Goal: Contribute content: Contribute content

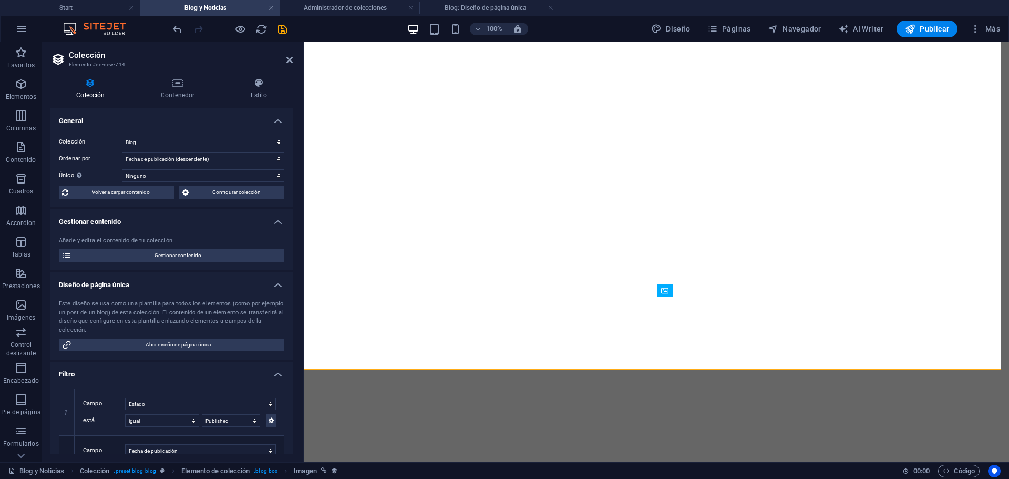
select select "columns.publishing_date_DESC"
select select "columns.status"
select select "columns.publishing_date"
select select "past"
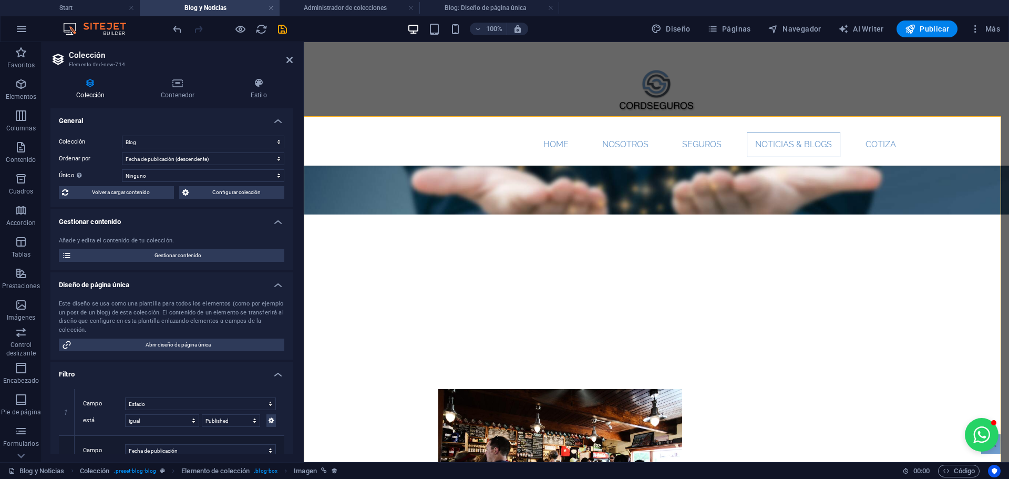
scroll to position [126, 0]
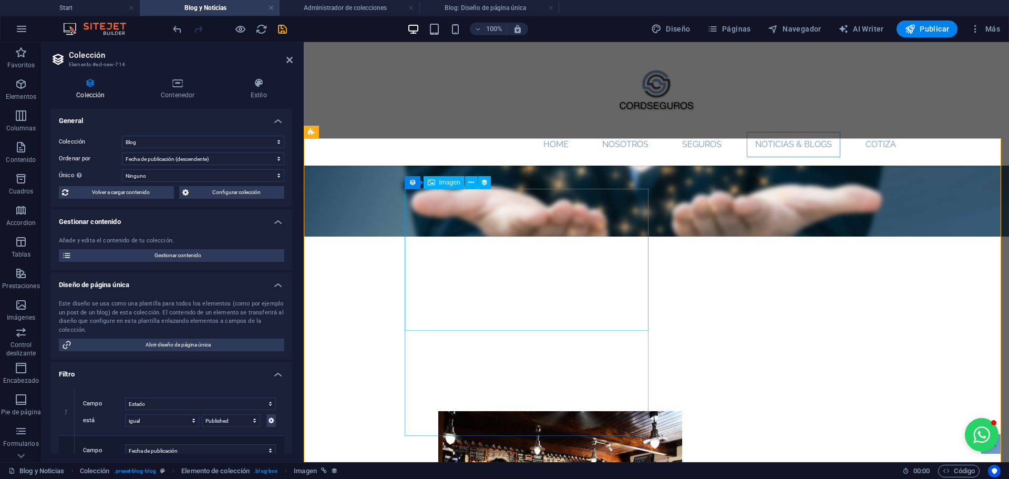
click at [546, 411] on div at bounding box center [560, 482] width 496 height 142
click at [523, 411] on div at bounding box center [560, 482] width 496 height 142
select select "image"
select select "px"
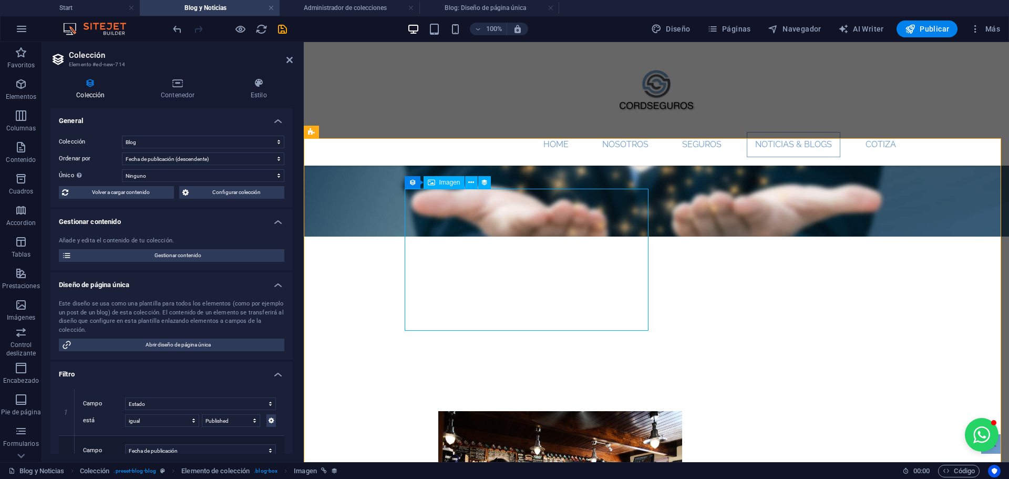
select select "px"
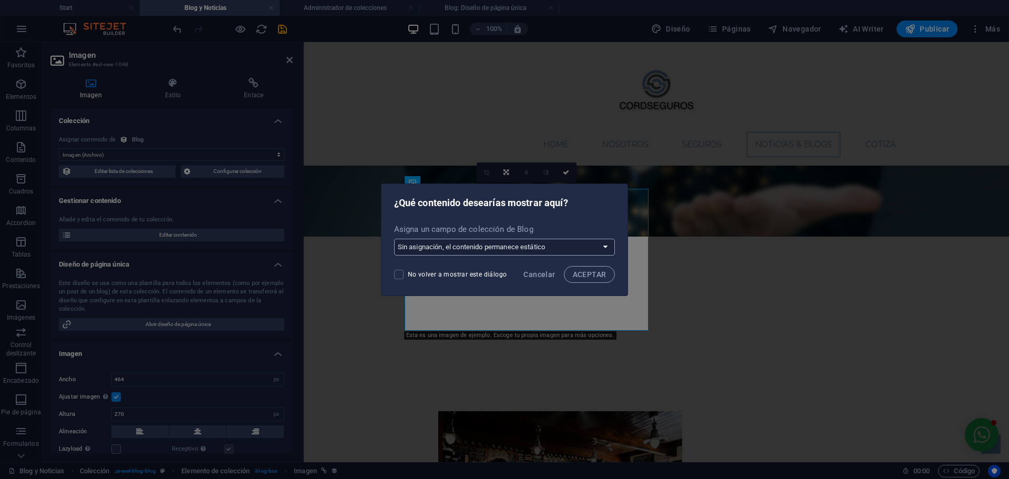
click at [541, 244] on select "Sin asignación, el contenido permanece estático Crear un campo nuevo Creado a l…" at bounding box center [504, 247] width 221 height 17
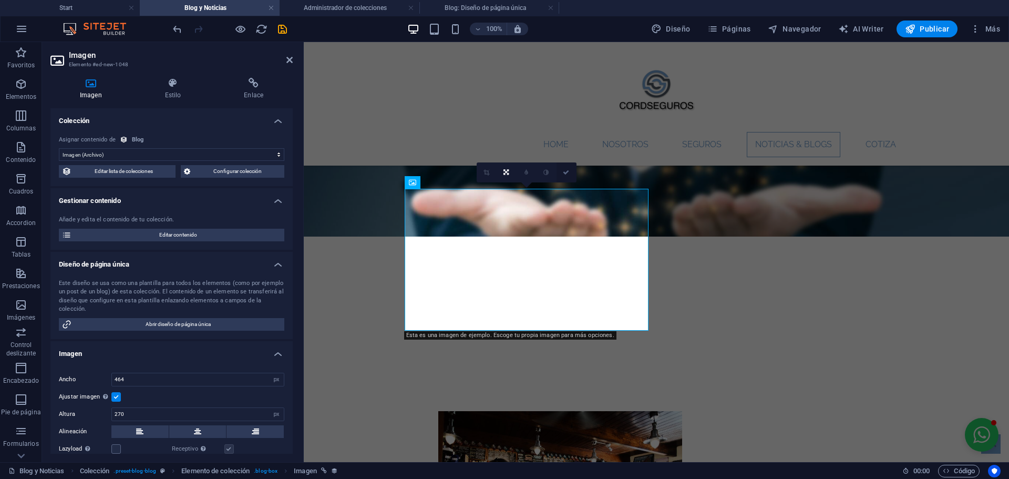
click at [565, 167] on link at bounding box center [567, 172] width 20 height 20
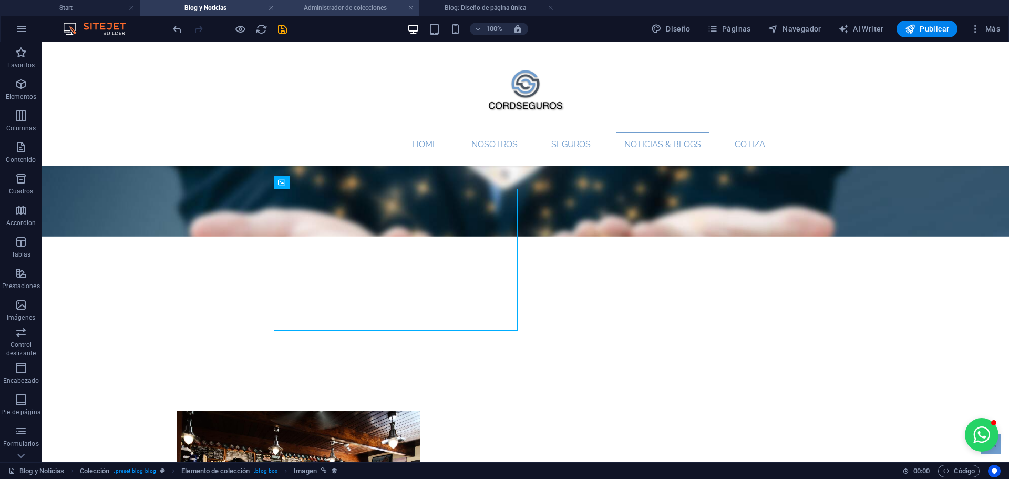
click at [387, 6] on h4 "Administrador de colecciones" at bounding box center [350, 8] width 140 height 12
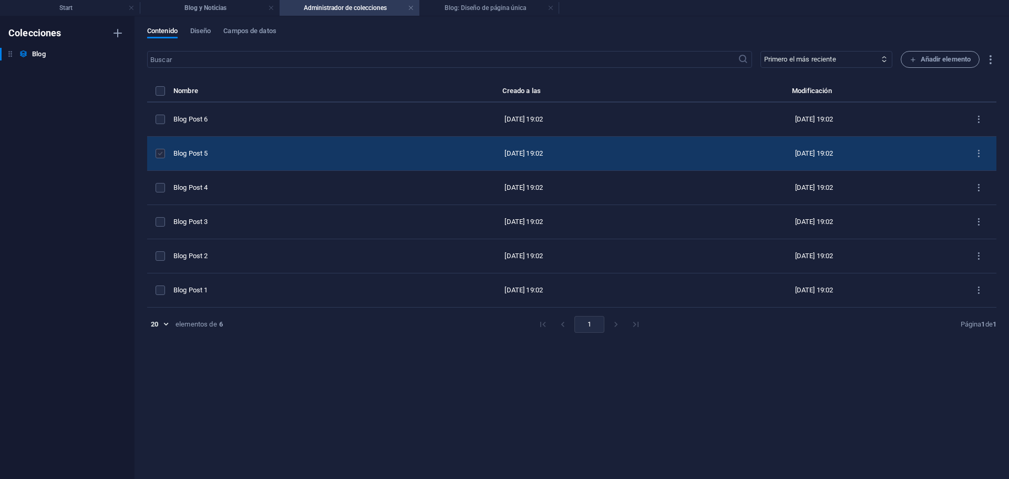
click at [158, 154] on label "items list" at bounding box center [160, 153] width 9 height 9
click at [0, 0] on input "items list" at bounding box center [0, 0] width 0 height 0
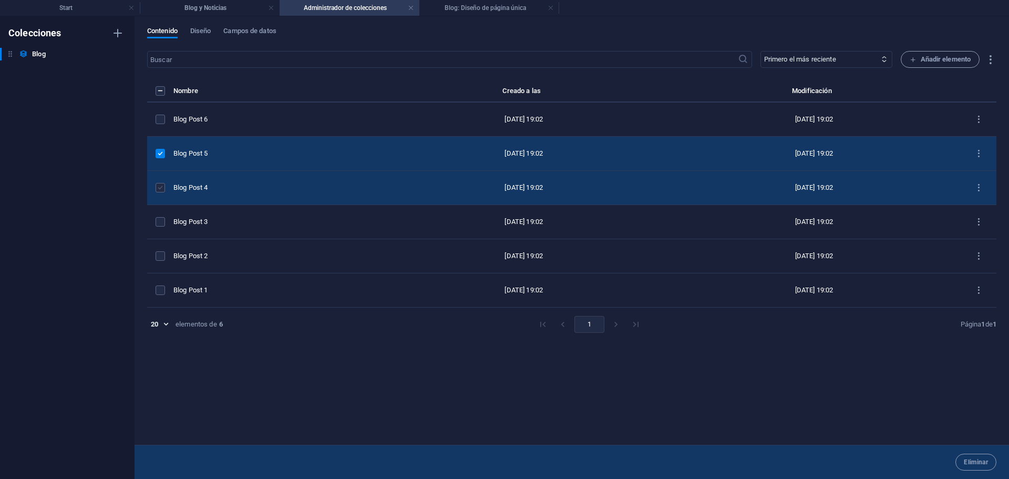
click at [158, 184] on label "items list" at bounding box center [160, 187] width 9 height 9
click at [0, 0] on input "items list" at bounding box center [0, 0] width 0 height 0
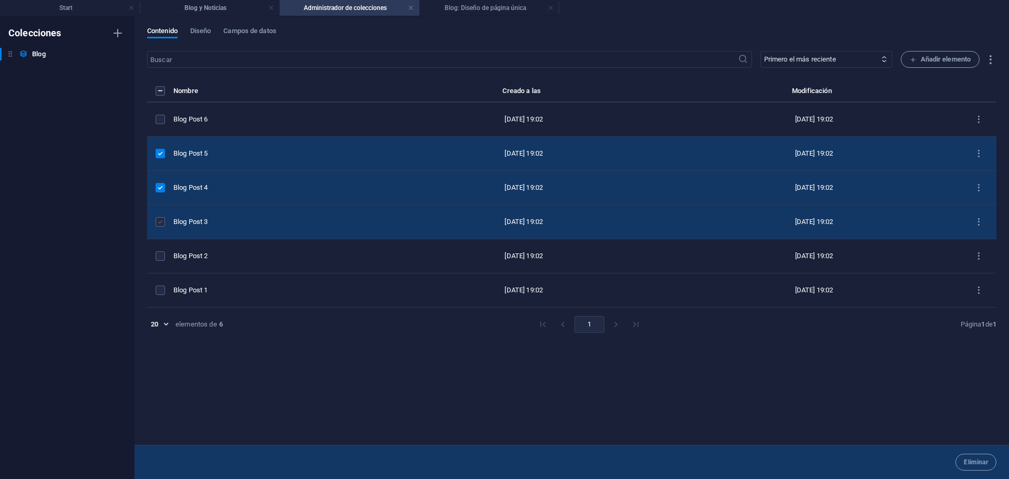
click at [158, 226] on label "items list" at bounding box center [160, 221] width 9 height 9
click at [0, 0] on input "items list" at bounding box center [0, 0] width 0 height 0
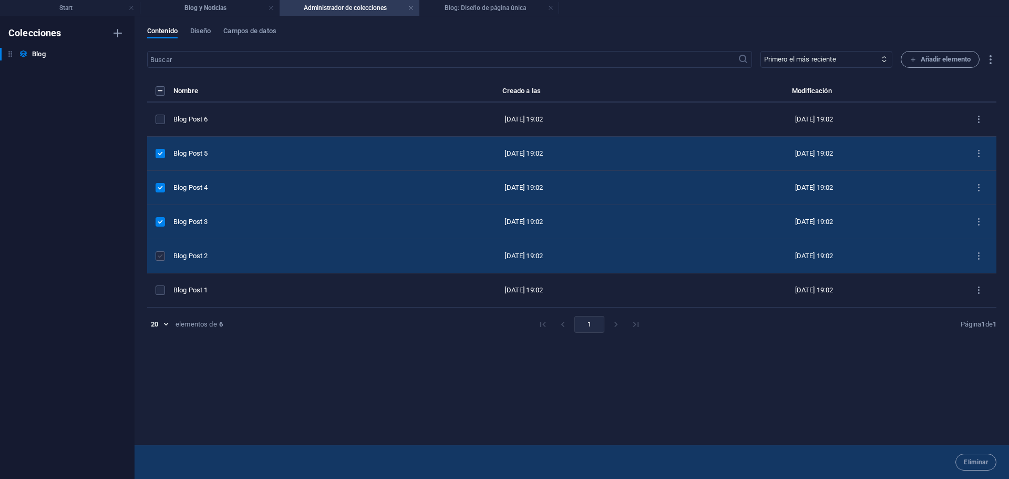
click at [161, 254] on label "items list" at bounding box center [160, 255] width 9 height 9
click at [0, 0] on input "items list" at bounding box center [0, 0] width 0 height 0
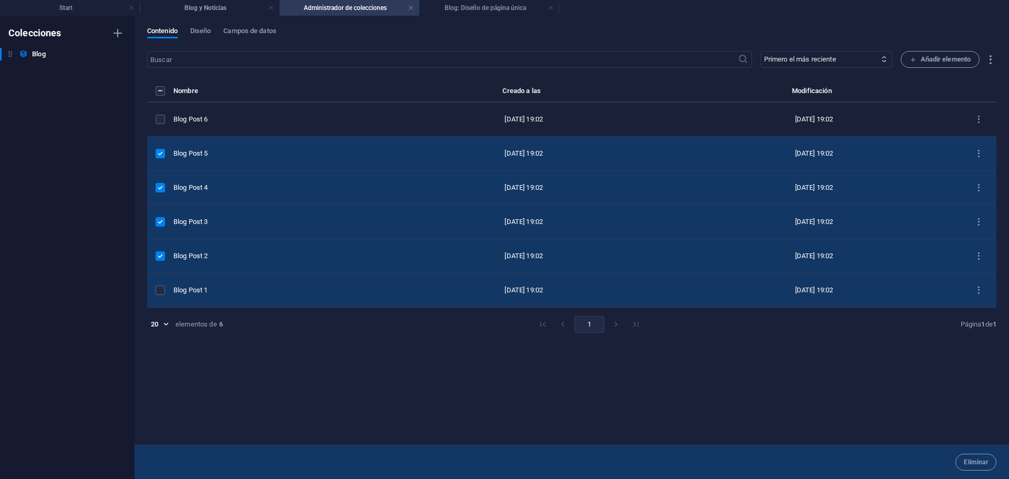
click at [161, 284] on td "items list" at bounding box center [160, 290] width 26 height 34
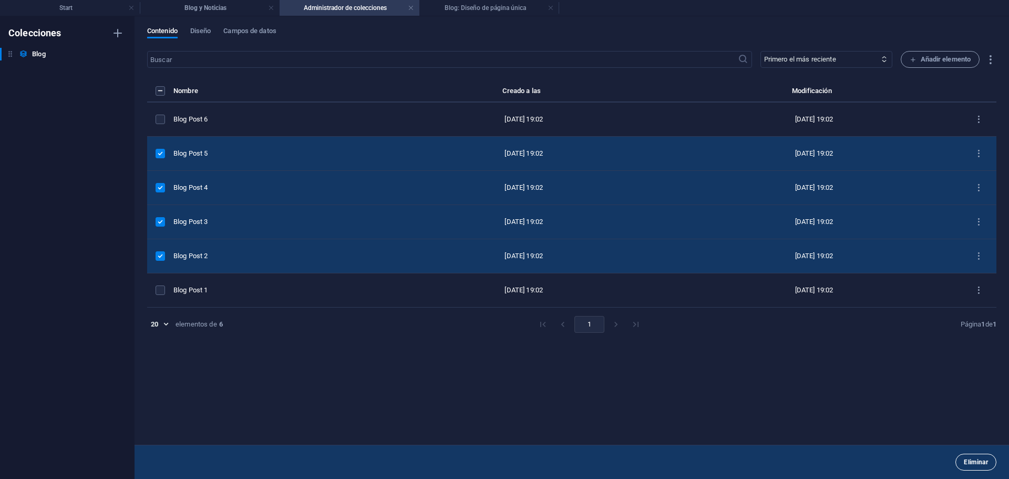
click at [990, 463] on button "Eliminar" at bounding box center [976, 462] width 41 height 17
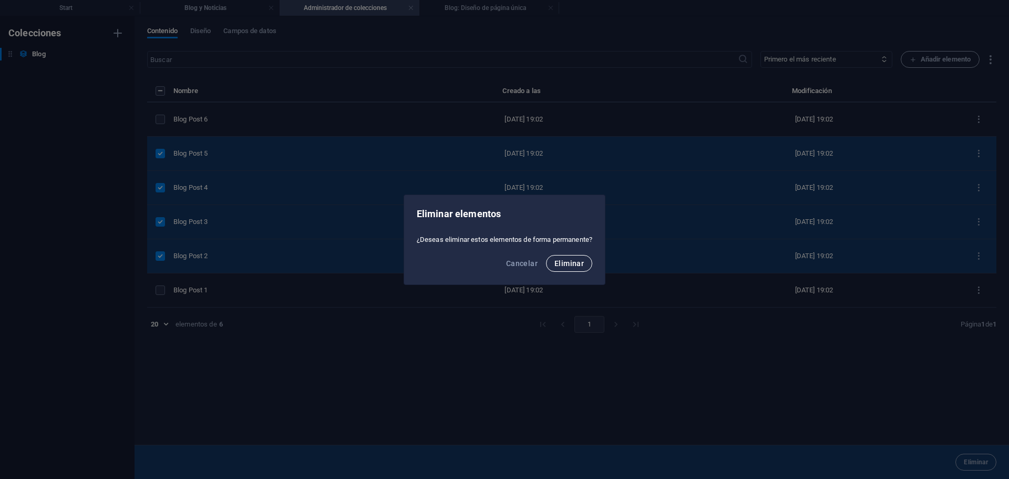
click at [573, 262] on span "Eliminar" at bounding box center [569, 263] width 29 height 8
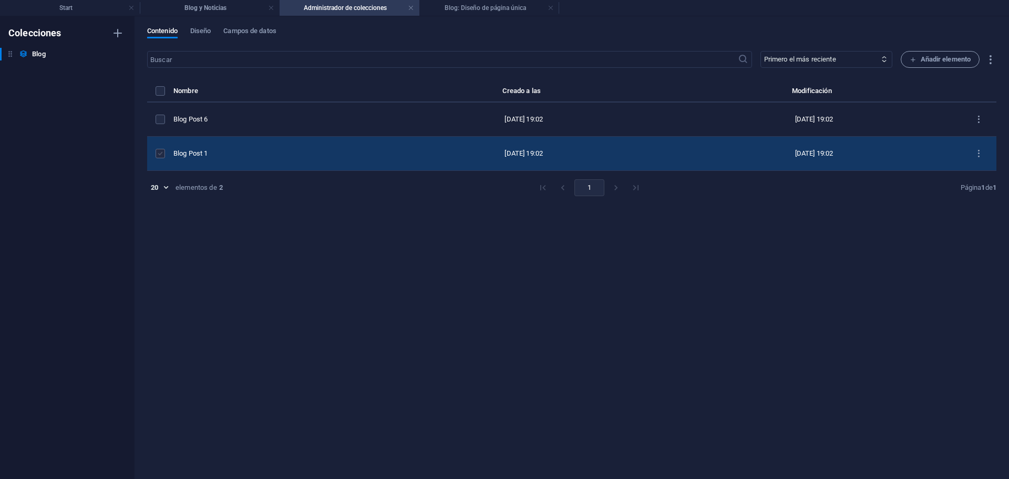
click at [159, 150] on label "items list" at bounding box center [160, 153] width 9 height 9
click at [0, 0] on input "items list" at bounding box center [0, 0] width 0 height 0
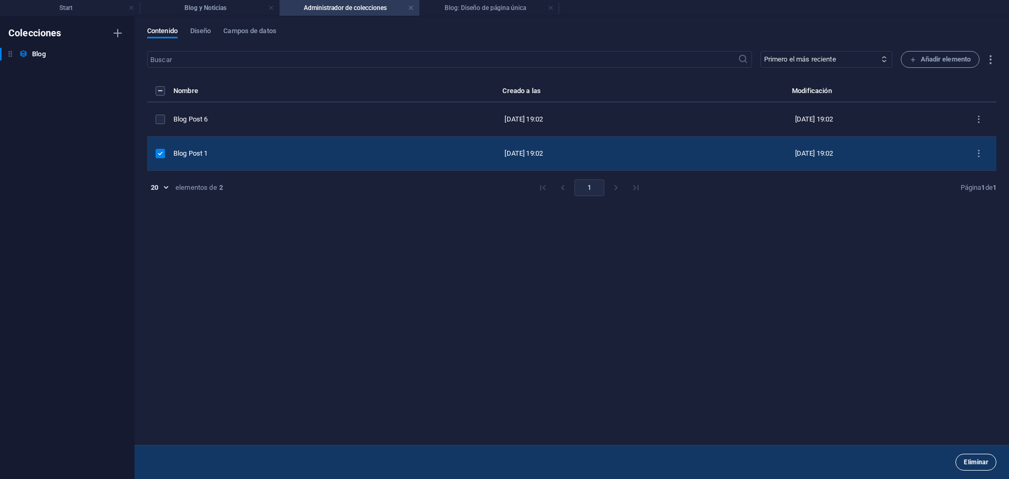
click at [966, 465] on span "Eliminar" at bounding box center [976, 462] width 24 height 6
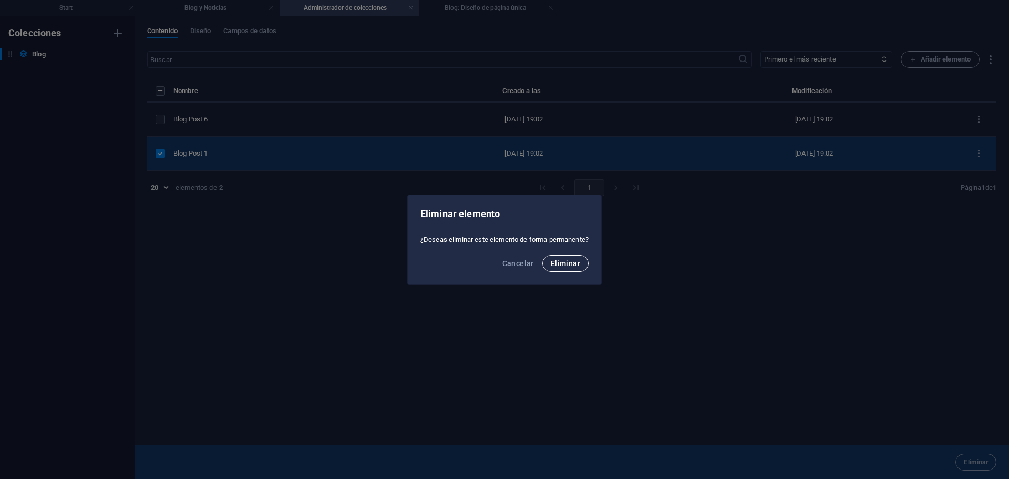
click at [582, 269] on button "Eliminar" at bounding box center [565, 263] width 46 height 17
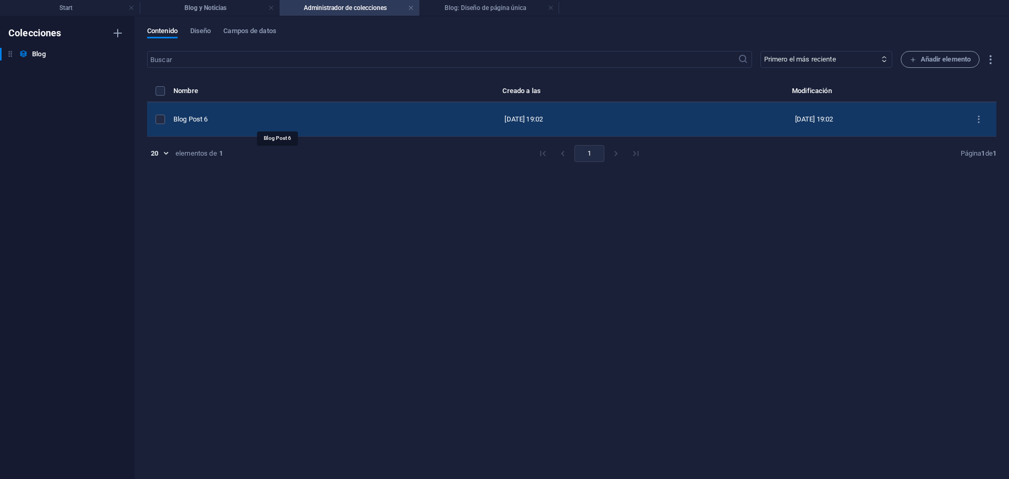
click at [277, 118] on div "Blog Post 6" at bounding box center [272, 119] width 199 height 9
select select "Category 2"
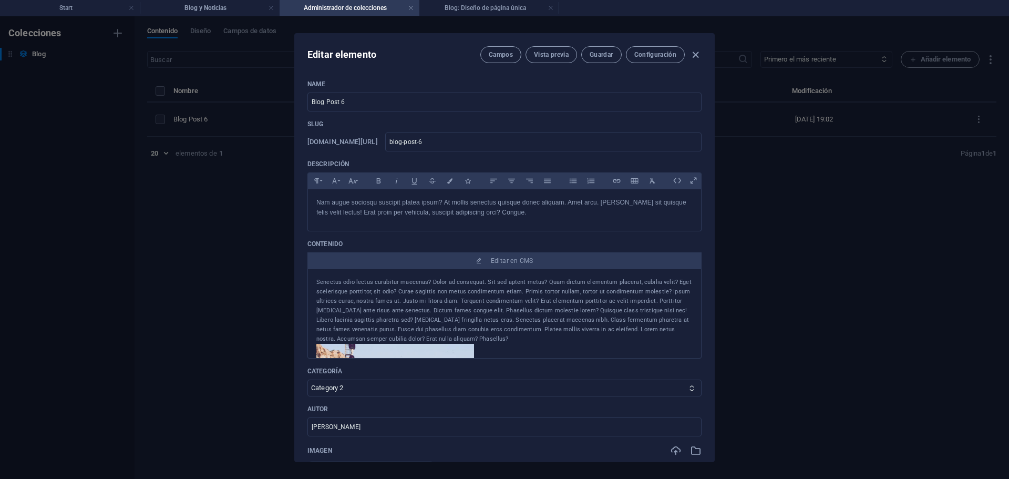
drag, startPoint x: 715, startPoint y: 144, endPoint x: 716, endPoint y: 171, distance: 26.9
click at [716, 171] on div "Editar elemento Campos Vista previa Guardar Configuración Name Blog Post 6 ​ Sl…" at bounding box center [504, 247] width 1009 height 463
type input "[DATE]"
type input "blog-post-6"
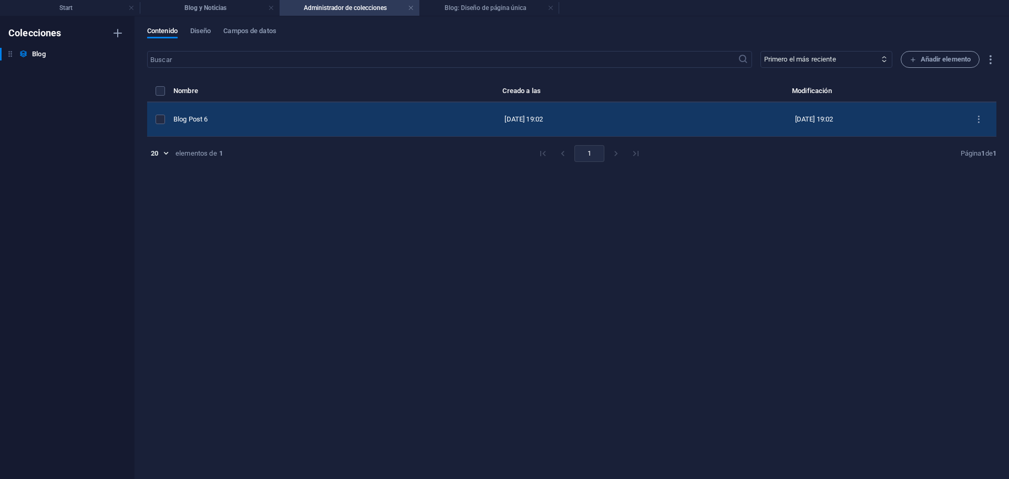
click at [308, 132] on td "Blog Post 6" at bounding box center [276, 120] width 207 height 34
select select "Category 2"
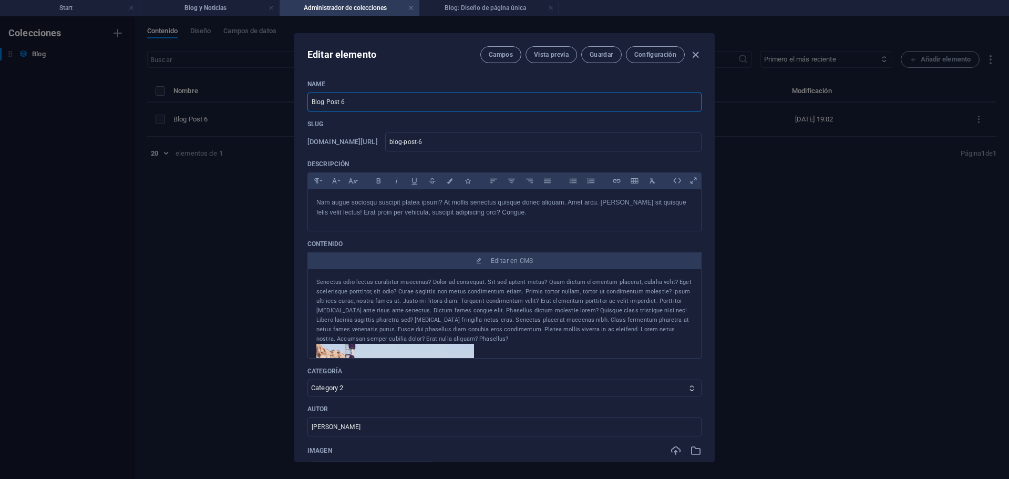
click at [405, 105] on input "Blog Post 6" at bounding box center [505, 102] width 394 height 19
paste input "Seguros de Fianzas en [GEOGRAPHIC_DATA]: ¿Qué son y cómo funcionan?"
type input "Seguros de Fianzas en [GEOGRAPHIC_DATA]: ¿Qué son y cómo funcionan?"
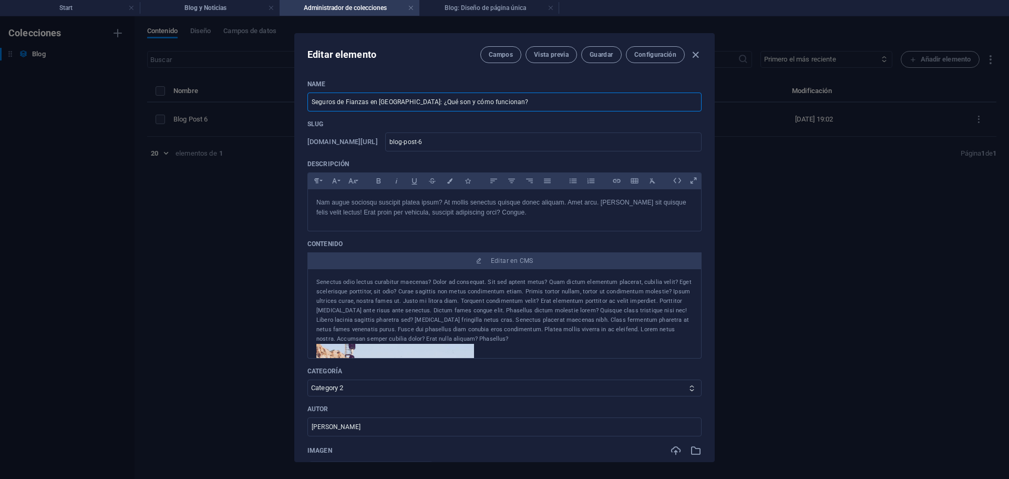
type input "seguros-de-fianzas-en-ecuador-que-son-y-como-funcionan"
type input "Seguros de Fianzas en [GEOGRAPHIC_DATA]: ¿Qué son y cómo funcionan?"
click at [393, 217] on p "Nam augue sociosqu suscipit platea ipsum? At mollis senectus quisque donec aliq…" at bounding box center [504, 208] width 376 height 20
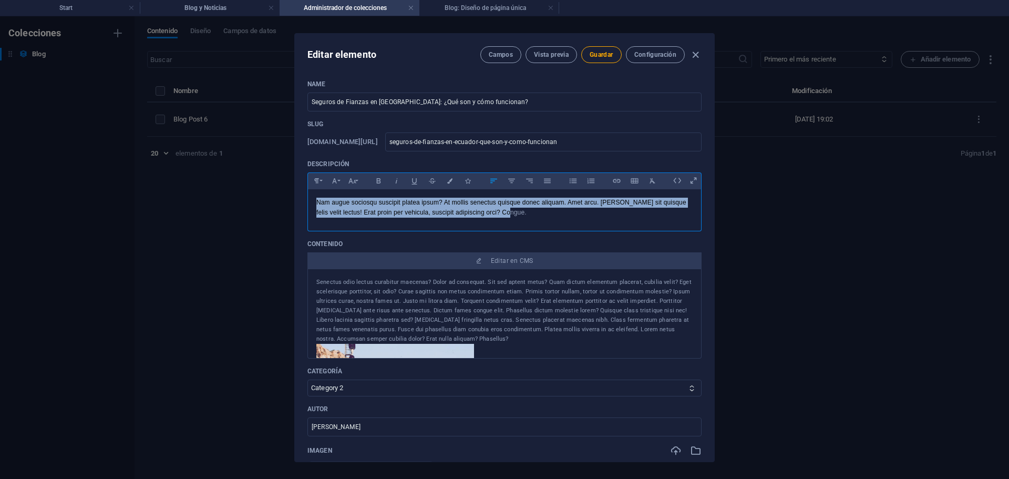
click at [393, 217] on p "Nam augue sociosqu suscipit platea ipsum? At mollis senectus quisque donec aliq…" at bounding box center [504, 208] width 376 height 20
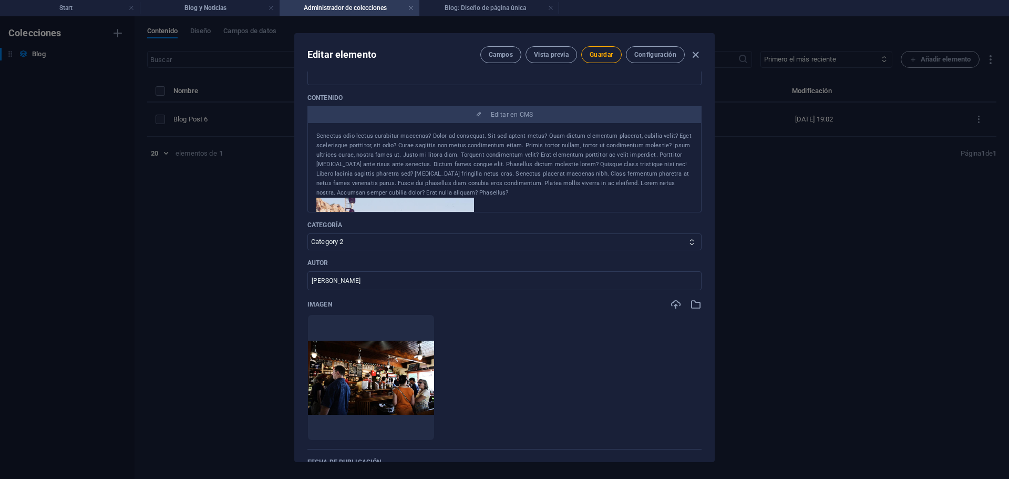
scroll to position [148, 0]
click at [494, 280] on input "[PERSON_NAME]" at bounding box center [505, 279] width 394 height 19
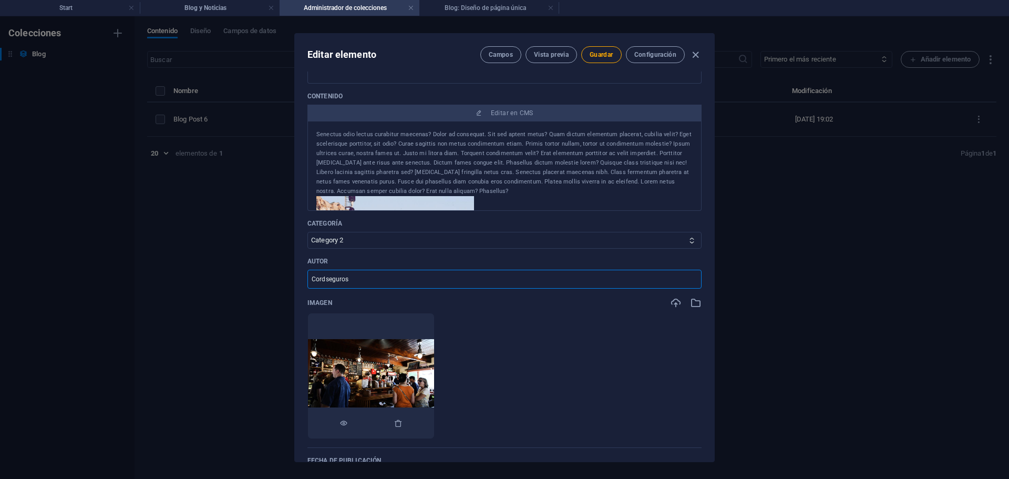
type input "Cordseguros"
click at [395, 350] on img at bounding box center [371, 376] width 126 height 74
click at [403, 417] on button "button" at bounding box center [398, 423] width 8 height 32
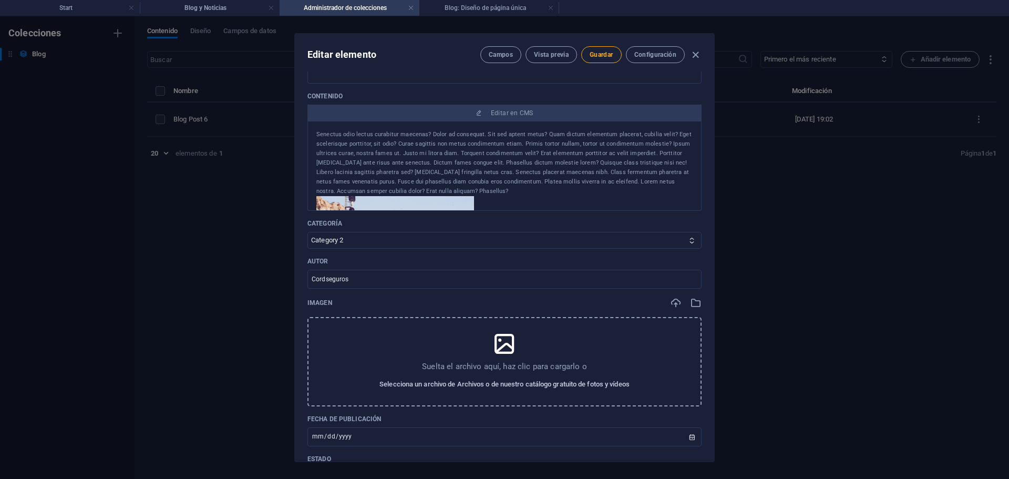
click at [489, 380] on span "Selecciona un archivo de Archivos o de nuestro catálogo gratuito de fotos y víd…" at bounding box center [505, 384] width 250 height 13
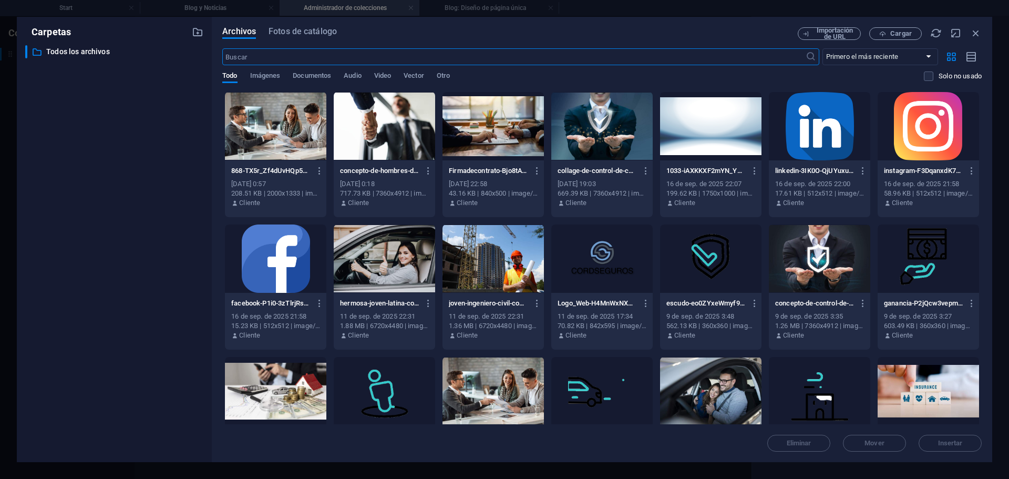
click at [254, 127] on div at bounding box center [275, 126] width 101 height 68
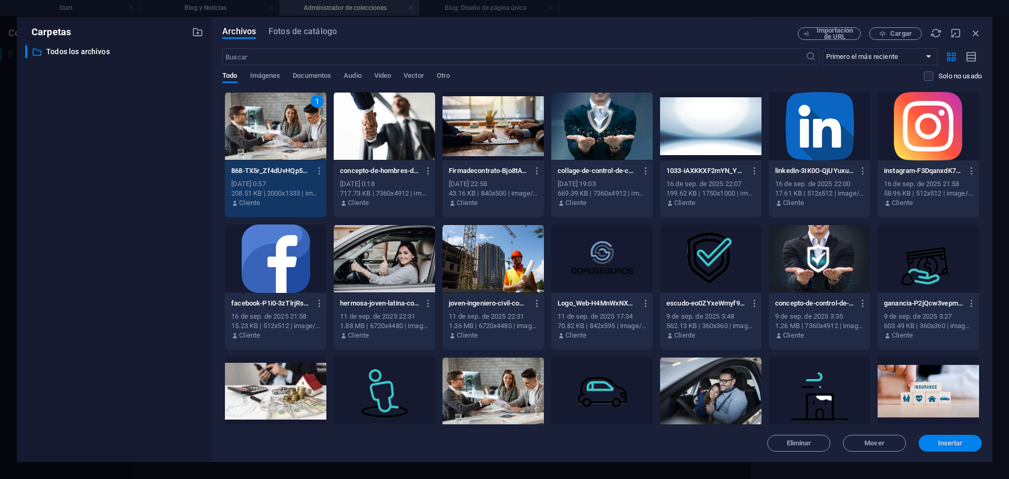
click at [943, 444] on span "Insertar" at bounding box center [950, 443] width 25 height 6
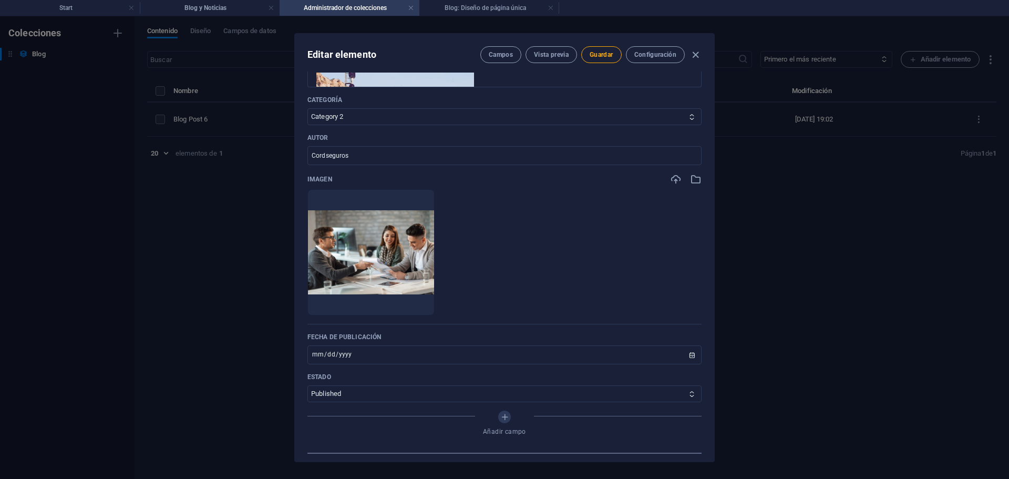
scroll to position [321, 0]
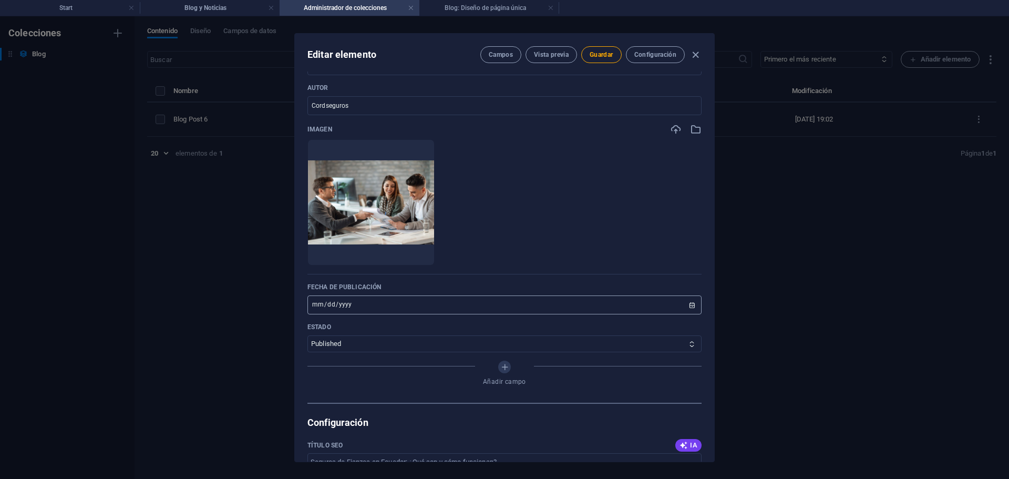
click at [682, 306] on input "[DATE]" at bounding box center [505, 304] width 394 height 19
click at [693, 305] on input "[DATE]" at bounding box center [505, 304] width 394 height 19
type input "[DATE]"
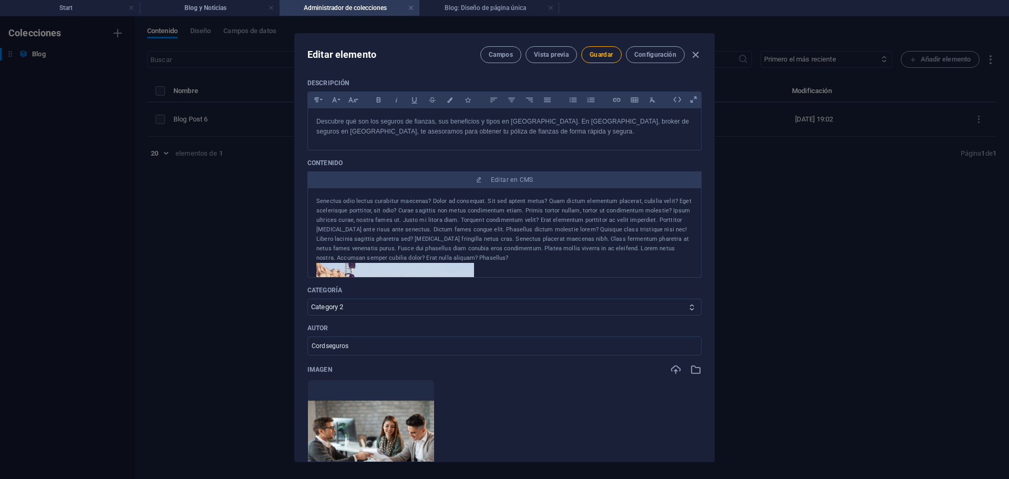
scroll to position [57, 0]
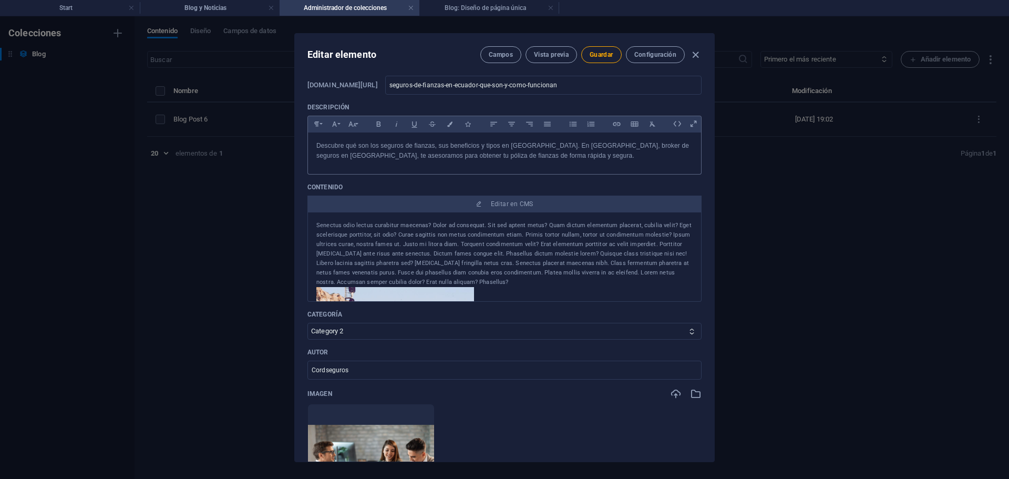
click at [383, 159] on p "Descubre qué son los seguros de fianzas, sus beneficios y tipos en [GEOGRAPHIC_…" at bounding box center [504, 151] width 376 height 20
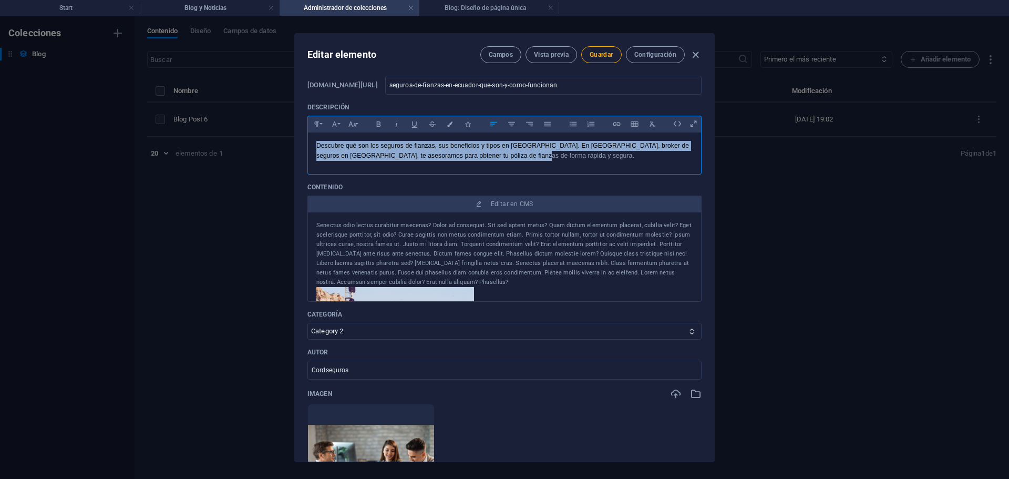
click at [383, 159] on p "Descubre qué son los seguros de fianzas, sus beneficios y tipos en [GEOGRAPHIC_…" at bounding box center [504, 151] width 376 height 20
copy p "Descubre qué son los seguros de fianzas, sus beneficios y tipos en [GEOGRAPHIC_…"
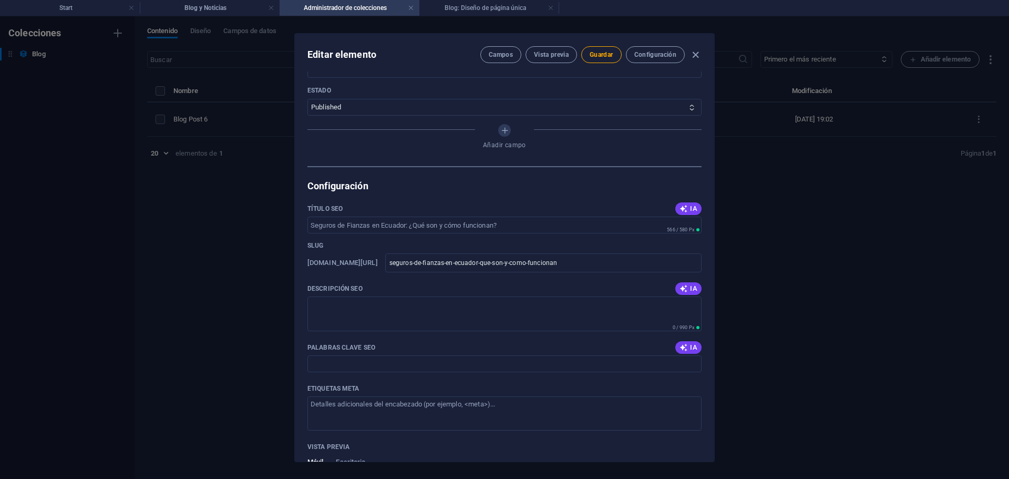
scroll to position [579, 0]
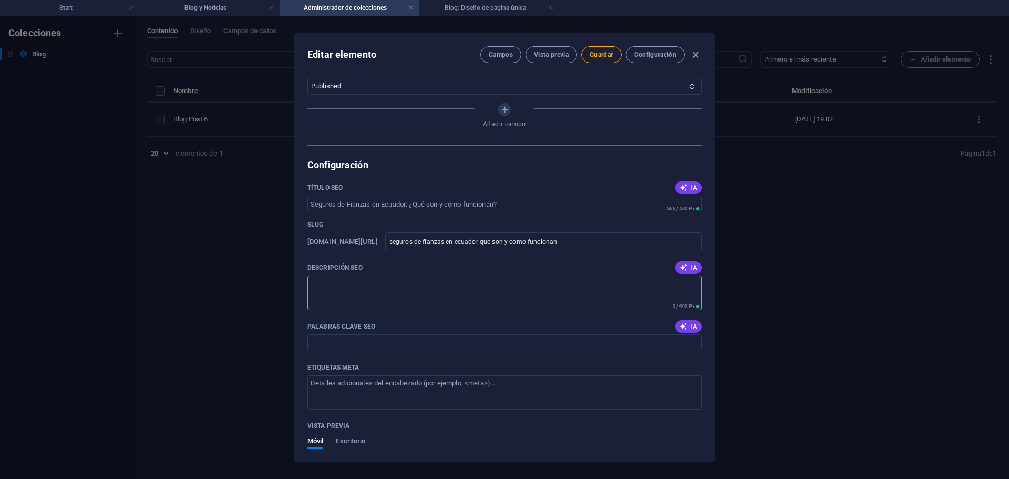
click at [510, 294] on textarea "Descripción SEO" at bounding box center [505, 292] width 394 height 34
paste textarea "Descubre qué son los seguros de fianzas, sus beneficios y tipos en [GEOGRAPHIC_…"
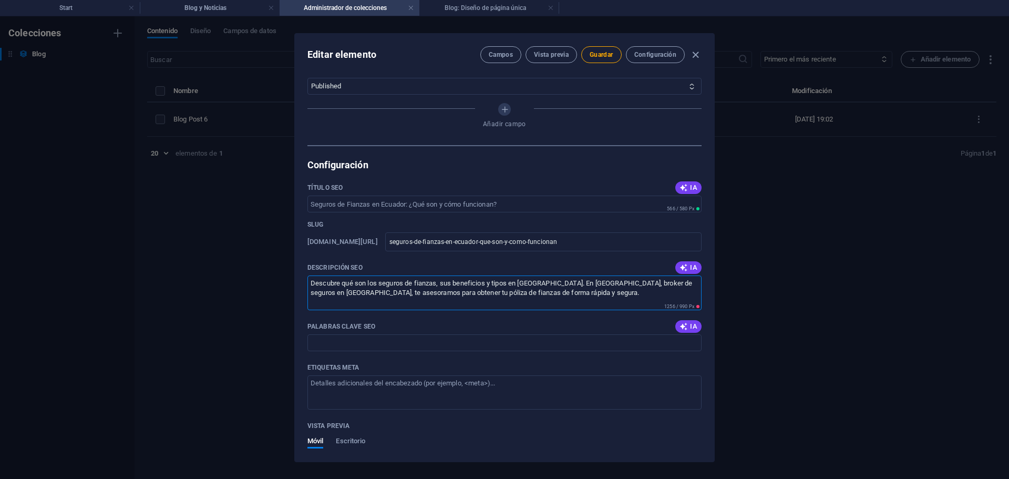
click at [684, 287] on textarea "Descubre qué son los seguros de fianzas, sus beneficios y tipos en [GEOGRAPHIC_…" at bounding box center [505, 292] width 394 height 34
click at [546, 284] on textarea "Descubre qué son los seguros de fianzas, sus beneficios y tipos en [GEOGRAPHIC_…" at bounding box center [505, 292] width 394 height 34
type textarea "Descubre qué son los seguros de fianzas, sus beneficios y tipos. Te asesoramos …"
click at [445, 336] on input "Palabras clave SEO" at bounding box center [505, 342] width 394 height 17
click at [431, 339] on input "Palabras clave SEO" at bounding box center [505, 342] width 394 height 17
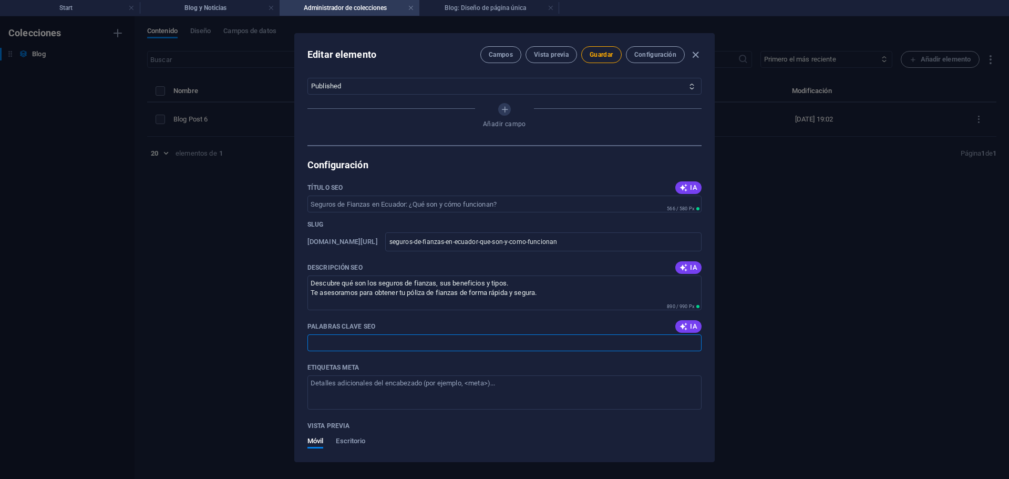
paste input "seguros de fianzas seguros de fianzas en [GEOGRAPHIC_DATA] seguros de fianzas e…"
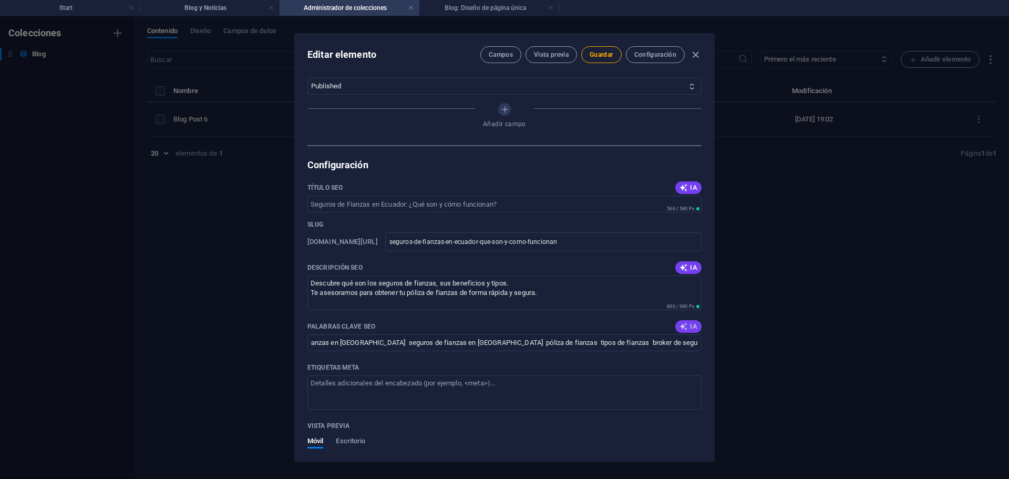
scroll to position [0, 0]
click at [696, 324] on button "IA" at bounding box center [688, 326] width 26 height 13
type input "seguros de fianzas Ecuador, póliza de fianzas, broker de seguros Quito, tipos d…"
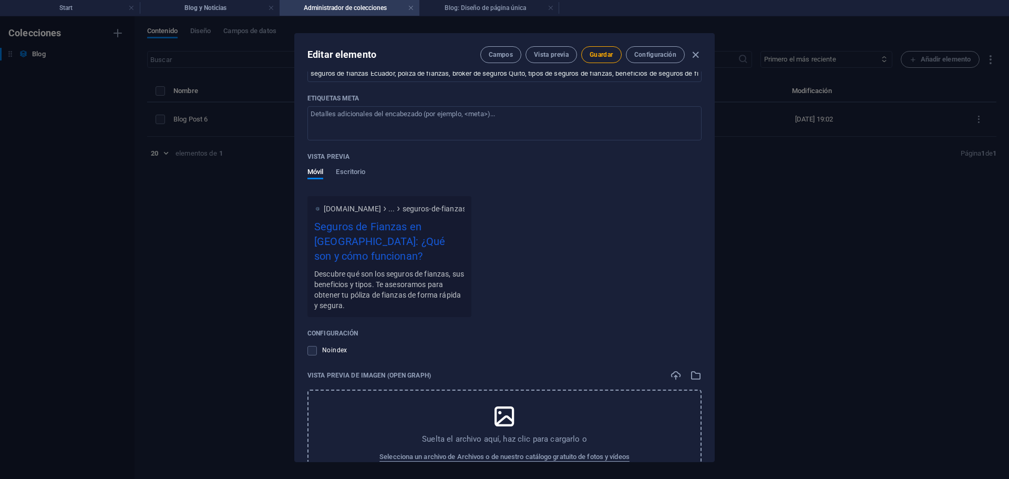
scroll to position [926, 0]
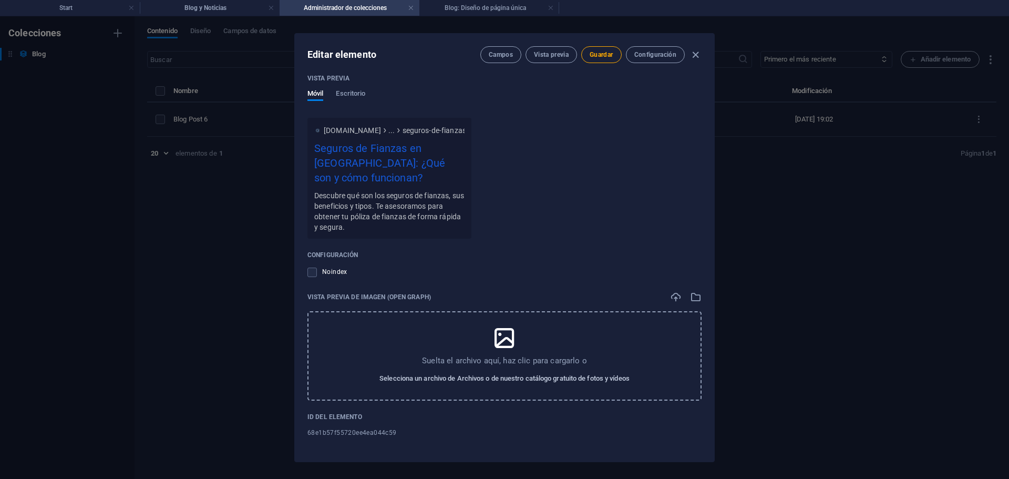
click at [509, 373] on span "Selecciona un archivo de Archivos o de nuestro catálogo gratuito de fotos y víd…" at bounding box center [505, 378] width 250 height 13
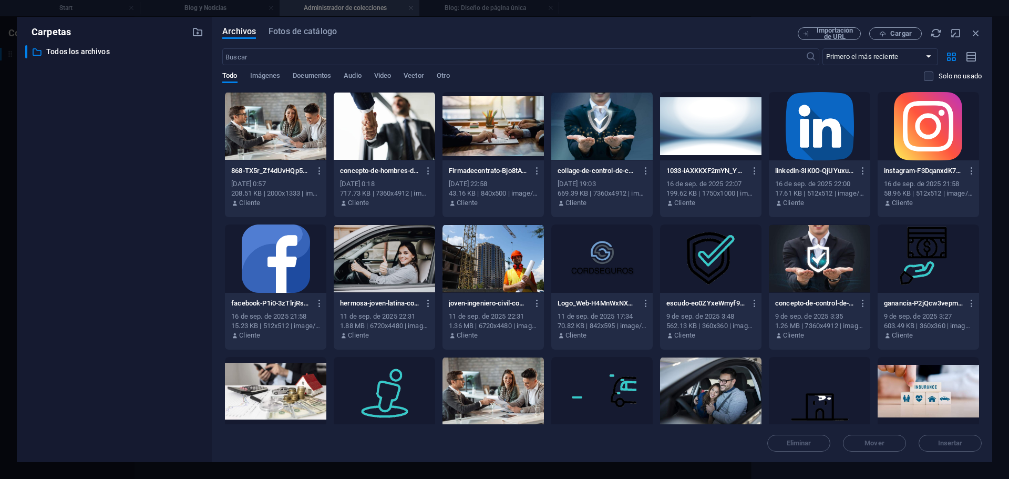
click at [291, 101] on div at bounding box center [275, 126] width 101 height 68
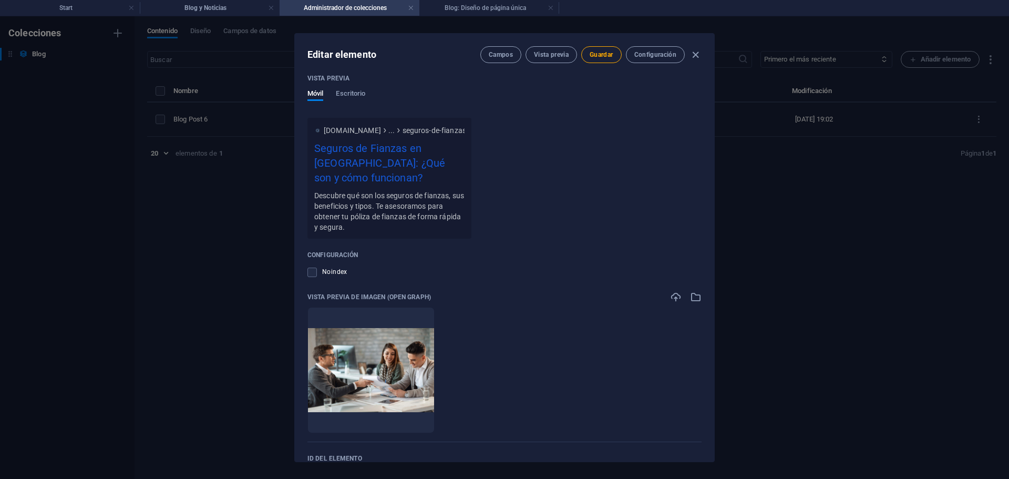
drag, startPoint x: 711, startPoint y: 347, endPoint x: 713, endPoint y: 386, distance: 38.4
click at [713, 386] on div "Name Seguros de Fianzas en [GEOGRAPHIC_DATA]: ¿Qué son y cómo funcionan? ​ Slug…" at bounding box center [504, 266] width 419 height 390
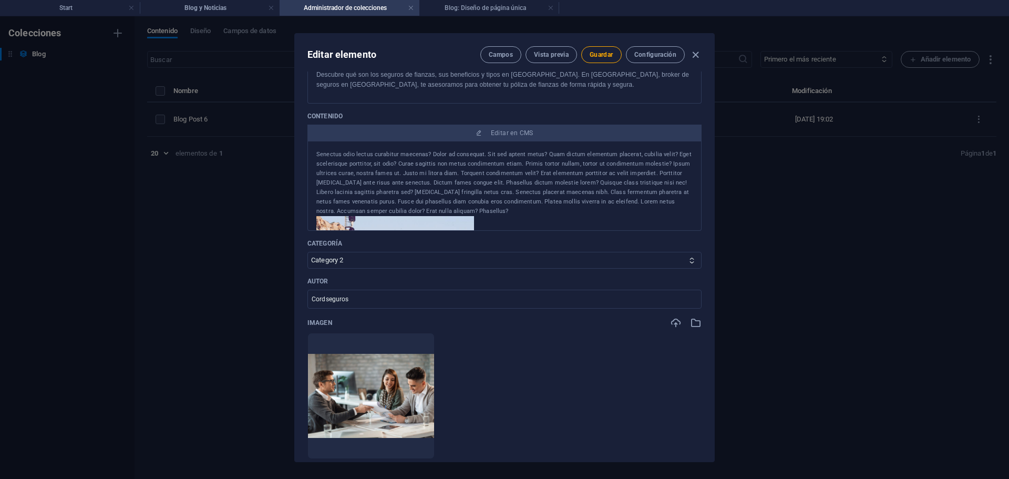
scroll to position [119, 0]
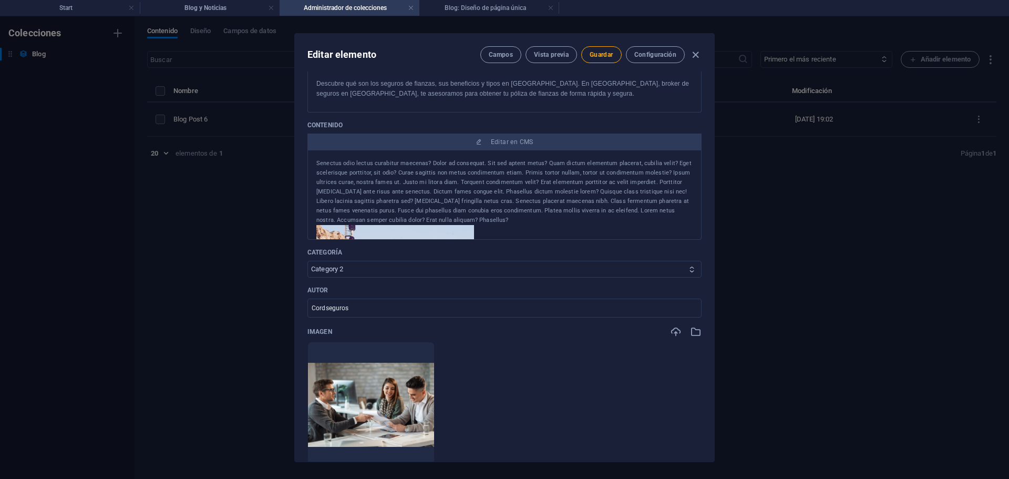
click at [588, 271] on select "Category 1 Category 2" at bounding box center [505, 269] width 394 height 17
select select "Category 1"
click at [308, 261] on select "Category 1 Category 2" at bounding box center [505, 269] width 394 height 17
drag, startPoint x: 715, startPoint y: 198, endPoint x: 713, endPoint y: 168, distance: 30.0
click at [713, 168] on div "Editar elemento Campos Vista previa Guardar Configuración Name Seguros de Fianz…" at bounding box center [504, 247] width 1009 height 463
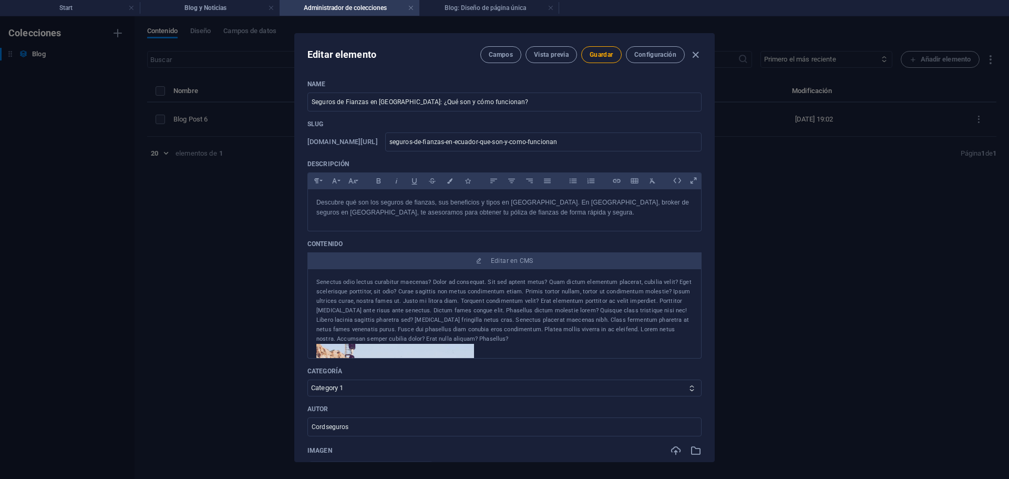
scroll to position [40, 0]
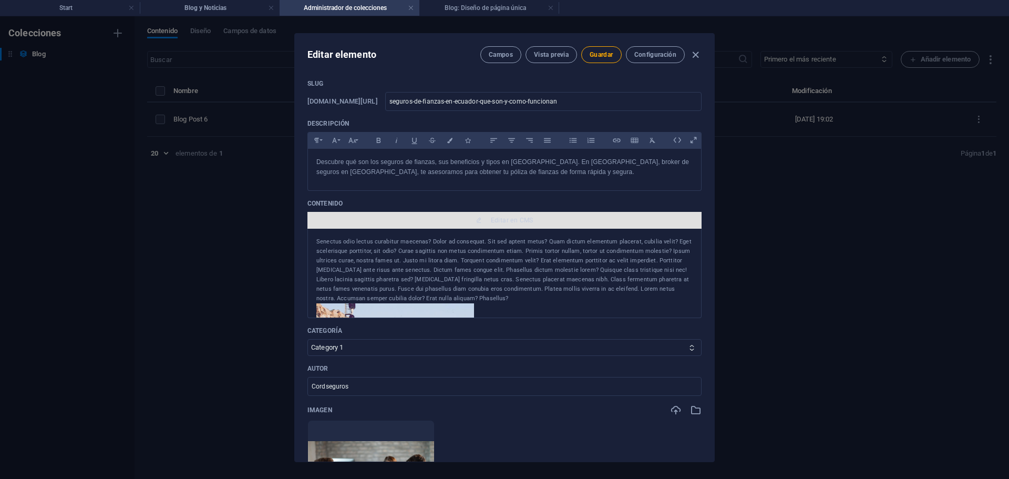
click at [487, 221] on span "Editar en CMS" at bounding box center [505, 220] width 386 height 8
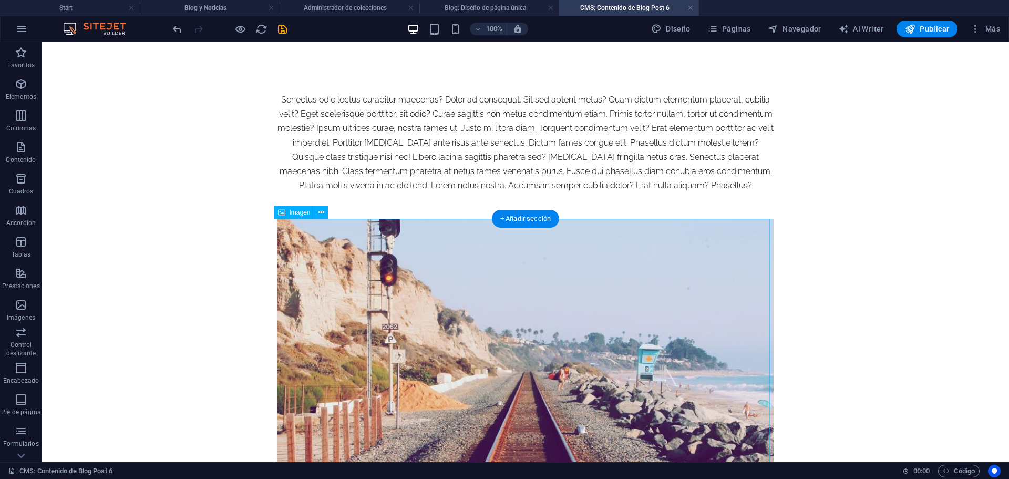
scroll to position [0, 0]
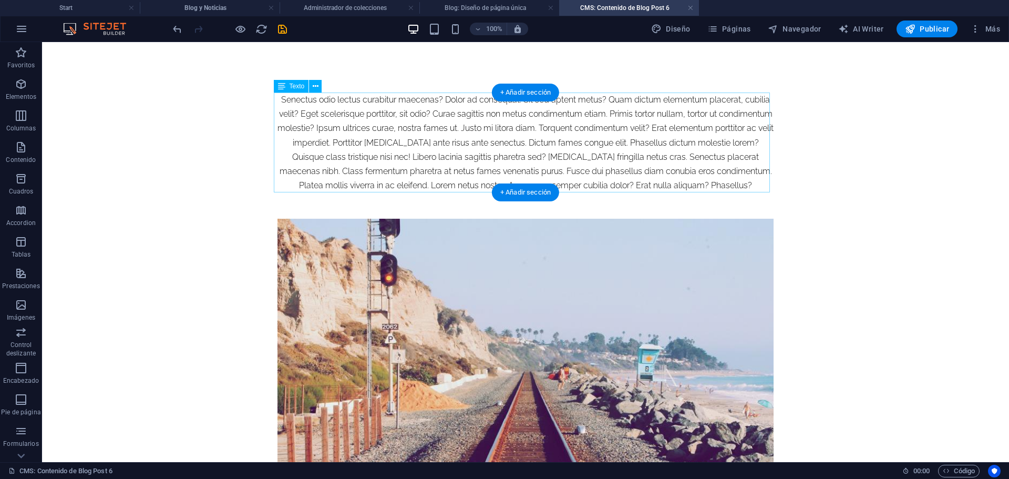
click at [489, 141] on div "Senectus odio lectus curabitur maecenas? Dolor ad consequat. Sit sed aptent met…" at bounding box center [526, 143] width 496 height 100
click at [471, 156] on div "Senectus odio lectus curabitur maecenas? Dolor ad consequat. Sit sed aptent met…" at bounding box center [526, 143] width 496 height 100
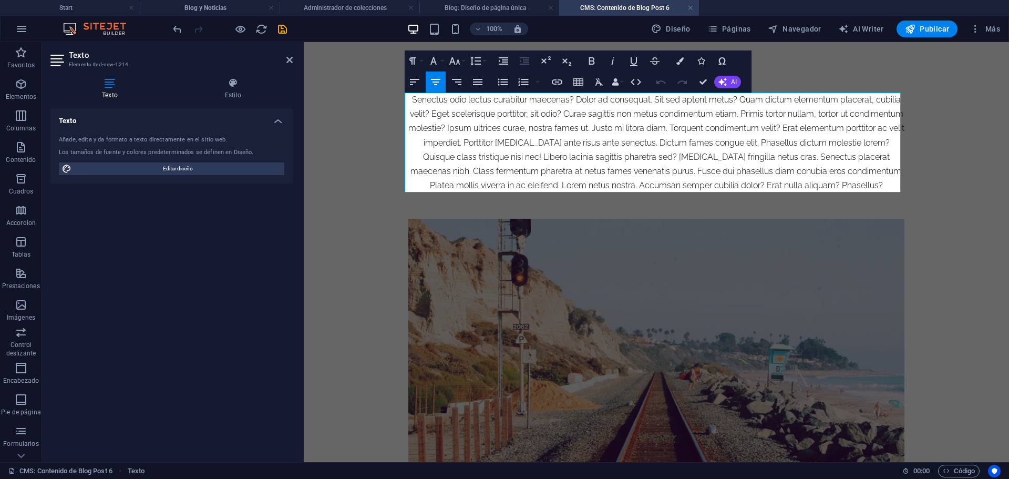
click at [471, 156] on div "Senectus odio lectus curabitur maecenas? Dolor ad consequat. Sit sed aptent met…" at bounding box center [656, 143] width 496 height 100
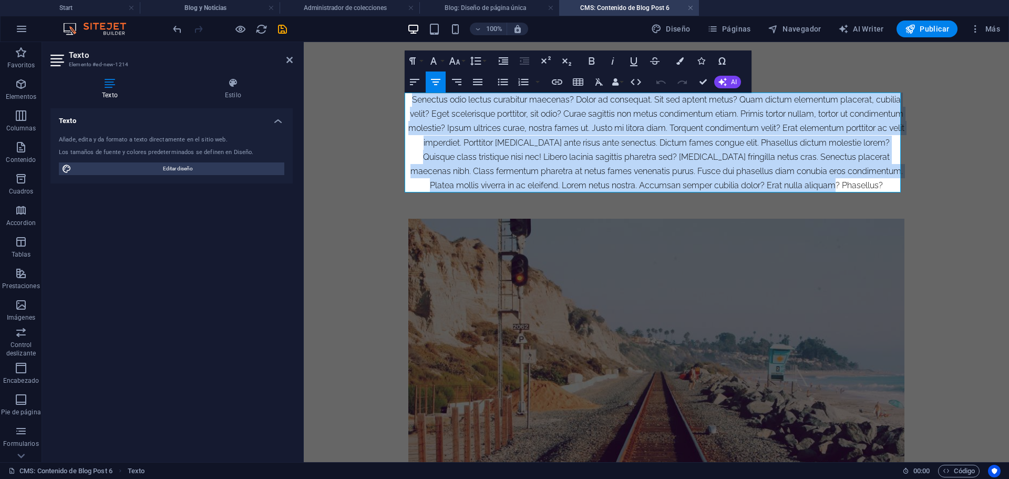
click at [471, 156] on div "Senectus odio lectus curabitur maecenas? Dolor ad consequat. Sit sed aptent met…" at bounding box center [656, 143] width 496 height 100
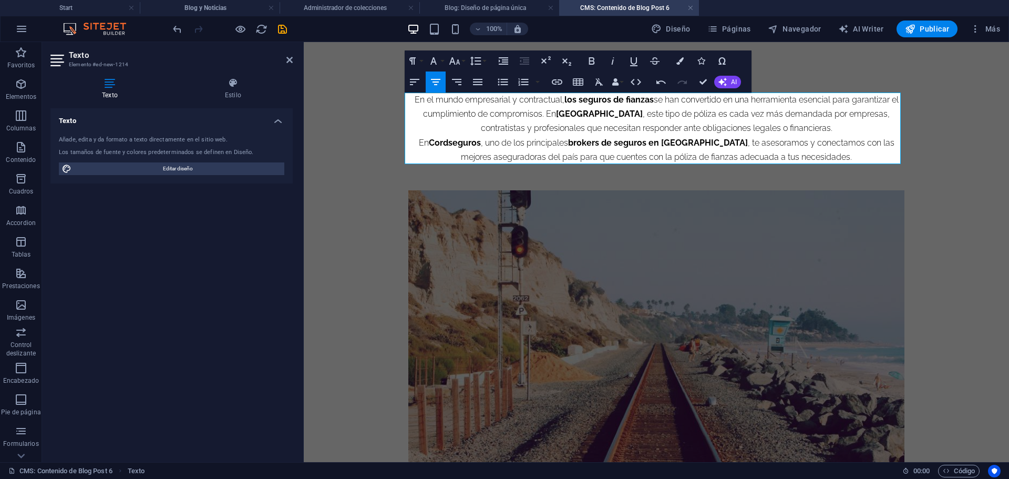
click at [505, 147] on p "En Cordseguros , uno de los principales brokers de seguros en [GEOGRAPHIC_DATA]…" at bounding box center [656, 150] width 496 height 28
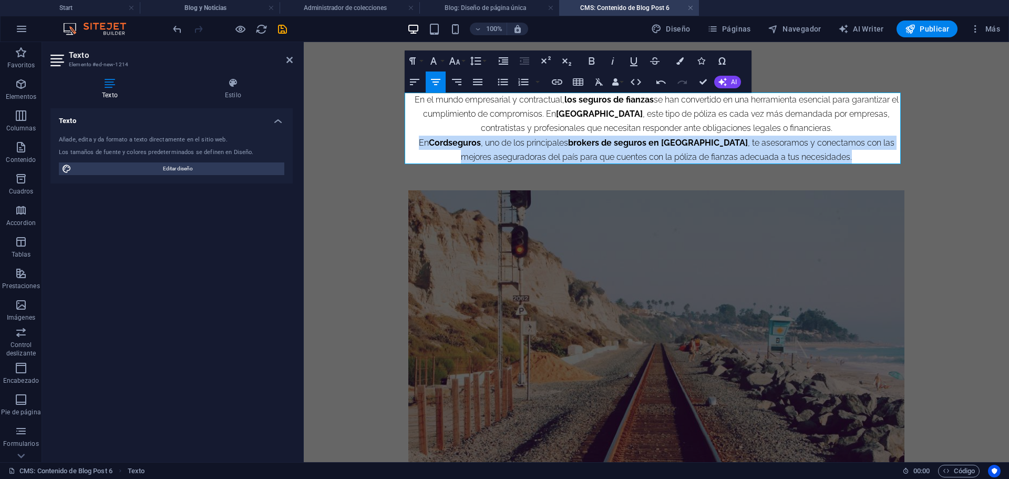
click at [505, 147] on p "En Cordseguros , uno de los principales brokers de seguros en [GEOGRAPHIC_DATA]…" at bounding box center [656, 150] width 496 height 28
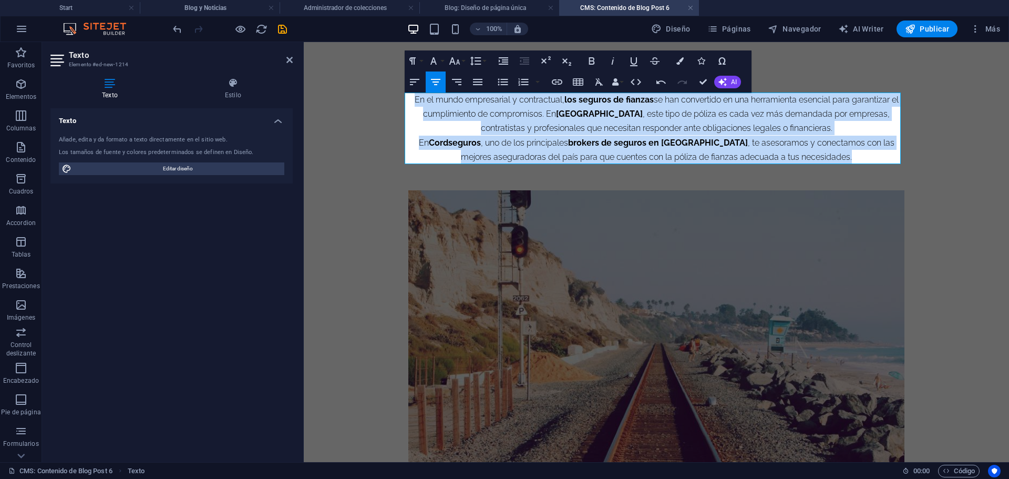
drag, startPoint x: 409, startPoint y: 100, endPoint x: 863, endPoint y: 159, distance: 458.0
click at [863, 159] on div "En el mundo empresarial y contractual, los seguros de fianzas se han convertido…" at bounding box center [656, 128] width 496 height 71
click at [480, 84] on icon "button" at bounding box center [478, 82] width 13 height 13
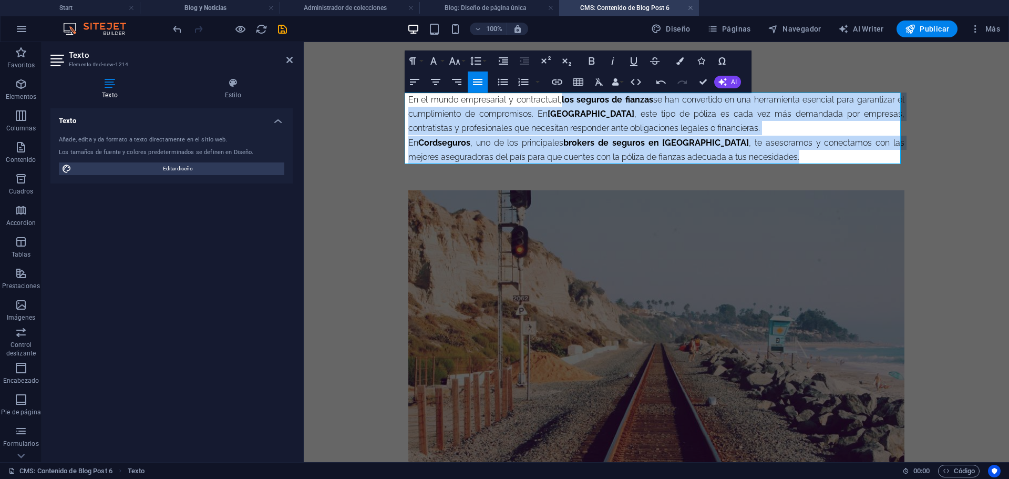
click at [505, 123] on p "En el mundo empresarial y contractual, los seguros de fianzas se han convertido…" at bounding box center [656, 114] width 496 height 43
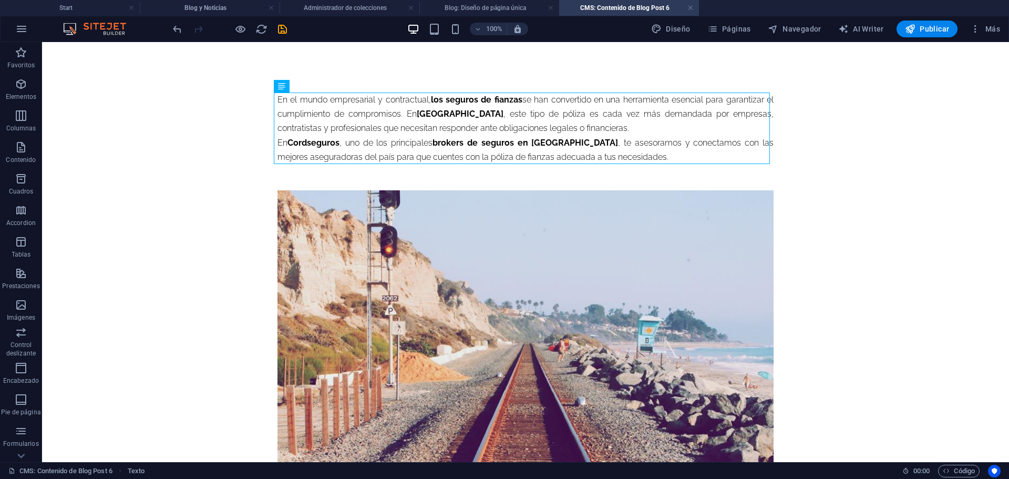
scroll to position [74, 0]
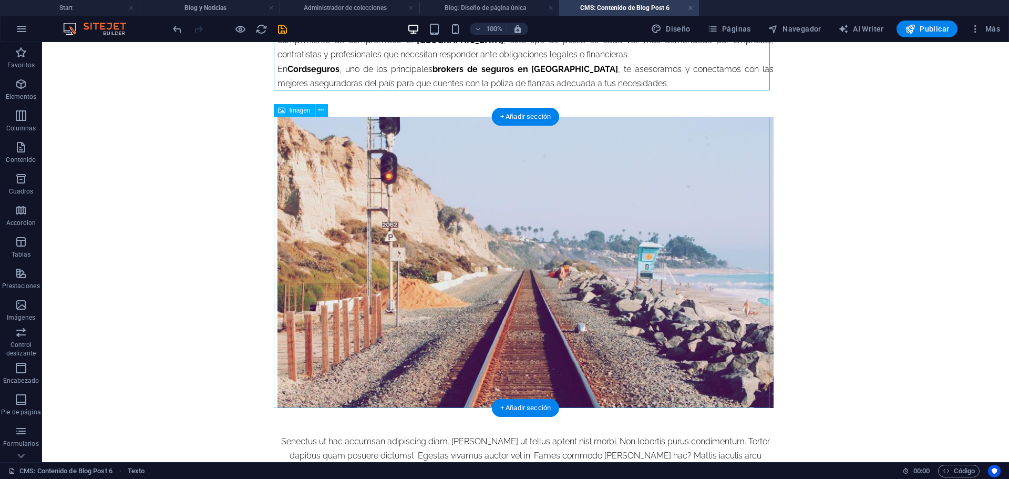
click at [618, 255] on figure at bounding box center [526, 262] width 496 height 291
select select "%"
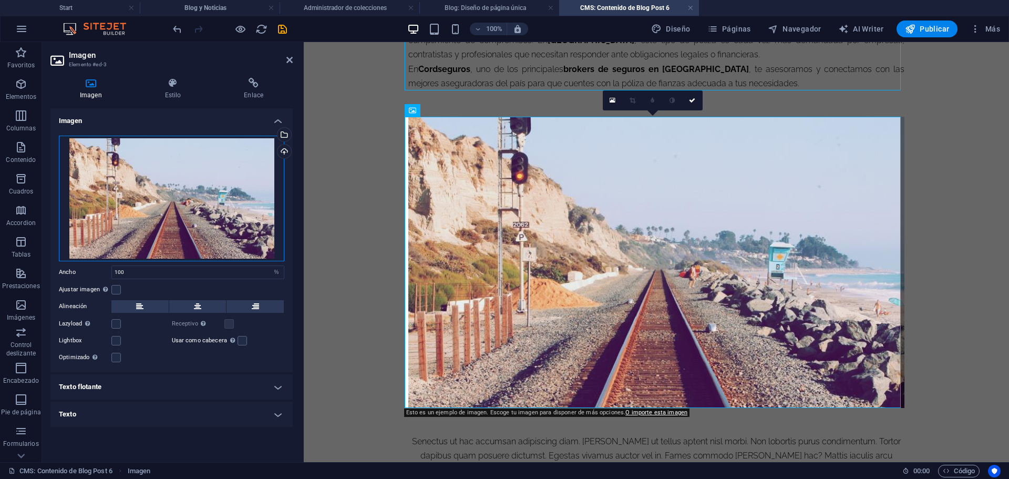
click at [222, 253] on div "Arrastra archivos aquí, haz clic para escoger archivos o selecciona archivos de…" at bounding box center [172, 199] width 226 height 126
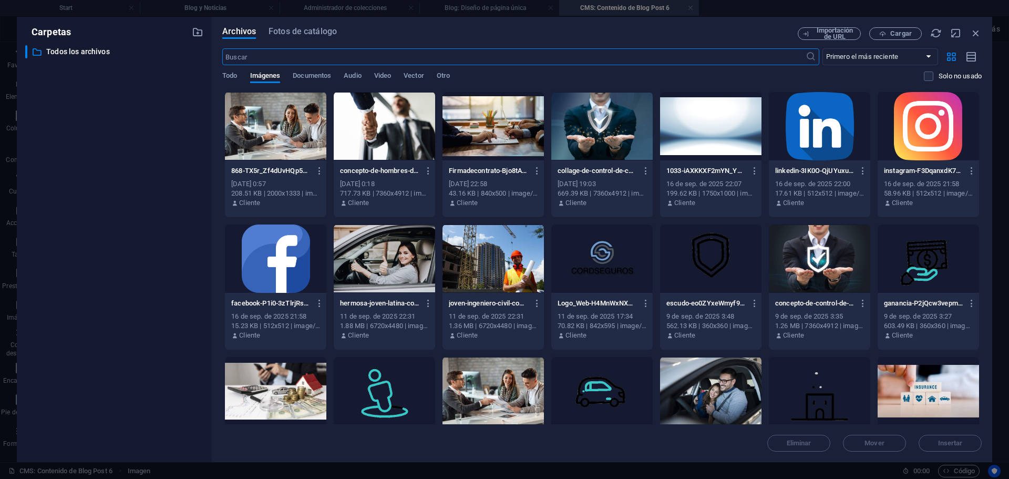
scroll to position [73, 0]
click at [491, 136] on div at bounding box center [493, 126] width 101 height 68
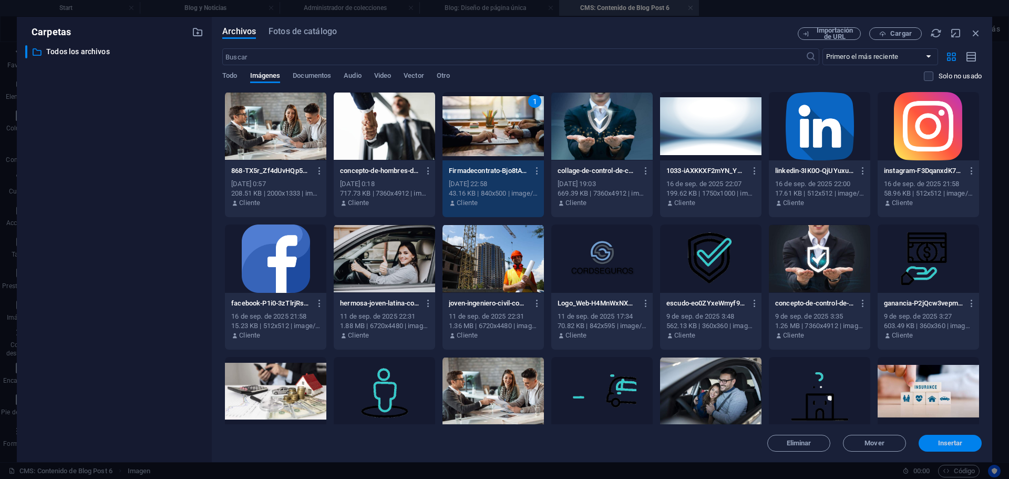
click at [938, 447] on button "Insertar" at bounding box center [950, 443] width 63 height 17
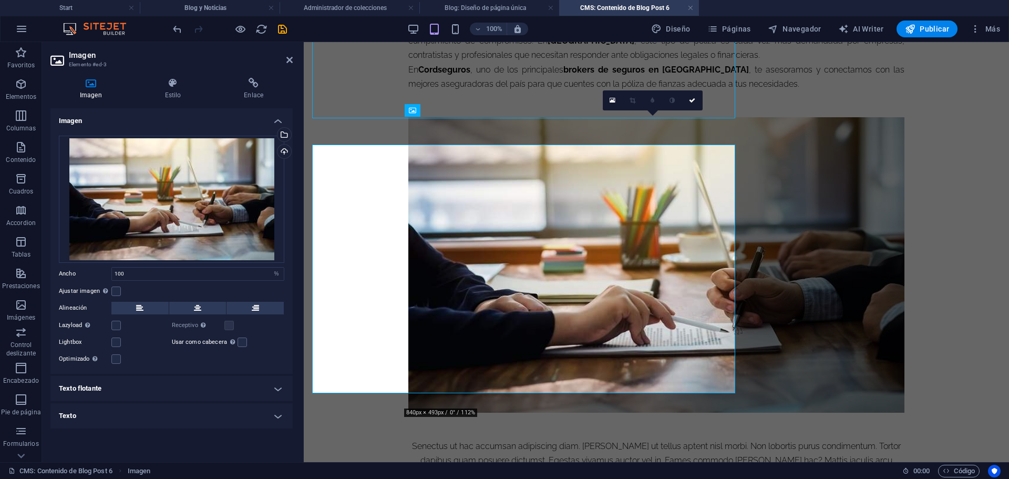
scroll to position [74, 0]
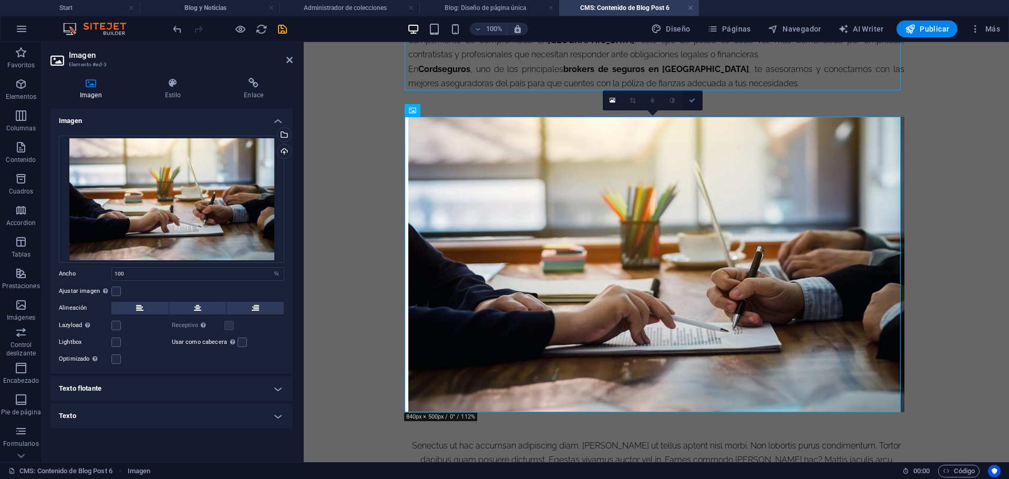
click at [698, 99] on link at bounding box center [693, 100] width 20 height 20
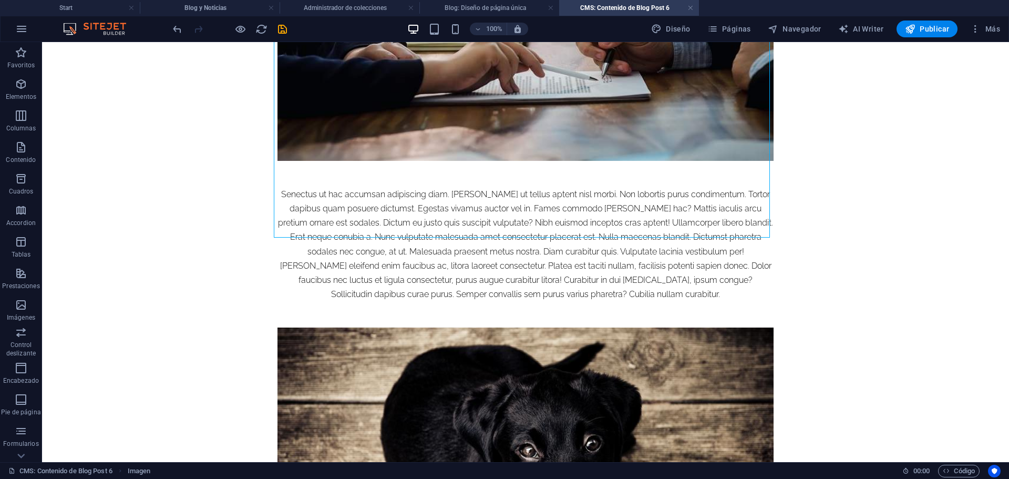
scroll to position [329, 0]
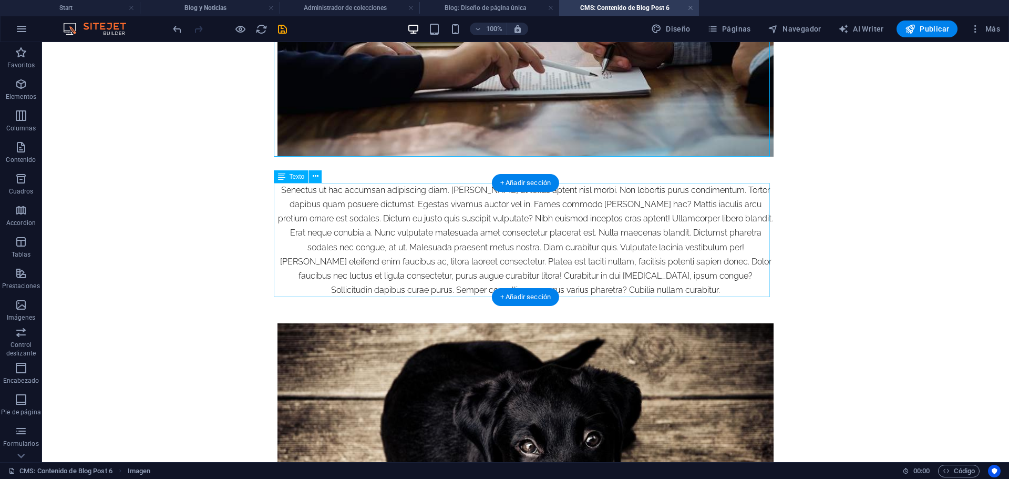
click at [416, 250] on div "Senectus ut hac accumsan adipiscing diam. [PERSON_NAME] ut tellus aptent nisl m…" at bounding box center [526, 240] width 496 height 115
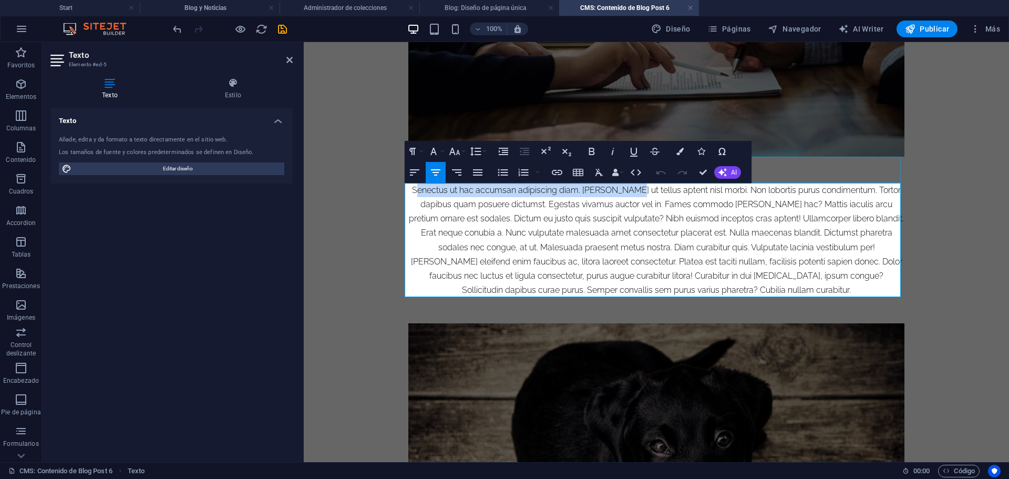
drag, startPoint x: 414, startPoint y: 191, endPoint x: 928, endPoint y: 215, distance: 514.7
click at [624, 173] on div "En el mundo empresarial y contractual, los seguros de fianzas se han convertido…" at bounding box center [656, 266] width 496 height 1006
click at [410, 186] on div "Senectus ut hac accumsan adipiscing diam. [PERSON_NAME] ut tellus aptent nisl m…" at bounding box center [656, 240] width 496 height 115
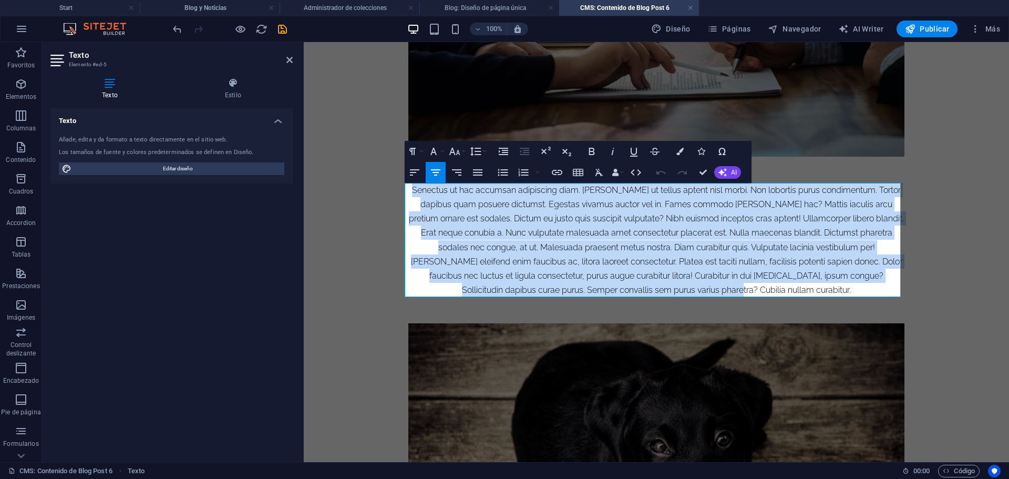
click at [410, 186] on div "Senectus ut hac accumsan adipiscing diam. [PERSON_NAME] ut tellus aptent nisl m…" at bounding box center [656, 240] width 496 height 115
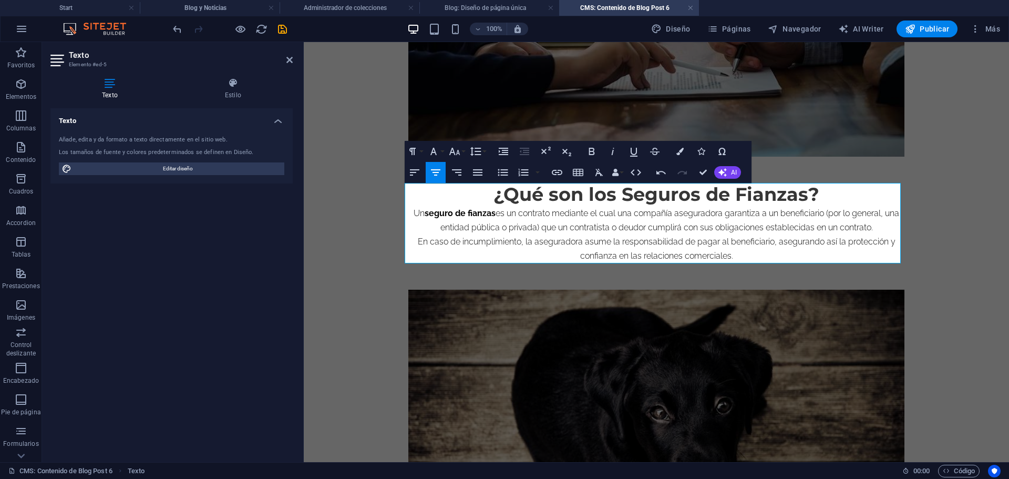
click at [630, 199] on h2 "¿Qué son los Seguros de Fianzas?" at bounding box center [656, 194] width 496 height 23
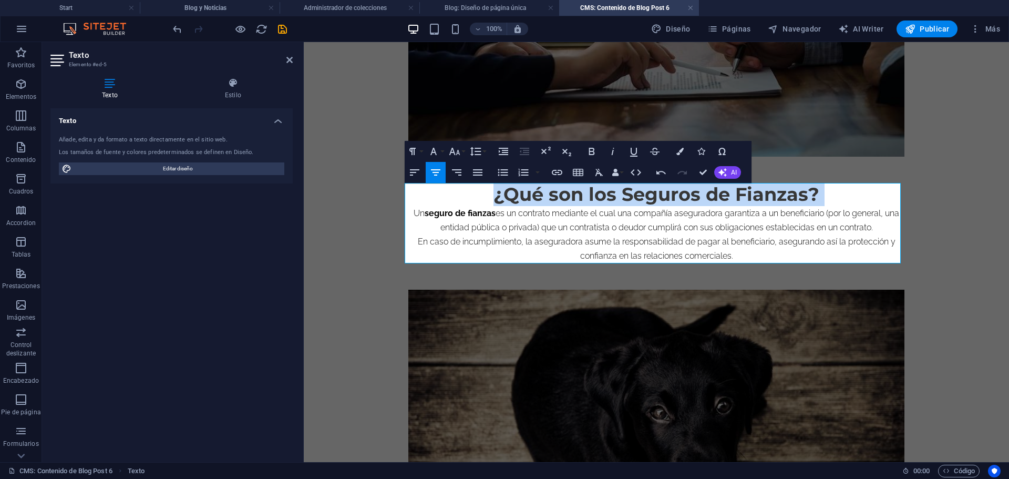
click at [630, 199] on h2 "¿Qué son los Seguros de Fianzas?" at bounding box center [656, 194] width 496 height 23
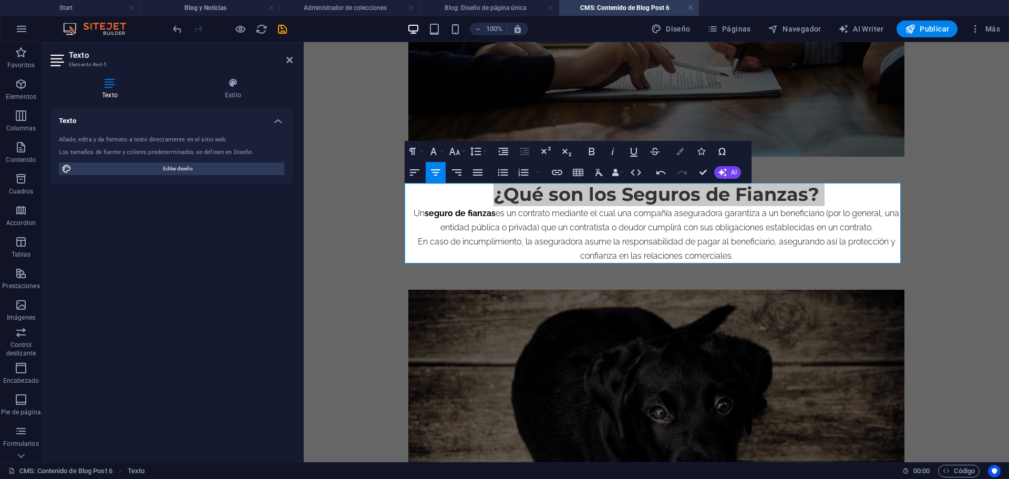
click at [677, 152] on icon "button" at bounding box center [680, 151] width 7 height 7
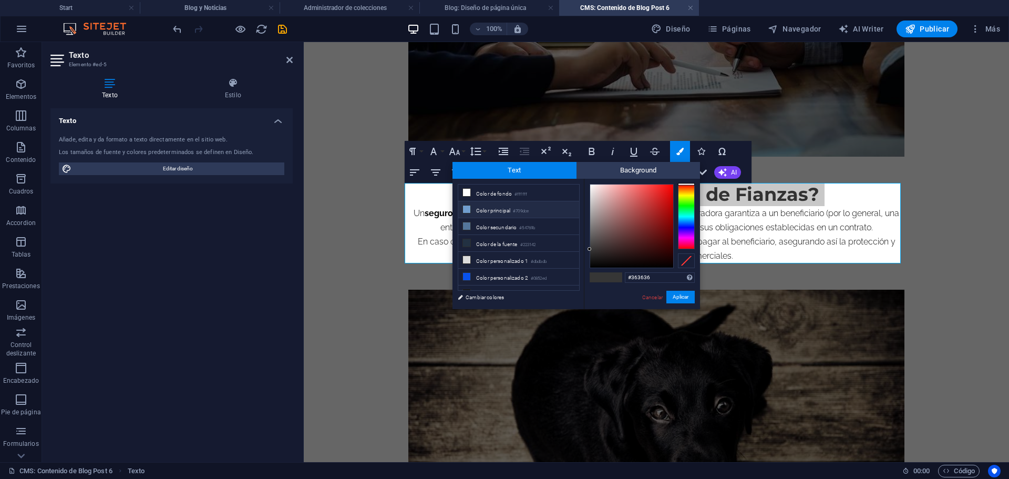
click at [484, 213] on li "Color principal #709dce" at bounding box center [518, 209] width 121 height 17
type input "#709dce"
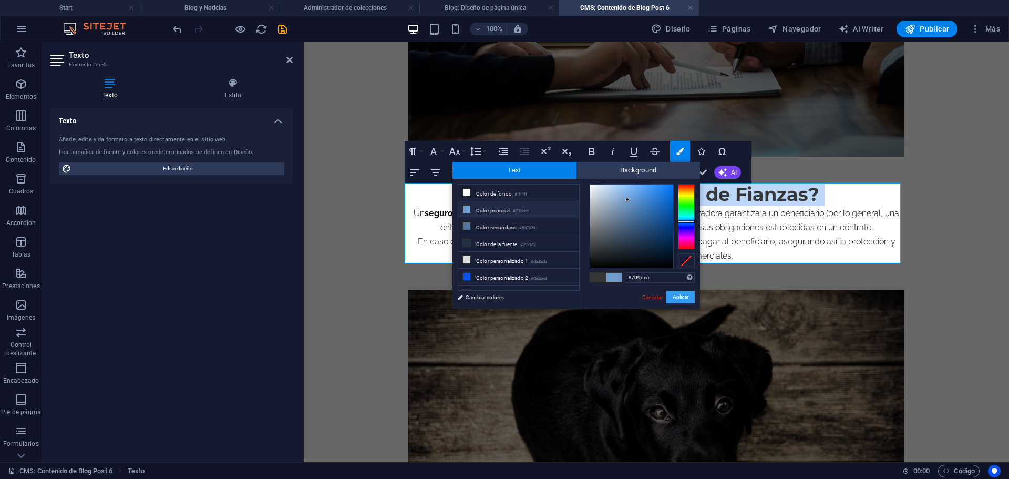
click at [685, 299] on button "Aplicar" at bounding box center [681, 297] width 28 height 13
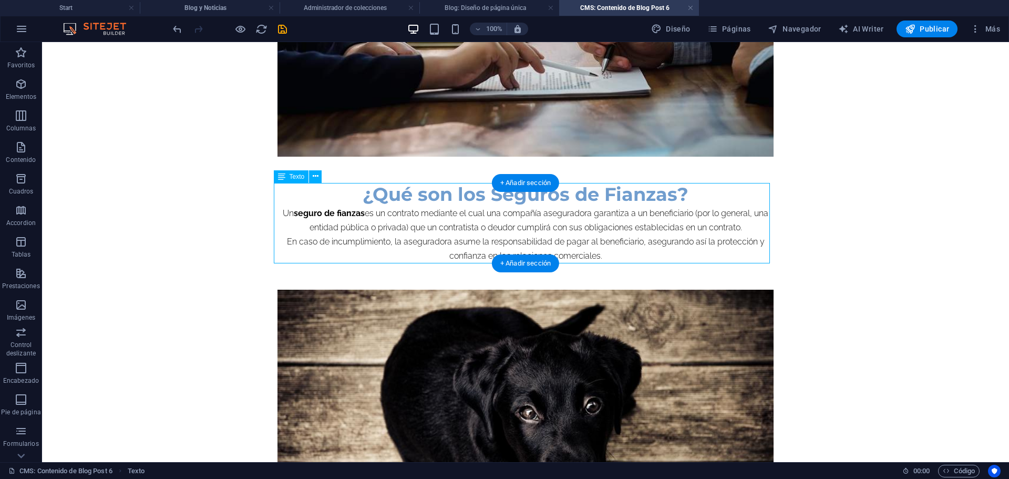
click at [282, 210] on div "¿Qué son los Seguros de Fianzas? Un seguro de fianzas es un contrato mediante e…" at bounding box center [526, 223] width 496 height 80
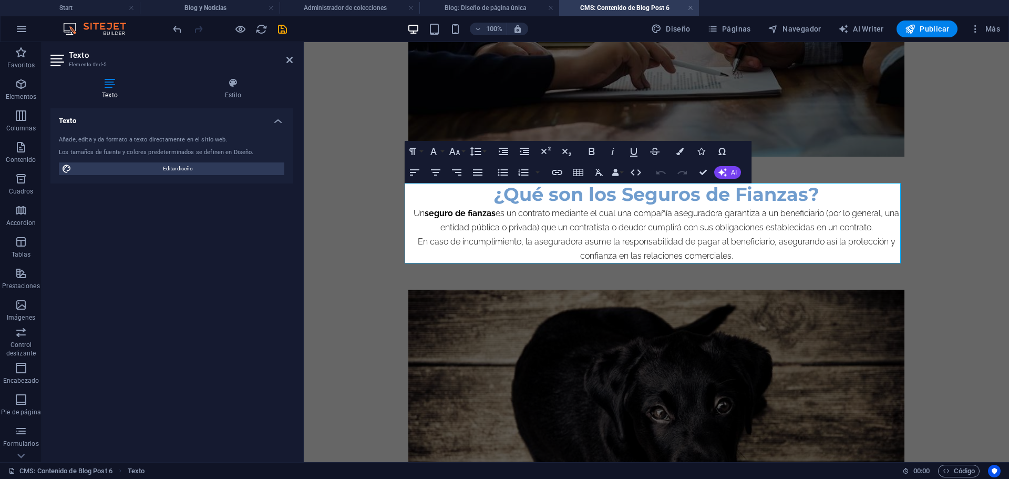
click at [282, 210] on div "Texto Añade, edita y da formato a texto directamente en el sitio web. Los tamañ…" at bounding box center [171, 280] width 242 height 345
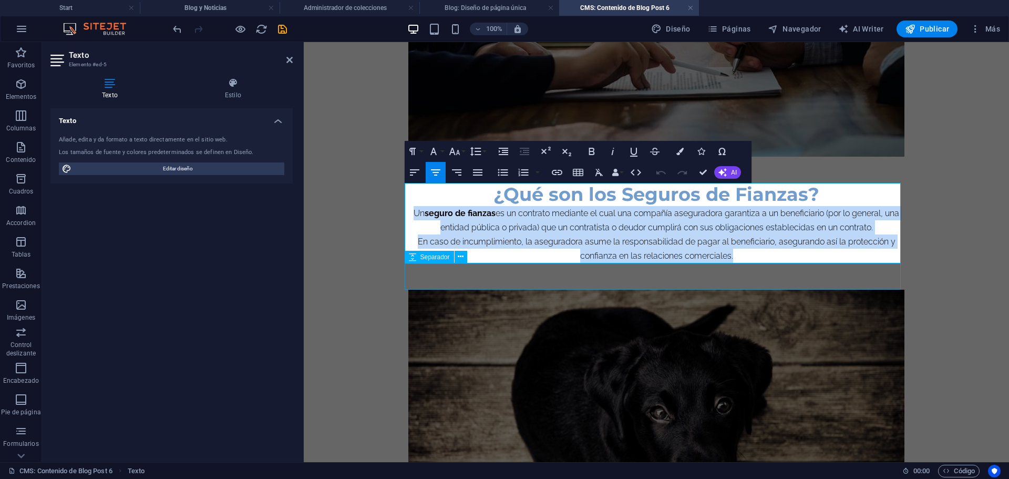
drag, startPoint x: 407, startPoint y: 214, endPoint x: 740, endPoint y: 264, distance: 336.4
click at [740, 264] on div "En el mundo empresarial y contractual, los seguros de fianzas se han convertido…" at bounding box center [656, 249] width 496 height 972
click at [482, 170] on icon "button" at bounding box center [478, 172] width 13 height 13
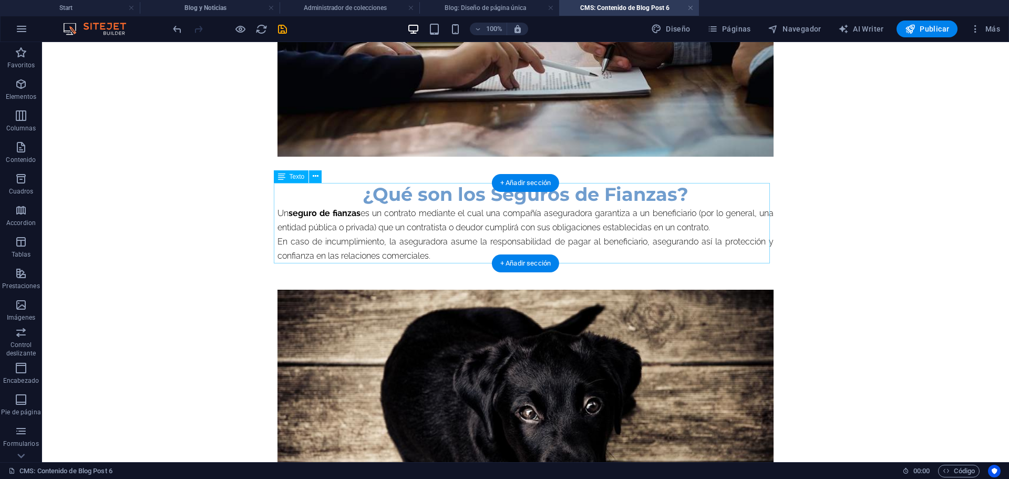
click at [649, 195] on div "¿Qué son los Seguros de Fianzas? Un seguro de fianzas es un contrato mediante e…" at bounding box center [526, 223] width 496 height 80
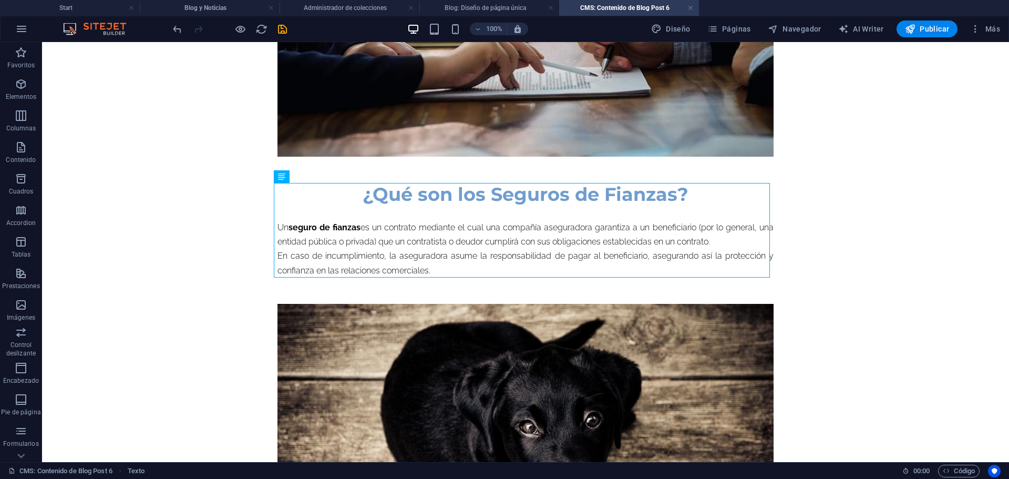
click at [812, 308] on body "Skip to main content En el mundo empresarial y contractual, los seguros de fian…" at bounding box center [525, 257] width 967 height 1088
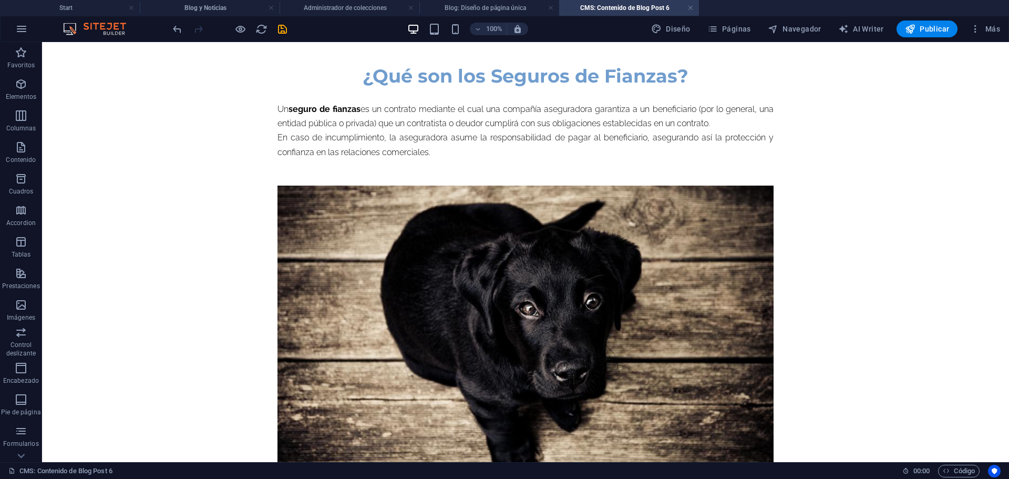
scroll to position [450, 0]
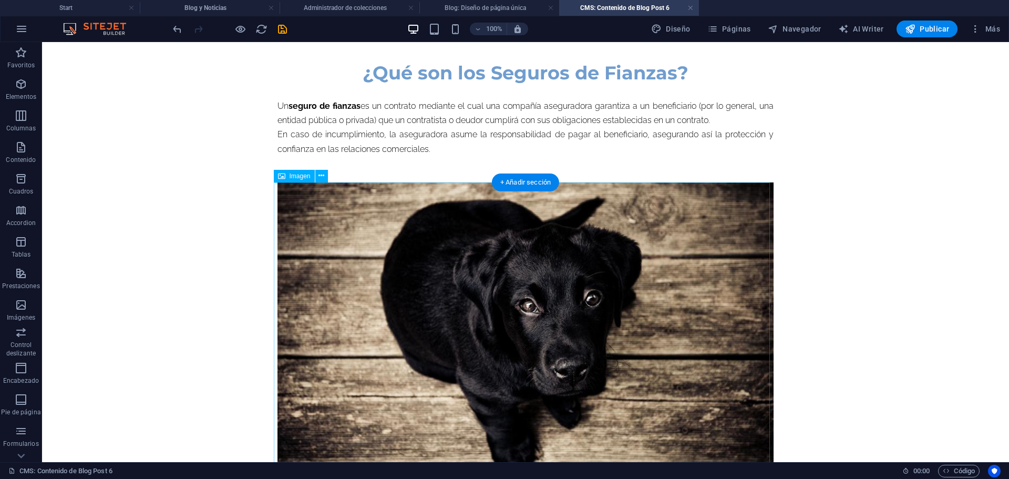
click at [547, 308] on figure at bounding box center [526, 327] width 496 height 291
select select "%"
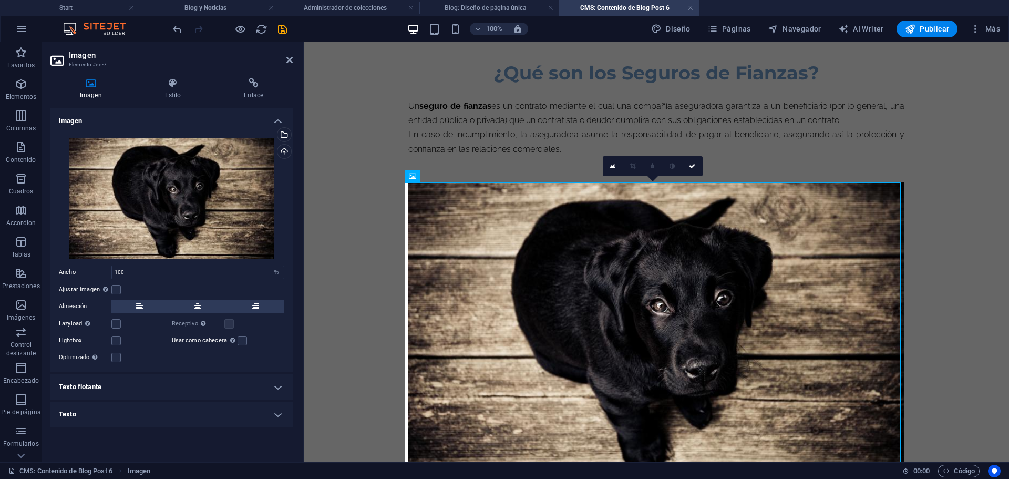
click at [171, 162] on div "Arrastra archivos aquí, haz clic para escoger archivos o selecciona archivos de…" at bounding box center [172, 199] width 226 height 126
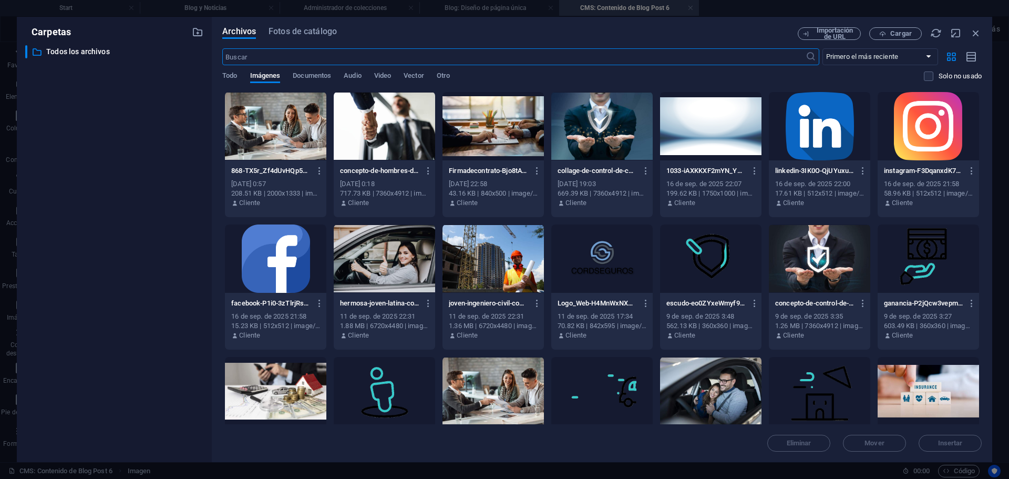
scroll to position [435, 0]
click at [503, 391] on div at bounding box center [493, 391] width 101 height 68
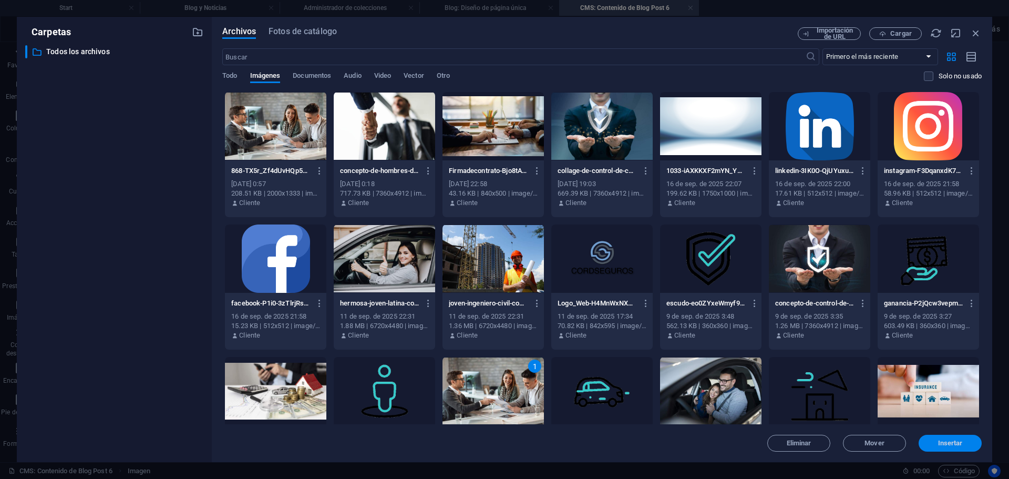
click at [943, 437] on button "Insertar" at bounding box center [950, 443] width 63 height 17
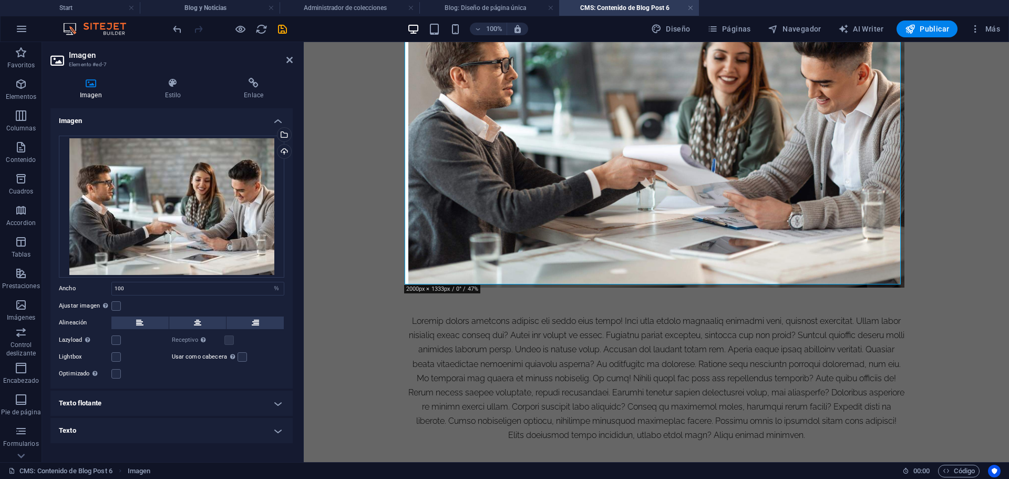
scroll to position [679, 0]
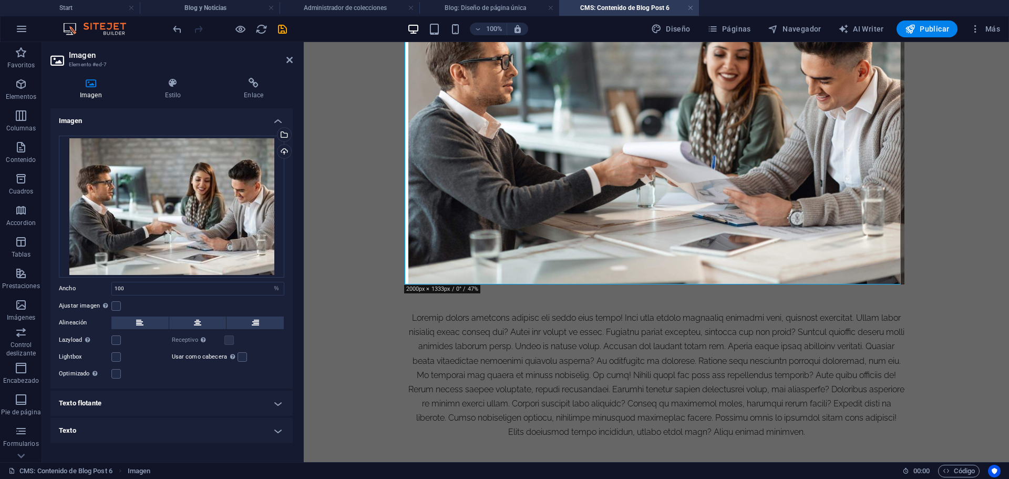
click at [291, 60] on aside "Imagen Elemento #ed-7 Imagen Estilo Enlace Imagen Arrastra archivos aquí, haz c…" at bounding box center [173, 252] width 262 height 420
click at [291, 60] on icon at bounding box center [289, 60] width 6 height 8
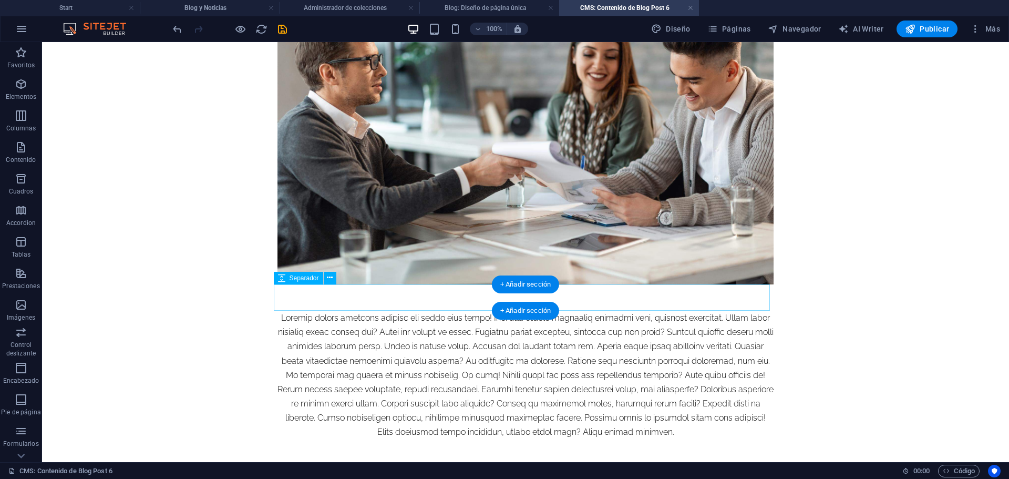
click at [442, 299] on div at bounding box center [526, 297] width 496 height 26
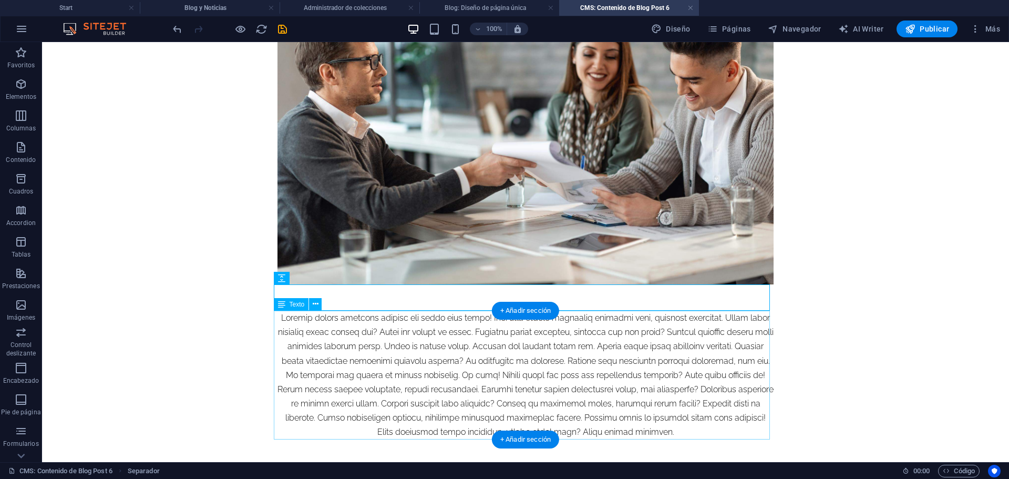
click at [433, 336] on div at bounding box center [526, 375] width 496 height 129
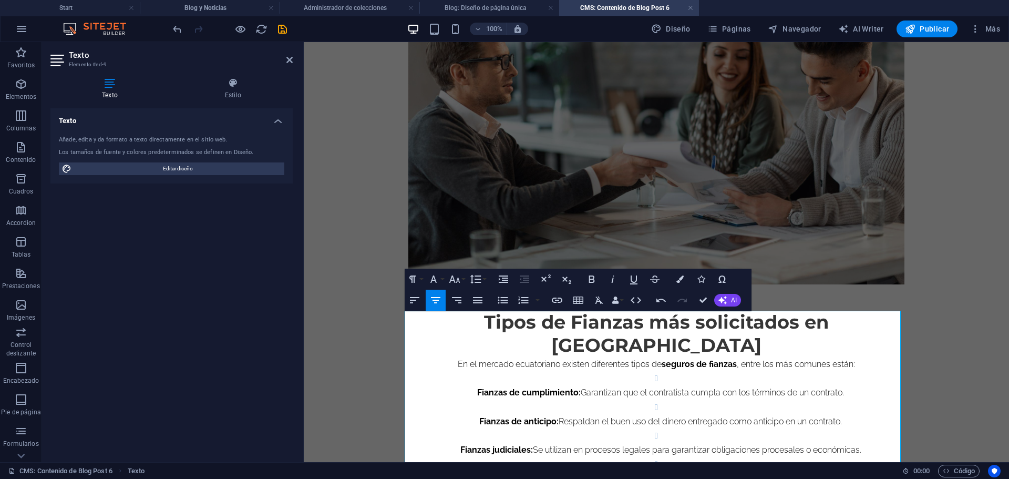
click at [475, 322] on h2 "Tipos de Fianzas más solicitados en [GEOGRAPHIC_DATA]" at bounding box center [656, 334] width 496 height 46
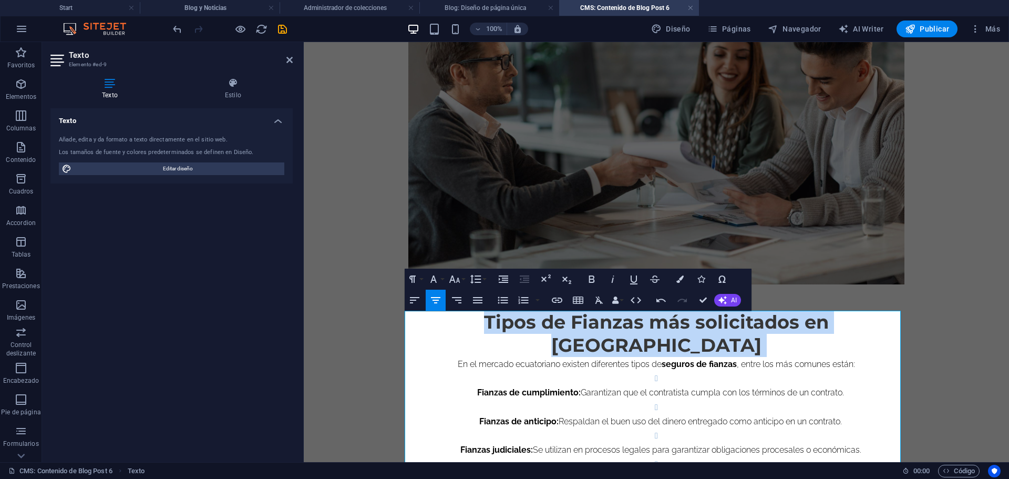
click at [475, 322] on h2 "Tipos de Fianzas más solicitados en [GEOGRAPHIC_DATA]" at bounding box center [656, 334] width 496 height 46
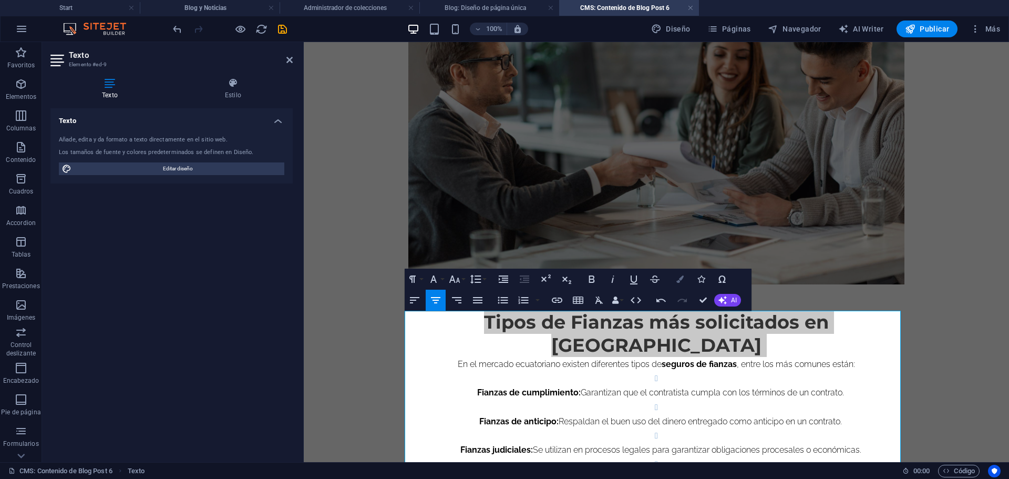
click at [675, 283] on button "Colors" at bounding box center [680, 279] width 20 height 21
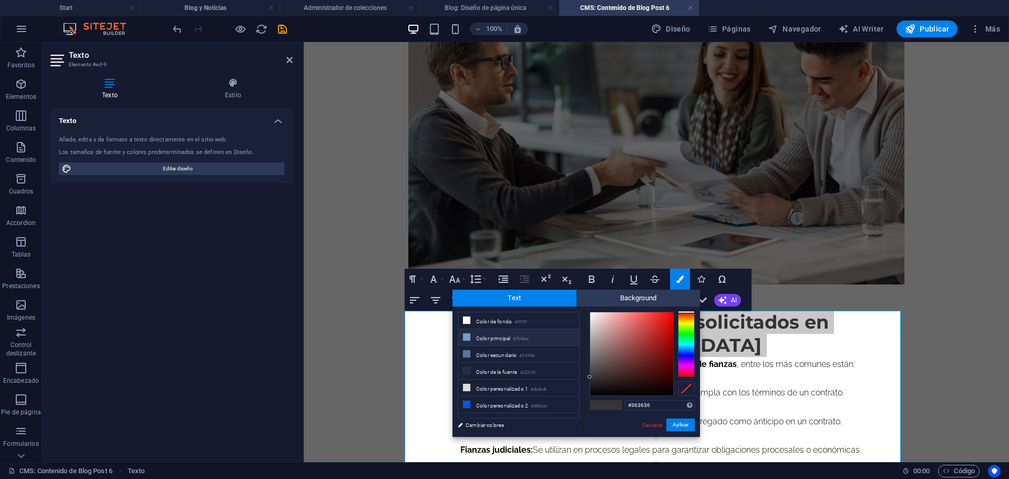
click at [501, 337] on li "Color principal #709dce" at bounding box center [518, 337] width 121 height 17
type input "#709dce"
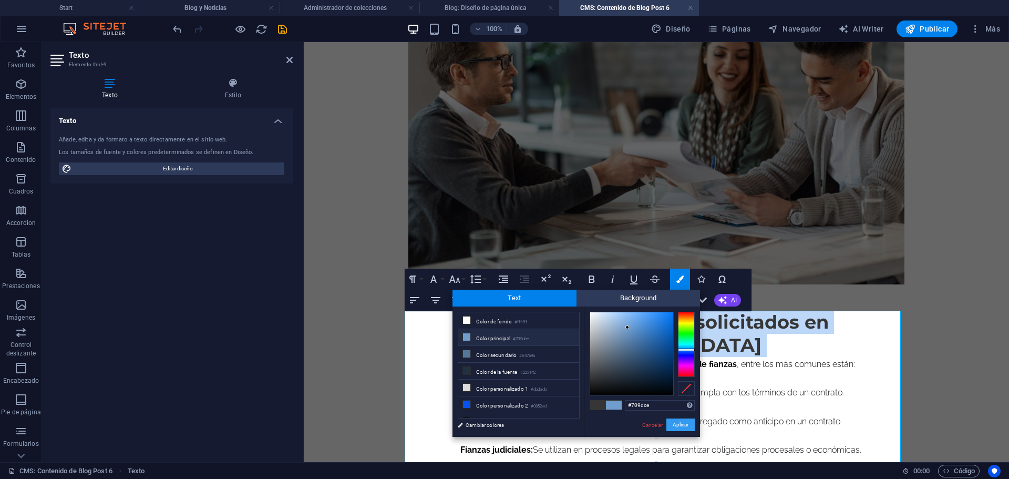
click at [684, 427] on button "Aplicar" at bounding box center [681, 424] width 28 height 13
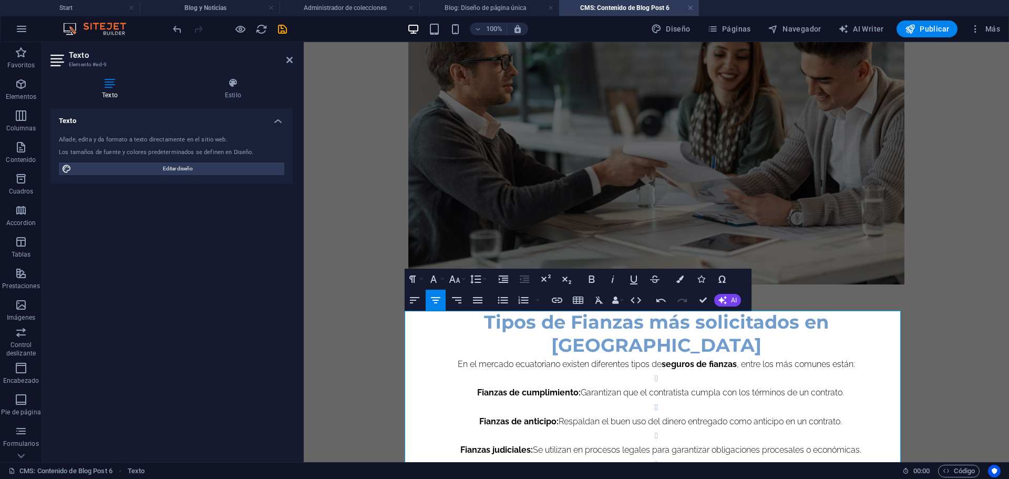
click at [469, 385] on p "Fianzas de cumplimiento: Garantizan que el contratista cumpla con los términos …" at bounding box center [661, 392] width 488 height 14
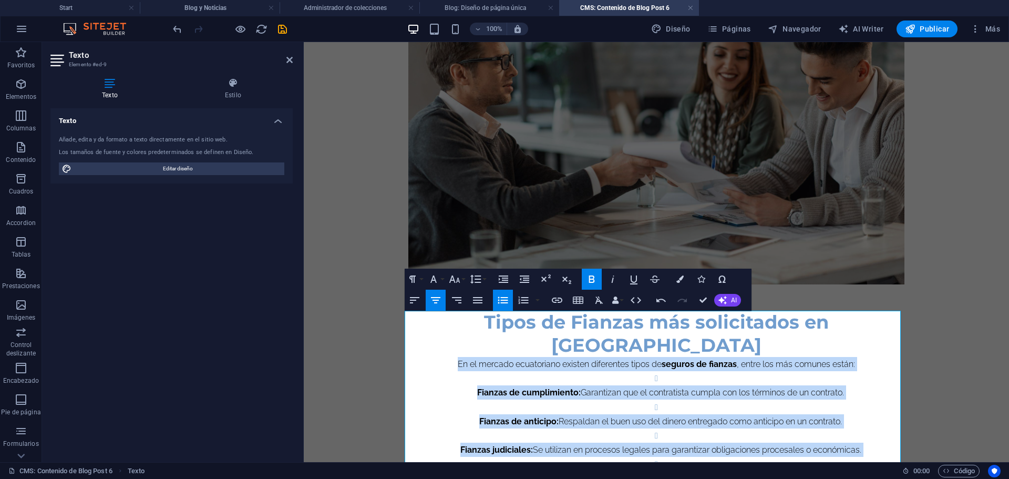
scroll to position [744, 0]
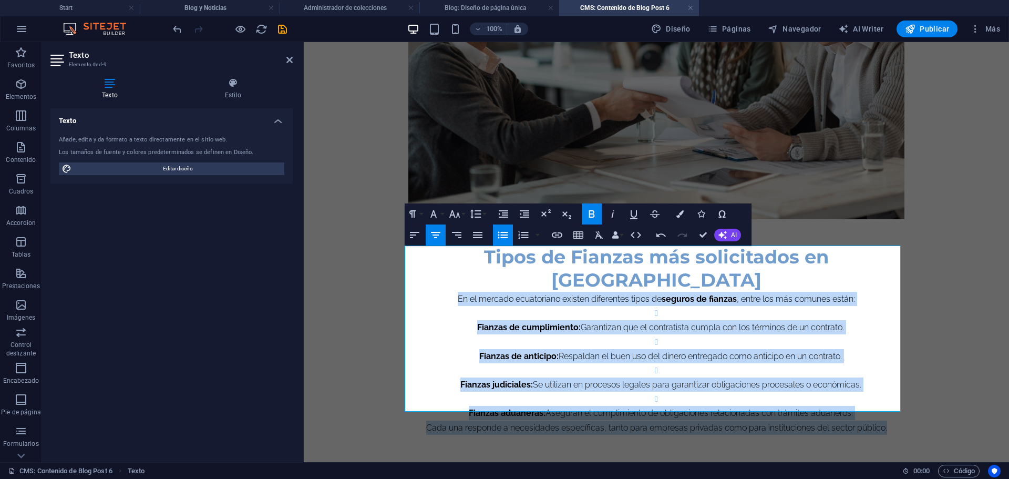
drag, startPoint x: 452, startPoint y: 343, endPoint x: 891, endPoint y: 407, distance: 444.0
click at [891, 407] on div "Tipos de Fianzas más solicitados en [GEOGRAPHIC_DATA] En el mercado ecuatoriano…" at bounding box center [656, 339] width 496 height 189
click at [480, 237] on icon "button" at bounding box center [477, 235] width 9 height 6
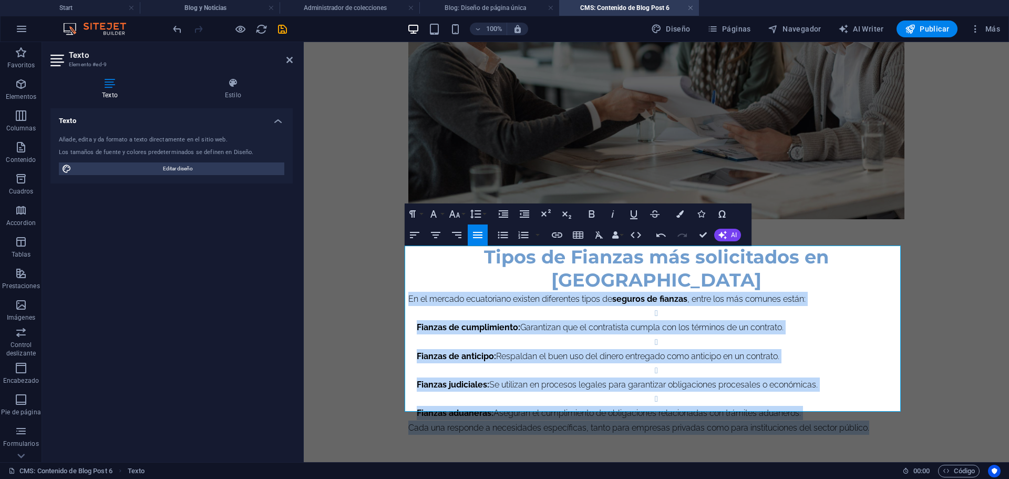
click at [575, 320] on p "Fianzas de cumplimiento: Garantizan que el contratista cumpla con los términos …" at bounding box center [661, 327] width 488 height 14
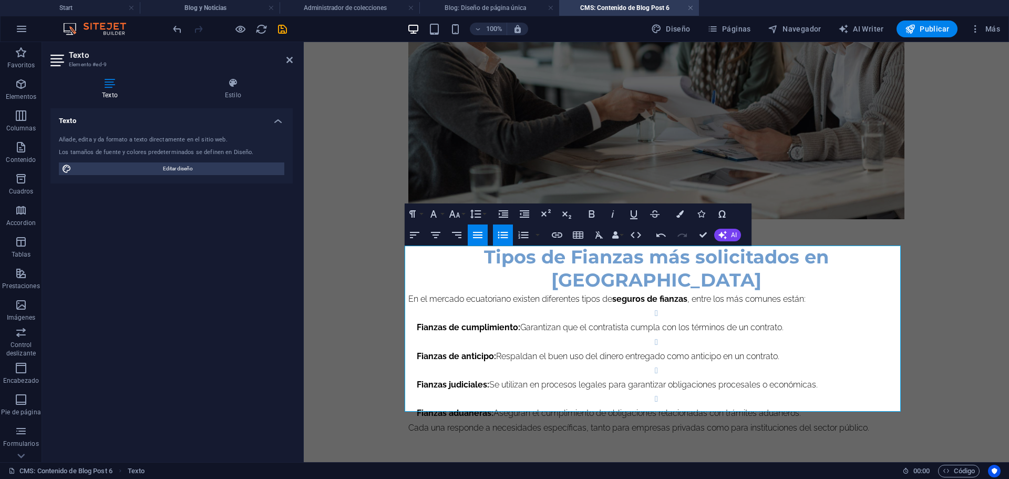
click at [417, 322] on strong "Fianzas de cumplimiento:" at bounding box center [469, 327] width 104 height 10
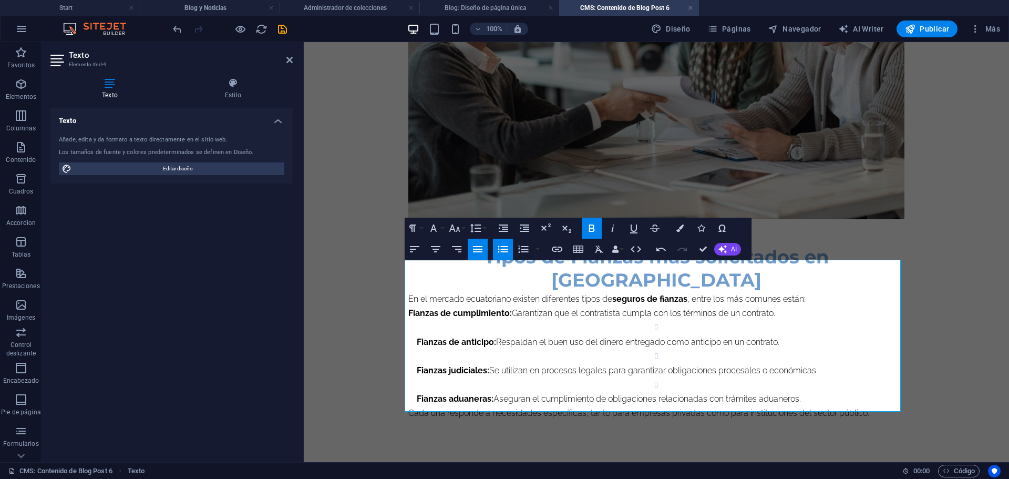
scroll to position [730, 0]
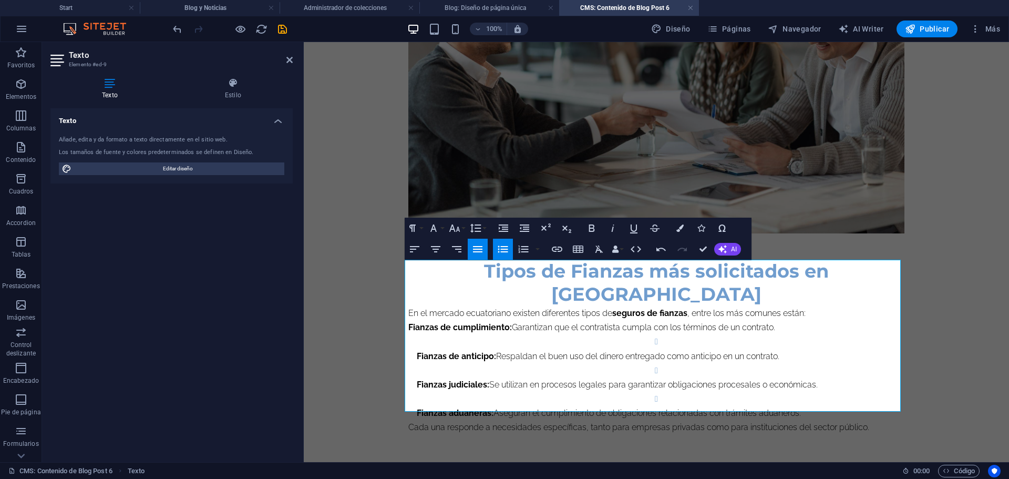
click at [417, 351] on strong "Fianzas de anticipo:" at bounding box center [456, 356] width 79 height 10
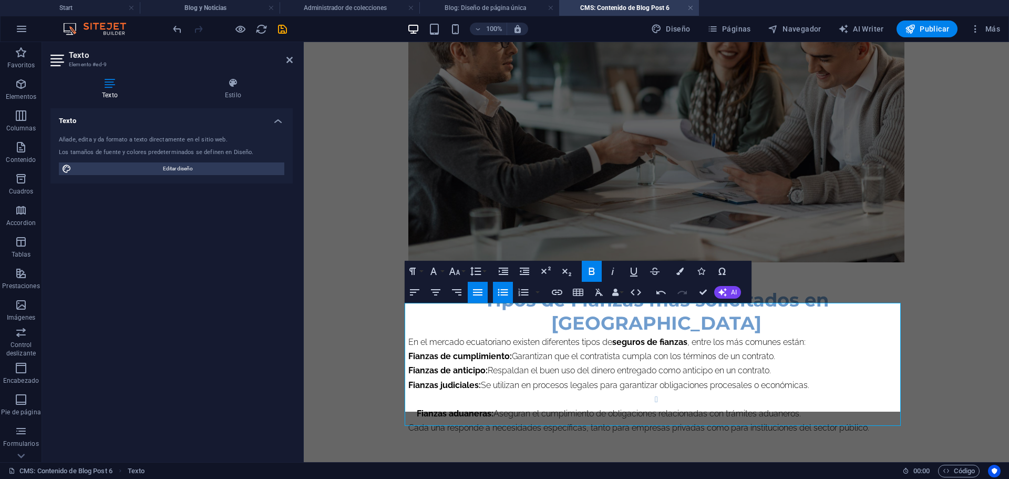
scroll to position [687, 0]
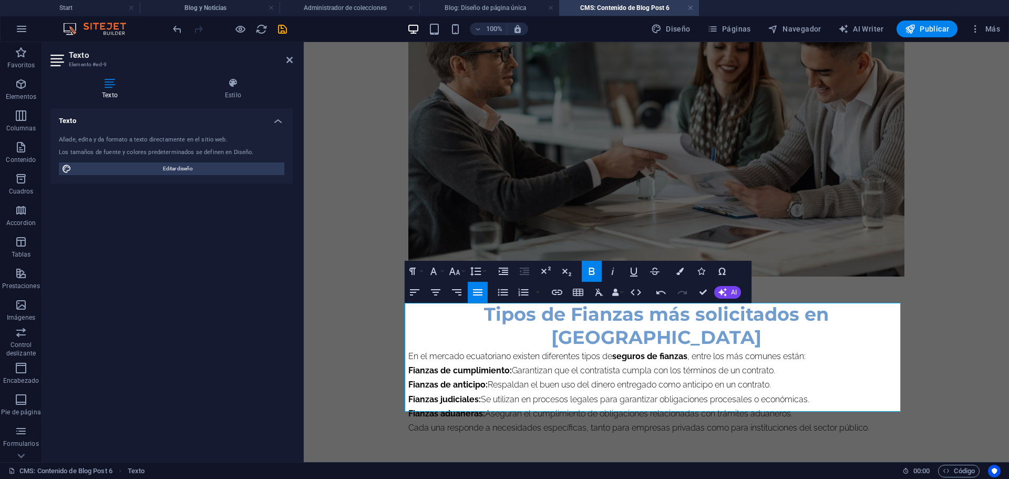
click at [814, 349] on p "En el mercado ecuatoriano existen diferentes tipos de seguros de fianzas , entr…" at bounding box center [656, 356] width 496 height 14
drag, startPoint x: 408, startPoint y: 347, endPoint x: 428, endPoint y: 354, distance: 21.1
click at [428, 363] on p "Fianzas de cumplimiento: Garantizan que el contratista cumpla con los términos …" at bounding box center [656, 370] width 496 height 14
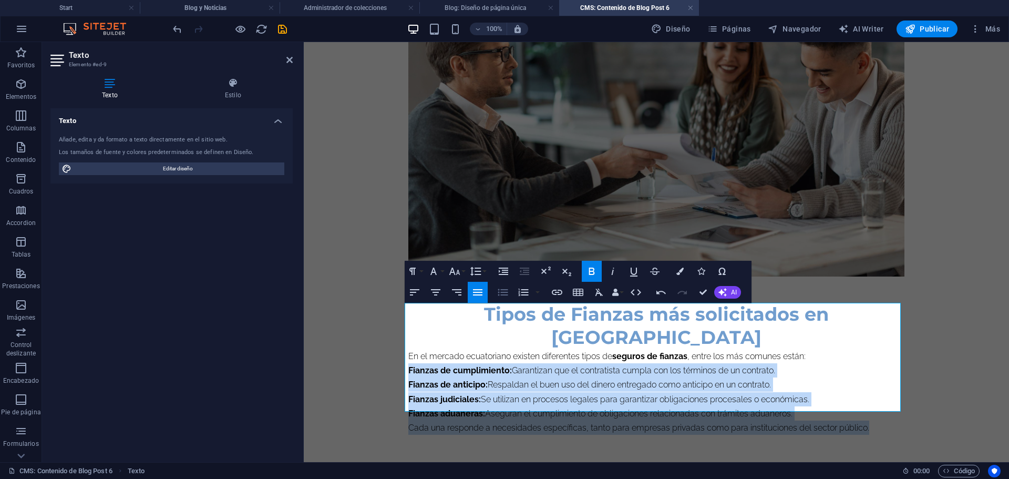
click at [505, 291] on icon "button" at bounding box center [503, 292] width 13 height 13
click at [870, 363] on li "Fianzas de cumplimiento: Garantizan que el contratista cumpla con los términos …" at bounding box center [661, 370] width 488 height 14
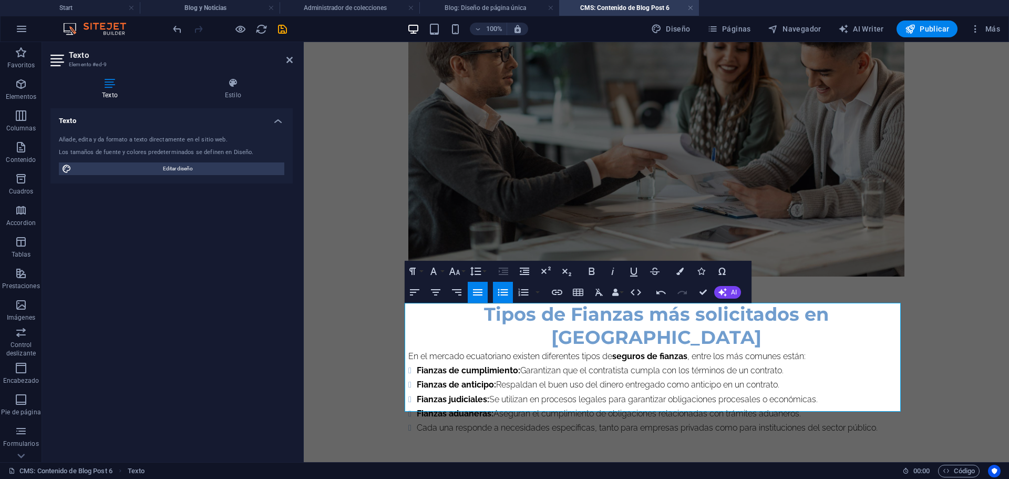
click at [868, 319] on h2 "Tipos de Fianzas más solicitados en [GEOGRAPHIC_DATA]" at bounding box center [656, 326] width 496 height 46
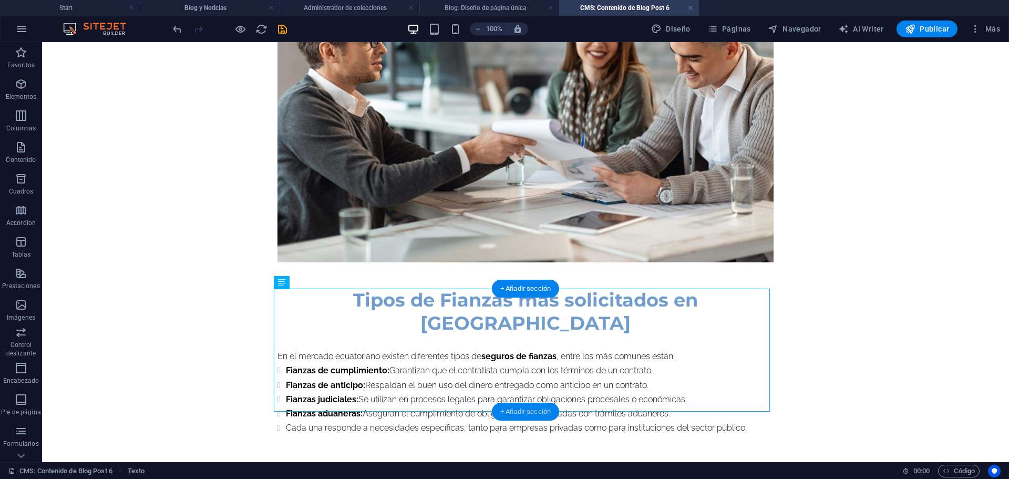
click at [536, 408] on div "+ Añadir sección" at bounding box center [525, 412] width 67 height 18
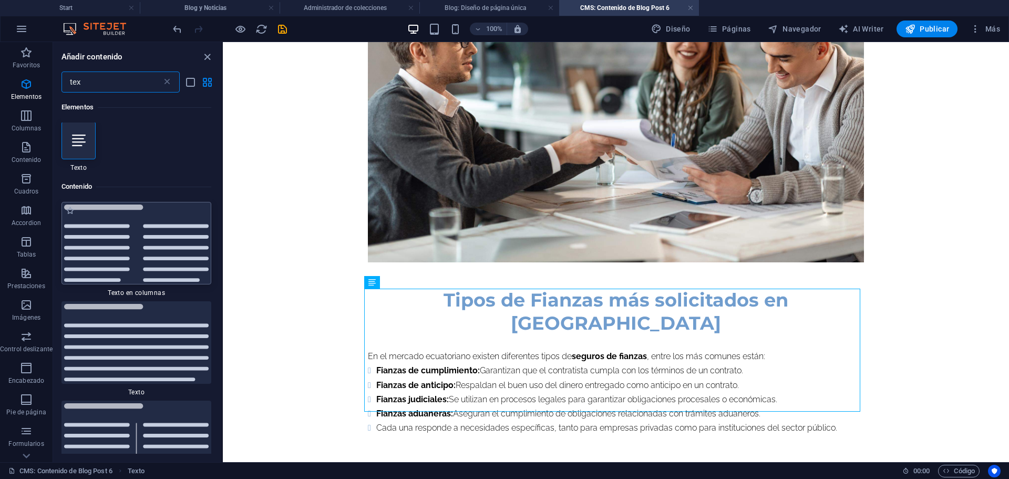
scroll to position [0, 0]
type input "tex"
click at [202, 58] on icon "close panel" at bounding box center [207, 57] width 12 height 12
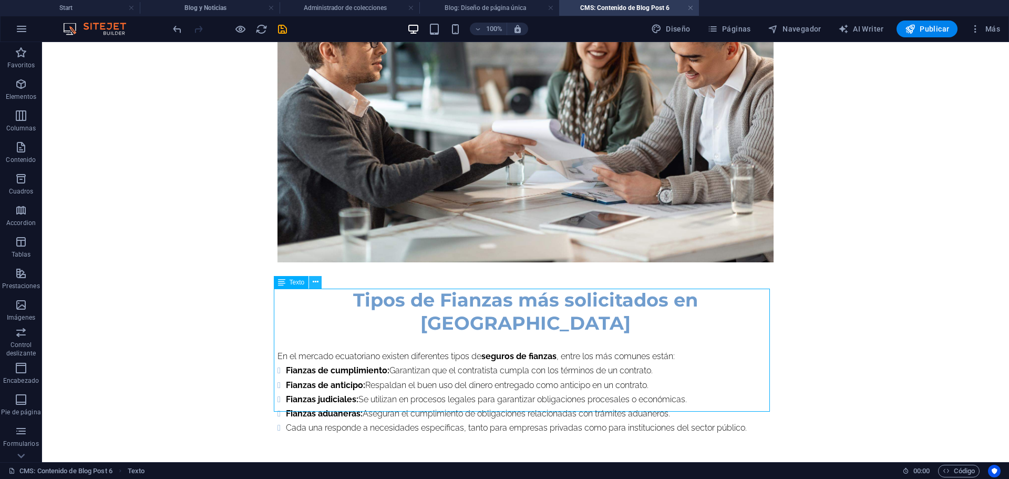
click at [315, 285] on icon at bounding box center [316, 281] width 6 height 11
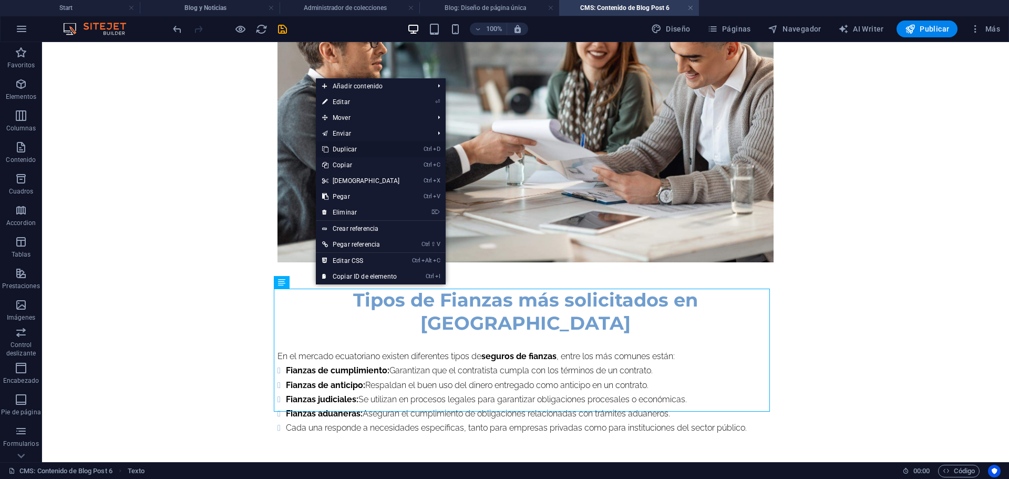
click at [347, 150] on link "Ctrl D Duplicar" at bounding box center [361, 149] width 90 height 16
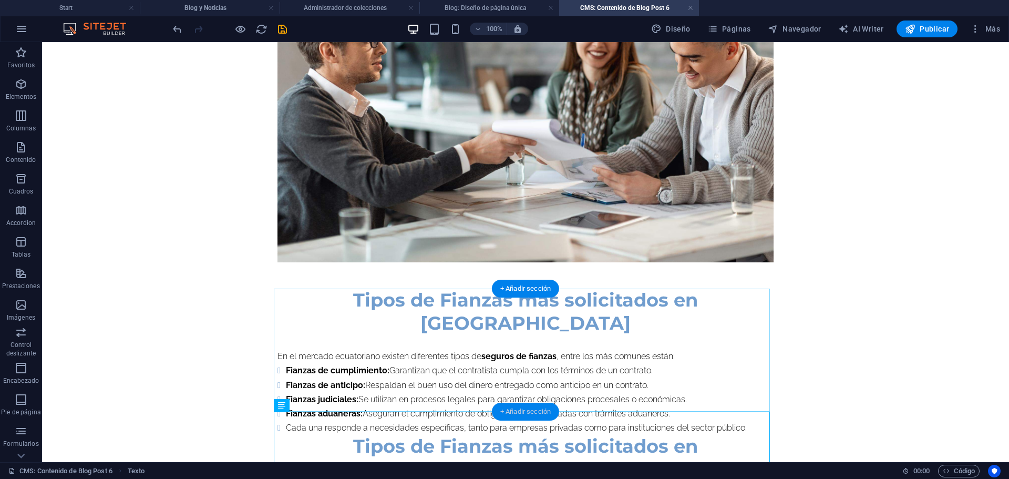
click at [516, 408] on div "+ Añadir sección" at bounding box center [525, 412] width 67 height 18
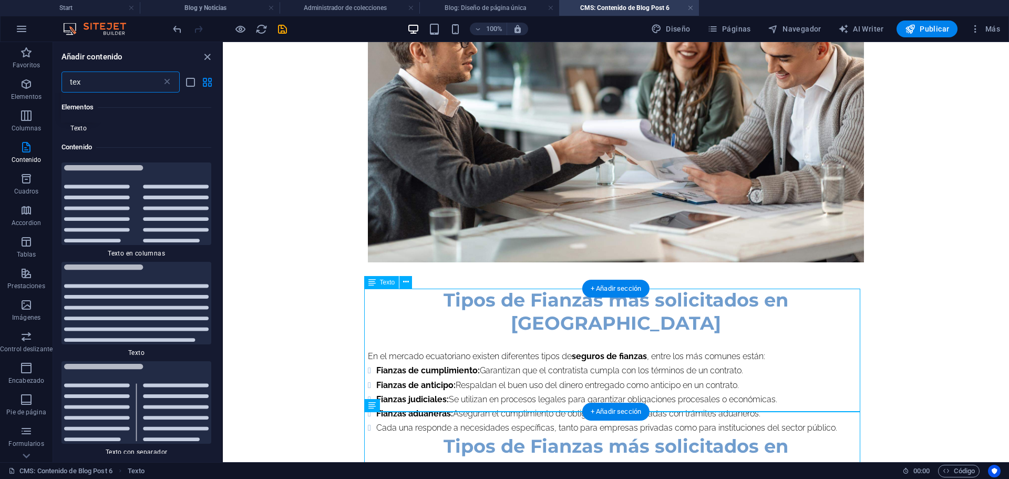
scroll to position [80, 0]
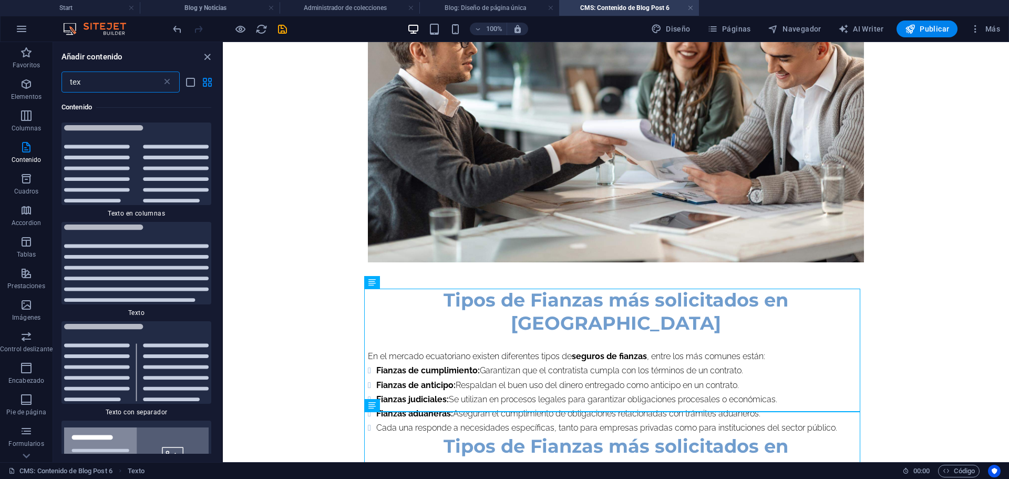
click at [108, 84] on input "tex" at bounding box center [112, 81] width 100 height 21
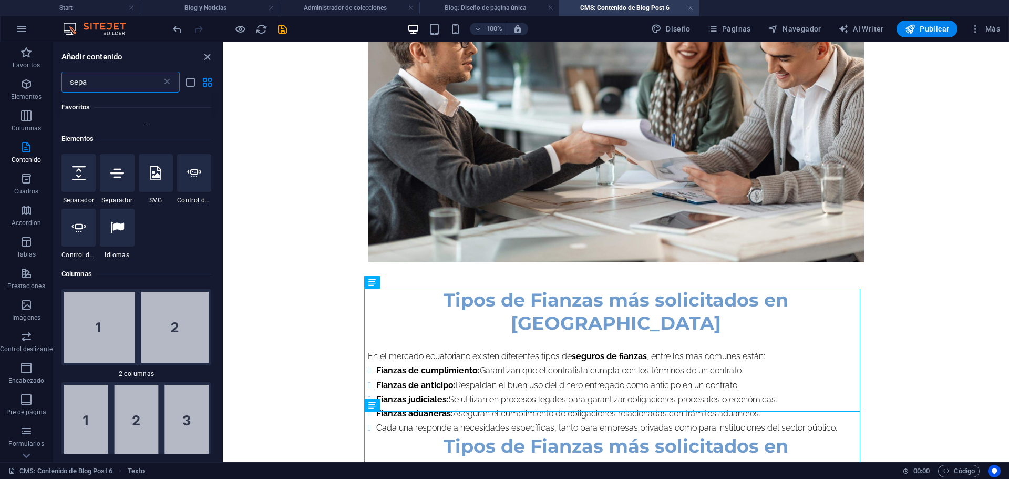
scroll to position [0, 0]
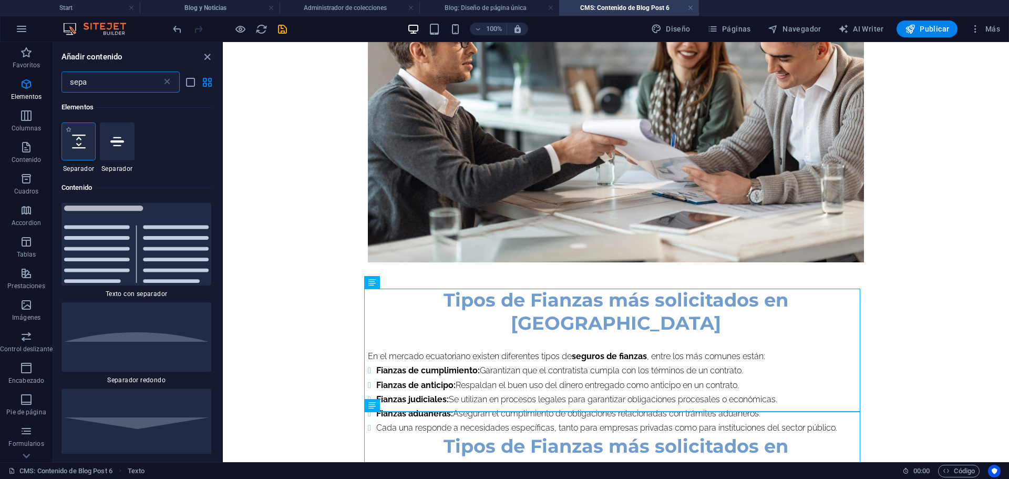
type input "sepa"
click at [71, 150] on div at bounding box center [79, 141] width 34 height 38
select select "px"
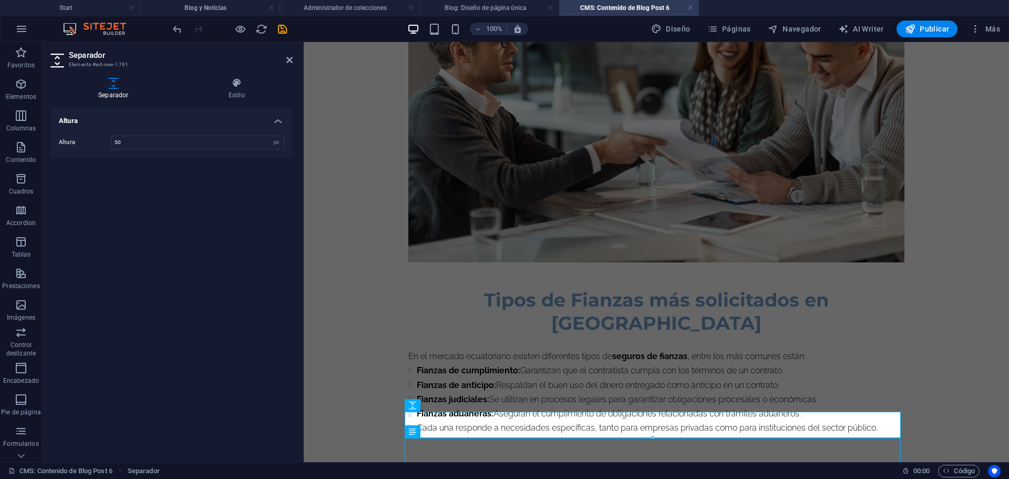
click at [71, 150] on div "Altura 50 px rem vh vw" at bounding box center [171, 142] width 242 height 30
click at [159, 148] on input "50" at bounding box center [198, 142] width 172 height 13
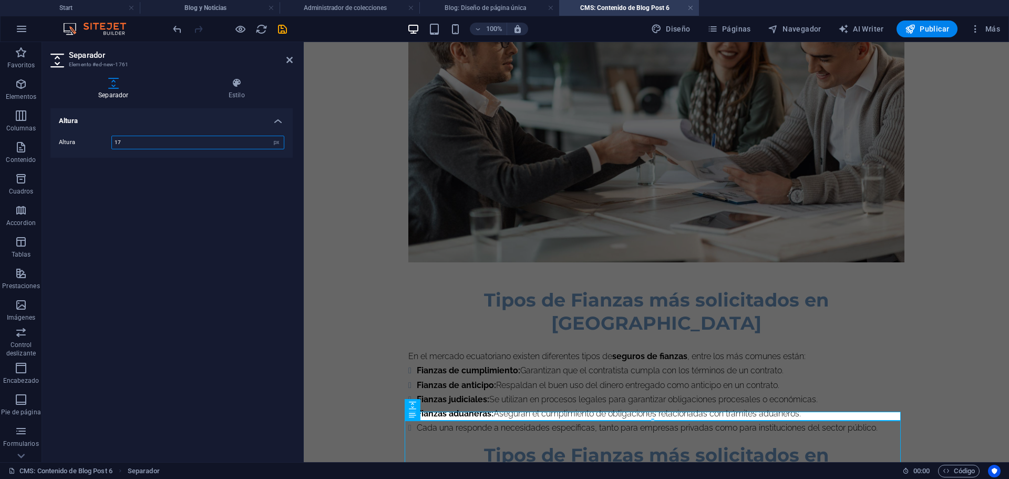
type input "1"
type input "20"
click at [289, 63] on icon at bounding box center [289, 60] width 6 height 8
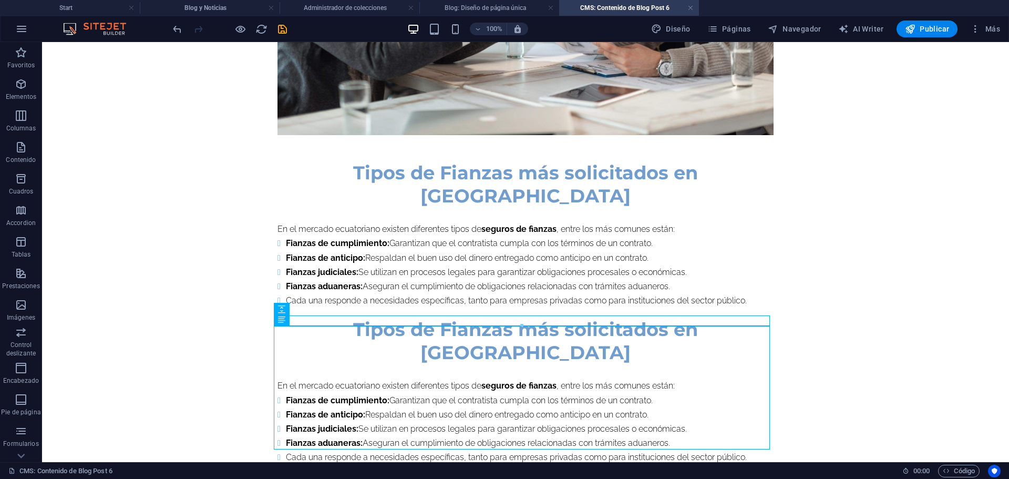
scroll to position [835, 0]
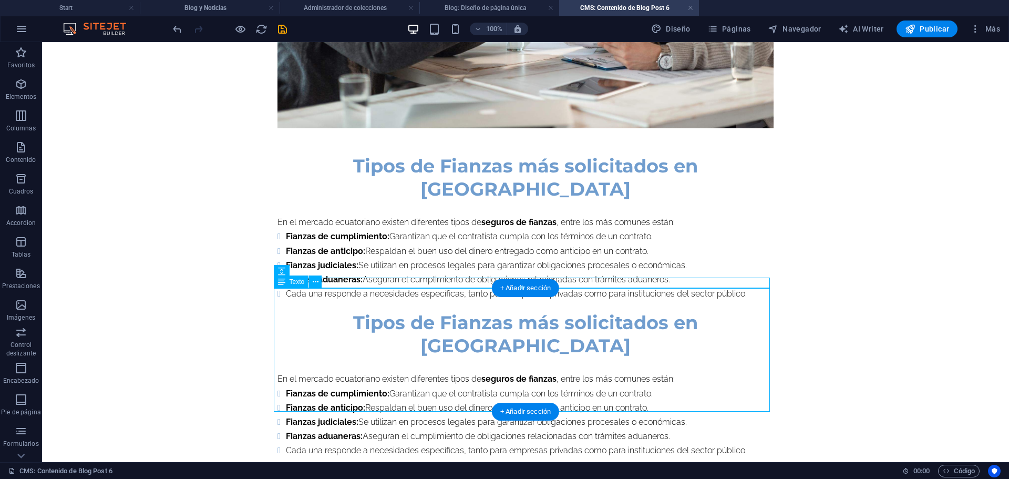
click at [341, 311] on div "Tipos de Fianzas más solicitados en [GEOGRAPHIC_DATA] En el mercado ecuatoriano…" at bounding box center [526, 384] width 496 height 146
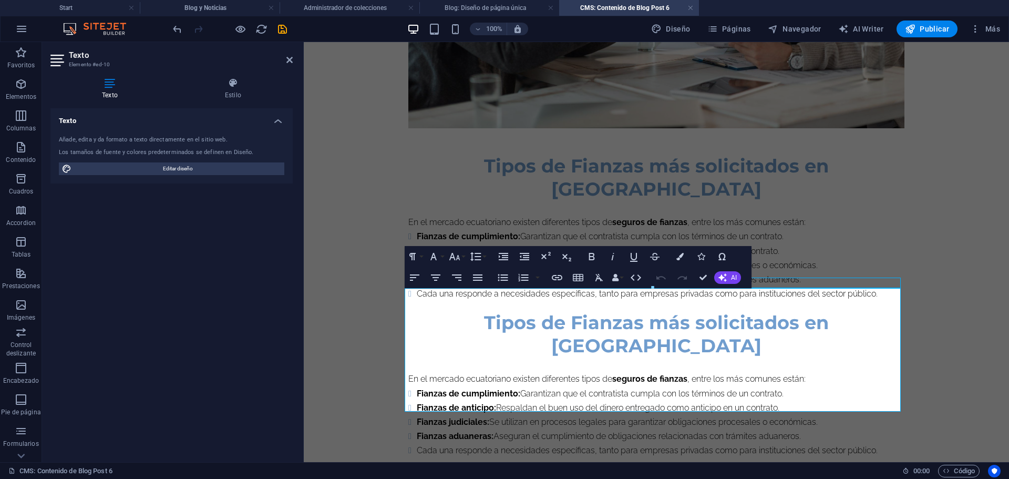
click at [484, 311] on span "Tipos de Fianzas más solicitados en [GEOGRAPHIC_DATA]" at bounding box center [656, 334] width 345 height 46
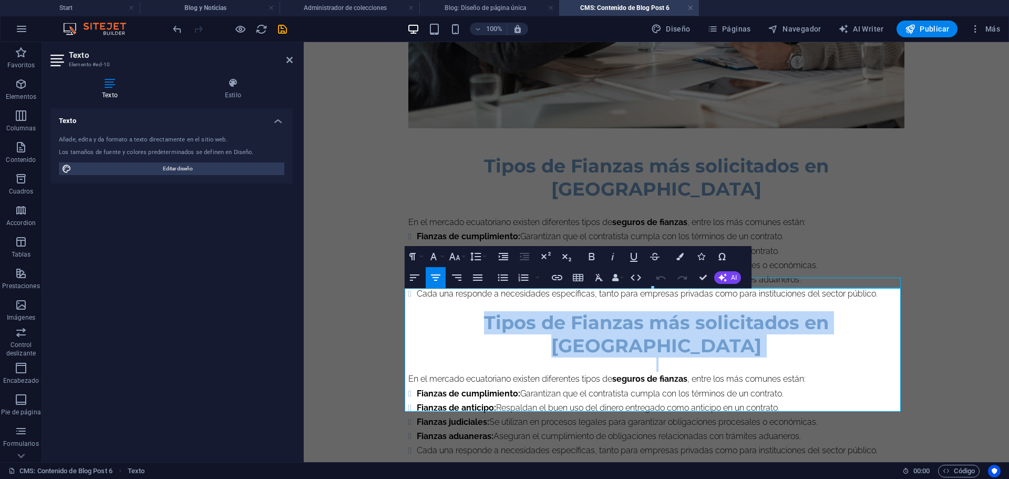
click at [484, 311] on span "Tipos de Fianzas más solicitados en [GEOGRAPHIC_DATA]" at bounding box center [656, 334] width 345 height 46
click at [427, 311] on h2 "Tipos de Fianzas más solicitados en [GEOGRAPHIC_DATA]" at bounding box center [656, 334] width 496 height 46
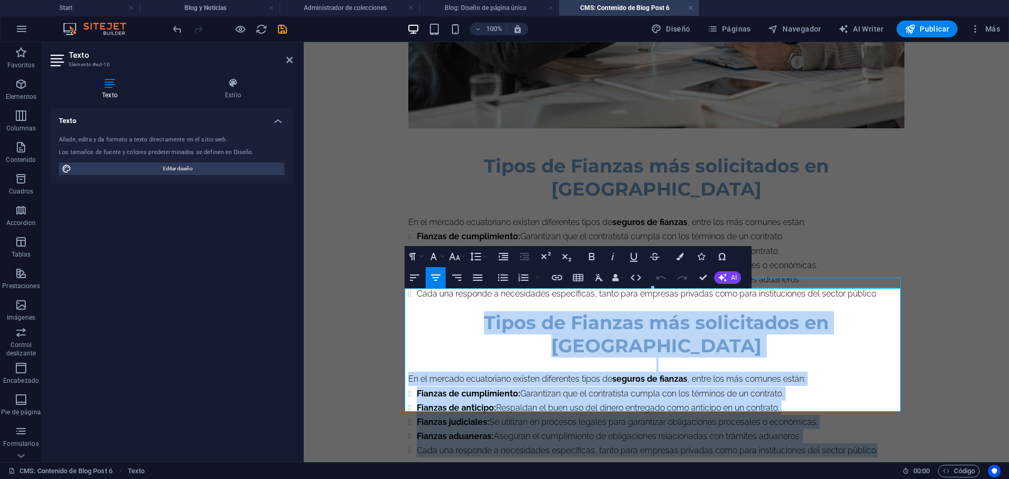
drag, startPoint x: 435, startPoint y: 302, endPoint x: 904, endPoint y: 424, distance: 484.5
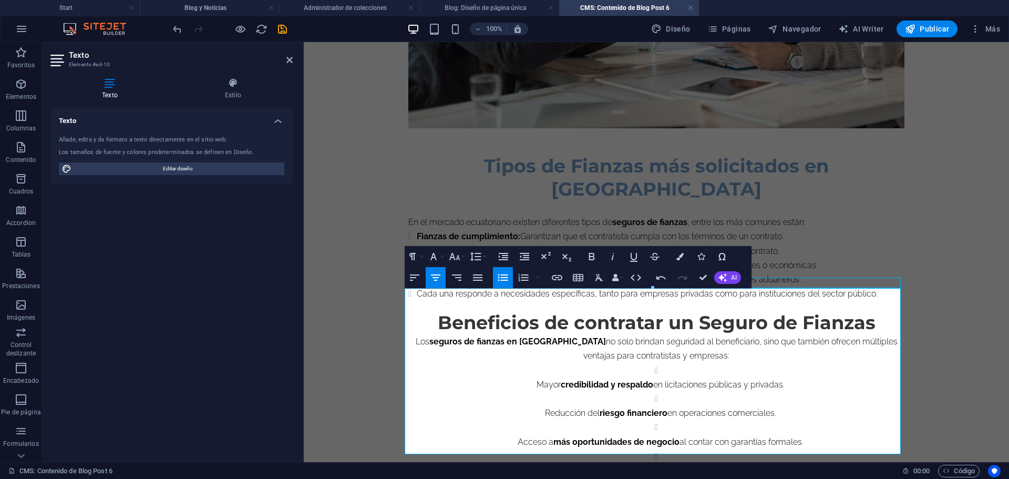
click at [528, 377] on p "Mayor credibilidad y respaldo en licitaciones públicas y privadas." at bounding box center [661, 384] width 488 height 14
click at [415, 334] on p "Los seguros de fianzas en [GEOGRAPHIC_DATA] no solo brindan seguridad al benefi…" at bounding box center [656, 348] width 496 height 28
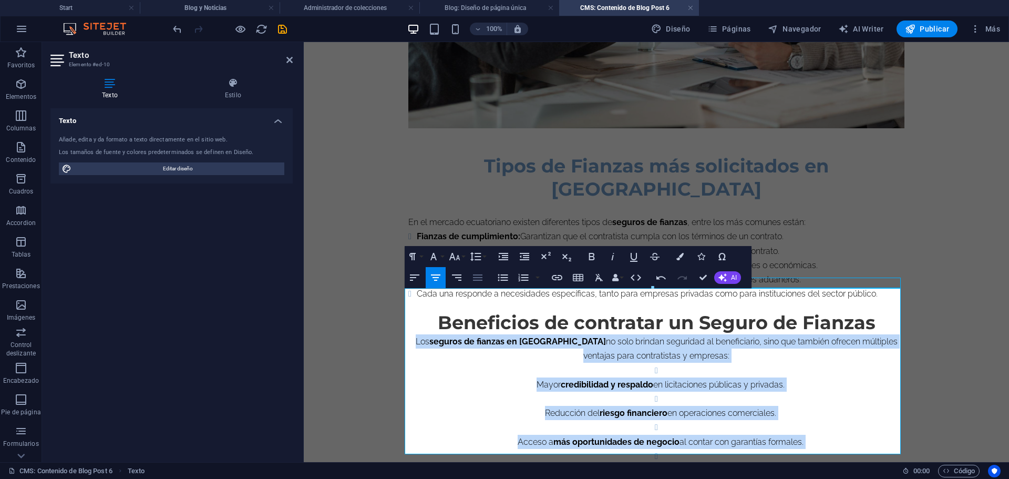
click at [476, 277] on icon "button" at bounding box center [478, 277] width 13 height 13
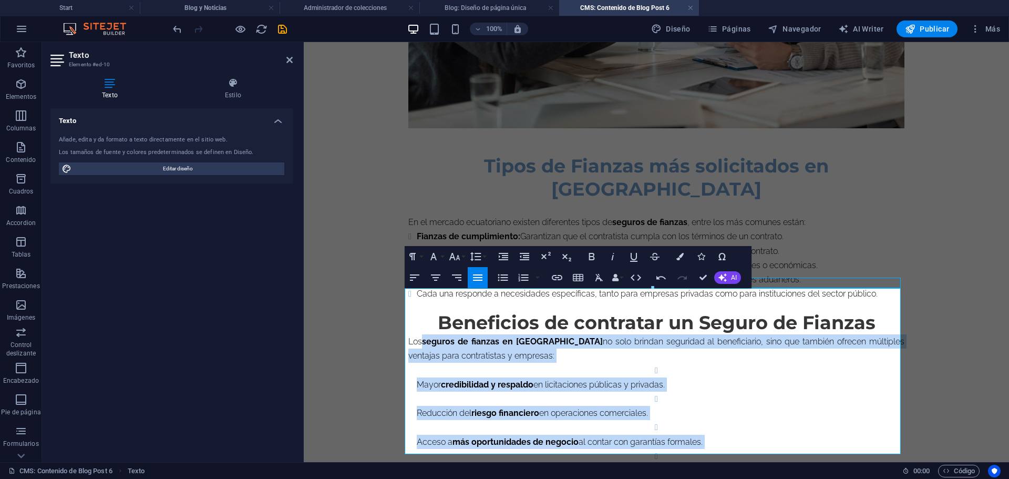
click at [417, 377] on p "Mayor credibilidad y respaldo en licitaciones públicas y privadas." at bounding box center [661, 384] width 488 height 14
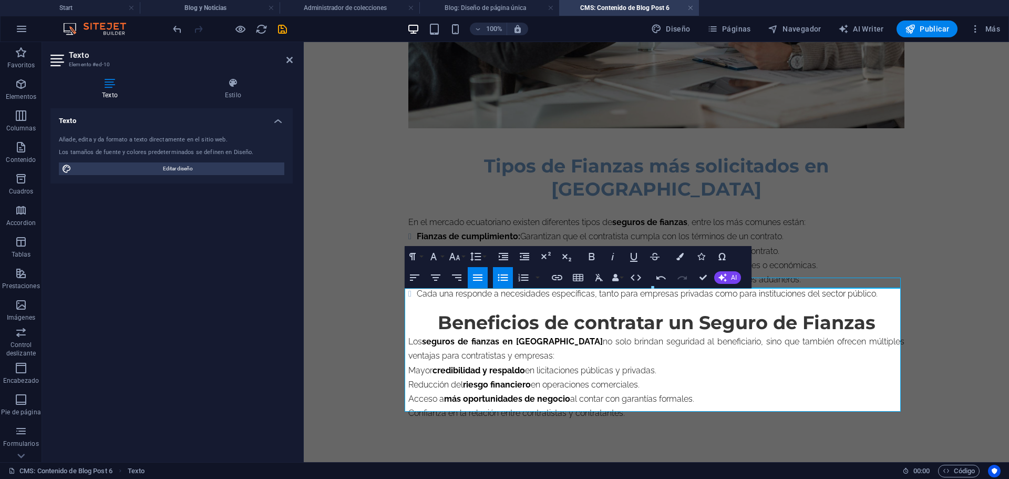
scroll to position [821, 0]
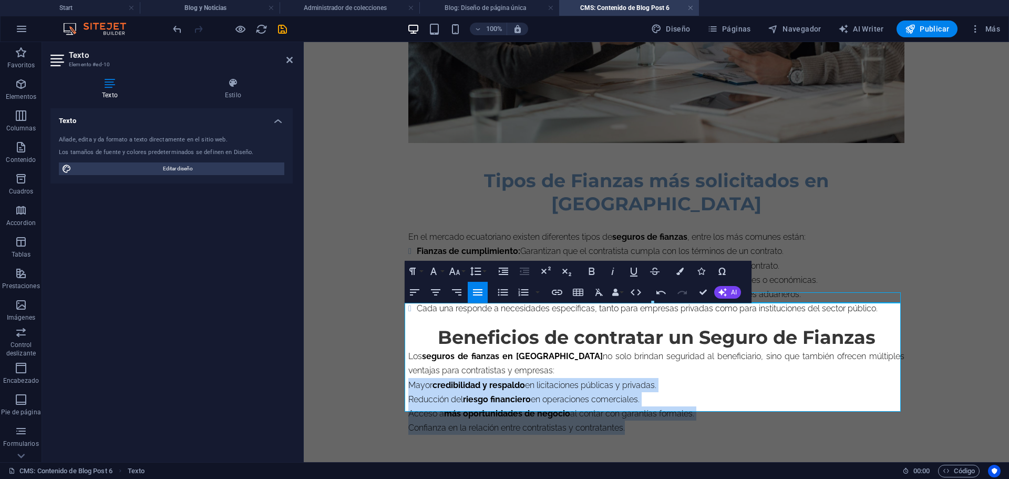
drag, startPoint x: 405, startPoint y: 363, endPoint x: 665, endPoint y: 419, distance: 266.3
click at [494, 294] on button "Unordered List" at bounding box center [503, 292] width 20 height 21
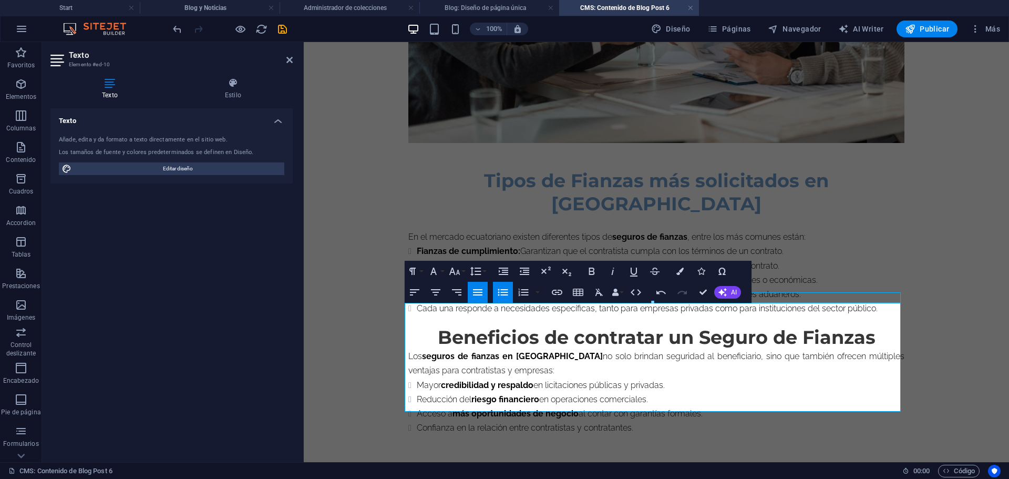
click at [569, 326] on h2 "Beneficios de contratar un Seguro de Fianzas" at bounding box center [656, 337] width 496 height 23
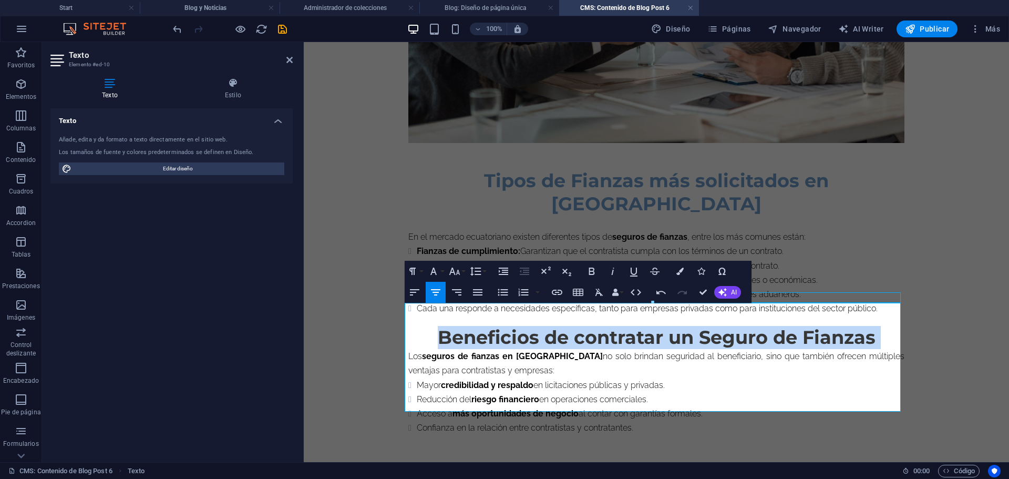
click at [569, 326] on h2 "Beneficios de contratar un Seguro de Fianzas" at bounding box center [656, 337] width 496 height 23
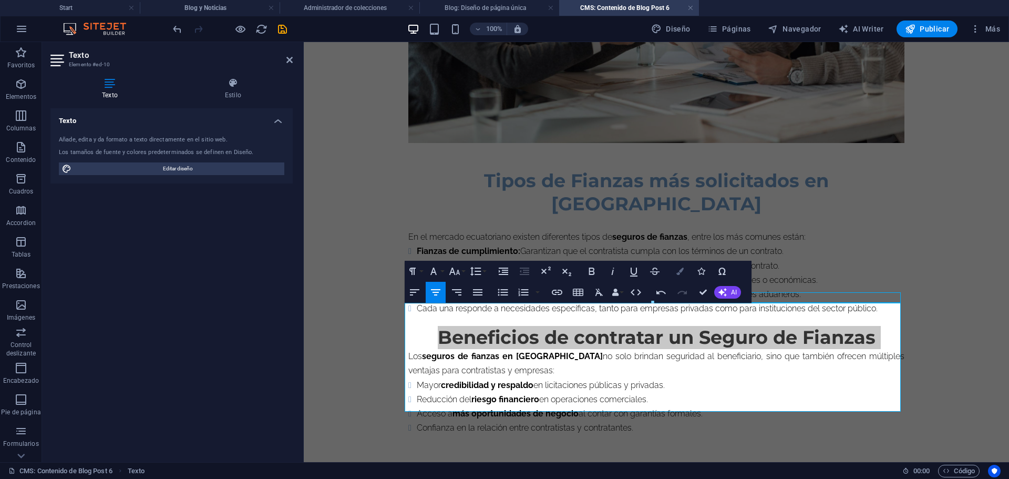
click at [683, 273] on icon "button" at bounding box center [680, 271] width 7 height 7
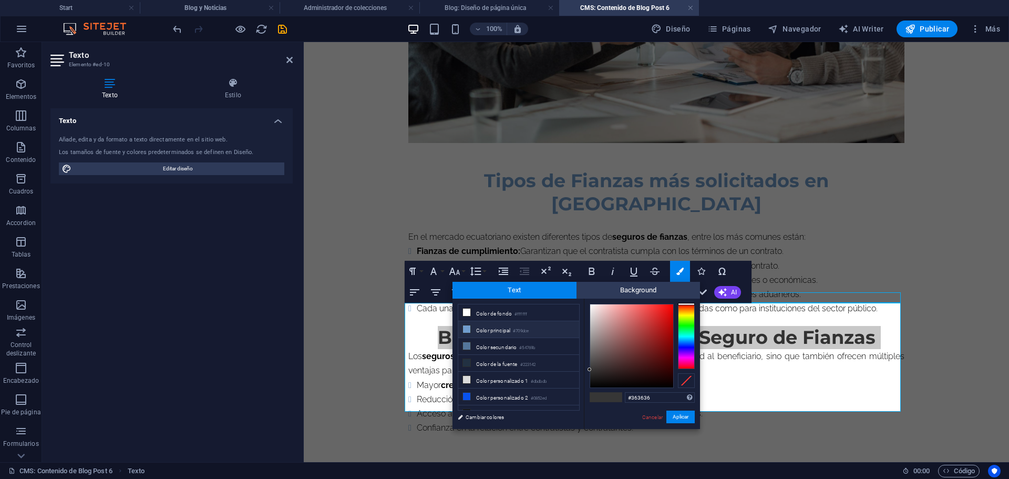
click at [504, 326] on li "Color principal #709dce" at bounding box center [518, 329] width 121 height 17
type input "#709dce"
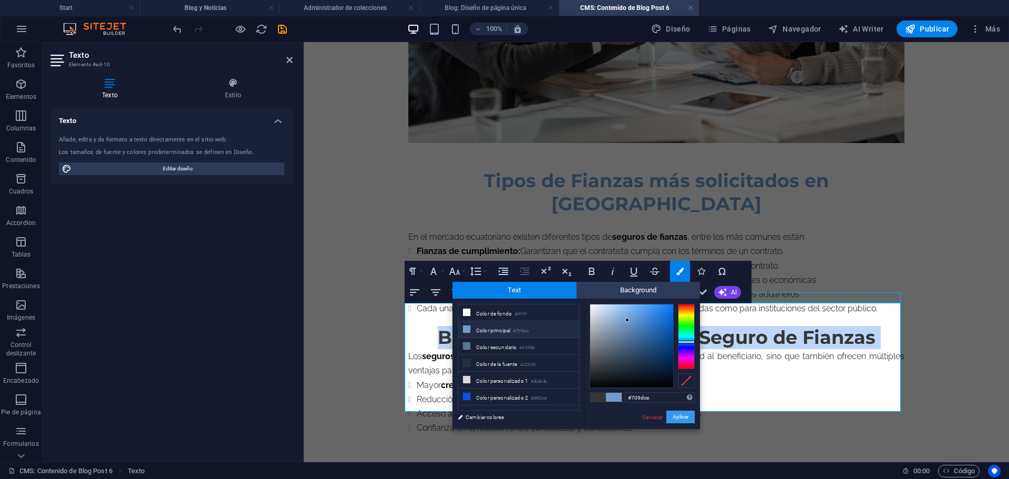
click at [672, 417] on button "Aplicar" at bounding box center [681, 417] width 28 height 13
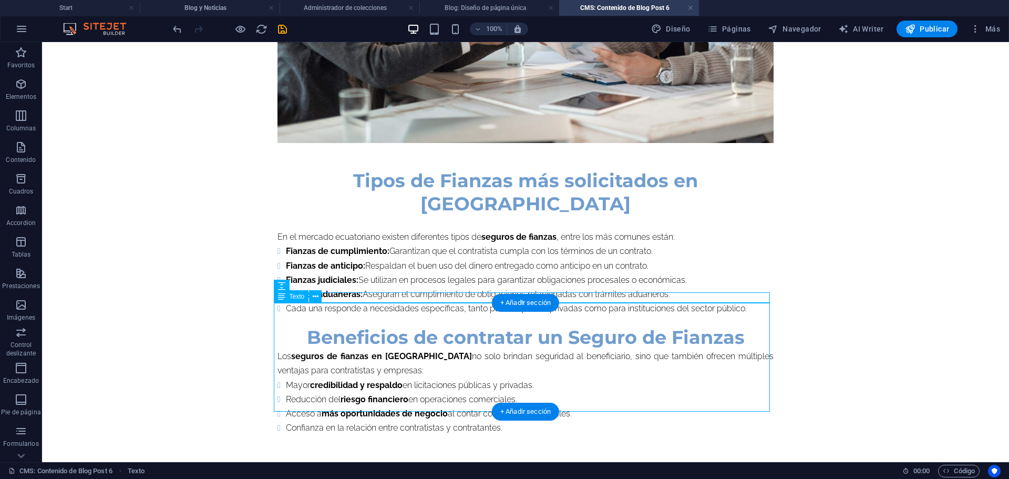
click at [735, 326] on div "Beneficios de contratar un Seguro de Fianzas Los seguros de fianzas en [GEOGRAP…" at bounding box center [526, 380] width 496 height 109
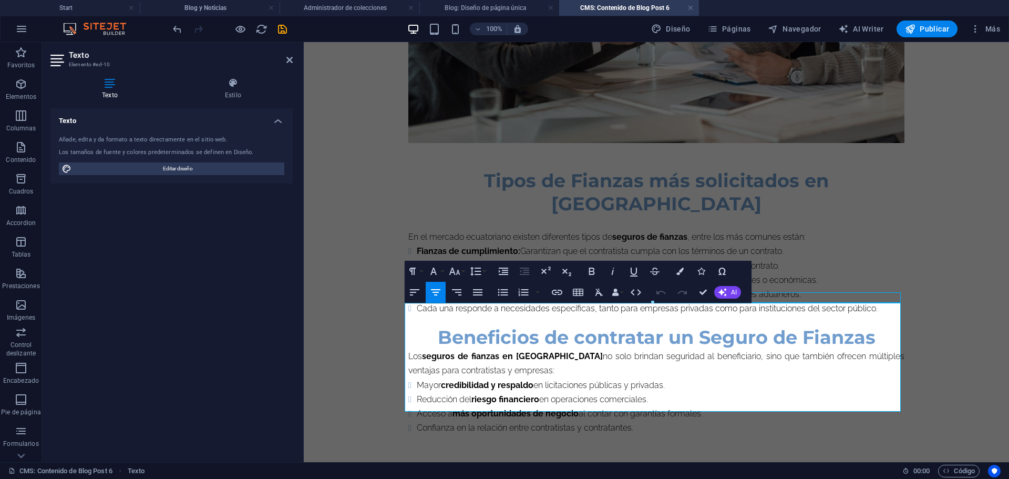
click at [875, 326] on h2 "Beneficios de contratar un Seguro de Fianzas" at bounding box center [656, 337] width 496 height 23
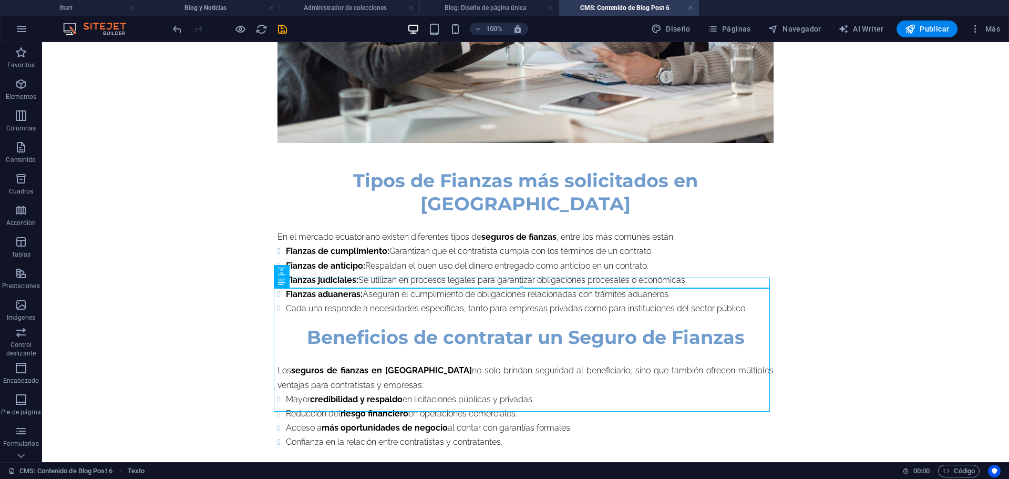
scroll to position [835, 0]
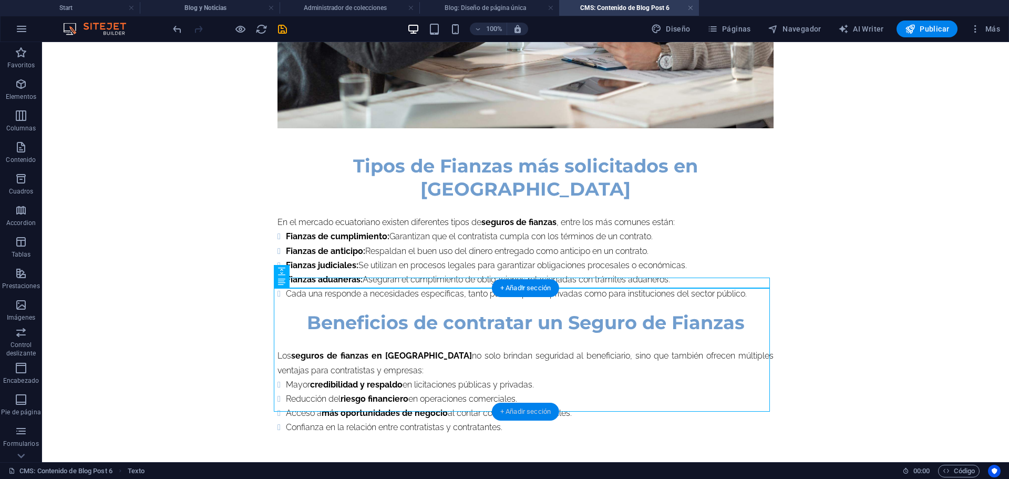
click at [530, 407] on div "+ Añadir sección" at bounding box center [525, 412] width 67 height 18
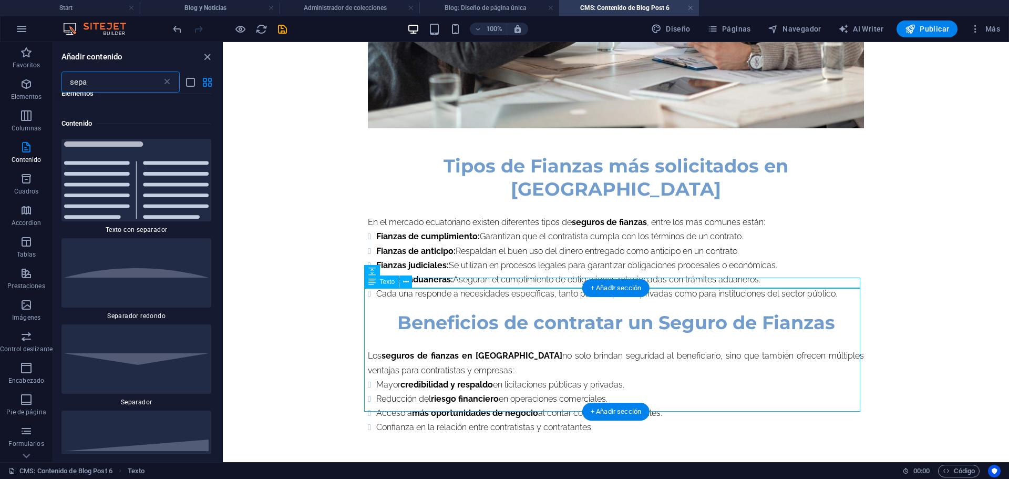
scroll to position [80, 0]
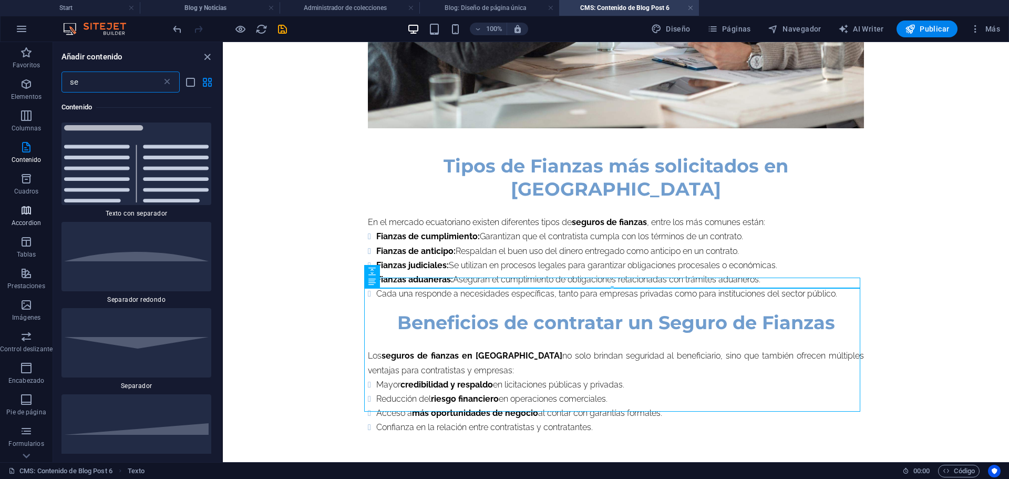
type input "s"
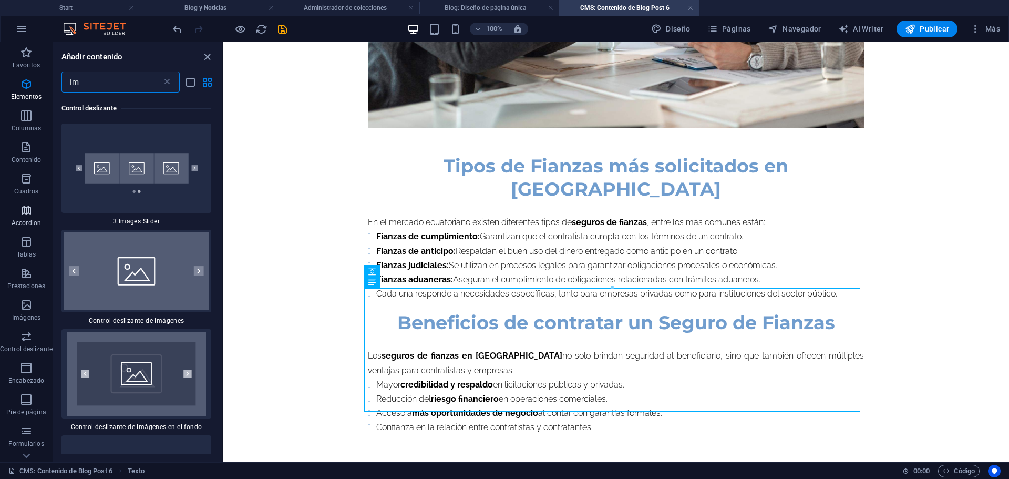
scroll to position [0, 0]
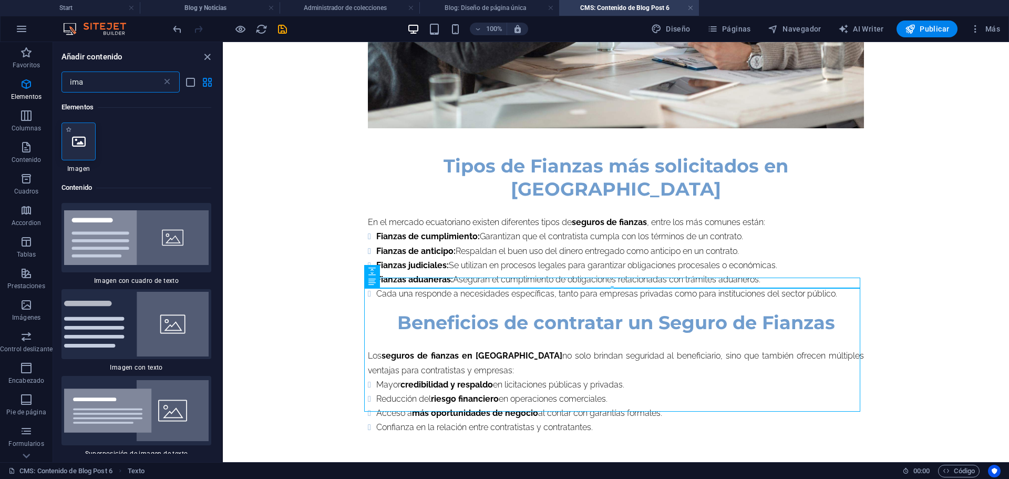
type input "ima"
click at [72, 140] on icon at bounding box center [79, 142] width 14 height 14
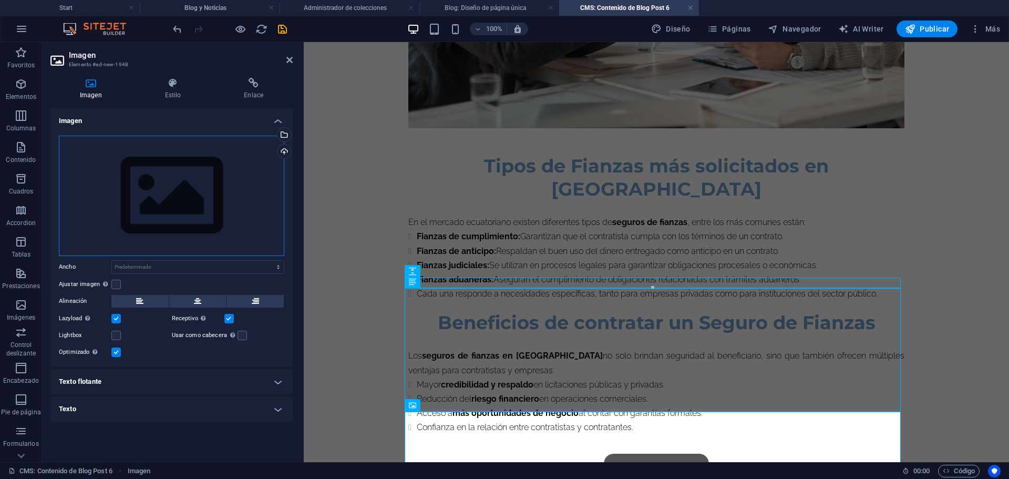
click at [150, 214] on div "Arrastra archivos aquí, haz clic para escoger archivos o selecciona archivos de…" at bounding box center [172, 196] width 226 height 120
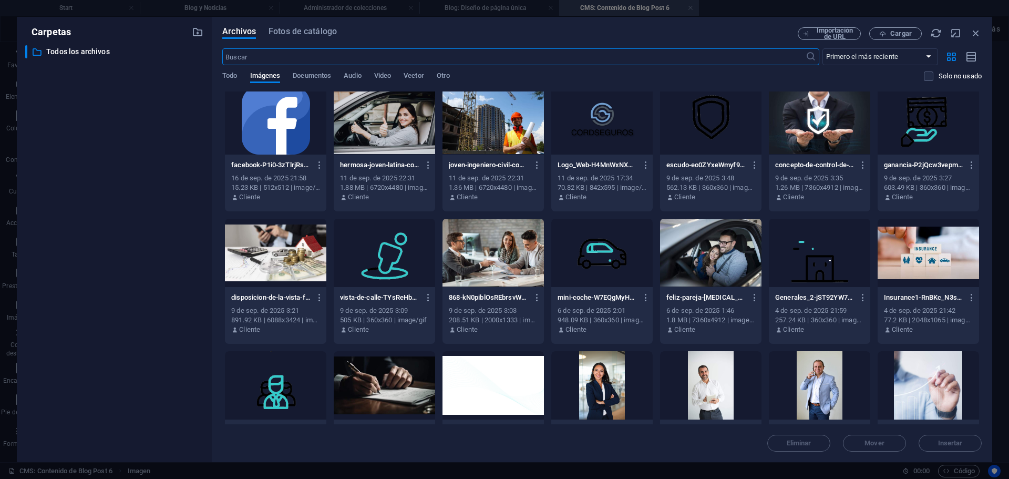
scroll to position [240, 0]
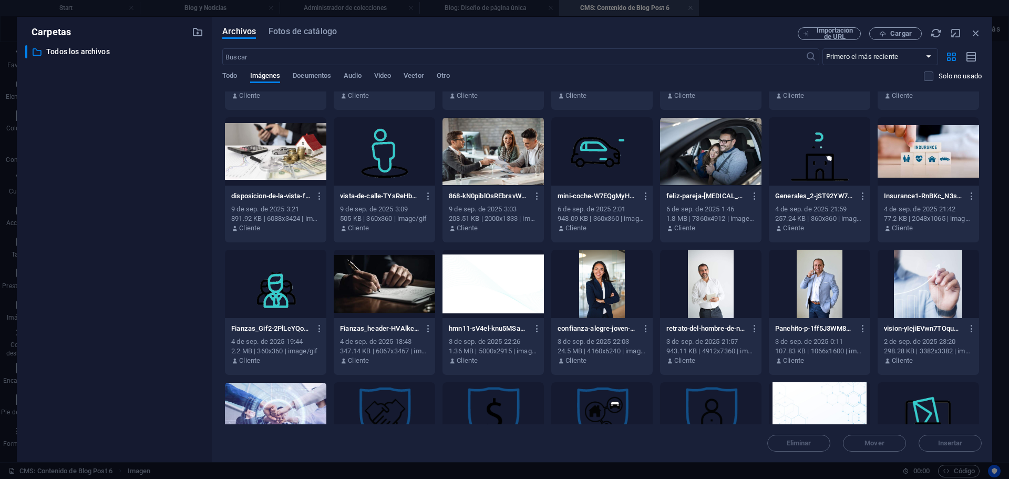
click at [396, 291] on div at bounding box center [384, 284] width 101 height 68
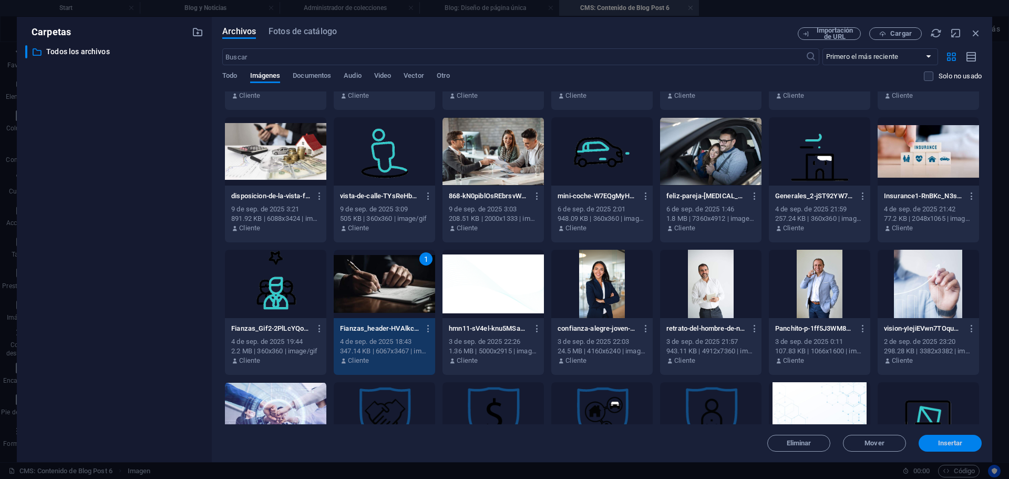
click at [962, 442] on span "Insertar" at bounding box center [950, 443] width 25 height 6
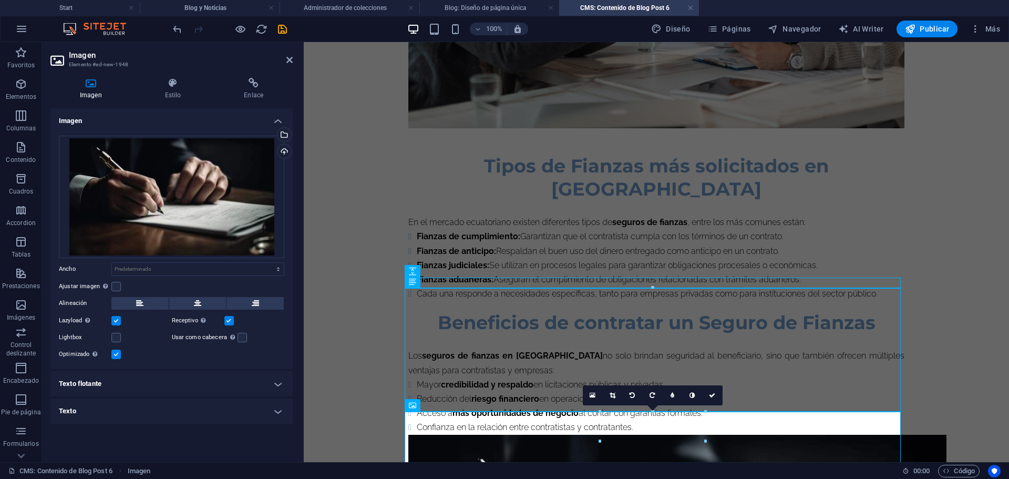
scroll to position [894, 0]
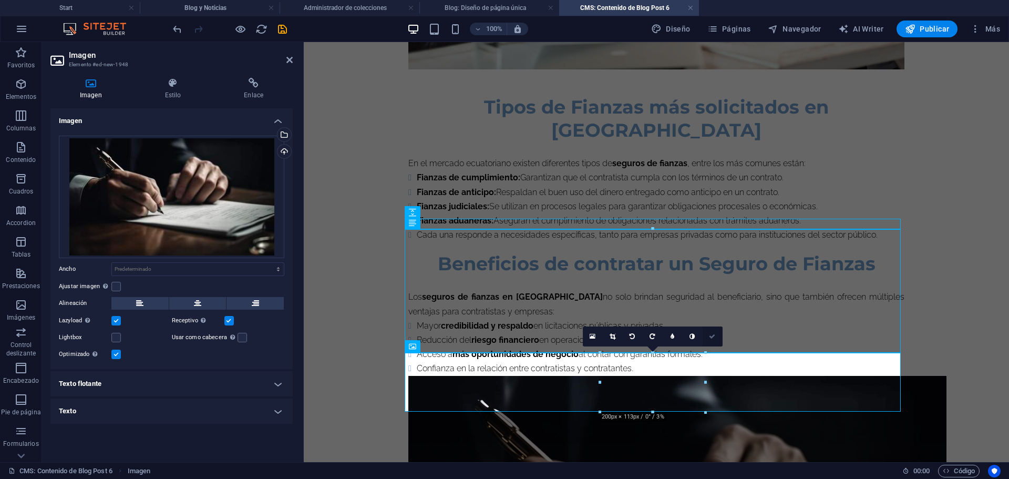
click at [714, 336] on icon at bounding box center [712, 336] width 6 height 6
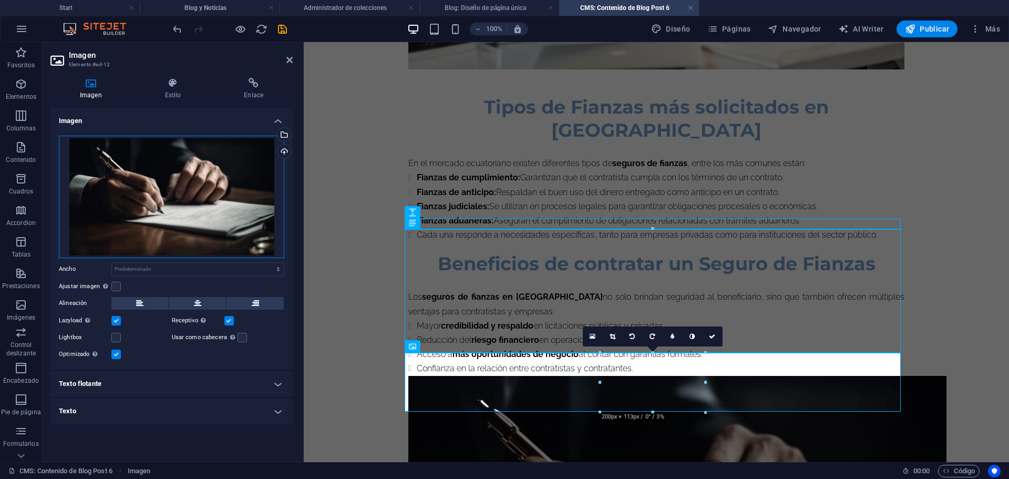
click at [189, 218] on div "Arrastra archivos aquí, haz clic para escoger archivos o selecciona archivos de…" at bounding box center [172, 197] width 226 height 122
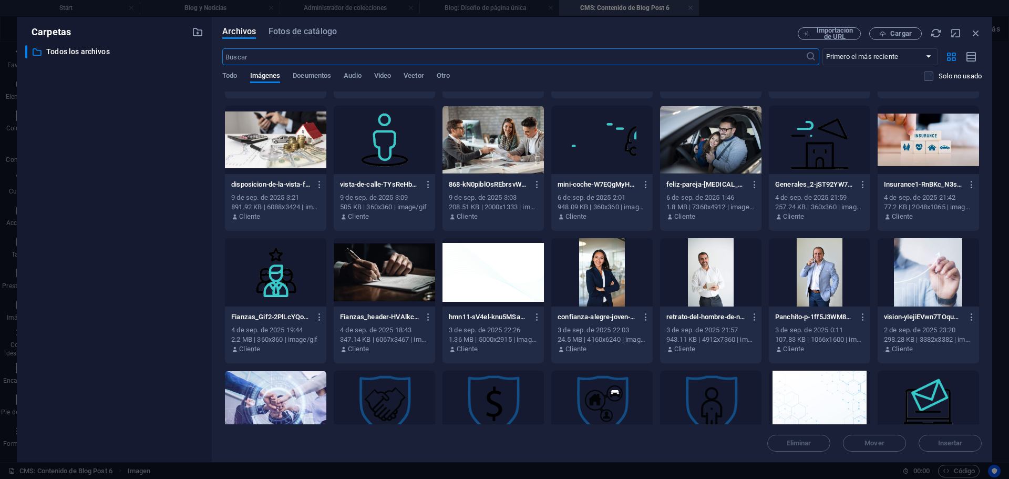
scroll to position [266, 0]
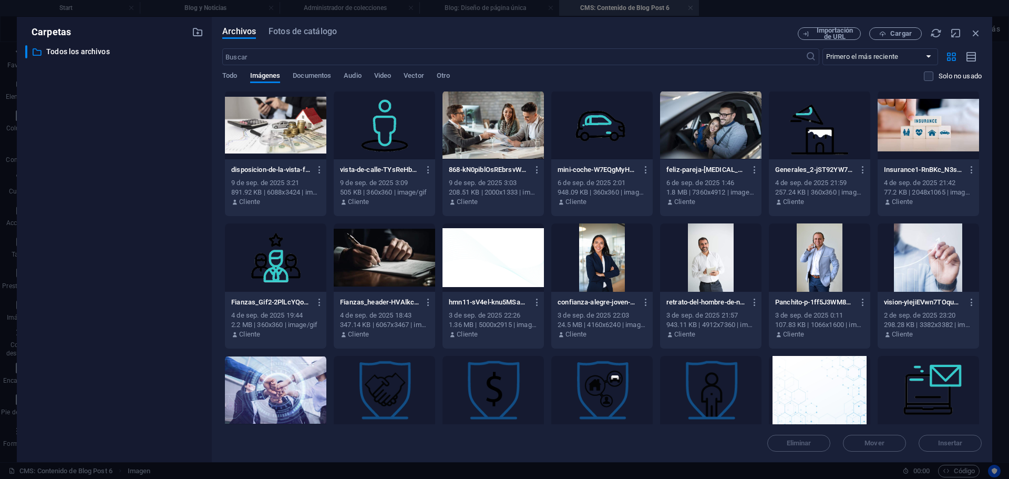
drag, startPoint x: 545, startPoint y: 211, endPoint x: 397, endPoint y: 245, distance: 151.1
click at [397, 245] on div "868-TX5r_Zf4dUvHQp519IJw2A.jpg 868-TX5r_Zf4dUvHQp519IJw2A.jpg [DATE] 0:57 208.5…" at bounding box center [602, 351] width 760 height 1053
click at [397, 245] on div at bounding box center [384, 257] width 101 height 68
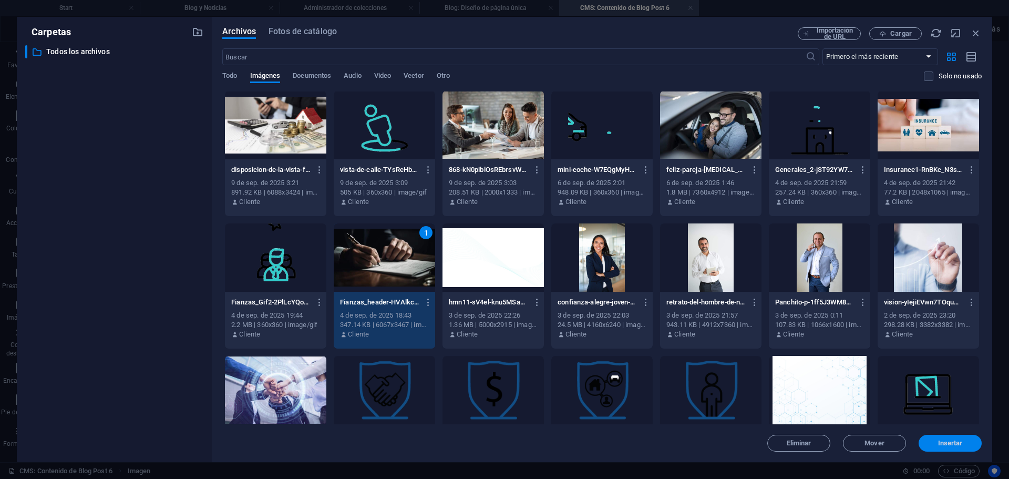
click at [943, 444] on span "Insertar" at bounding box center [950, 443] width 25 height 6
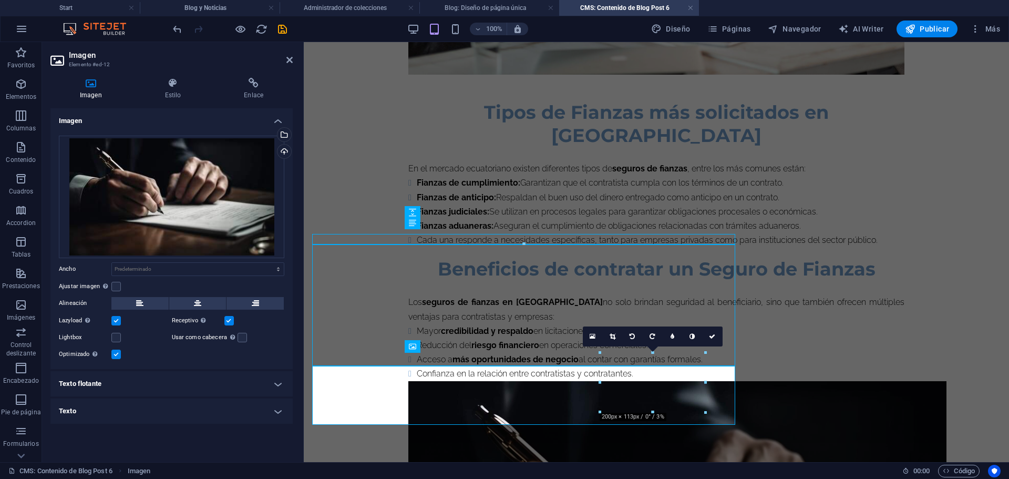
scroll to position [894, 0]
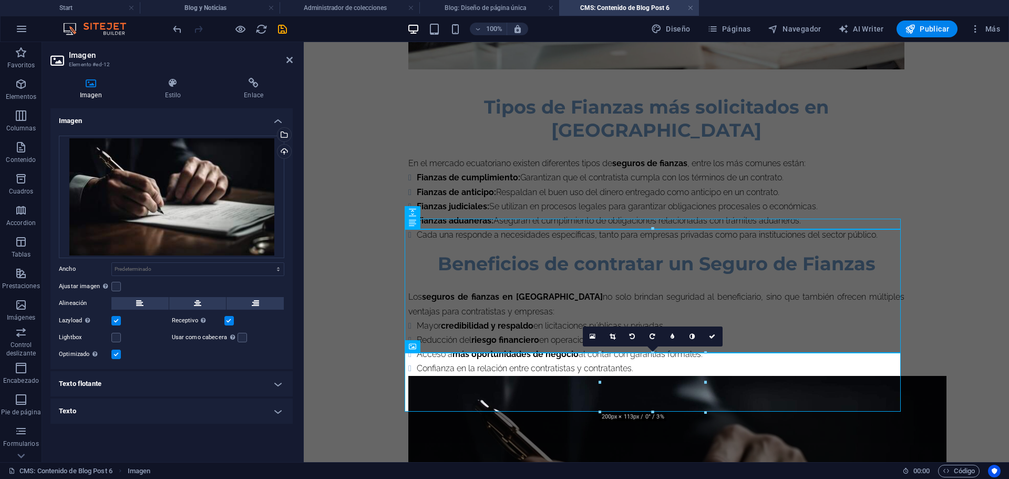
click at [286, 288] on div "Arrastra archivos aquí, haz clic para escoger archivos o selecciona archivos de…" at bounding box center [171, 248] width 242 height 242
click at [259, 302] on button at bounding box center [255, 303] width 57 height 13
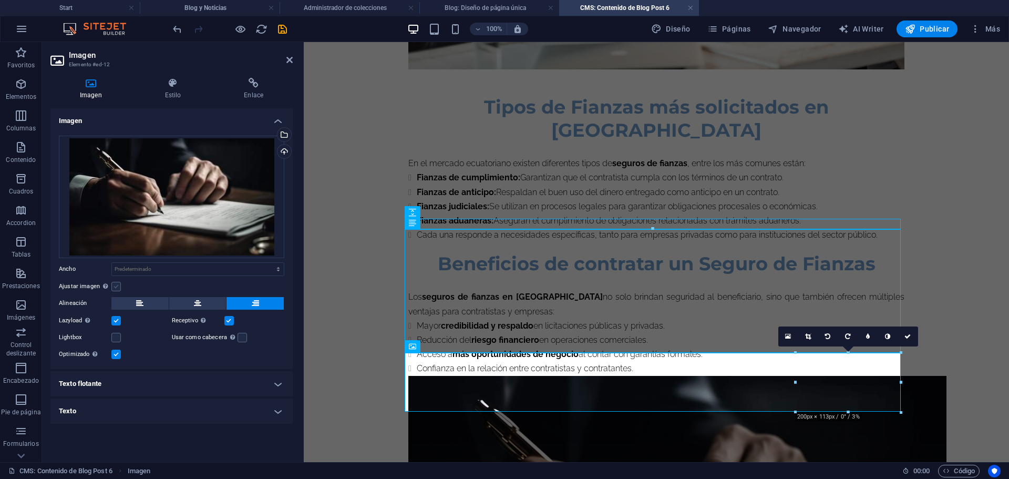
click at [118, 288] on label at bounding box center [115, 286] width 9 height 9
click at [0, 0] on input "Ajustar imagen Ajustar imagen automáticamente a un ancho y alto fijo" at bounding box center [0, 0] width 0 height 0
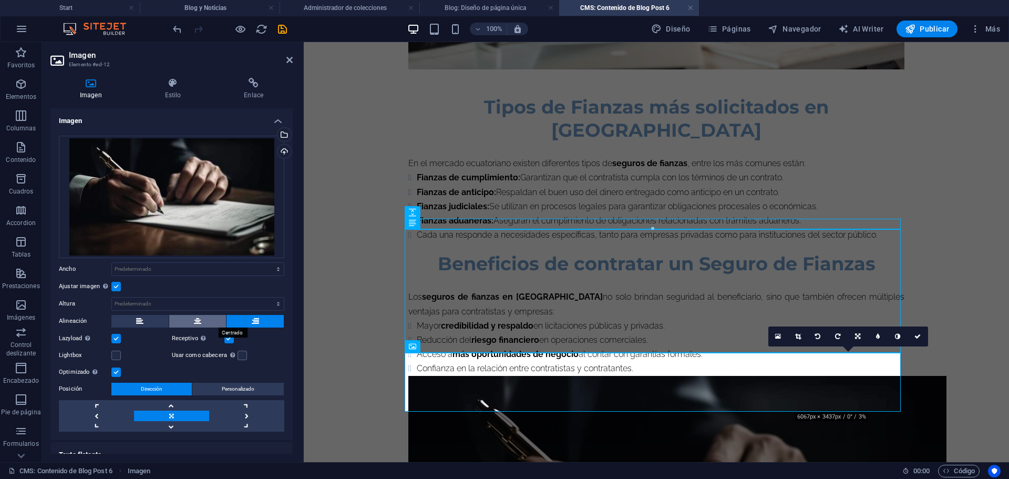
click at [205, 325] on button at bounding box center [197, 321] width 57 height 13
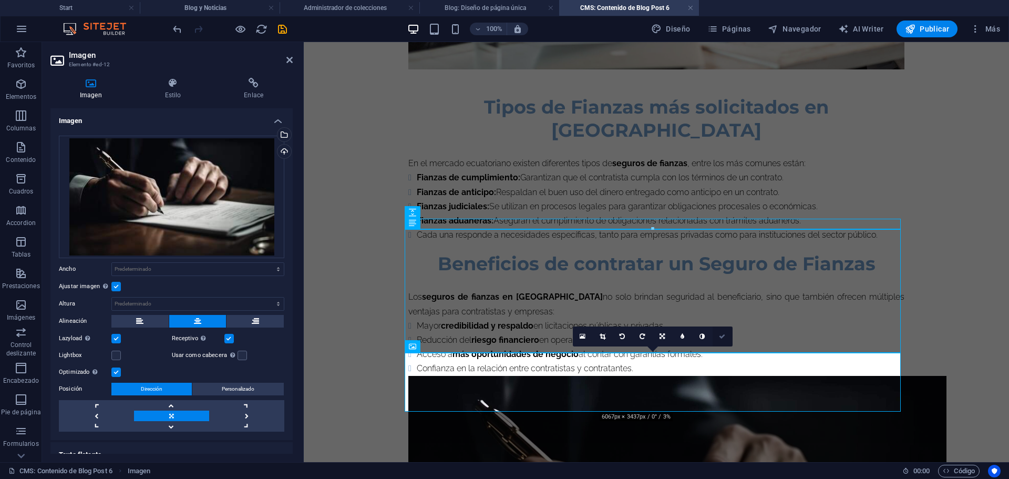
click at [722, 341] on link at bounding box center [723, 336] width 20 height 20
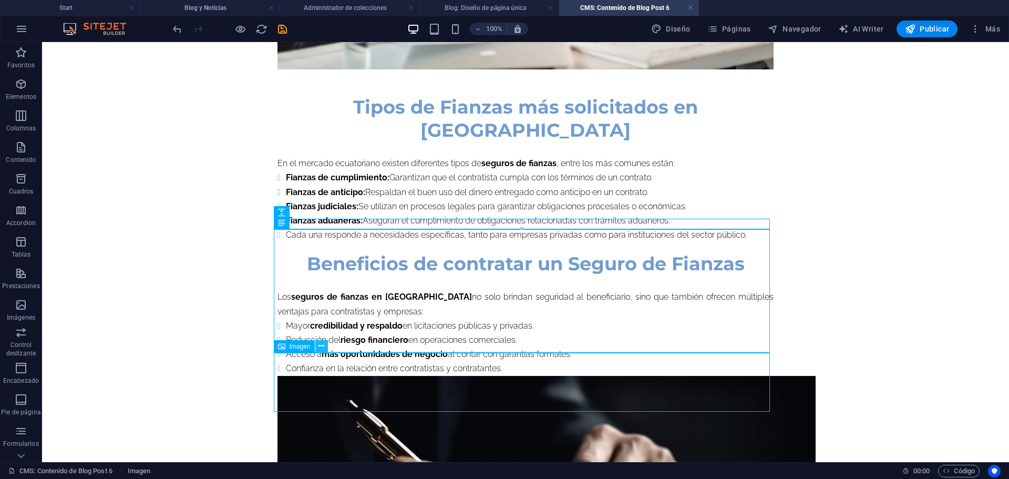
click at [326, 344] on button at bounding box center [321, 346] width 13 height 13
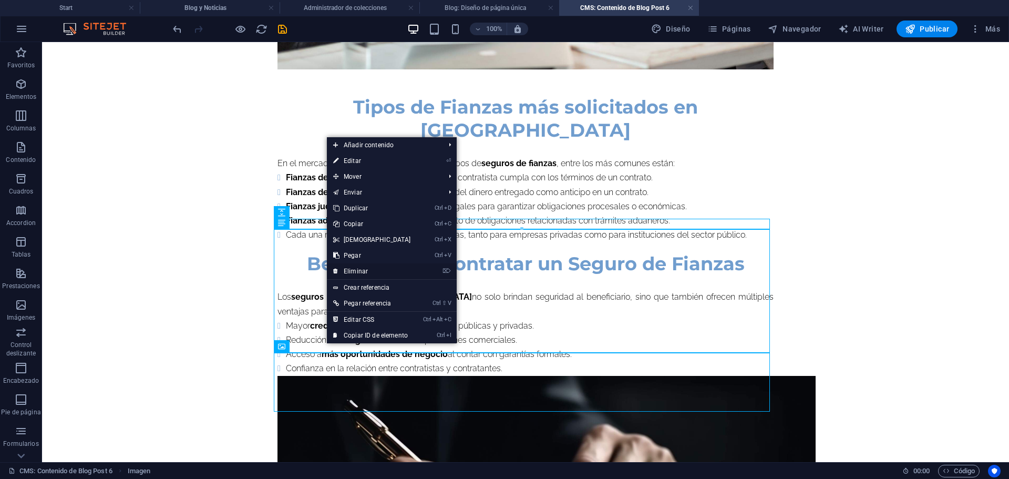
click at [370, 267] on link "⌦ Eliminar" at bounding box center [372, 271] width 90 height 16
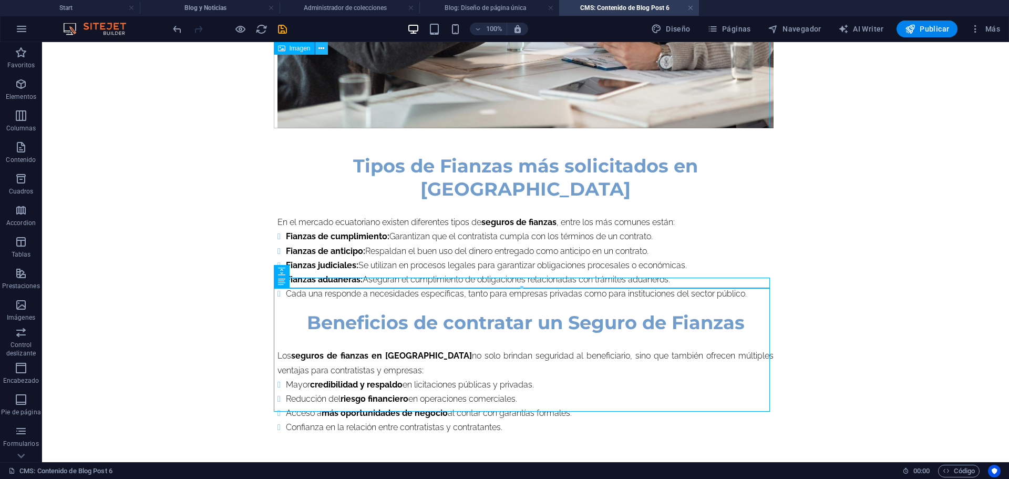
click at [322, 49] on icon at bounding box center [322, 48] width 6 height 11
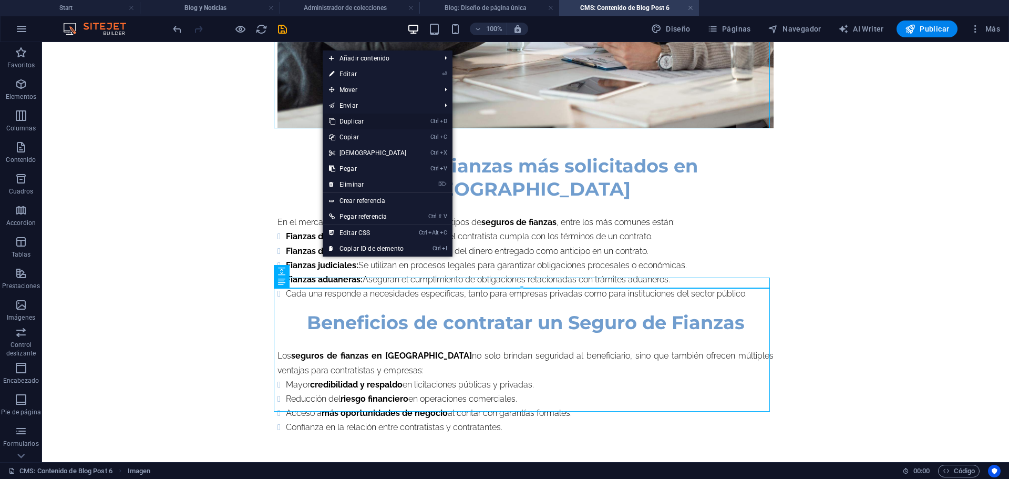
click at [357, 117] on link "Ctrl D Duplicar" at bounding box center [368, 122] width 90 height 16
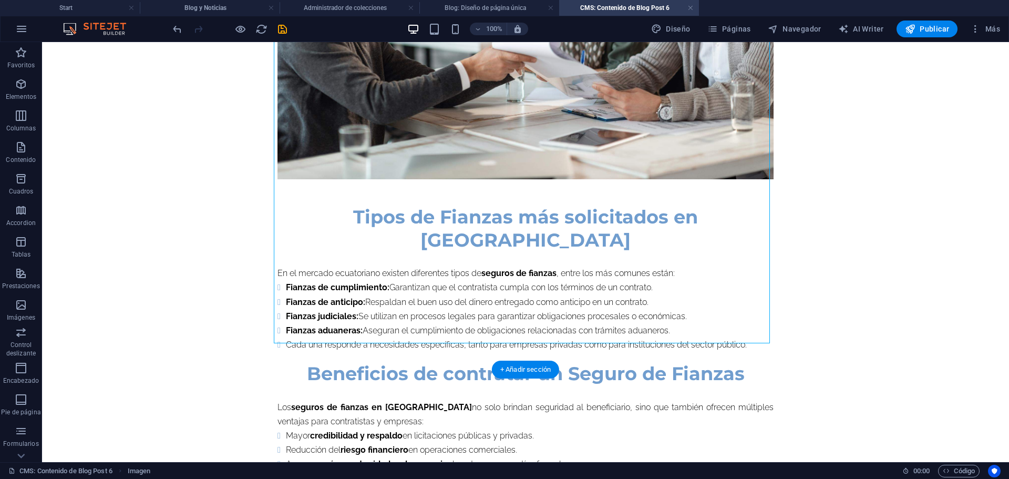
scroll to position [1166, 0]
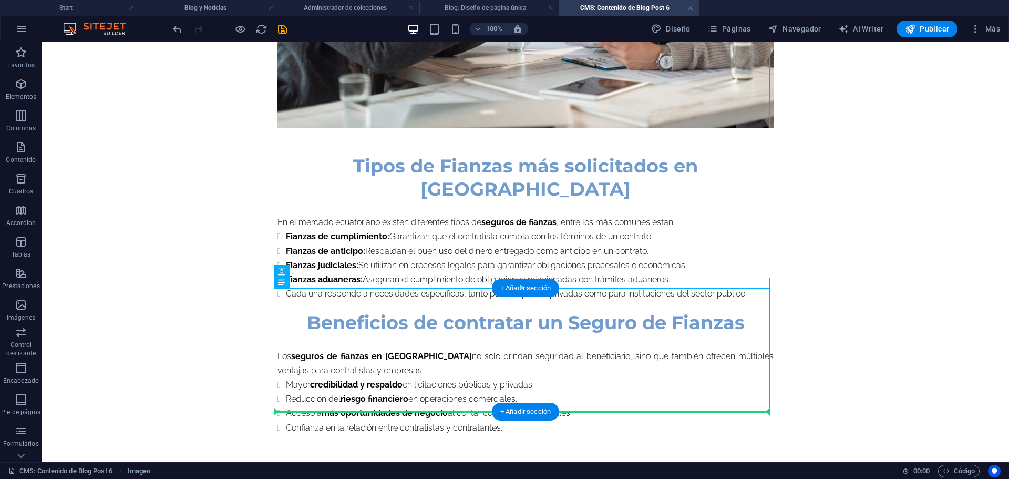
drag, startPoint x: 342, startPoint y: 106, endPoint x: 327, endPoint y: 410, distance: 304.7
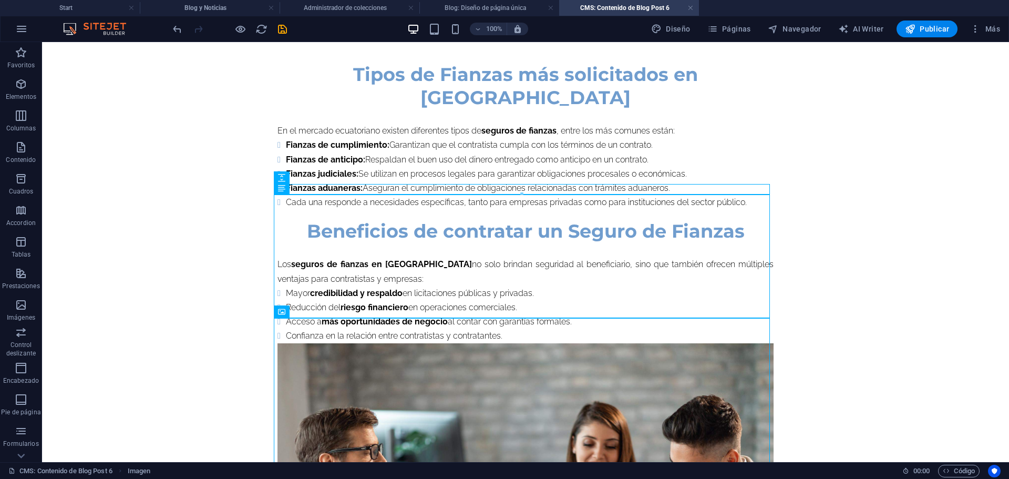
scroll to position [929, 0]
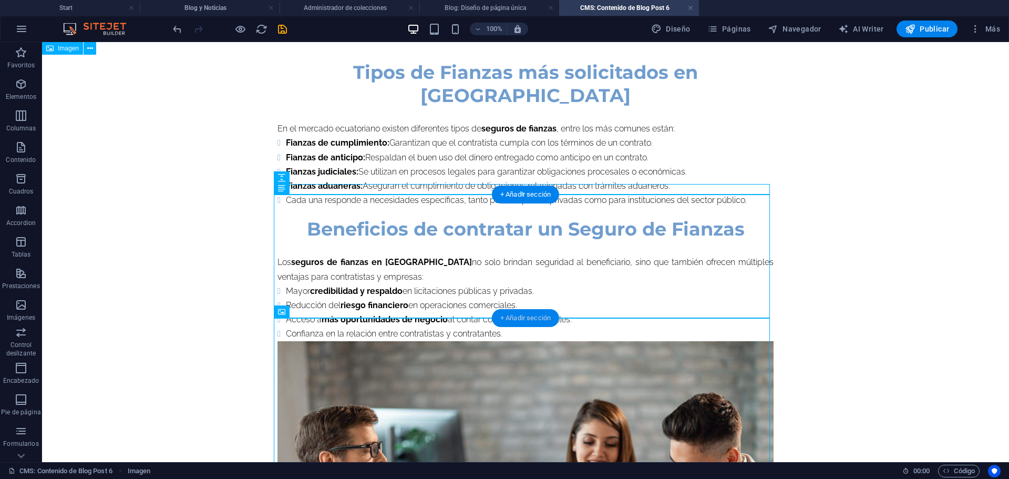
click at [541, 317] on div "+ Añadir sección" at bounding box center [525, 318] width 67 height 18
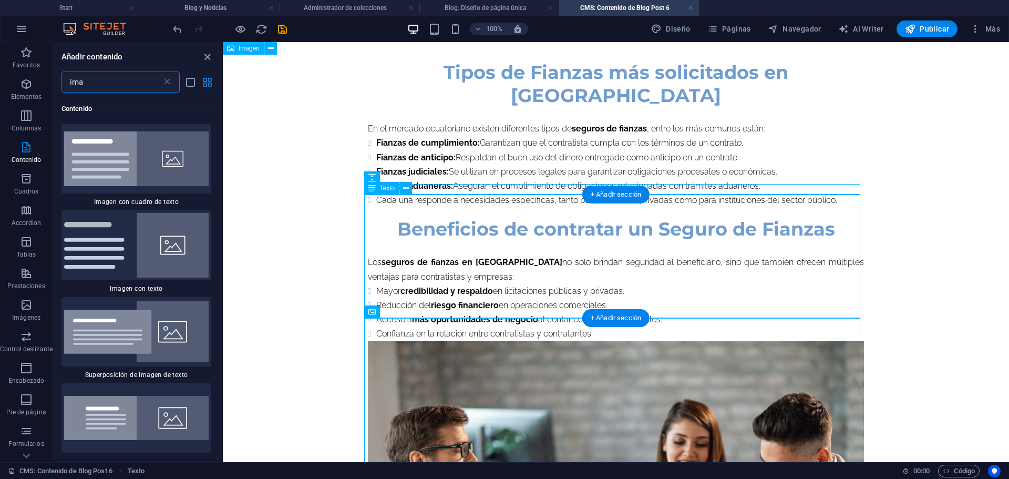
scroll to position [80, 0]
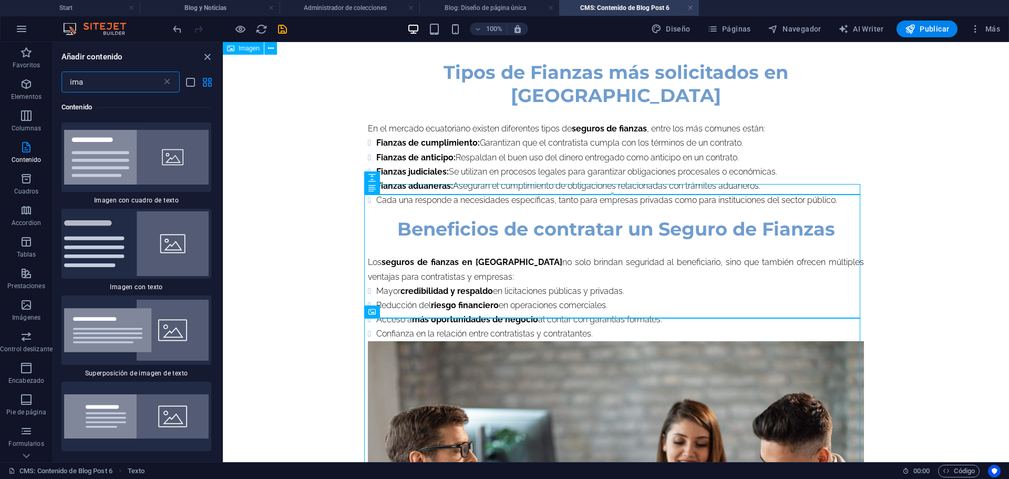
click at [131, 86] on input "ima" at bounding box center [112, 81] width 100 height 21
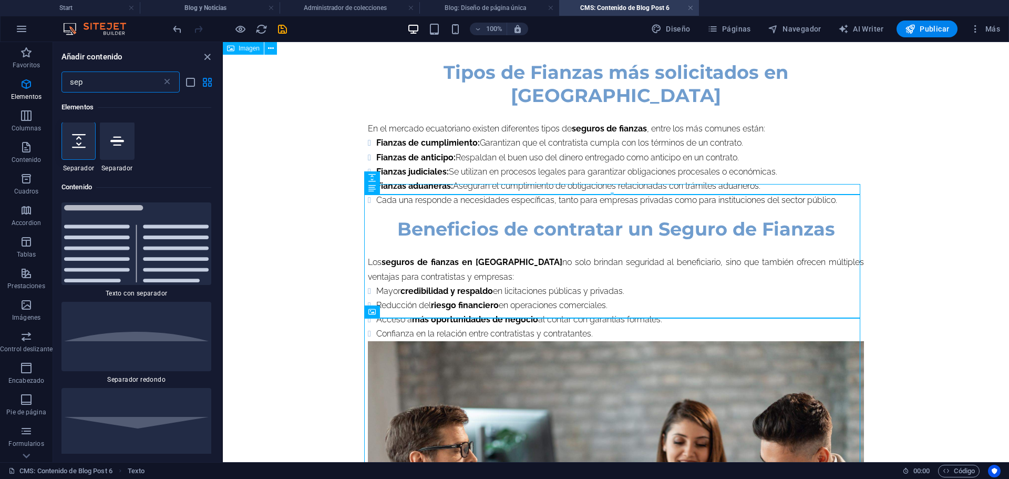
scroll to position [0, 0]
type input "sep"
click at [79, 130] on div at bounding box center [79, 141] width 34 height 38
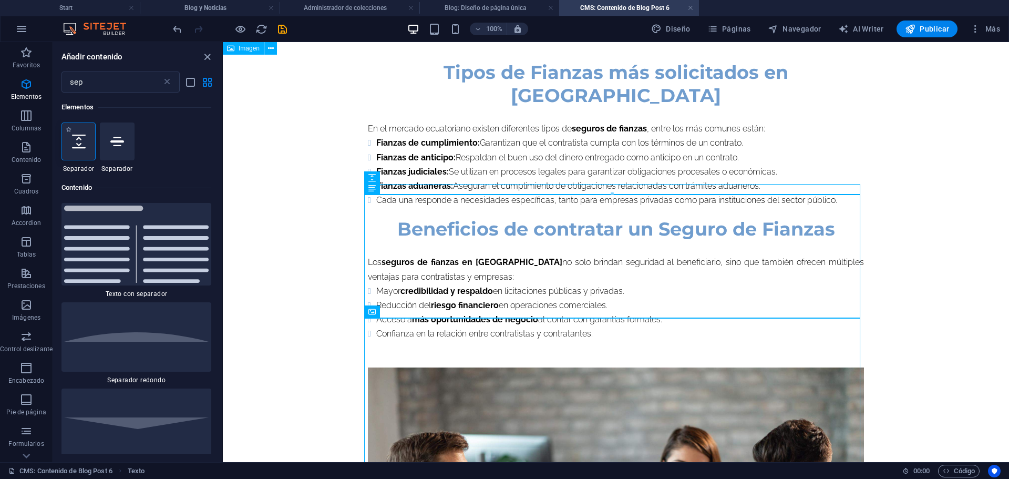
select select "px"
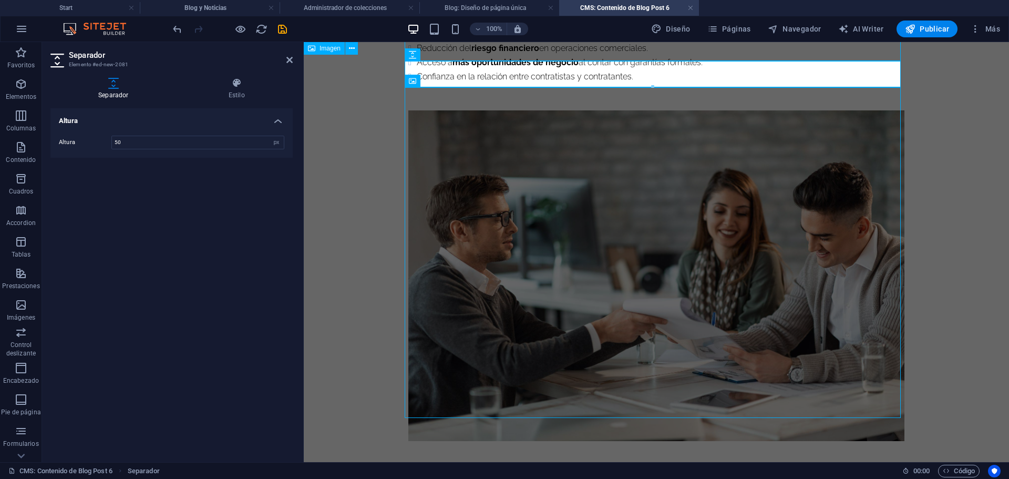
scroll to position [1192, 0]
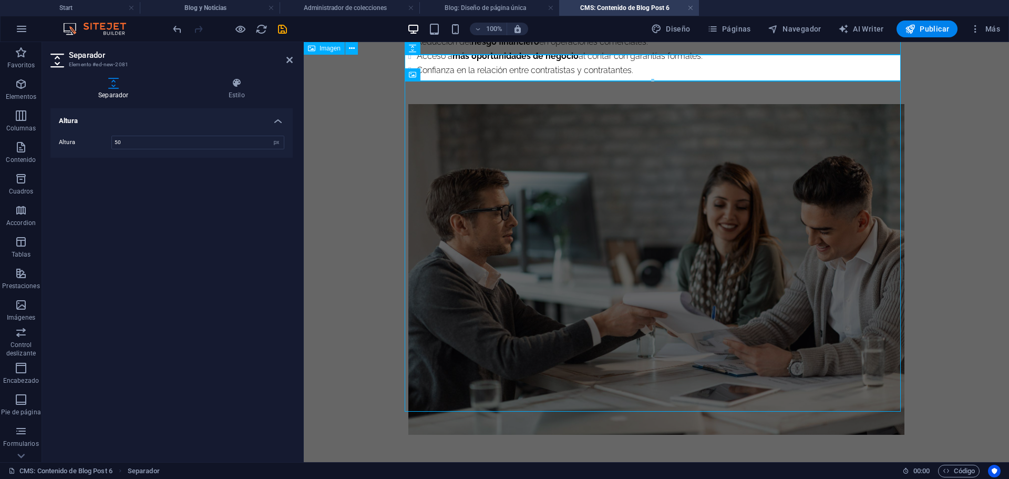
click at [290, 63] on icon at bounding box center [289, 60] width 6 height 8
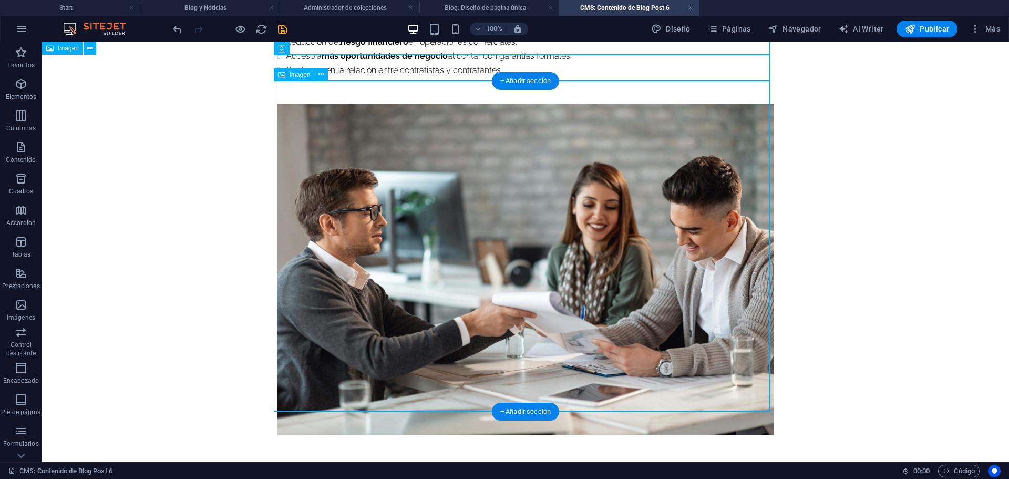
click at [377, 164] on figure at bounding box center [526, 269] width 496 height 331
select select "%"
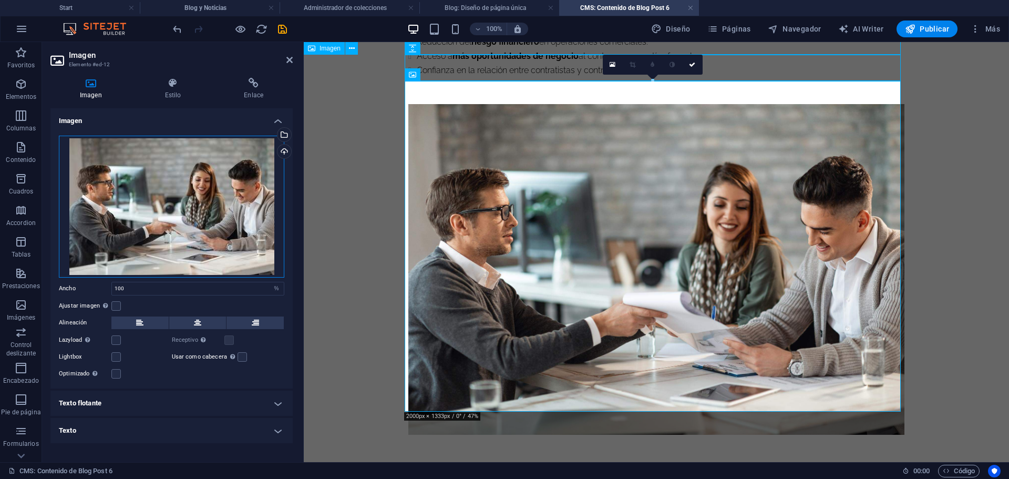
click at [228, 183] on div "Arrastra archivos aquí, haz clic para escoger archivos o selecciona archivos de…" at bounding box center [172, 207] width 226 height 142
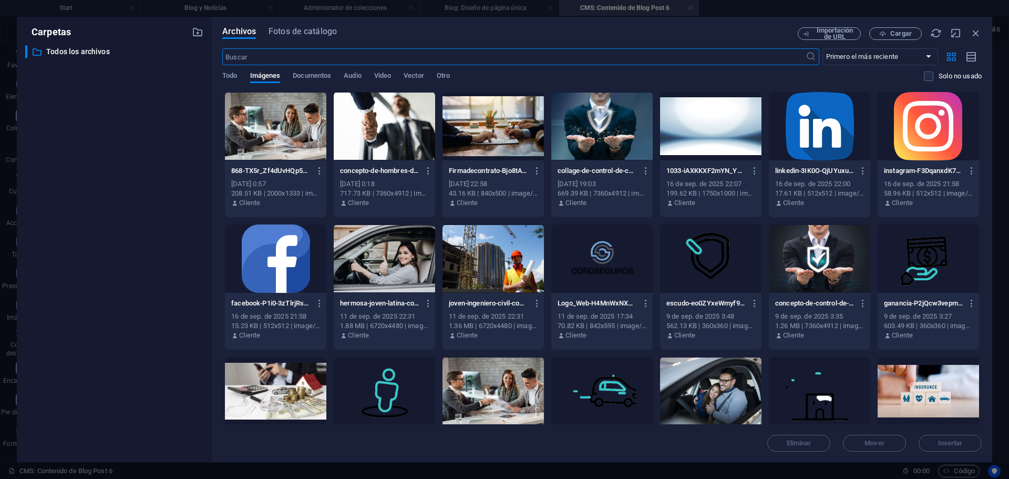
scroll to position [1156, 0]
drag, startPoint x: 982, startPoint y: 231, endPoint x: 982, endPoint y: 259, distance: 27.3
click at [982, 259] on div "Archivos Fotos de catálogo Importación de URL Cargar ​ Primero el más reciente …" at bounding box center [602, 239] width 781 height 445
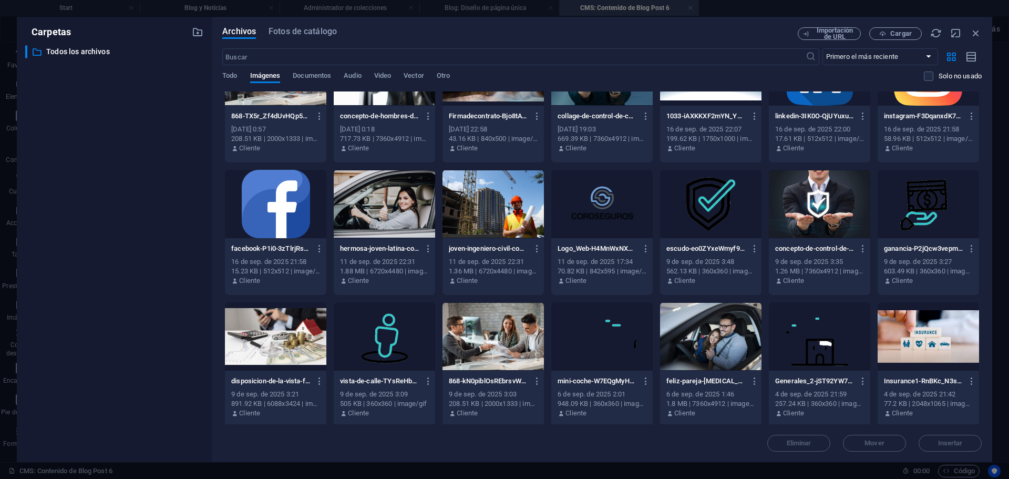
scroll to position [145, 0]
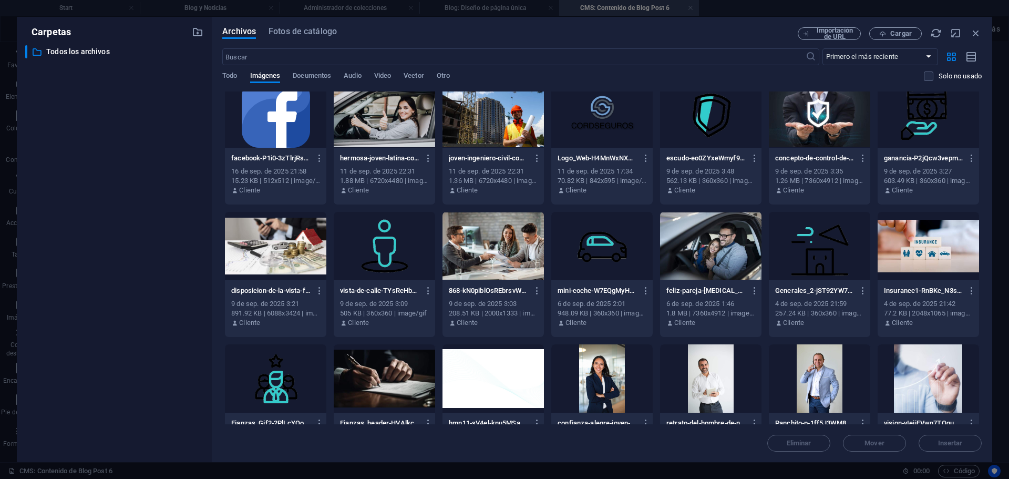
click at [395, 372] on div at bounding box center [384, 378] width 101 height 68
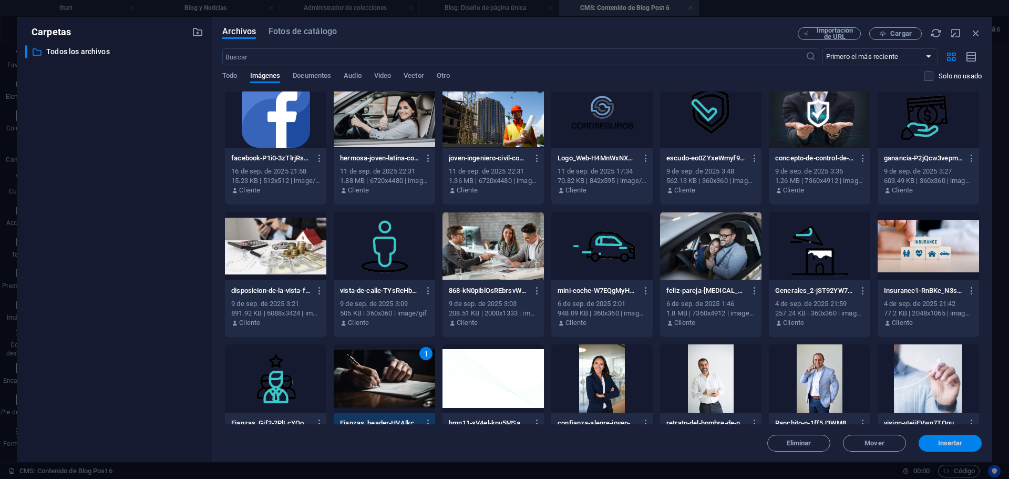
click at [970, 442] on span "Insertar" at bounding box center [950, 443] width 55 height 6
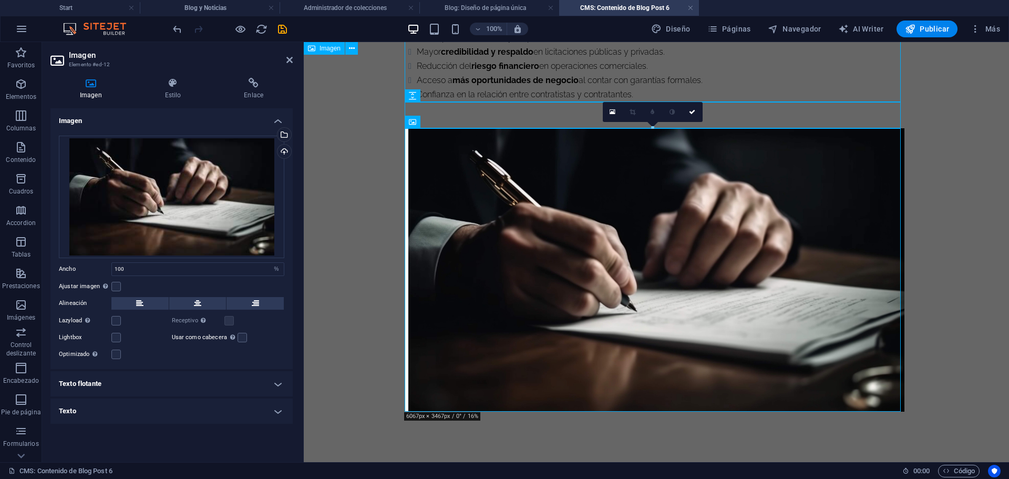
scroll to position [1145, 0]
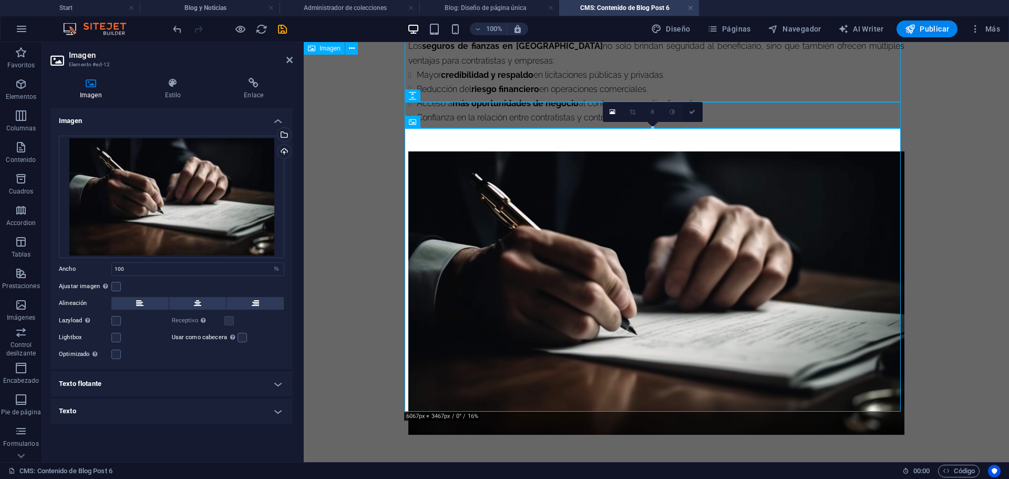
click at [697, 115] on link at bounding box center [693, 112] width 20 height 20
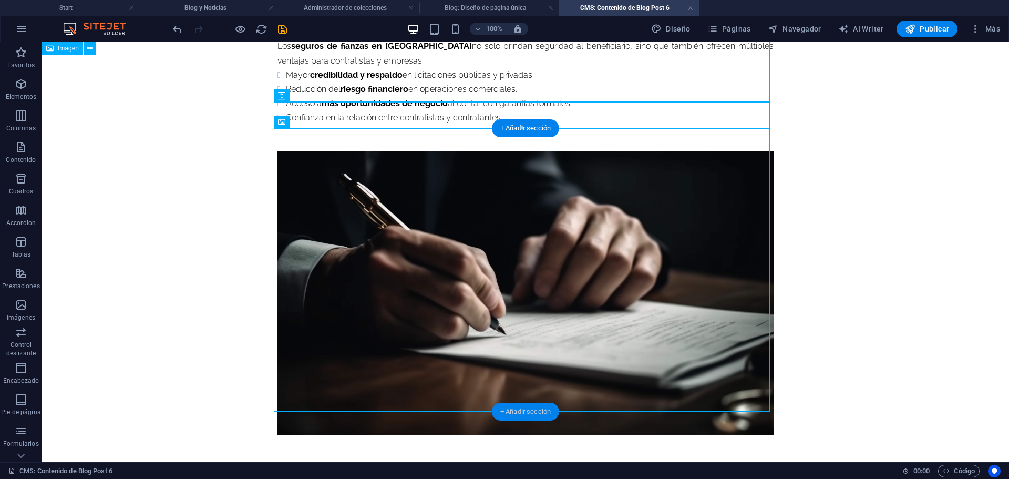
click at [543, 413] on div "+ Añadir sección" at bounding box center [525, 412] width 67 height 18
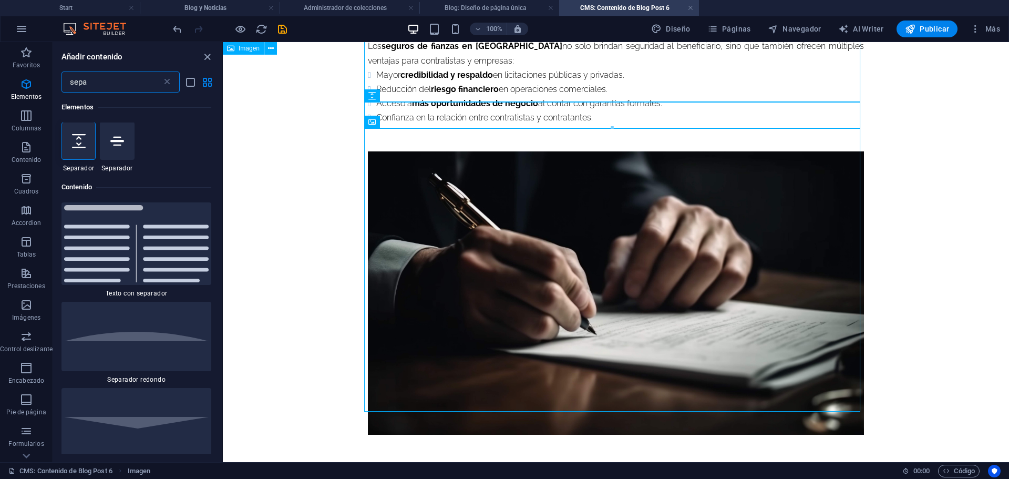
scroll to position [0, 0]
type input "sepa"
click at [72, 144] on icon at bounding box center [79, 142] width 14 height 14
select select "px"
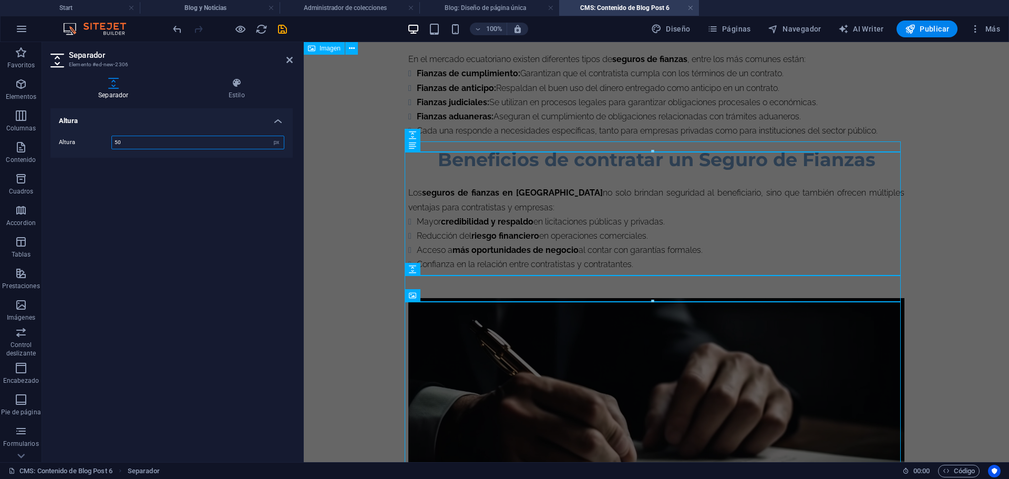
scroll to position [960, 0]
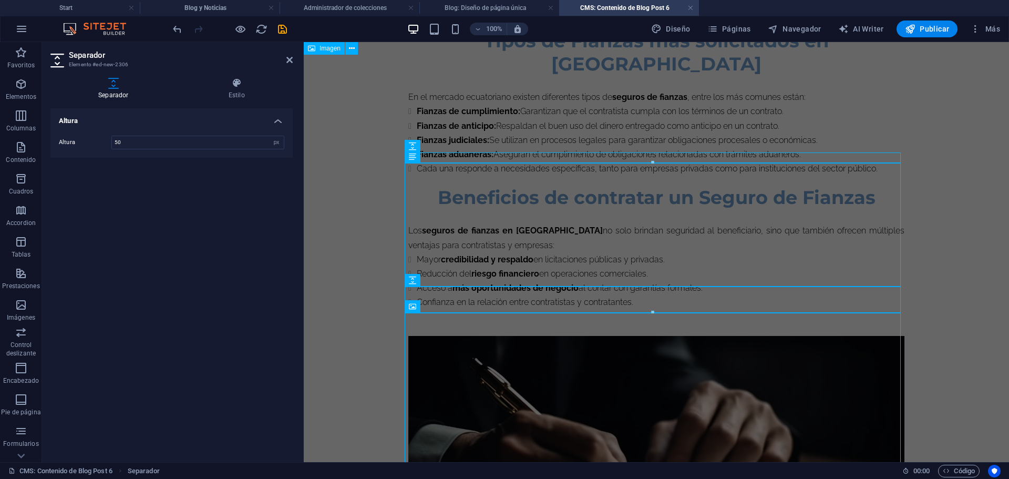
click at [289, 57] on icon at bounding box center [289, 60] width 6 height 8
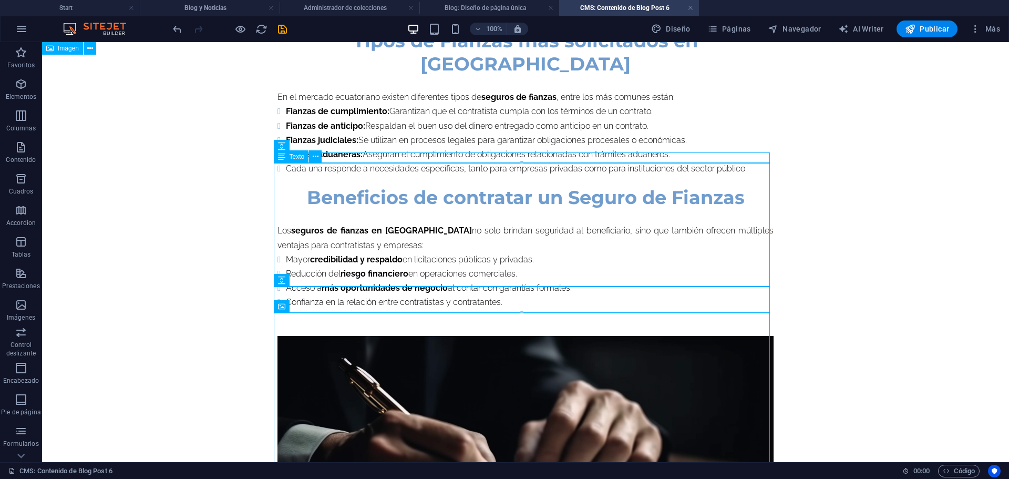
click at [289, 159] on div "Texto" at bounding box center [291, 156] width 35 height 13
click at [314, 159] on icon at bounding box center [316, 156] width 6 height 11
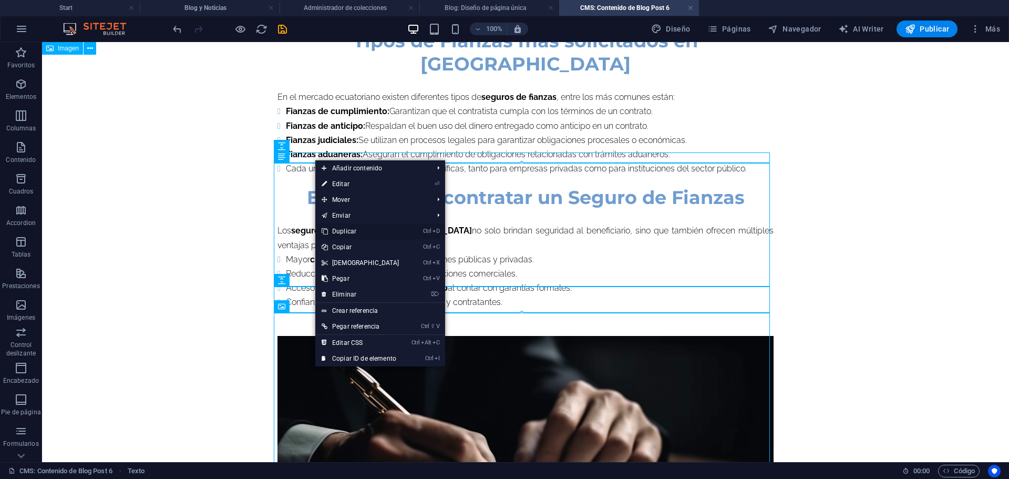
click at [344, 231] on link "Ctrl D Duplicar" at bounding box center [360, 231] width 90 height 16
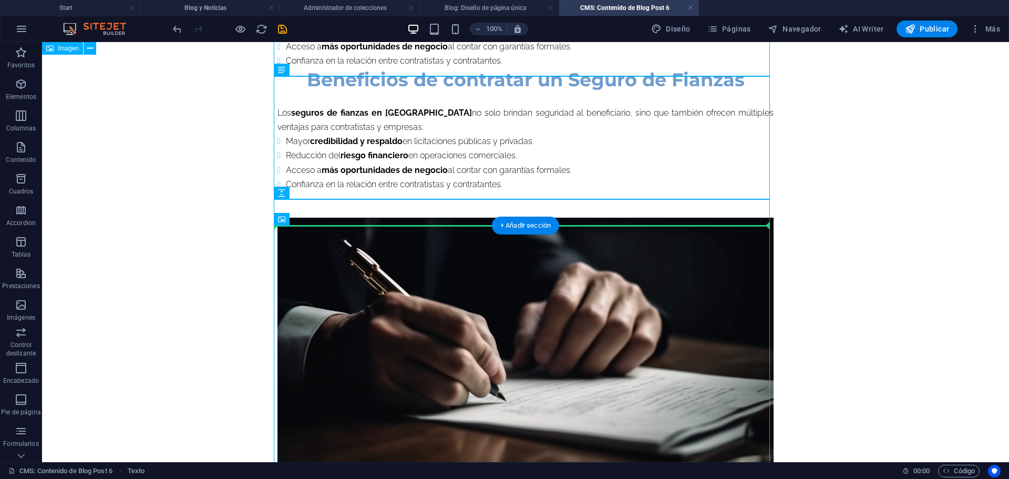
scroll to position [1294, 0]
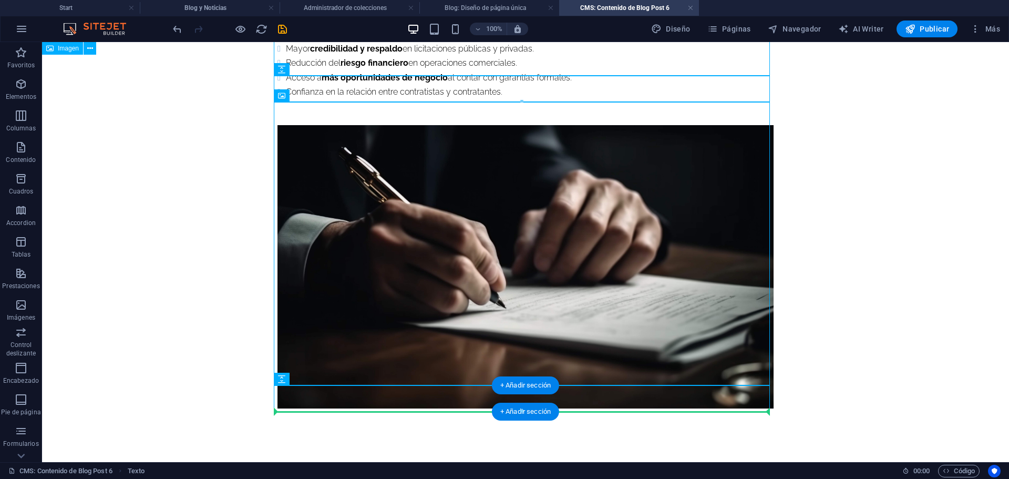
drag, startPoint x: 326, startPoint y: 322, endPoint x: 293, endPoint y: 408, distance: 92.5
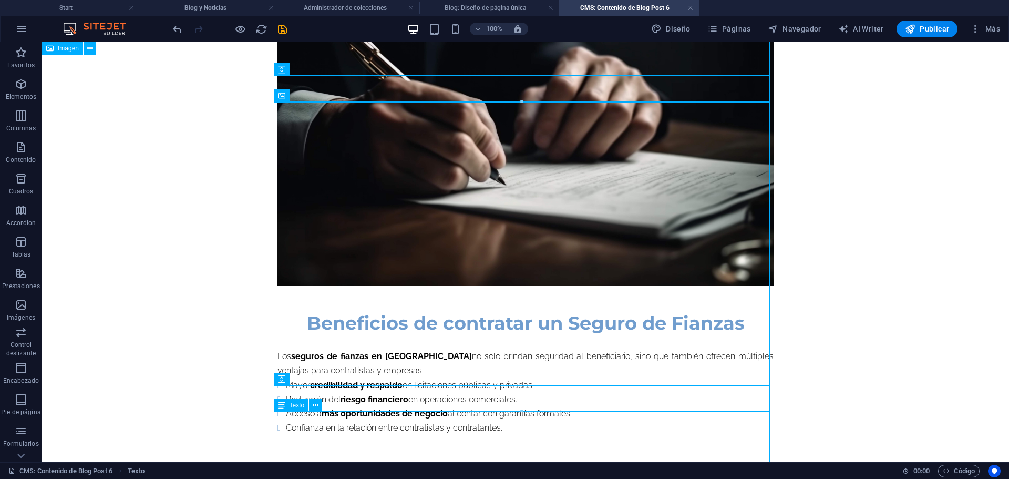
scroll to position [1171, 0]
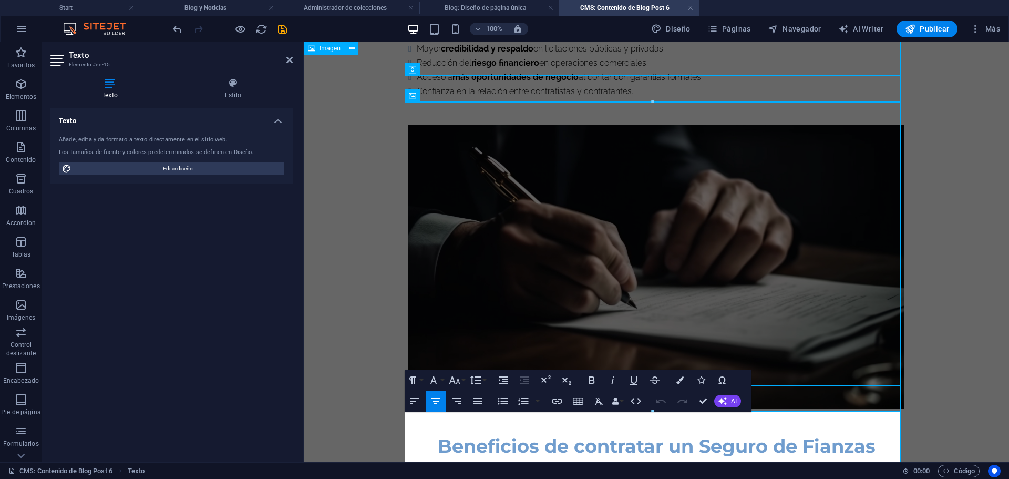
click at [491, 435] on span "Beneficios de contratar un Seguro de Fianzas" at bounding box center [657, 446] width 438 height 23
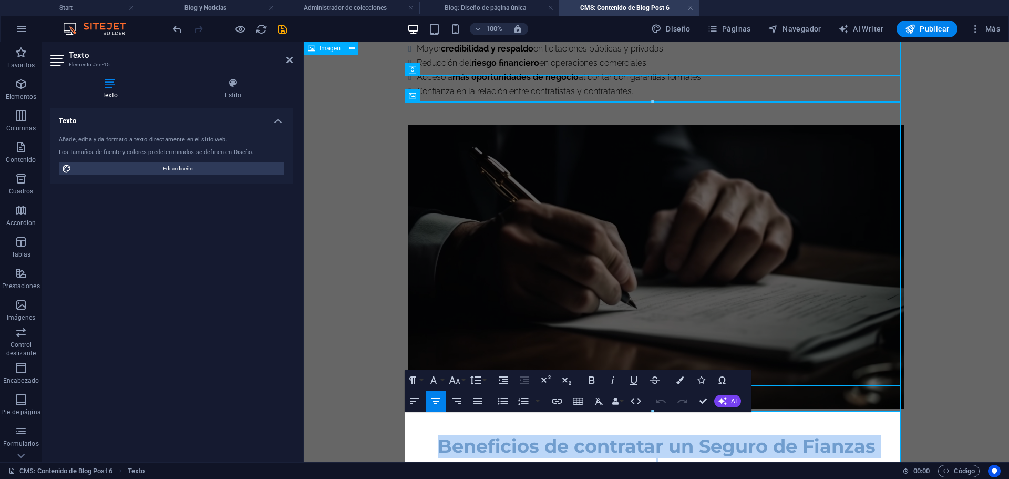
click at [491, 435] on span "Beneficios de contratar un Seguro de Fianzas" at bounding box center [657, 446] width 438 height 23
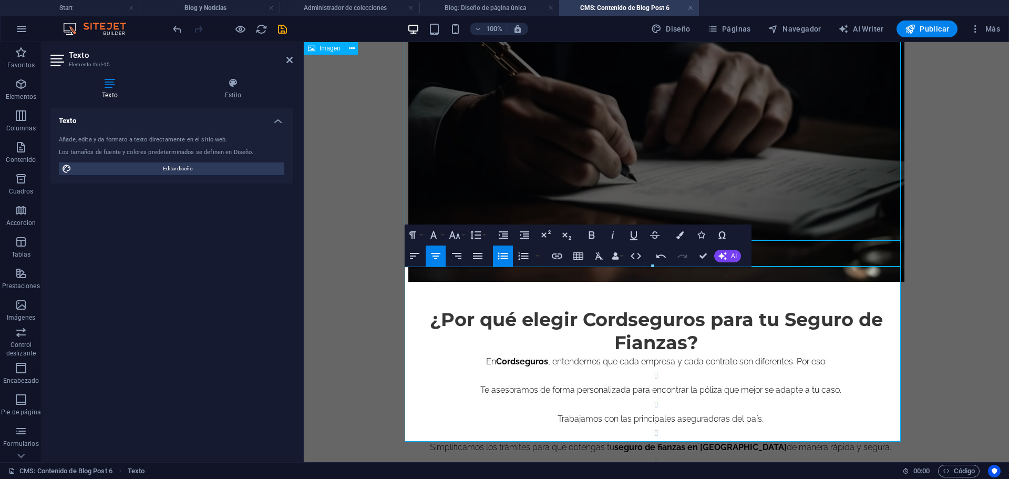
scroll to position [1321, 0]
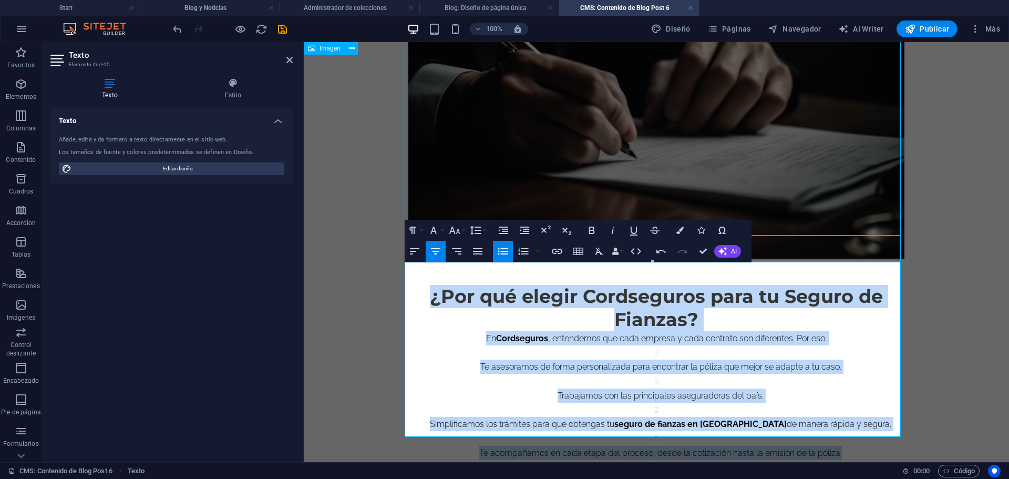
drag, startPoint x: 424, startPoint y: 273, endPoint x: 854, endPoint y: 436, distance: 459.6
click at [854, 436] on div "¿Por qué elegir Cordseguros para tu Seguro de Fianzas? En [GEOGRAPHIC_DATA] , e…" at bounding box center [656, 372] width 496 height 175
click at [481, 251] on icon "button" at bounding box center [477, 251] width 9 height 6
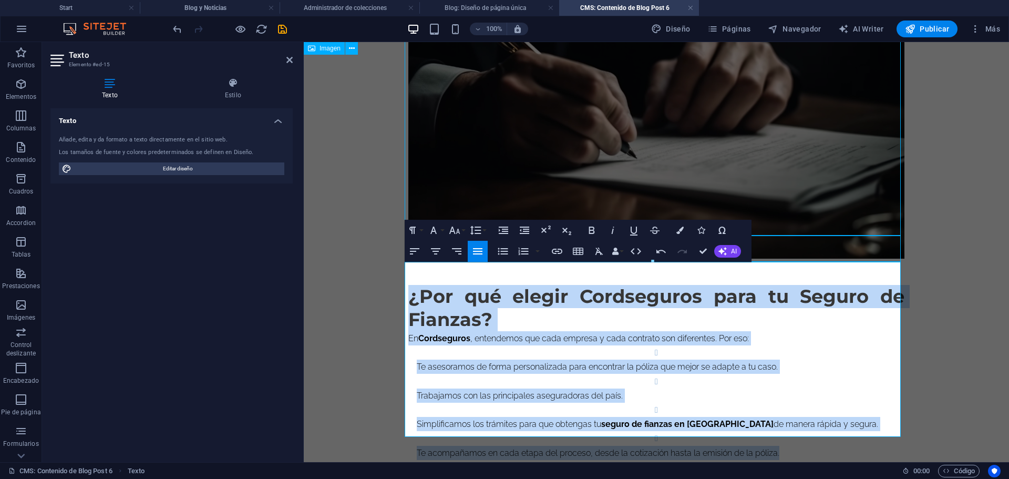
click at [552, 331] on p "En Cordseguros , entendemos que cada empresa y cada contrato son diferentes. Po…" at bounding box center [656, 338] width 496 height 14
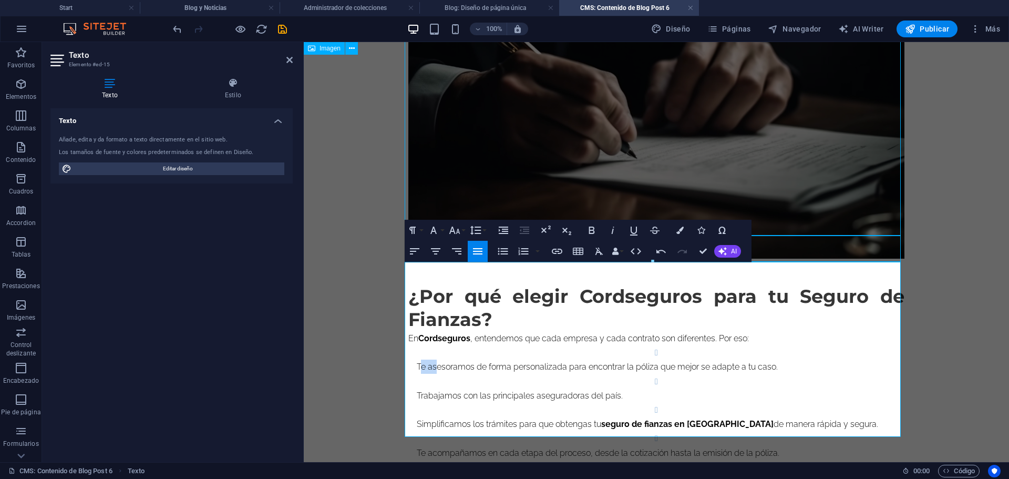
drag, startPoint x: 435, startPoint y: 341, endPoint x: 414, endPoint y: 343, distance: 20.6
click at [417, 360] on p "Te asesoramos de forma personalizada para encontrar la póliza que mejor se adap…" at bounding box center [661, 367] width 488 height 14
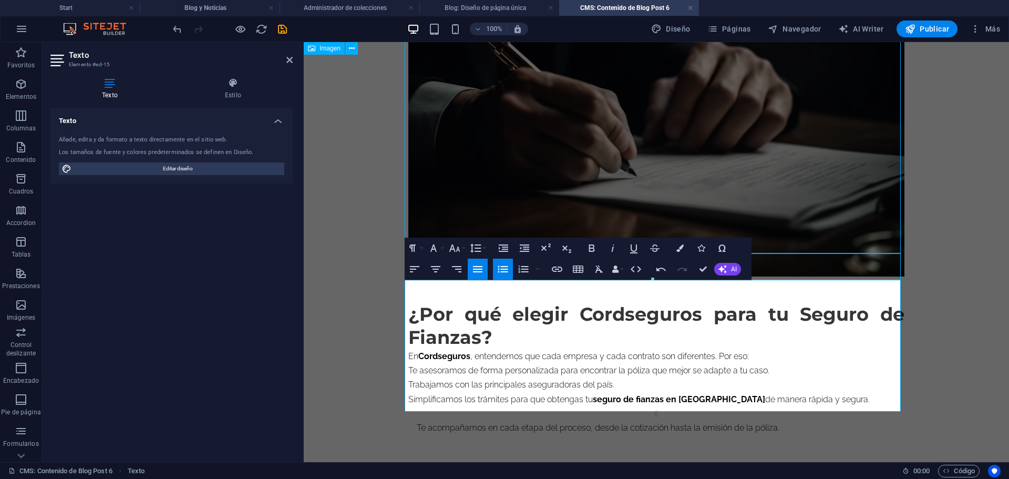
scroll to position [1289, 0]
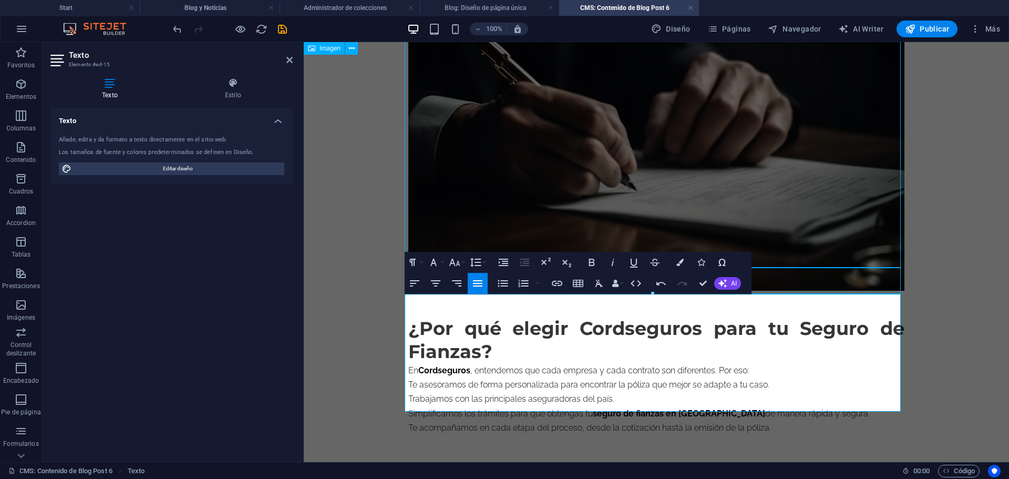
drag, startPoint x: 406, startPoint y: 360, endPoint x: 589, endPoint y: 405, distance: 189.1
drag, startPoint x: 589, startPoint y: 405, endPoint x: 486, endPoint y: 380, distance: 106.1
click at [486, 392] on p "Trabajamos con las principales aseguradoras del país." at bounding box center [656, 399] width 496 height 14
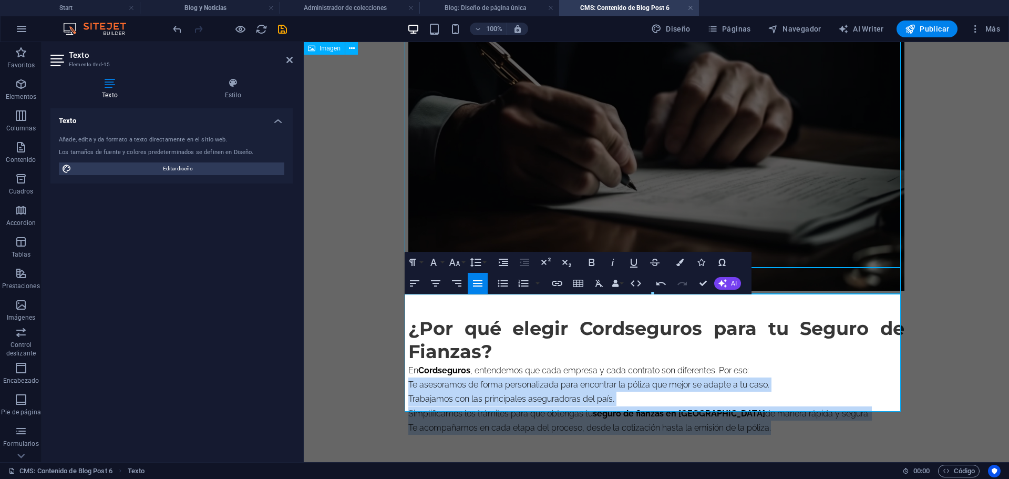
drag, startPoint x: 404, startPoint y: 360, endPoint x: 775, endPoint y: 413, distance: 375.0
click at [500, 286] on icon "button" at bounding box center [503, 283] width 10 height 7
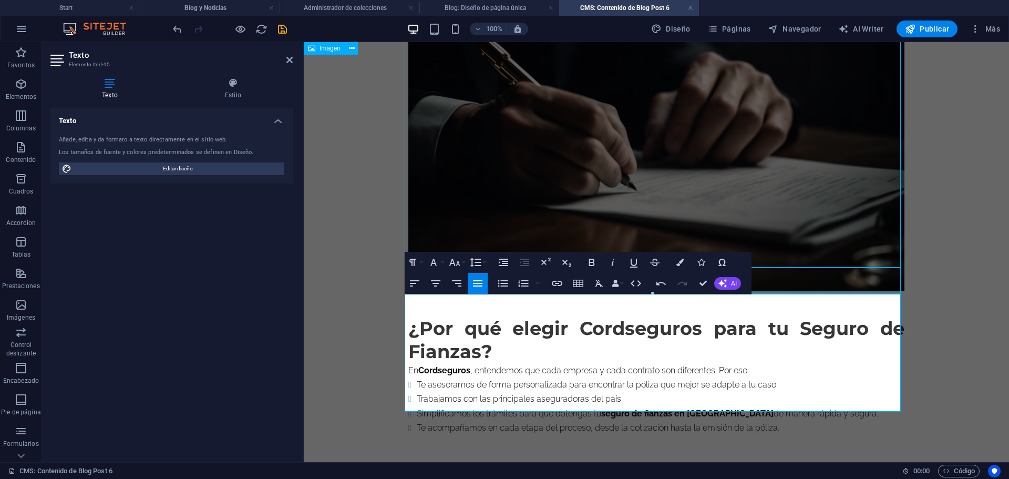
scroll to position [1303, 0]
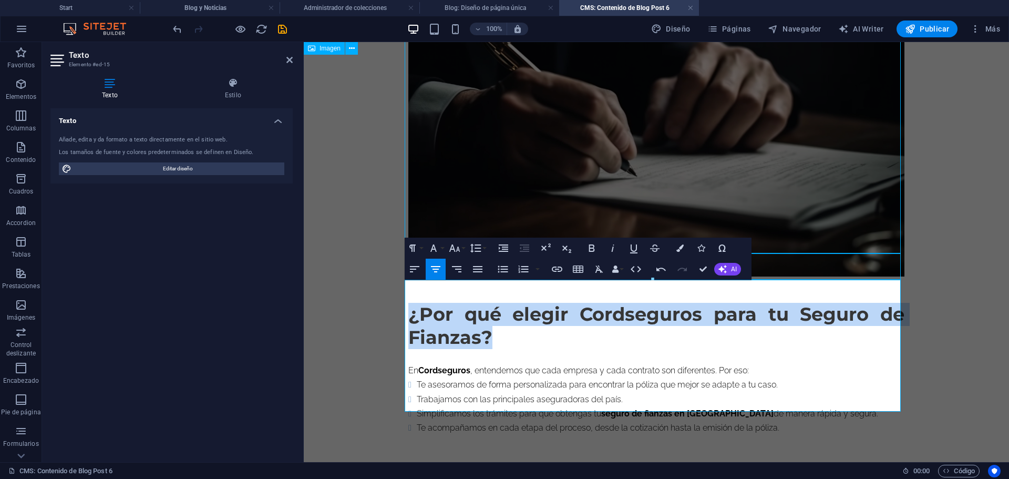
drag, startPoint x: 487, startPoint y: 317, endPoint x: 407, endPoint y: 291, distance: 83.6
click at [408, 303] on h2 "¿Por qué elegir Cordseguros para tu Seguro de Fianzas?" at bounding box center [656, 326] width 496 height 46
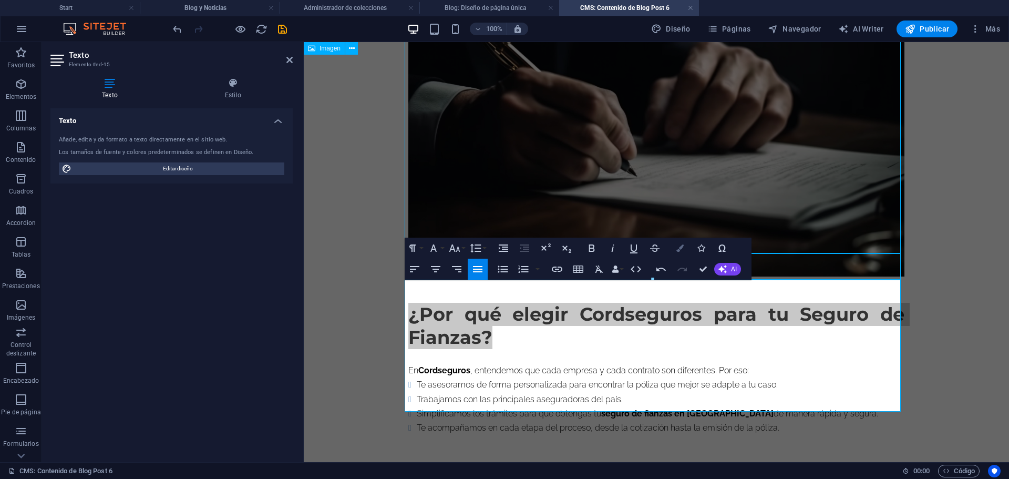
click at [682, 252] on button "Colors" at bounding box center [680, 248] width 20 height 21
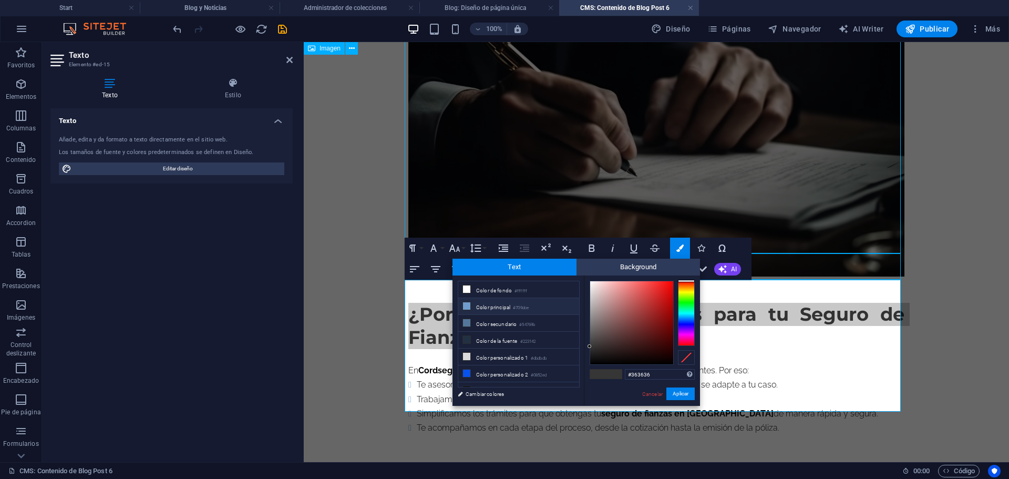
click at [498, 309] on li "Color principal #709dce" at bounding box center [518, 306] width 121 height 17
type input "#709dce"
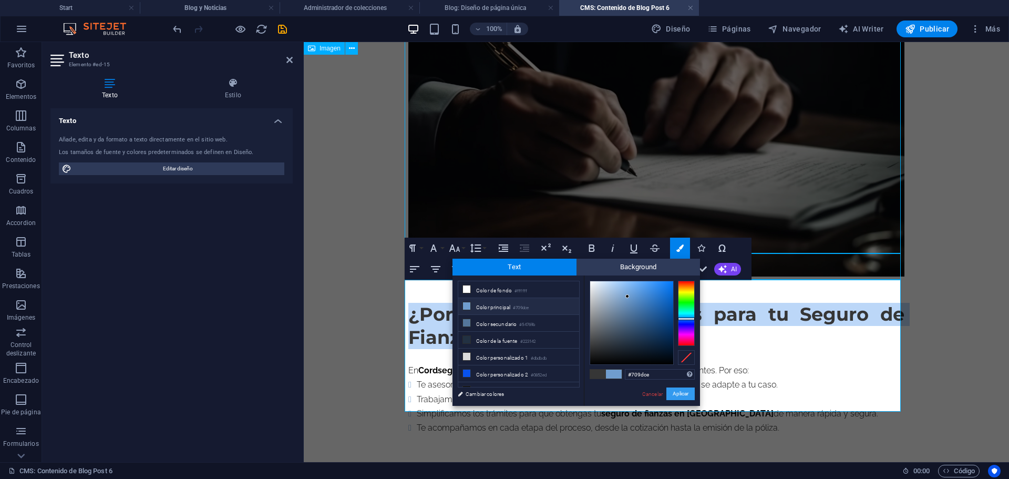
click at [677, 393] on button "Aplicar" at bounding box center [681, 393] width 28 height 13
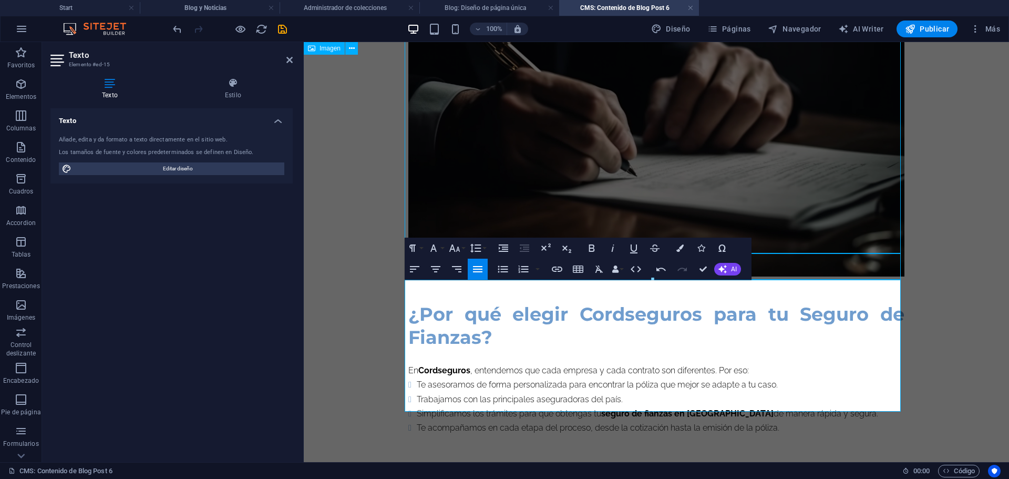
click at [642, 392] on li "Trabajamos con las principales aseguradoras del país." at bounding box center [661, 399] width 488 height 14
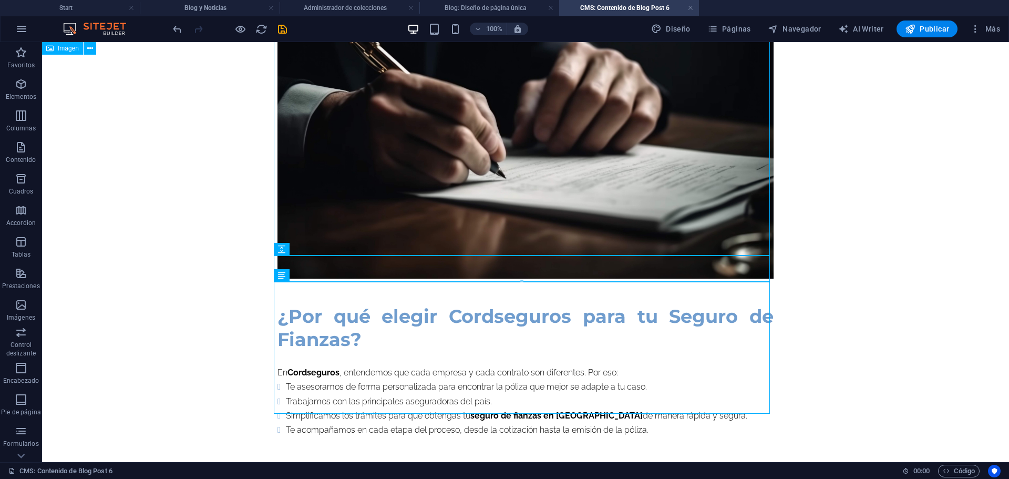
click at [549, 411] on div "+ Añadir sección" at bounding box center [525, 414] width 67 height 18
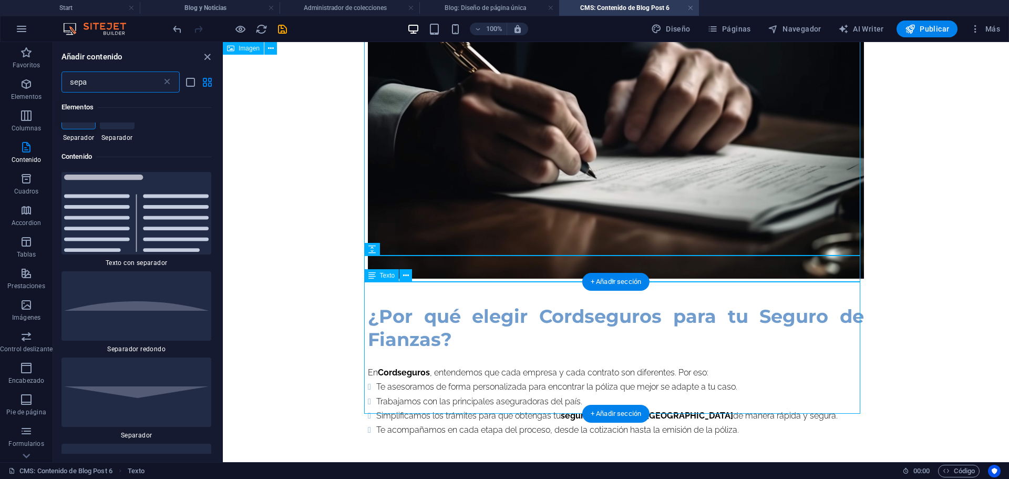
scroll to position [80, 0]
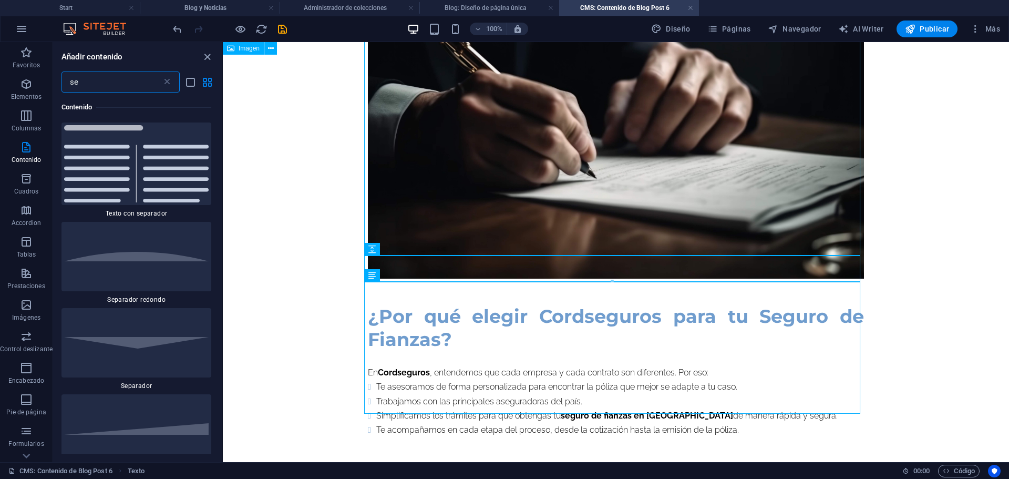
type input "s"
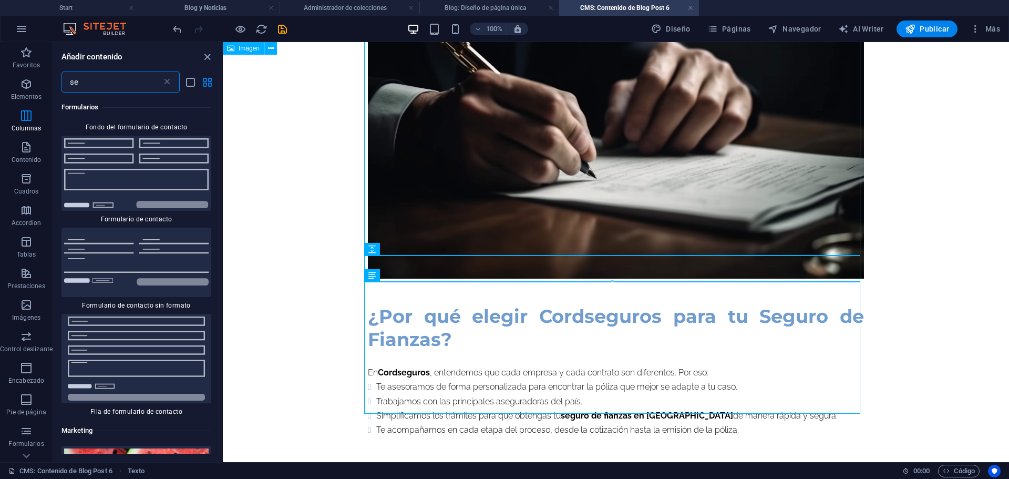
scroll to position [0, 0]
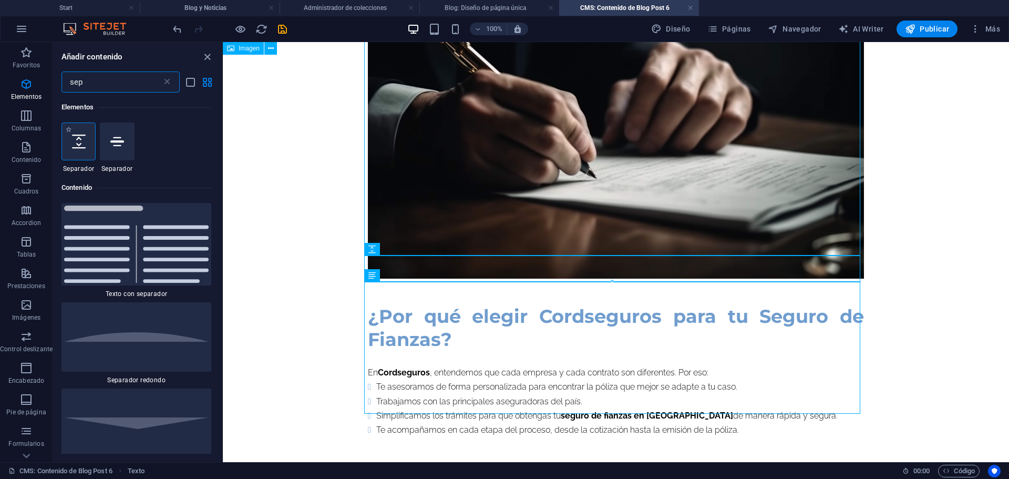
type input "sep"
click at [90, 155] on div at bounding box center [79, 141] width 34 height 38
select select "px"
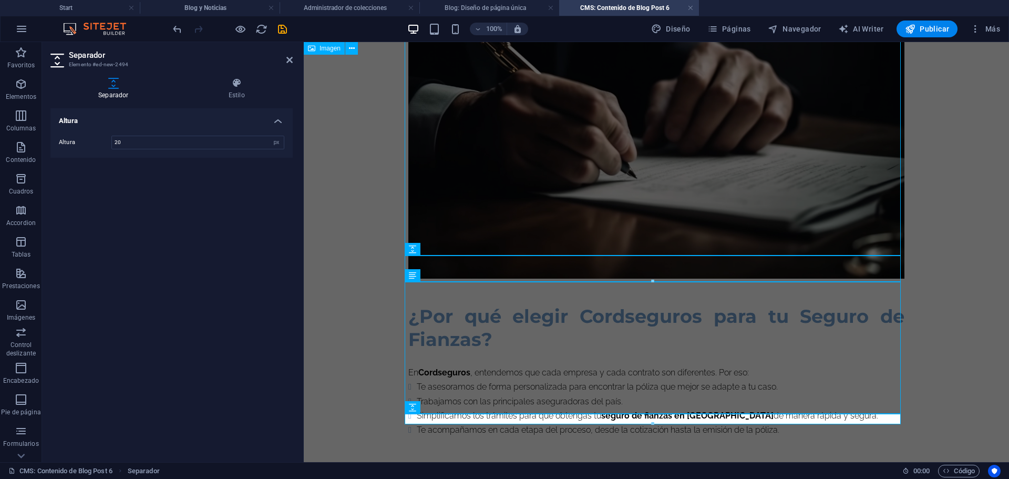
type input "20"
click at [166, 240] on div "Altura Altura 20 px rem vh vw" at bounding box center [171, 280] width 242 height 345
click at [285, 28] on icon "save" at bounding box center [282, 29] width 12 height 12
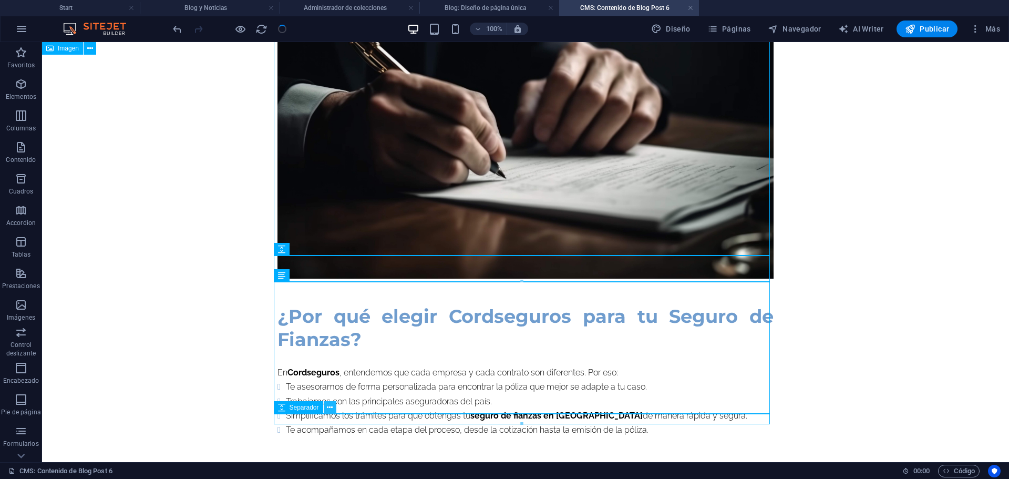
click at [329, 406] on icon at bounding box center [330, 407] width 6 height 11
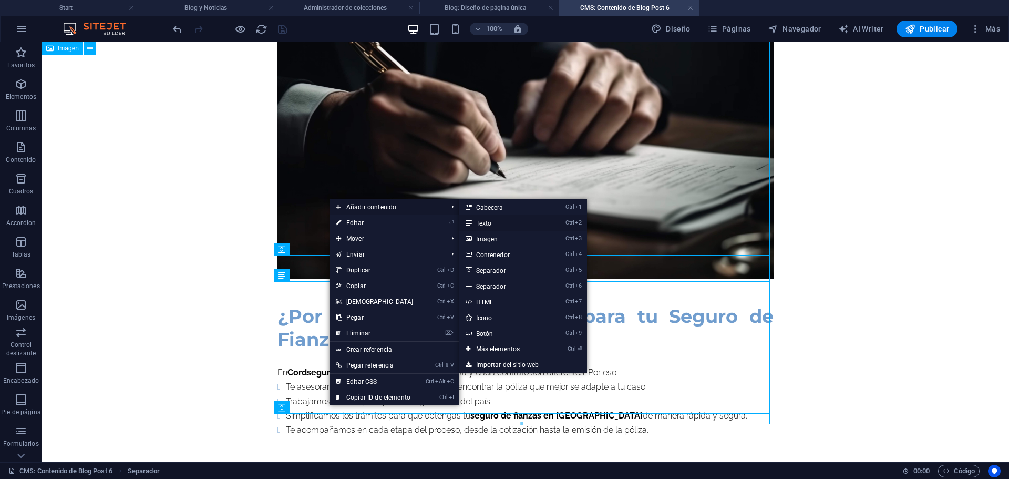
click at [489, 222] on link "Ctrl 2 Texto" at bounding box center [503, 223] width 88 height 16
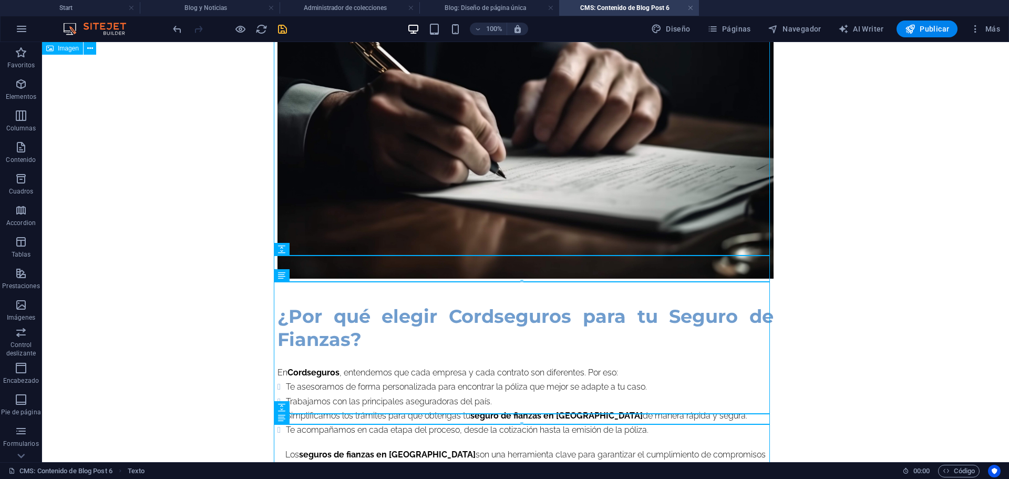
scroll to position [1357, 0]
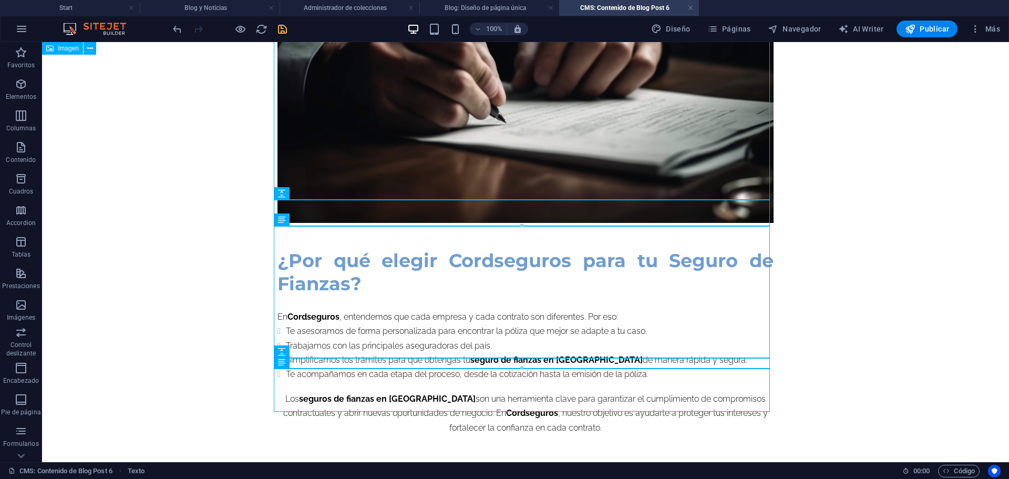
click at [281, 265] on div "¿Por qué elegir Cordseguros para tu Seguro de Fianzas? En [GEOGRAPHIC_DATA] , e…" at bounding box center [526, 315] width 496 height 132
drag, startPoint x: 356, startPoint y: 388, endPoint x: 348, endPoint y: 381, distance: 11.5
click at [348, 392] on div "Los seguros de fianzas en [GEOGRAPHIC_DATA] son una herramienta clave para gara…" at bounding box center [526, 413] width 496 height 43
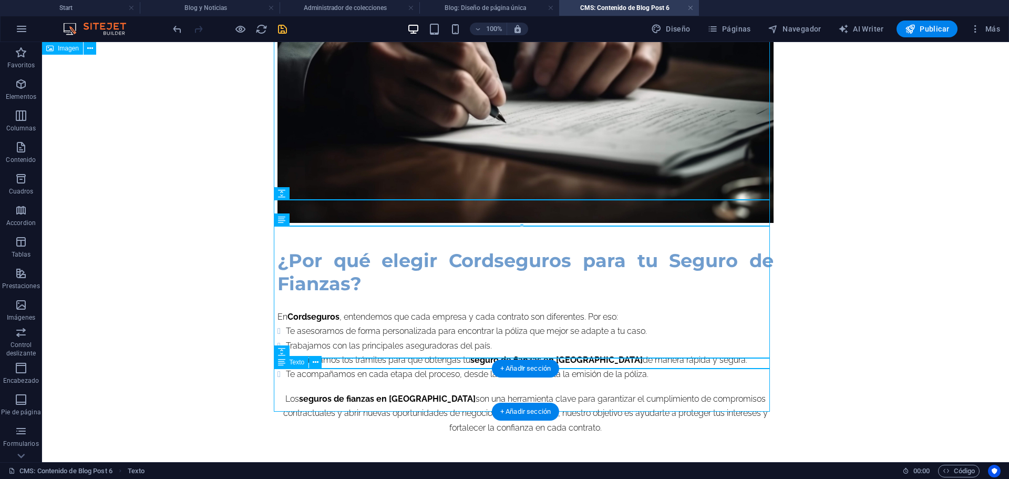
click at [348, 392] on div "Los seguros de fianzas en [GEOGRAPHIC_DATA] son una herramienta clave para gara…" at bounding box center [526, 413] width 496 height 43
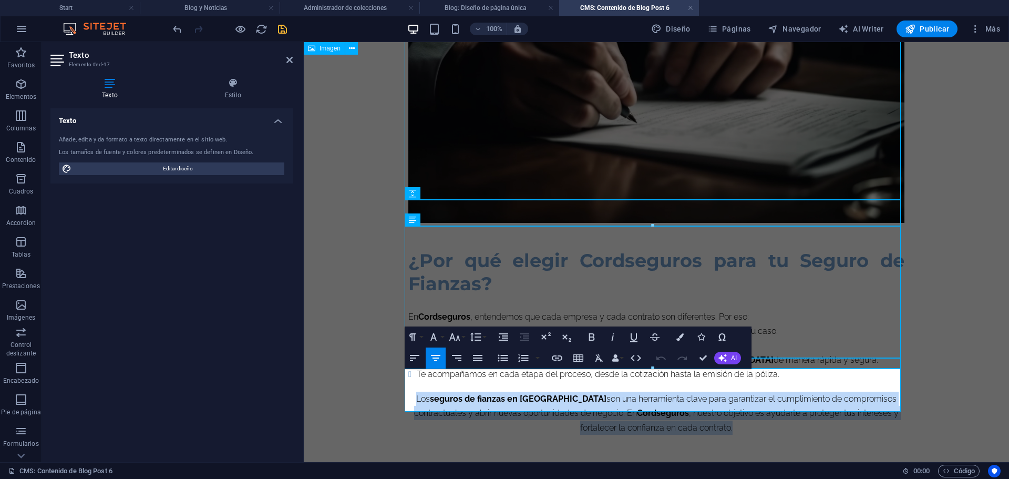
drag, startPoint x: 406, startPoint y: 376, endPoint x: 720, endPoint y: 425, distance: 317.0
click at [479, 360] on icon "button" at bounding box center [478, 358] width 13 height 13
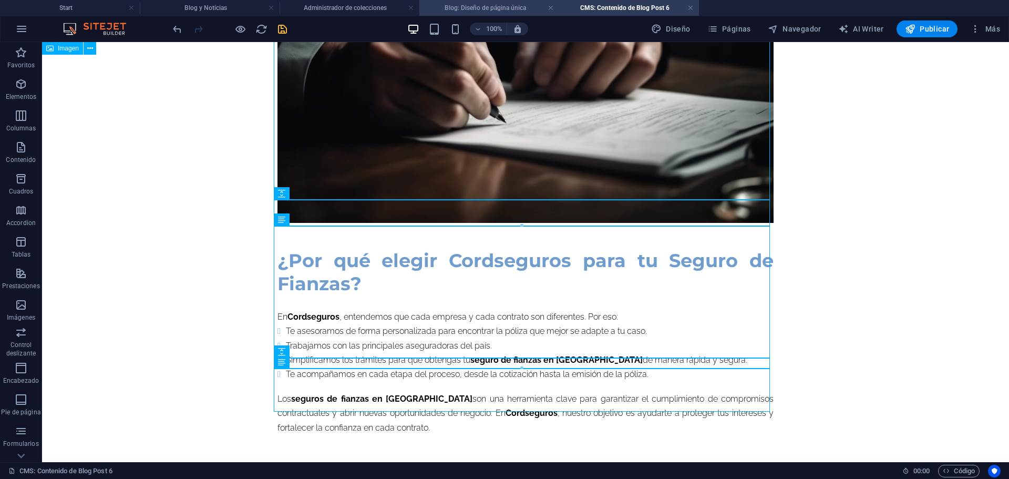
click at [507, 9] on h4 "Blog: Diseño de página única" at bounding box center [489, 8] width 140 height 12
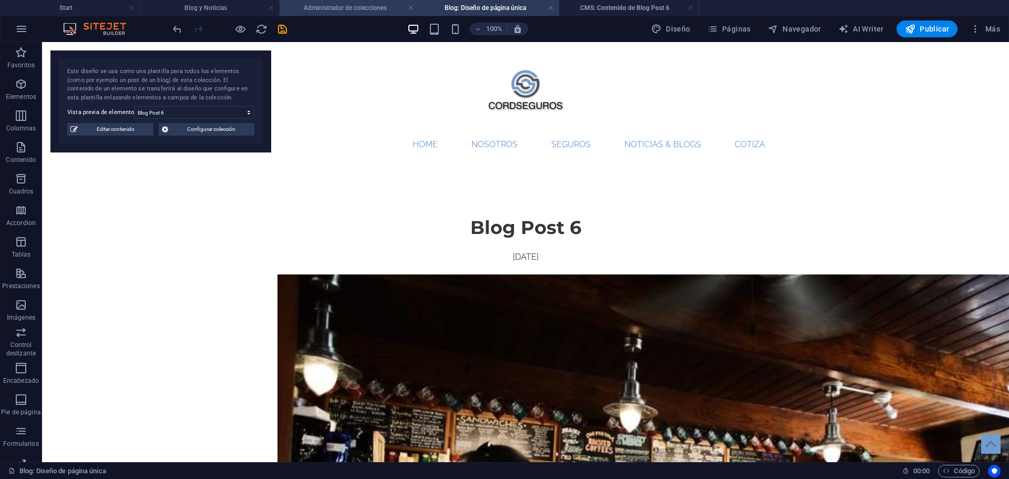
click at [382, 15] on li "Administrador de colecciones" at bounding box center [350, 8] width 140 height 16
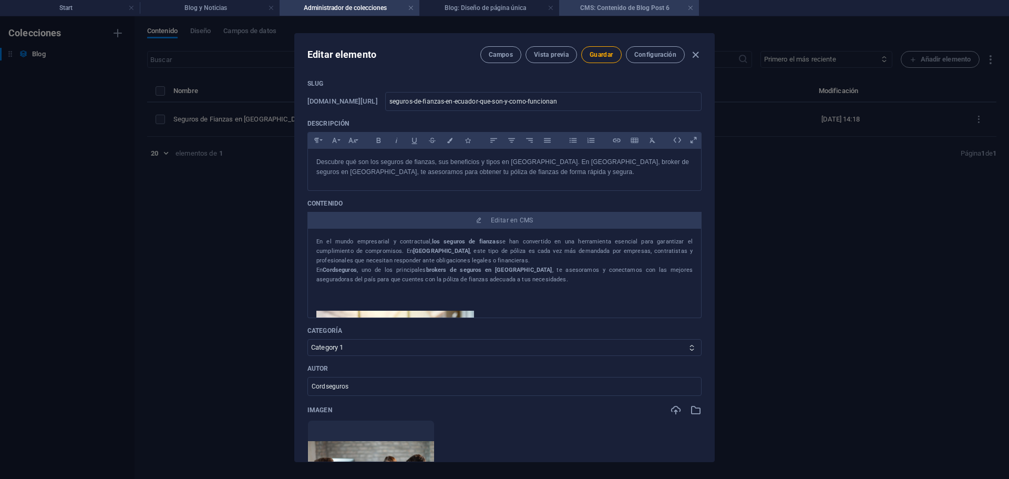
click at [636, 7] on h4 "CMS: Contenido de Blog Post 6" at bounding box center [629, 8] width 140 height 12
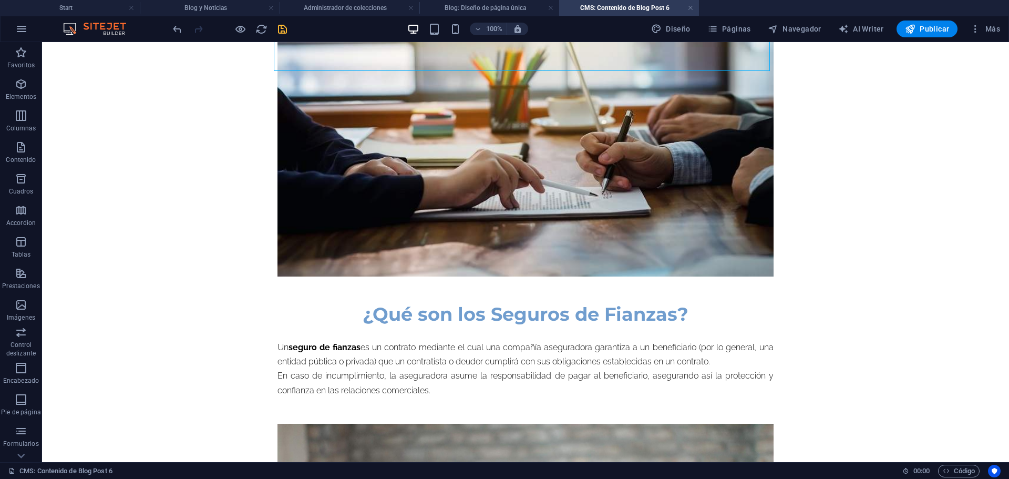
scroll to position [219, 0]
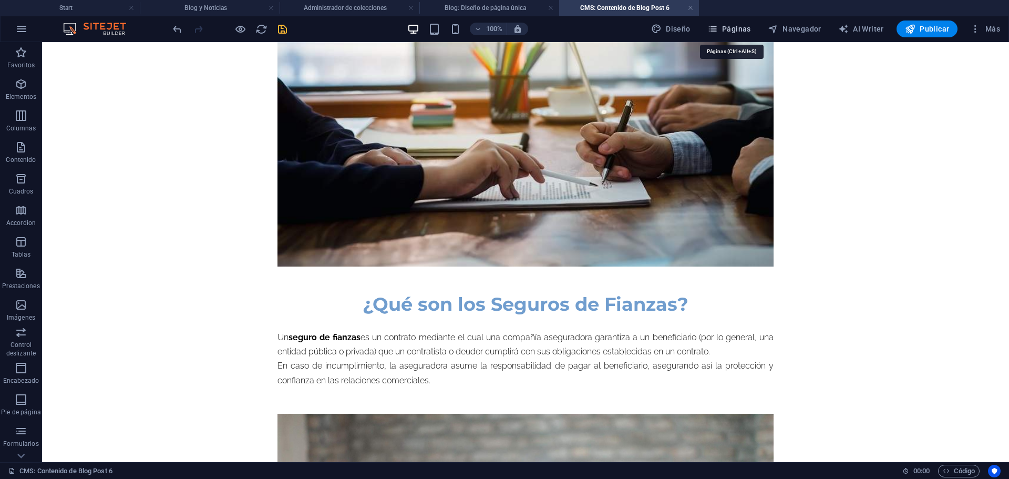
click at [718, 31] on icon "button" at bounding box center [713, 29] width 11 height 11
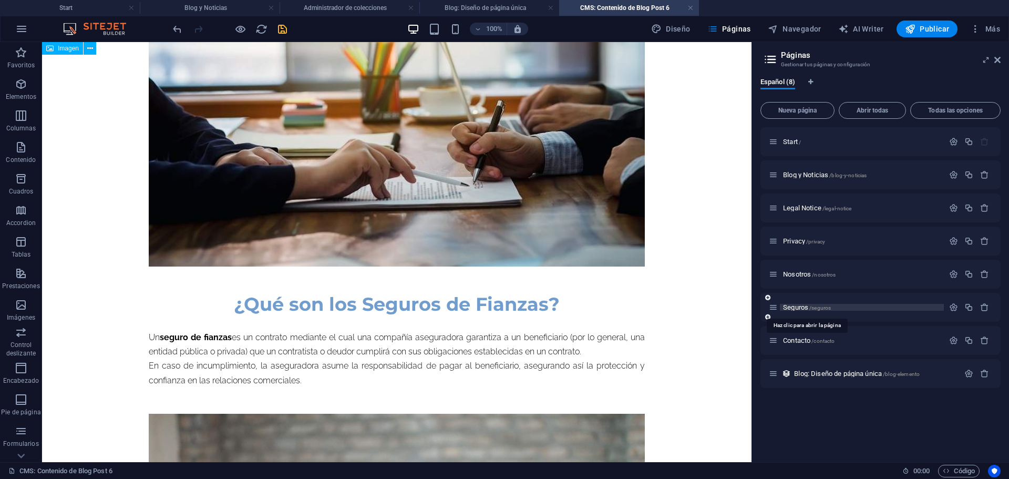
click at [798, 308] on span "Seguros /seguros" at bounding box center [807, 307] width 48 height 8
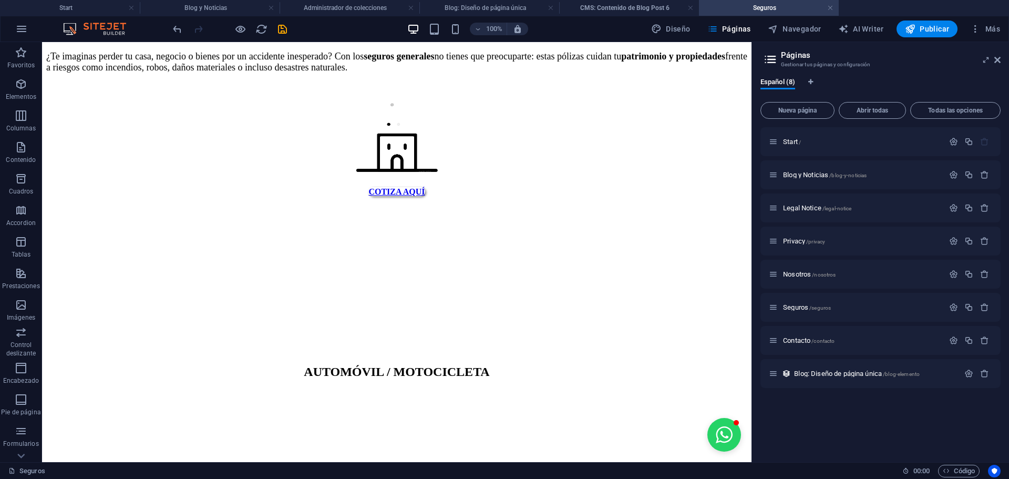
scroll to position [2246, 0]
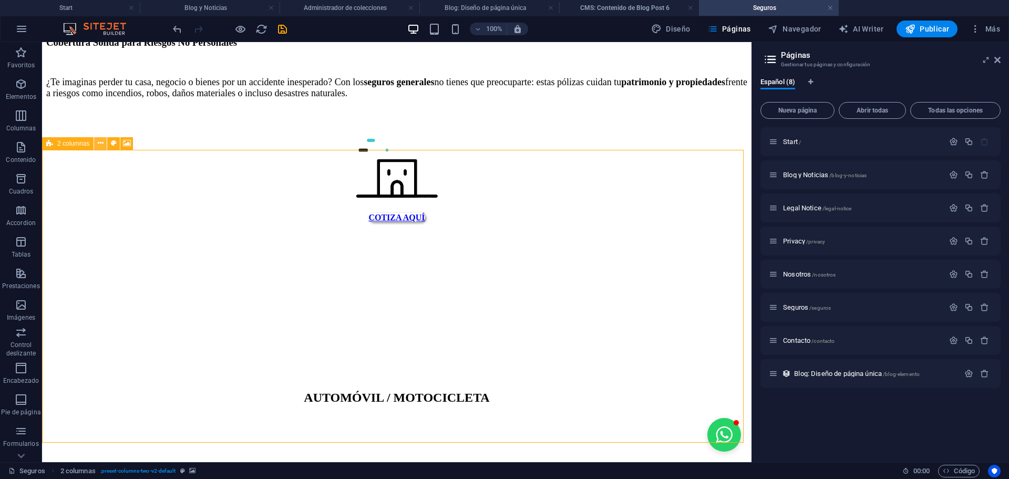
click at [100, 144] on icon at bounding box center [101, 143] width 6 height 11
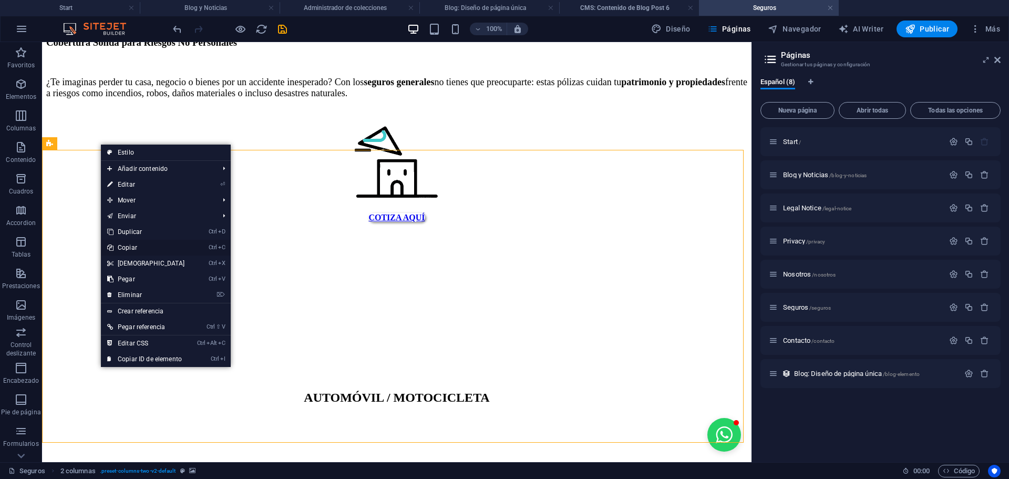
click at [132, 244] on link "Ctrl C Copiar" at bounding box center [146, 248] width 90 height 16
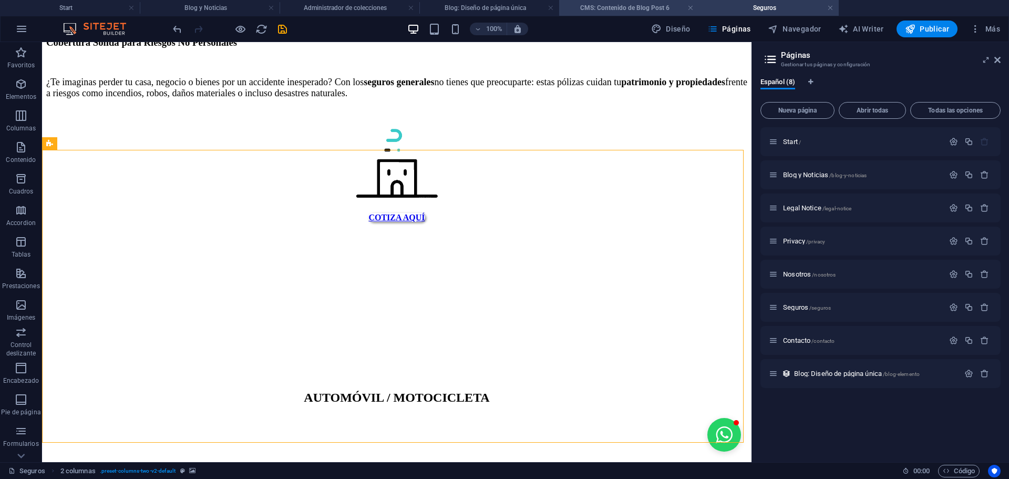
click at [613, 14] on li "CMS: Contenido de Blog Post 6" at bounding box center [629, 8] width 140 height 16
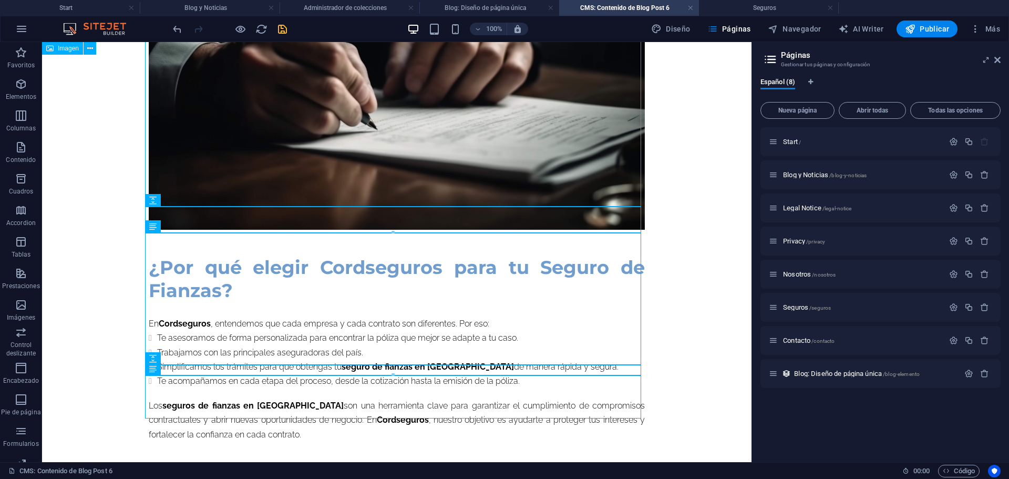
scroll to position [1357, 0]
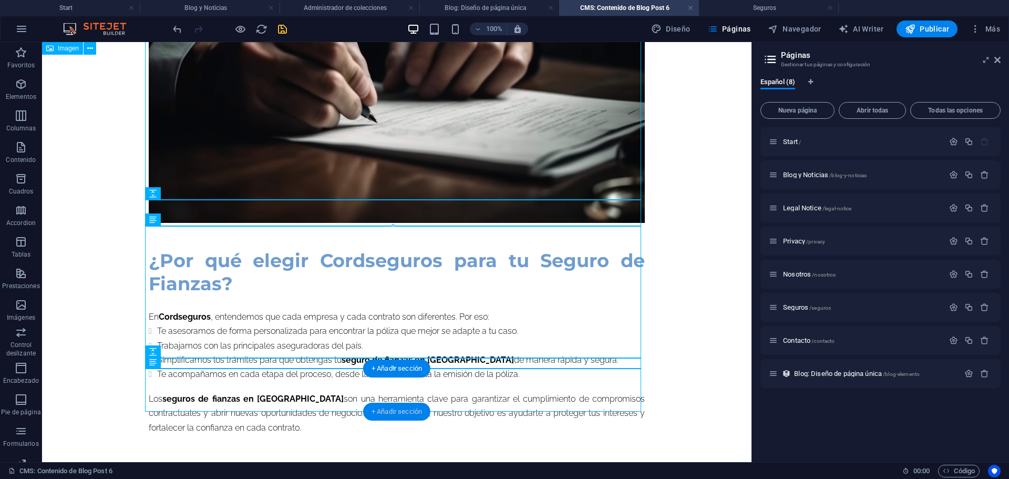
click at [377, 406] on div "+ Añadir sección" at bounding box center [396, 412] width 67 height 18
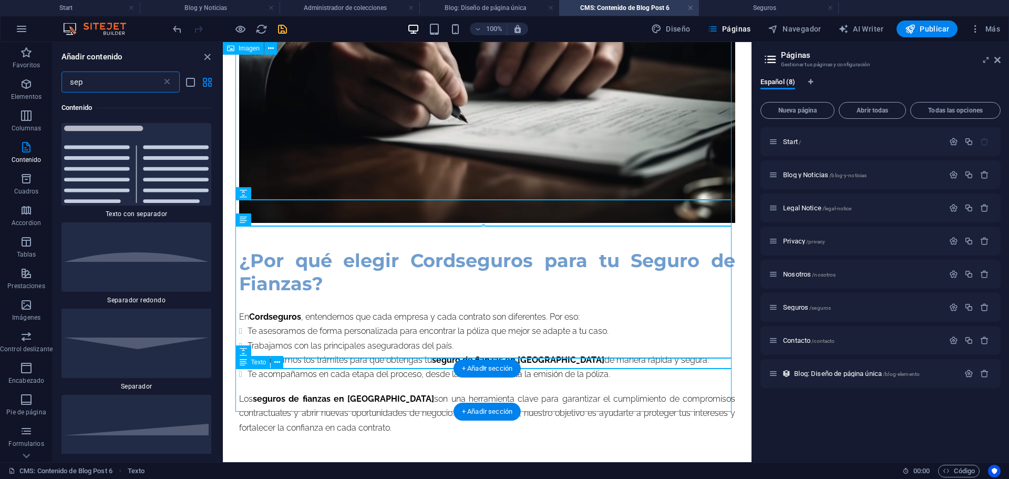
scroll to position [80, 0]
click at [26, 90] on icon "button" at bounding box center [26, 84] width 13 height 13
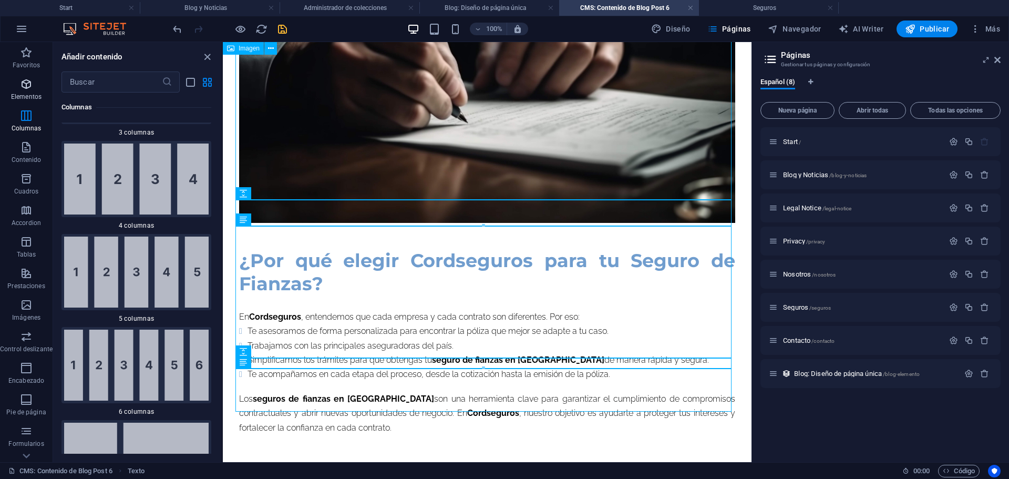
scroll to position [284, 0]
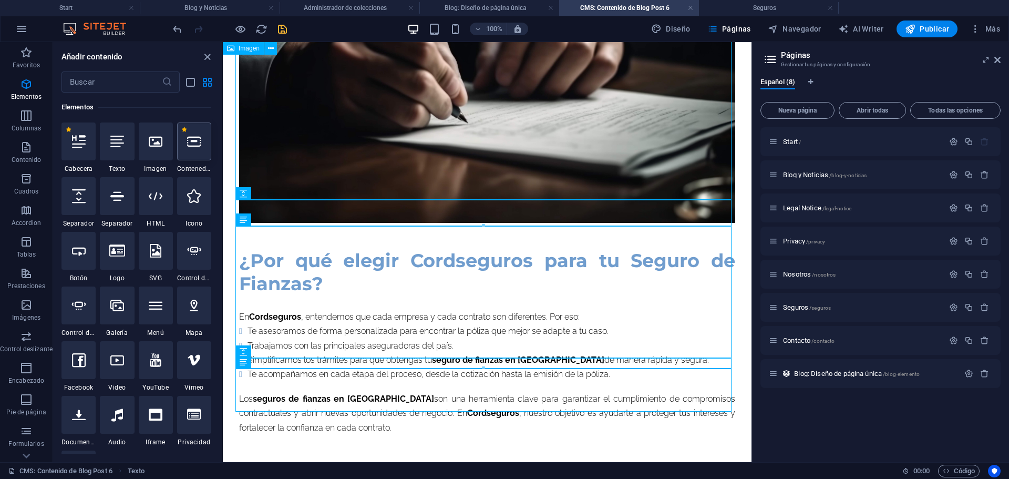
click at [196, 142] on icon at bounding box center [194, 142] width 14 height 14
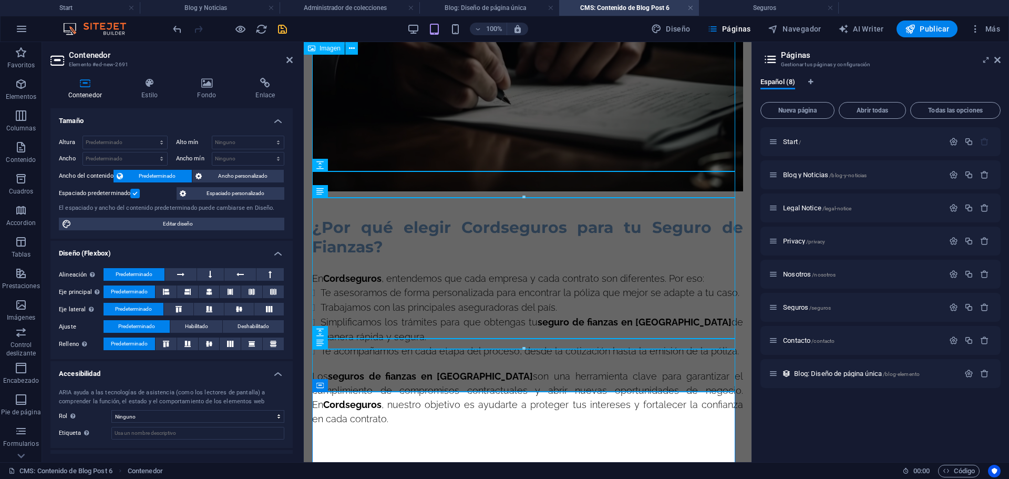
click at [294, 57] on aside "Contenedor Elemento #ed-new-2691 Contenedor Estilo Fondo Enlace Tamaño [MEDICAL…" at bounding box center [173, 252] width 262 height 420
click at [291, 64] on icon at bounding box center [289, 60] width 6 height 8
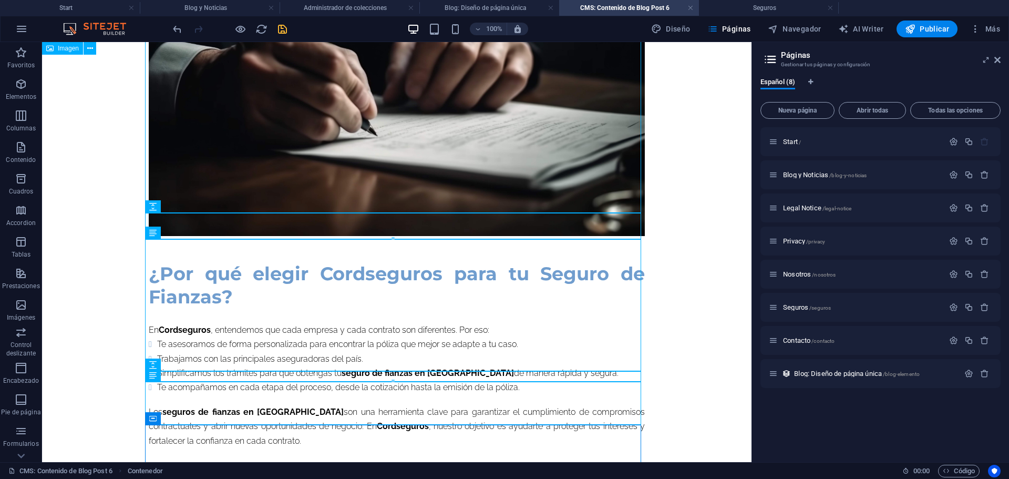
scroll to position [1532, 0]
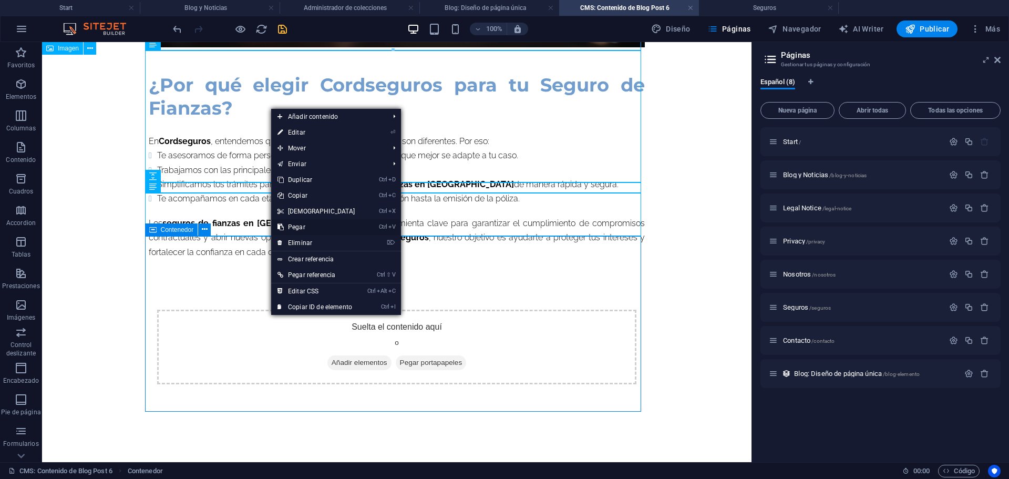
click at [307, 231] on link "Ctrl V Pegar" at bounding box center [316, 227] width 90 height 16
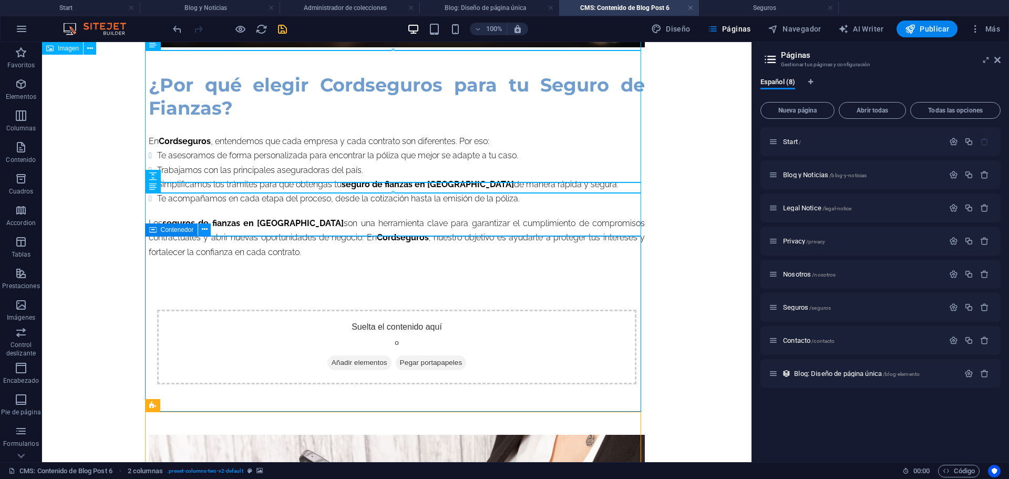
click at [202, 229] on icon at bounding box center [205, 229] width 6 height 11
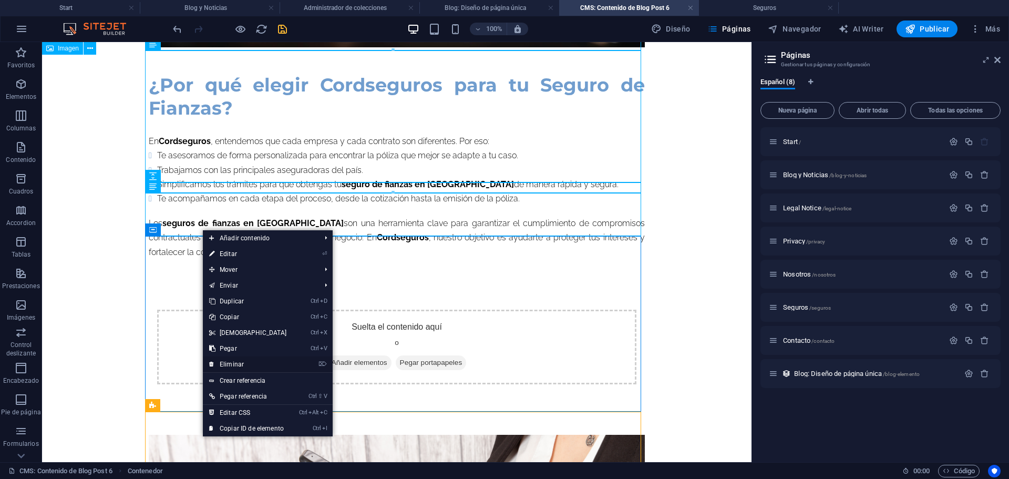
click at [236, 358] on link "⌦ Eliminar" at bounding box center [248, 364] width 90 height 16
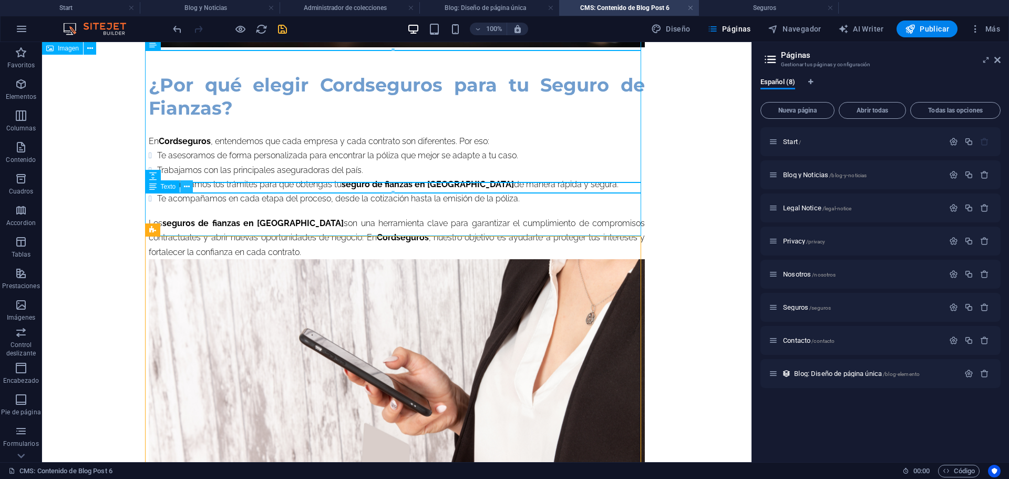
click at [186, 188] on icon at bounding box center [187, 186] width 6 height 11
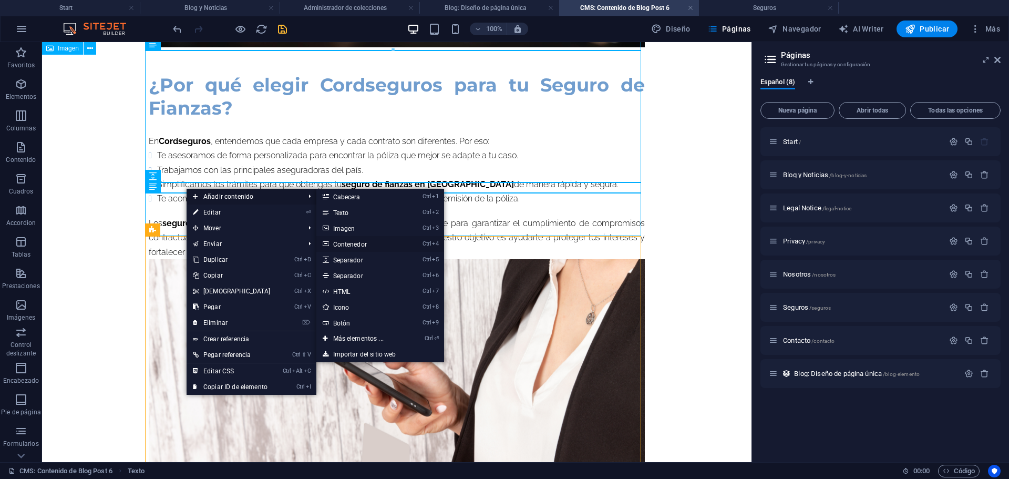
click at [352, 242] on link "Ctrl 4 Contenedor" at bounding box center [360, 244] width 88 height 16
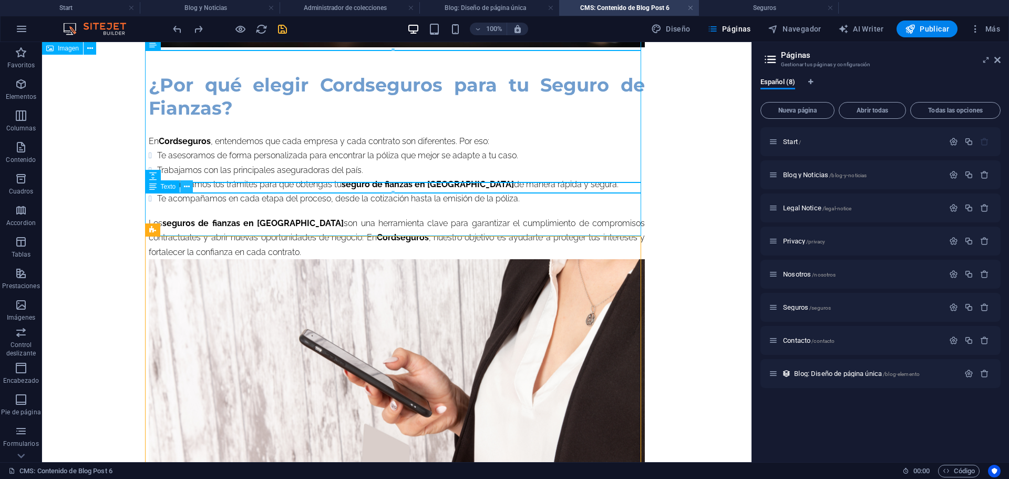
click at [186, 189] on icon at bounding box center [187, 186] width 6 height 11
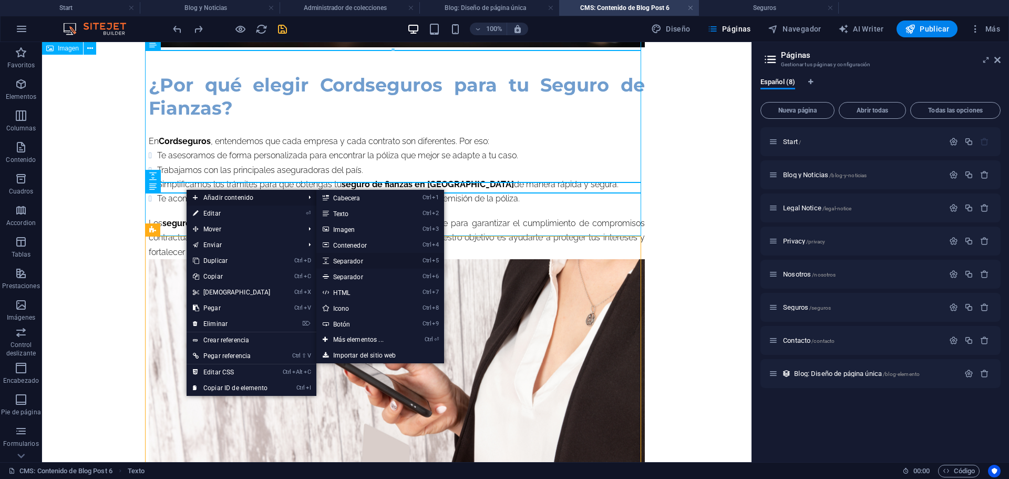
click at [352, 258] on link "Ctrl 5 Separador" at bounding box center [360, 261] width 88 height 16
select select "px"
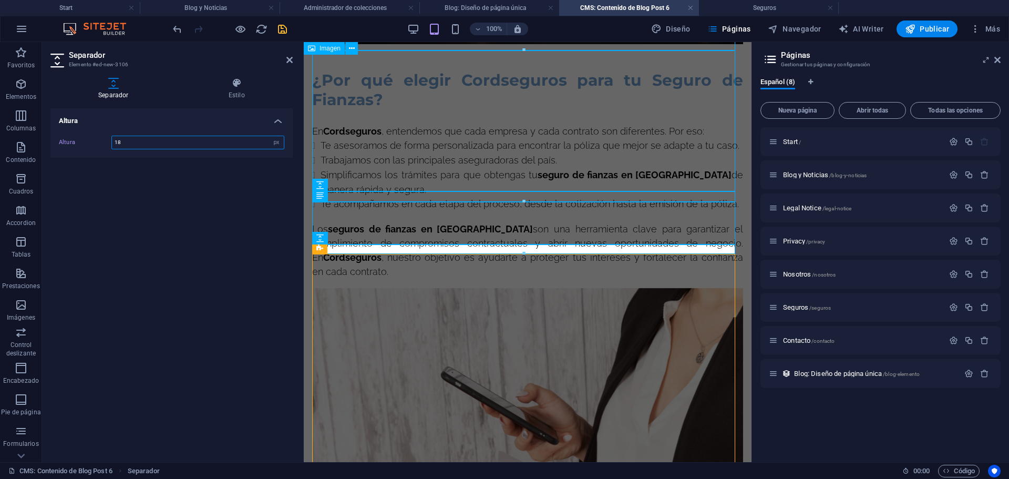
type input "1"
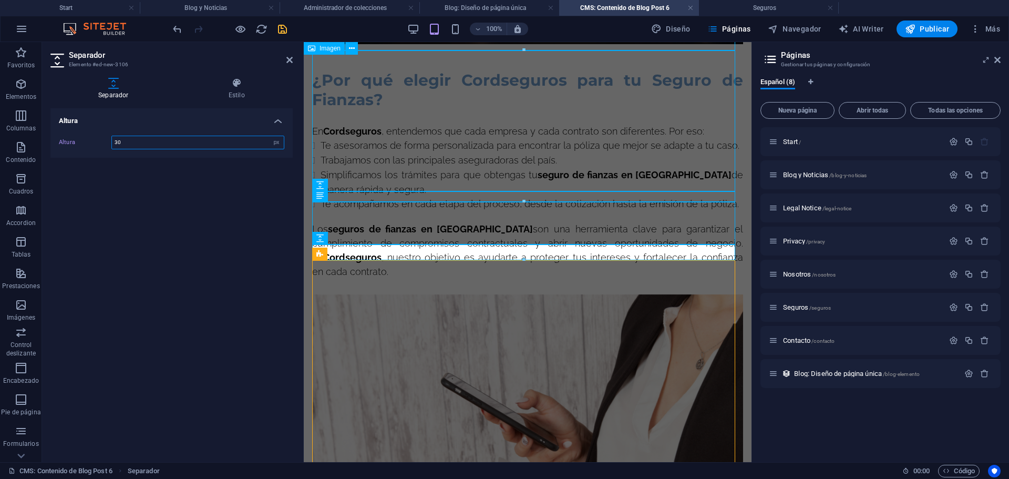
type input "30"
click at [289, 65] on header "Separador Elemento #ed-new-3106" at bounding box center [171, 55] width 242 height 27
click at [288, 63] on icon at bounding box center [289, 60] width 6 height 8
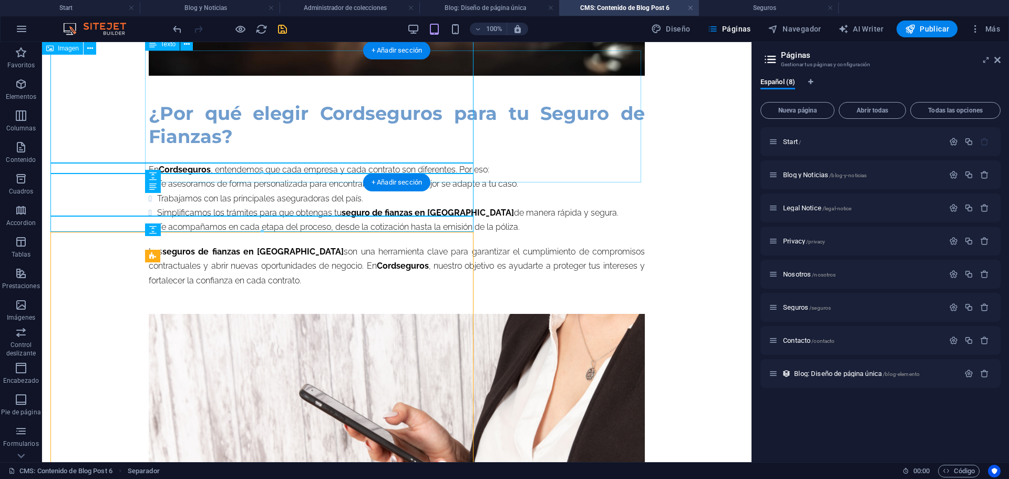
scroll to position [1532, 0]
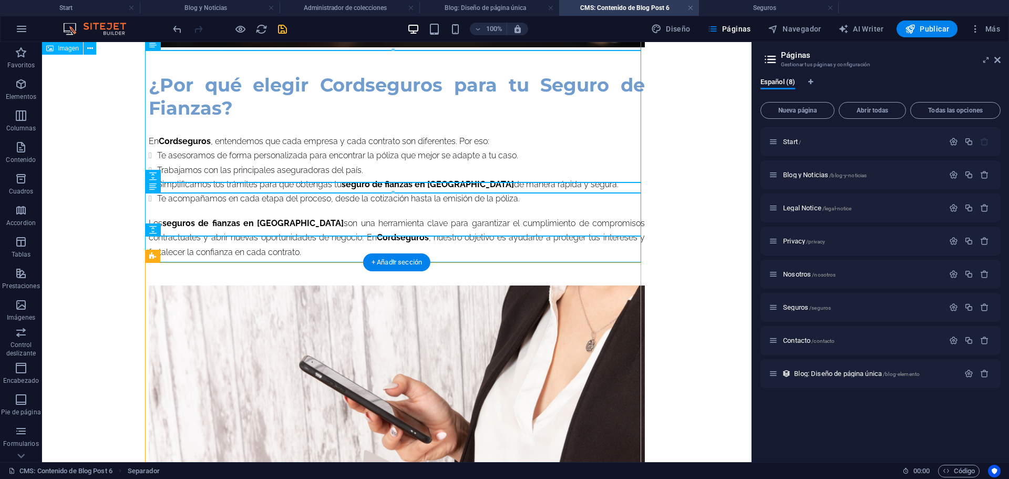
click at [265, 309] on figure at bounding box center [397, 432] width 496 height 294
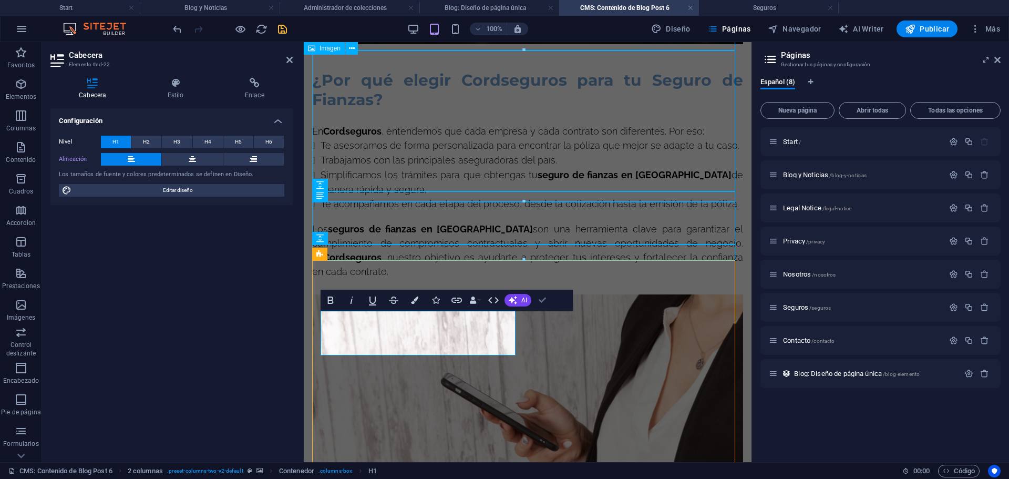
scroll to position [1534, 0]
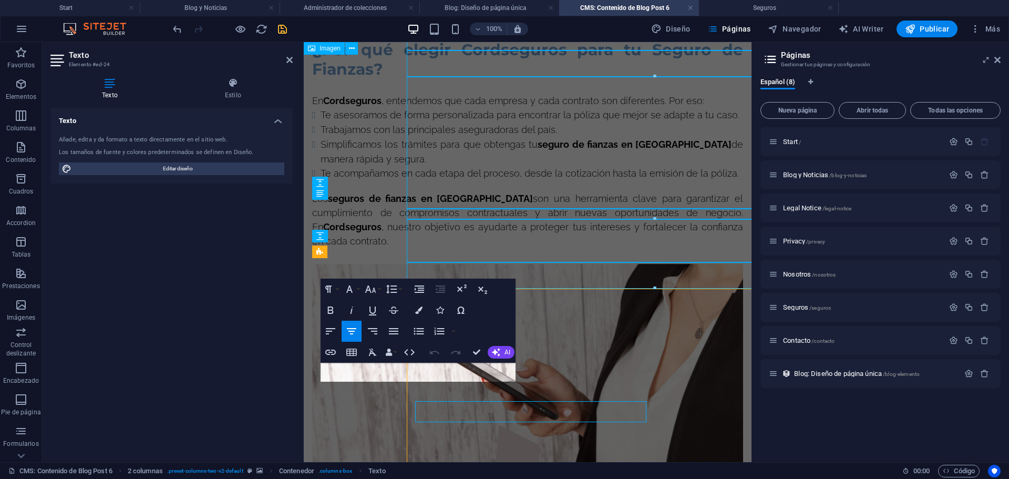
scroll to position [1506, 0]
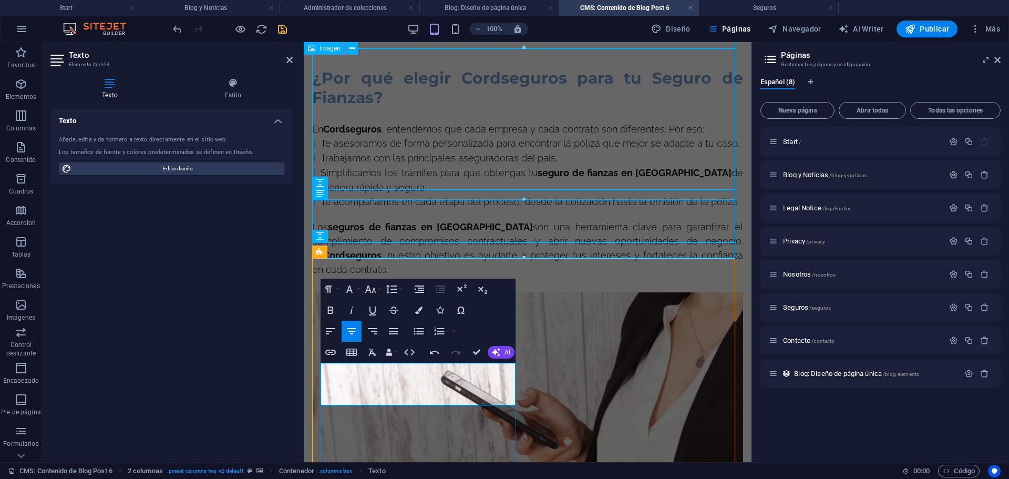
drag, startPoint x: 329, startPoint y: 384, endPoint x: 462, endPoint y: 414, distance: 136.8
click at [422, 307] on icon "button" at bounding box center [418, 309] width 7 height 7
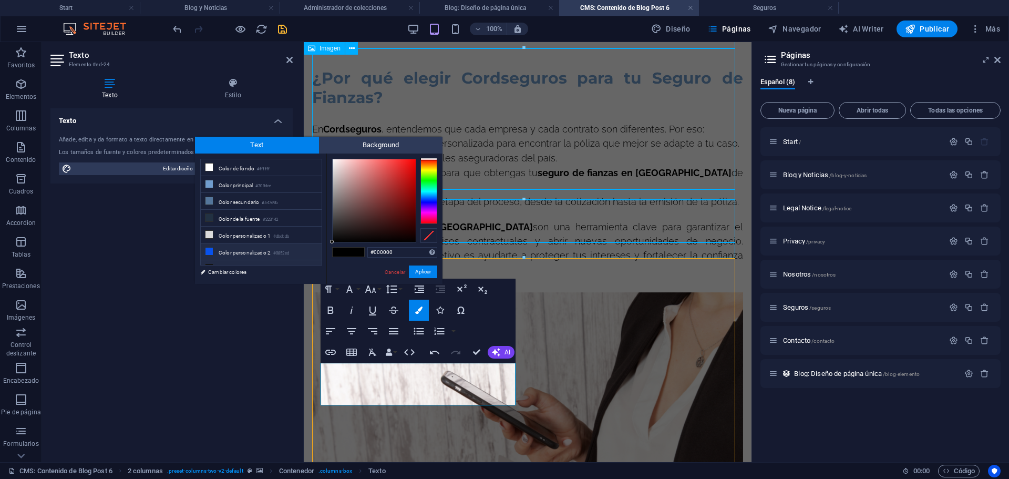
click at [229, 247] on li "Color personalizado 2 #0852ed" at bounding box center [261, 251] width 121 height 17
type input "#0852ed"
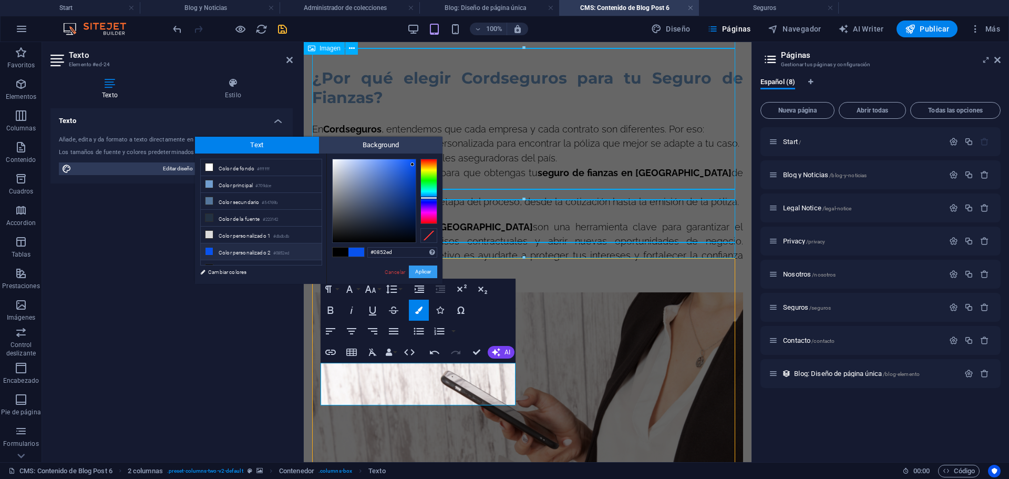
click at [426, 269] on button "Aplicar" at bounding box center [423, 271] width 28 height 13
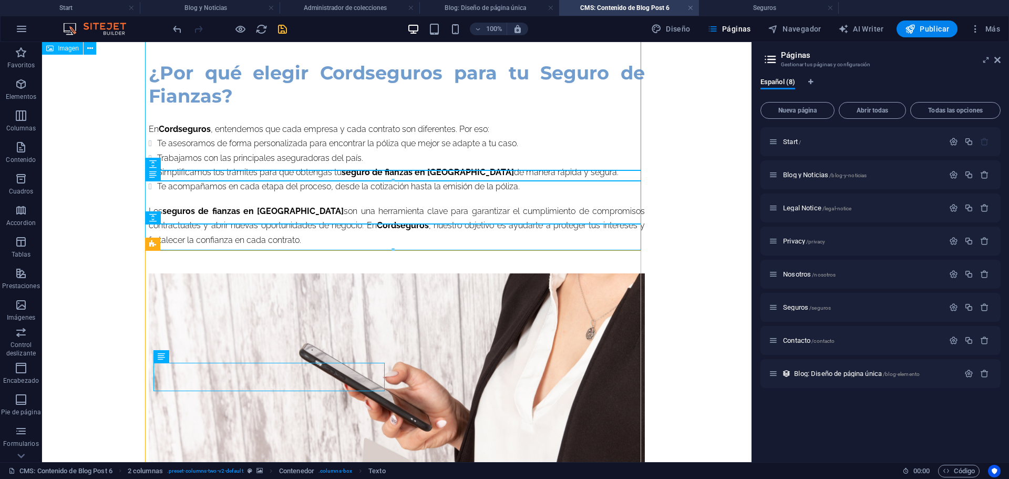
scroll to position [1676, 0]
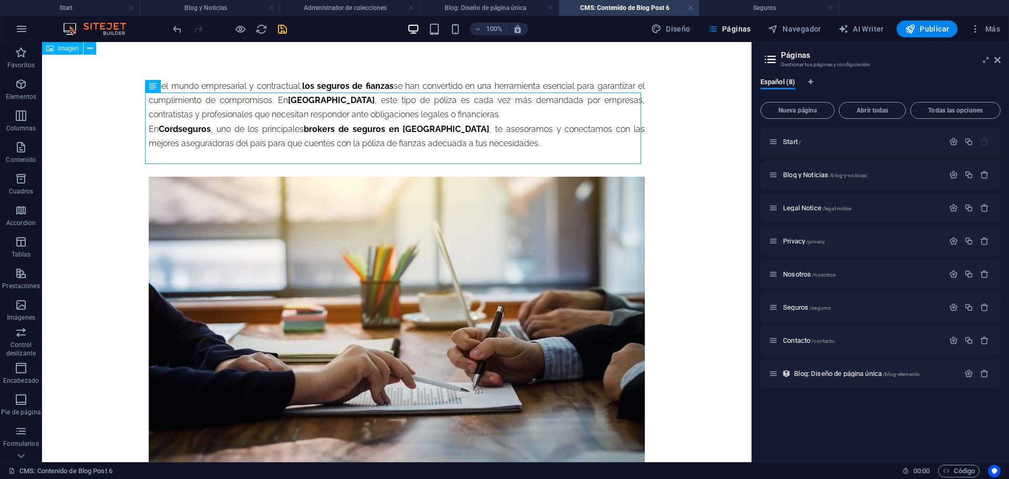
scroll to position [0, 0]
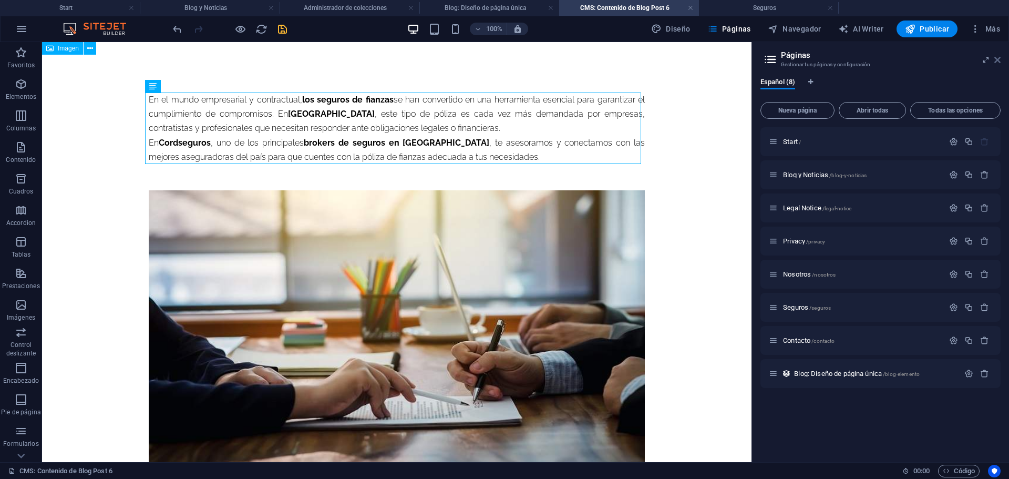
click at [998, 60] on icon at bounding box center [998, 60] width 6 height 8
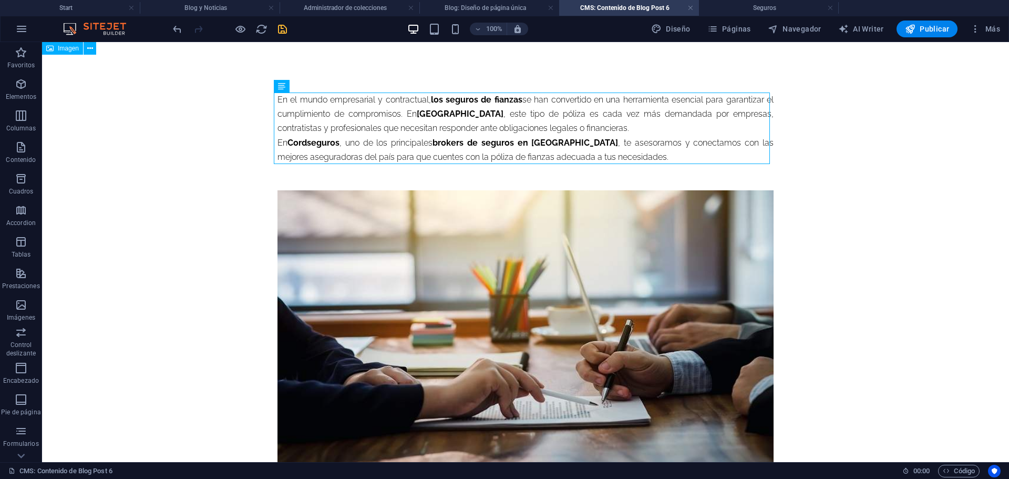
click at [289, 27] on div "100% Diseño Páginas Navegador AI Writer Publicar Más" at bounding box center [588, 29] width 834 height 17
click at [284, 32] on icon "save" at bounding box center [282, 29] width 12 height 12
click at [827, 6] on link at bounding box center [830, 8] width 6 height 10
click at [371, 7] on h4 "Administrador de colecciones" at bounding box center [350, 8] width 140 height 12
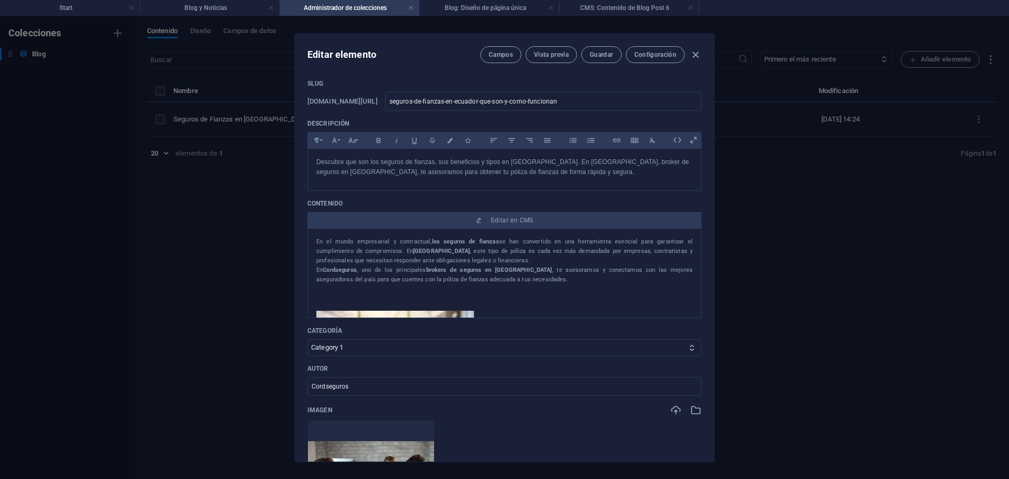
drag, startPoint x: 583, startPoint y: 271, endPoint x: 679, endPoint y: 209, distance: 114.2
click at [679, 209] on div "Contenido Editar en CMS En el mundo empresarial y contractual, los seguros de f…" at bounding box center [505, 258] width 394 height 119
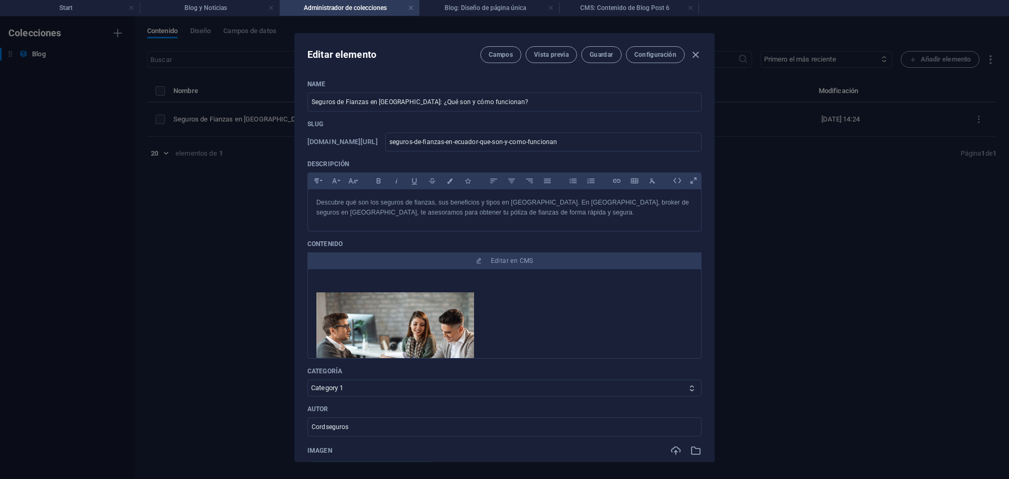
scroll to position [409, 0]
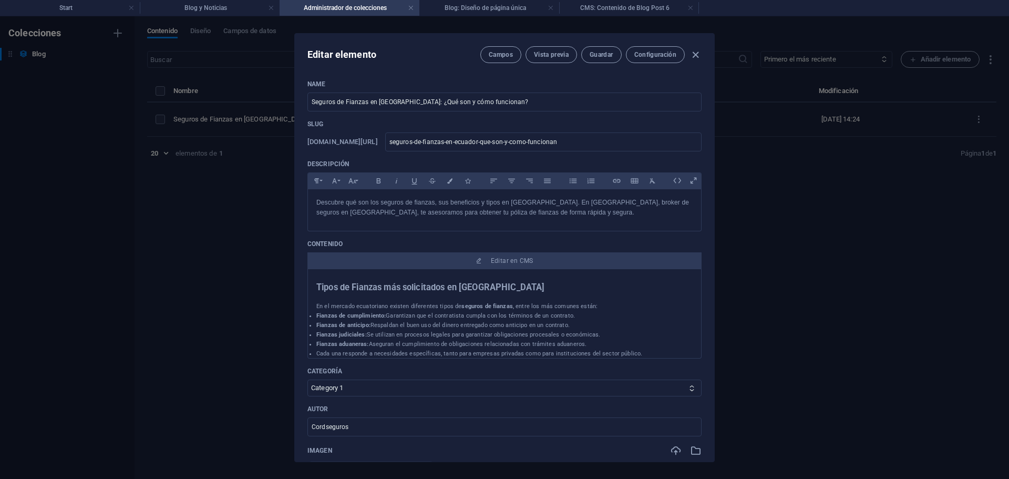
click at [706, 309] on div "Name Seguros de Fianzas en [GEOGRAPHIC_DATA]: ¿Qué son y cómo funcionan? ​ Slug…" at bounding box center [504, 285] width 419 height 428
click at [706, 307] on div "Name Seguros de Fianzas en [GEOGRAPHIC_DATA]: ¿Qué son y cómo funcionan? ​ Slug…" at bounding box center [504, 285] width 419 height 428
drag, startPoint x: 729, startPoint y: 181, endPoint x: 575, endPoint y: 38, distance: 210.5
click at [575, 38] on div "Editar elemento Campos Vista previa Guardar Configuración Name Seguros de Fianz…" at bounding box center [504, 247] width 1009 height 463
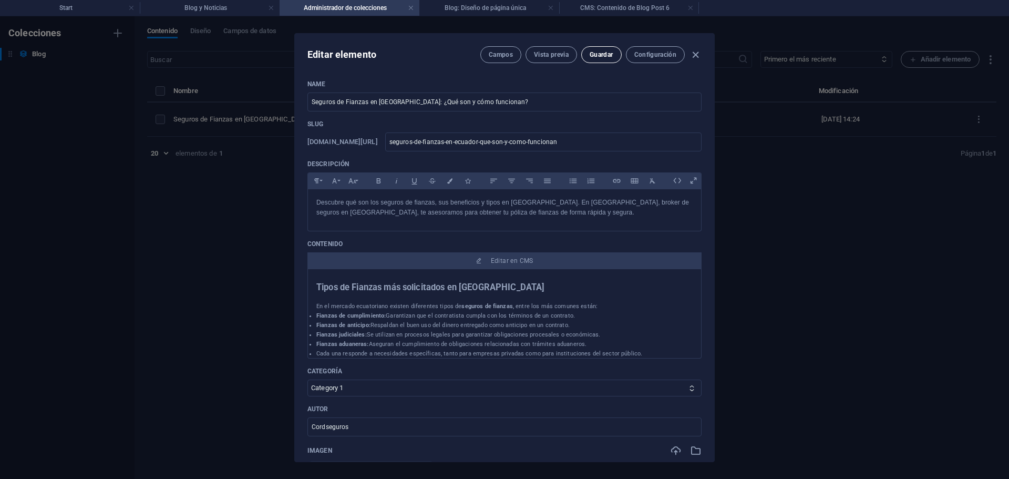
click at [614, 56] on button "Guardar" at bounding box center [601, 54] width 40 height 17
click at [698, 60] on icon "button" at bounding box center [696, 55] width 12 height 12
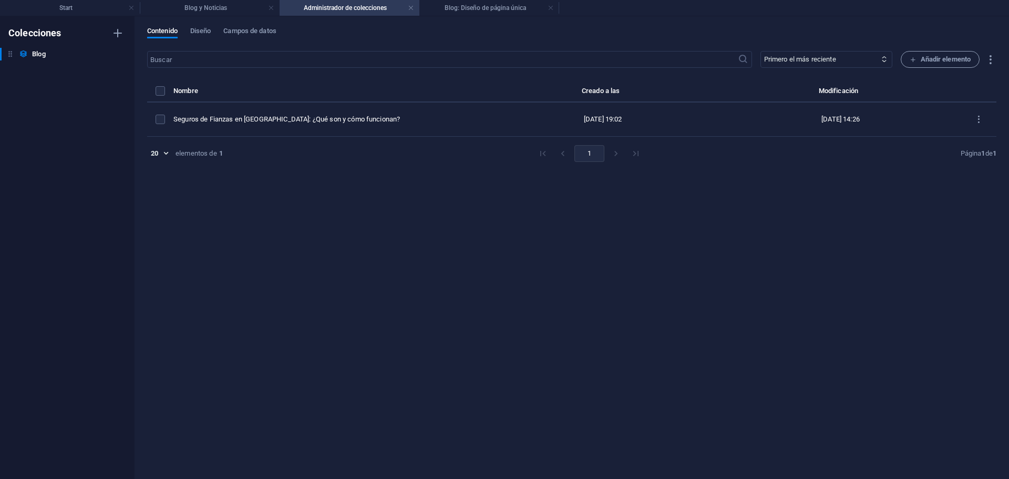
type input "seguros-de-fianzas-en-ecuador-que-son-y-como-funcionan"
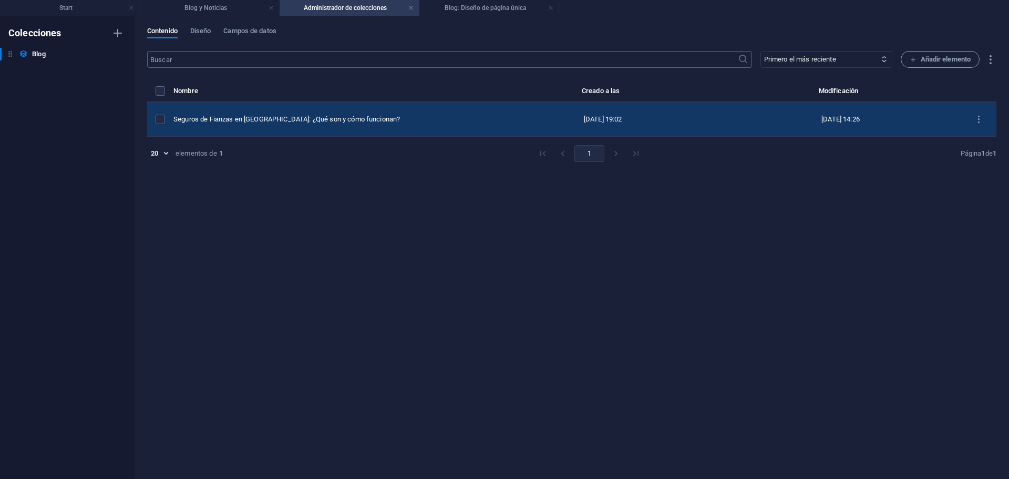
drag, startPoint x: 698, startPoint y: 60, endPoint x: 456, endPoint y: 120, distance: 249.1
click at [456, 120] on div "​ Primero el más reciente Primero el más antiguo Última modificación Name (asce…" at bounding box center [571, 259] width 849 height 417
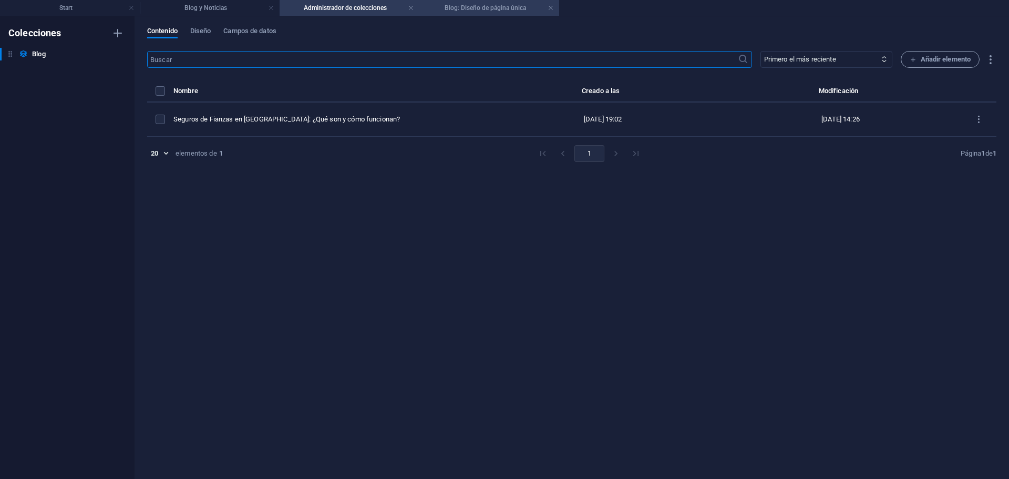
click at [474, 6] on h4 "Blog: Diseño de página única" at bounding box center [489, 8] width 140 height 12
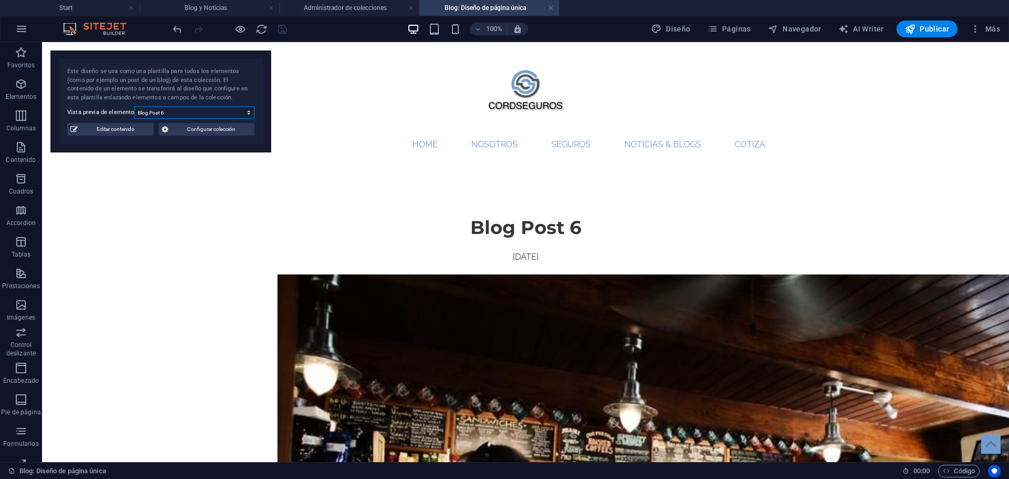
click at [194, 118] on select "Blog Post 6 Blog Post 5 Blog Post 4 Blog Post 3 Blog Post 2 Blog Post 1" at bounding box center [194, 112] width 120 height 13
click at [134, 106] on select "Blog Post 6 Blog Post 5 Blog Post 4 Blog Post 3 Blog Post 2 Blog Post 1" at bounding box center [194, 112] width 120 height 13
click at [919, 103] on div "Home Nosotros Seguros Noticias & Blogs Cotiza" at bounding box center [525, 104] width 967 height 124
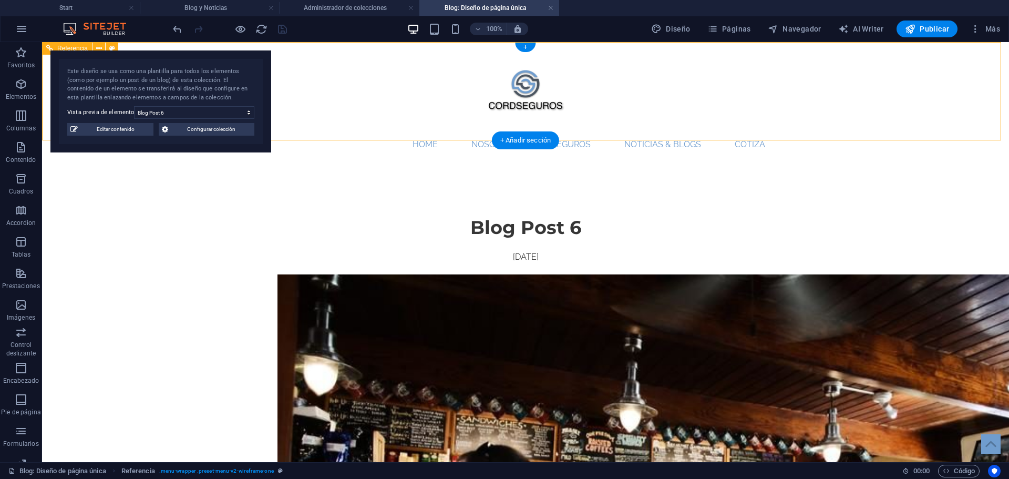
click at [1001, 117] on div "Home Nosotros Seguros Noticias & Blogs Cotiza" at bounding box center [525, 104] width 967 height 124
click at [550, 10] on link at bounding box center [551, 8] width 6 height 10
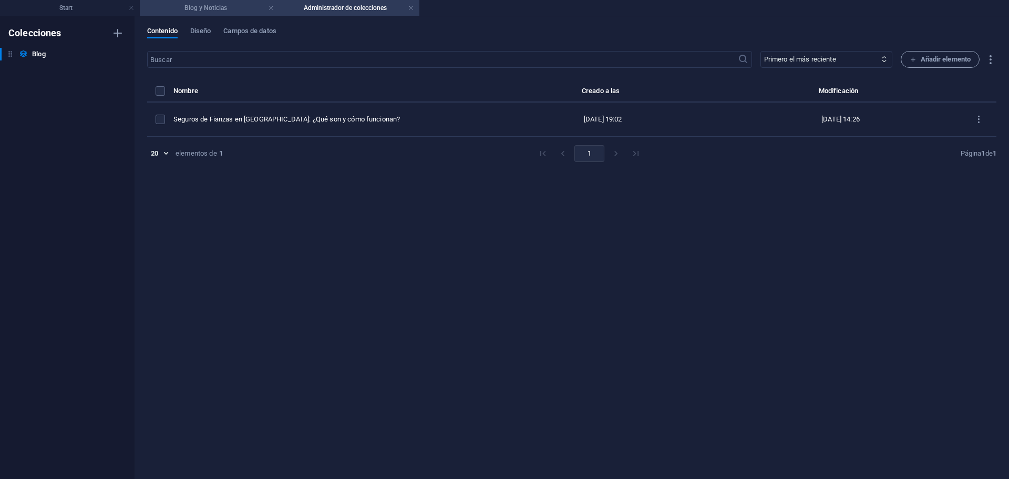
click at [219, 7] on h4 "Blog y Noticias" at bounding box center [210, 8] width 140 height 12
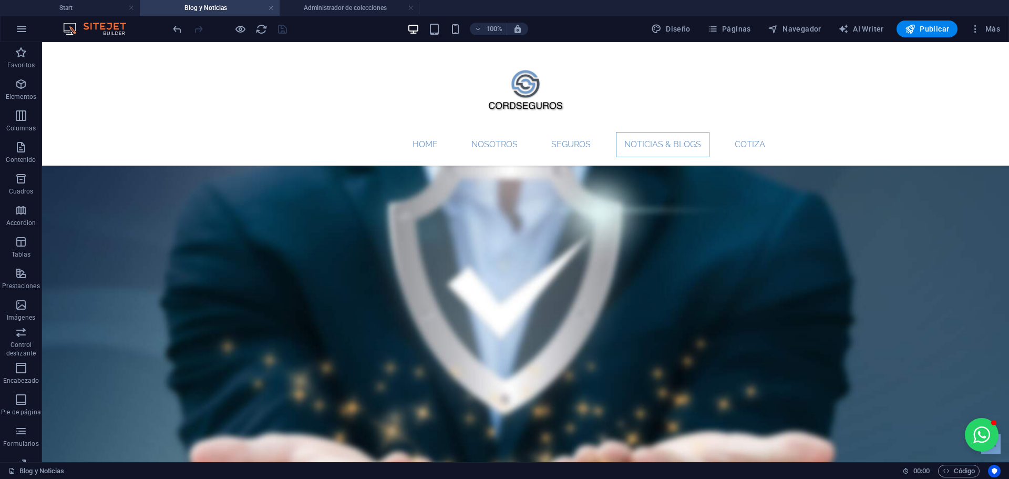
scroll to position [126, 0]
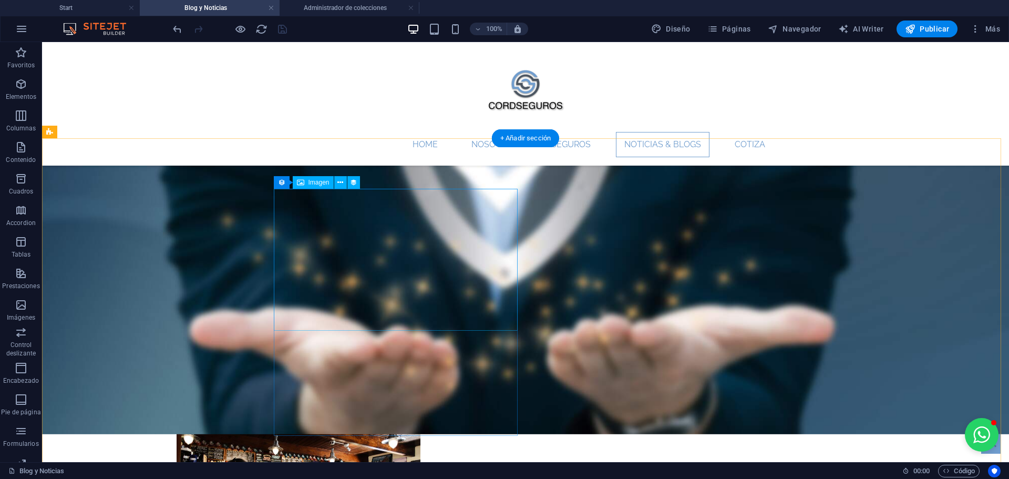
click at [383, 411] on div at bounding box center [298, 482] width 496 height 142
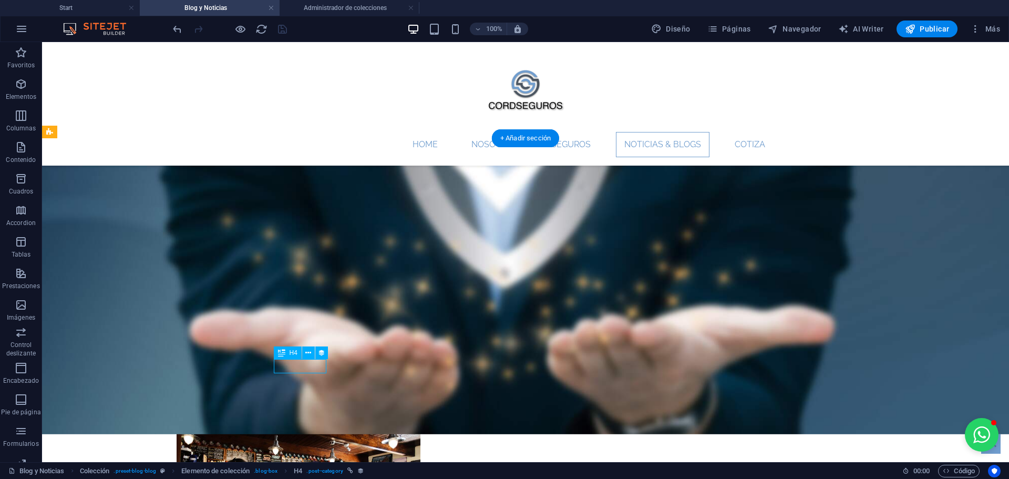
select select "category"
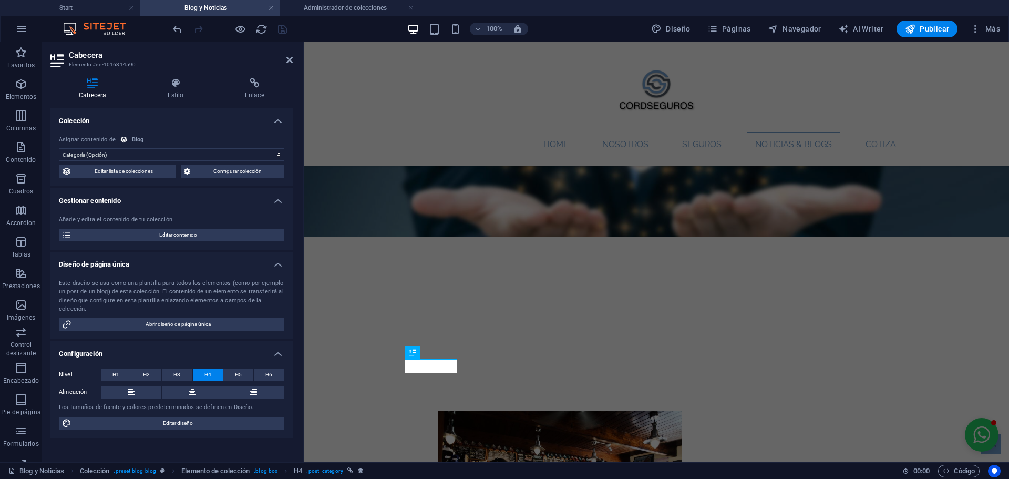
click at [222, 153] on select "Sin asignación, el contenido permanece estático Creado a las (Fecha) Actualizad…" at bounding box center [172, 154] width 226 height 13
select select "createdAt"
click at [59, 148] on select "Sin asignación, el contenido permanece estático Creado a las (Fecha) Actualizad…" at bounding box center [172, 154] width 226 height 13
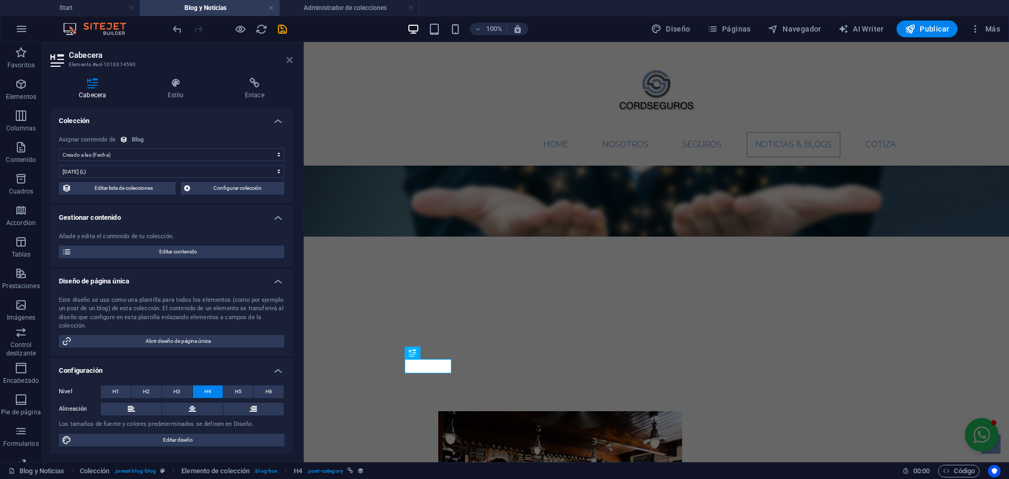
click at [291, 60] on icon at bounding box center [289, 60] width 6 height 8
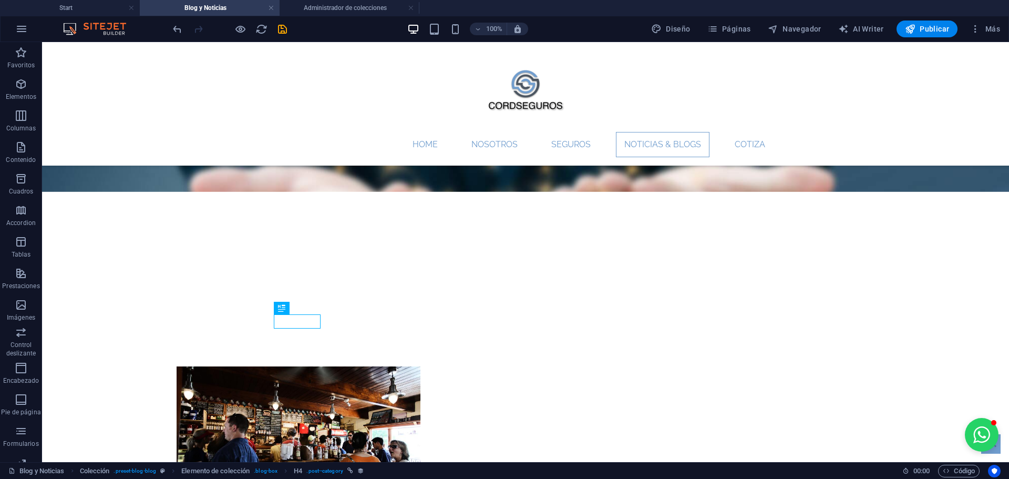
scroll to position [70, 0]
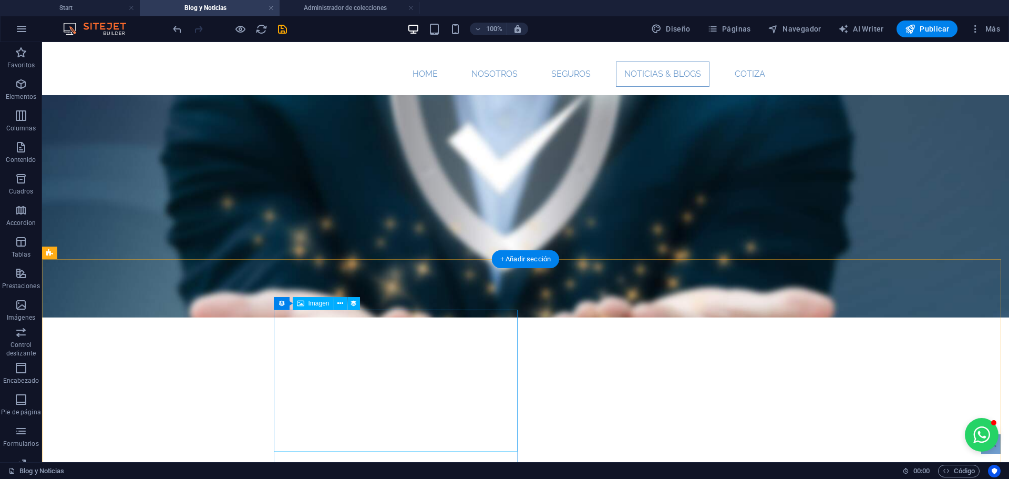
click at [313, 305] on span "Elemento de colección" at bounding box center [322, 303] width 64 height 6
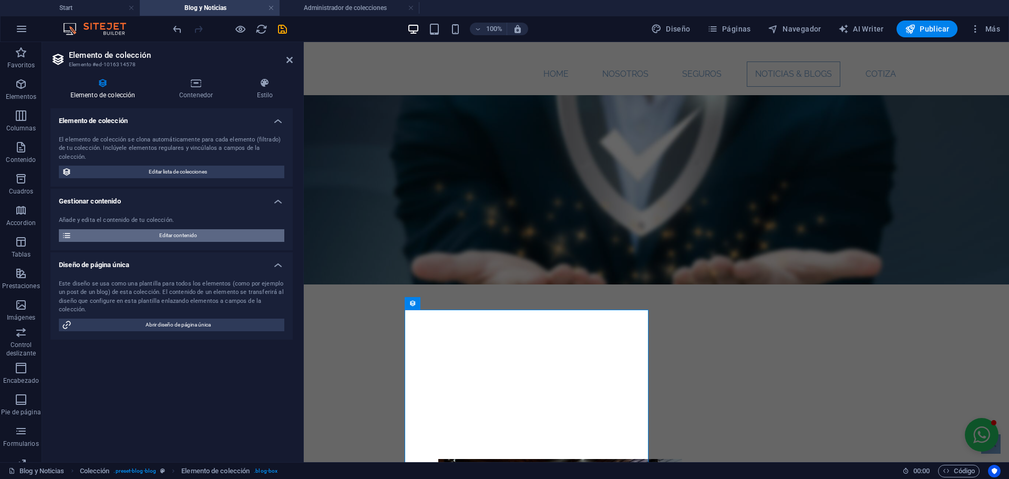
click at [183, 229] on span "Editar contenido" at bounding box center [178, 235] width 207 height 13
select select "Category 1"
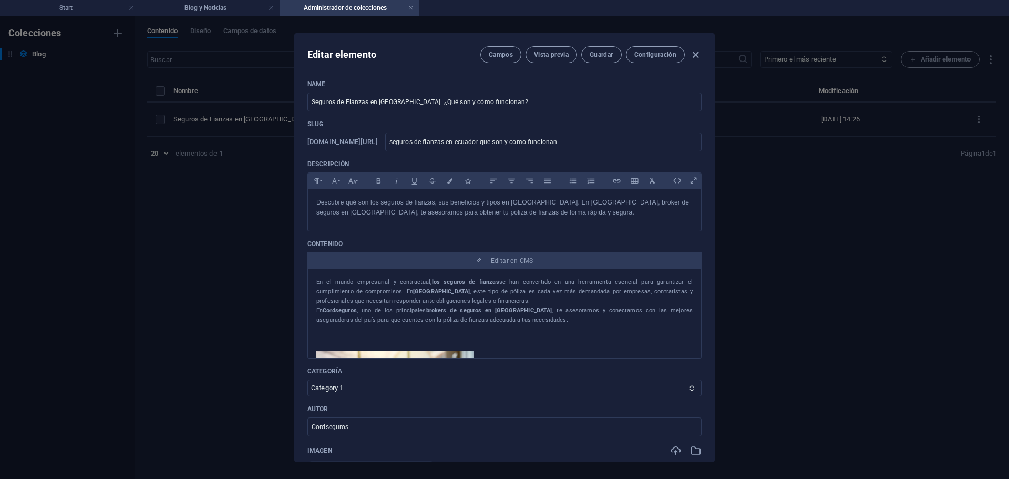
scroll to position [0, 0]
click at [693, 55] on icon "button" at bounding box center [696, 55] width 12 height 12
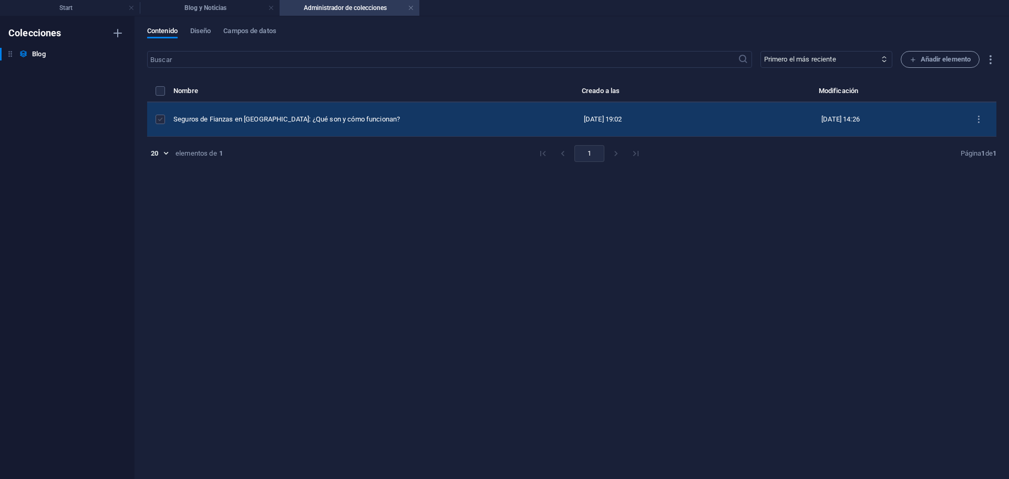
click at [160, 122] on label "items list" at bounding box center [160, 119] width 9 height 9
click at [0, 0] on input "items list" at bounding box center [0, 0] width 0 height 0
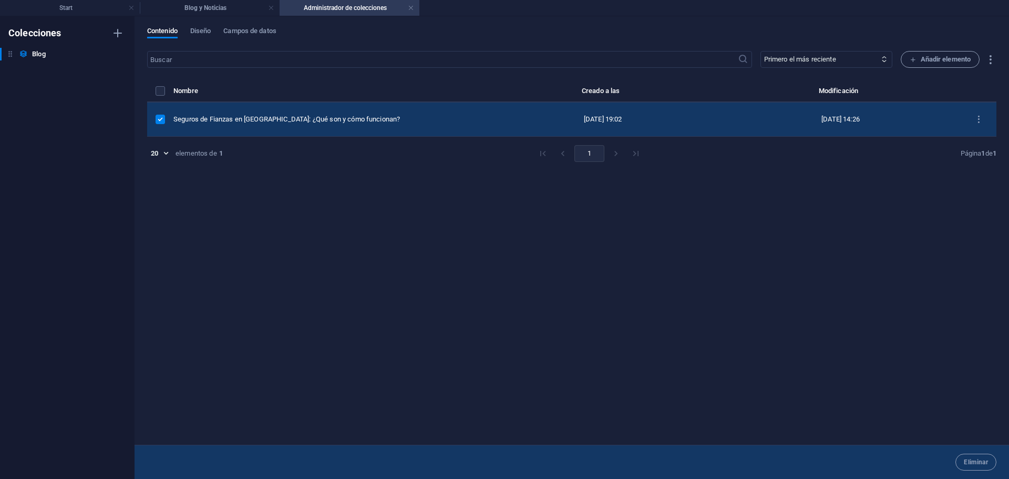
click at [981, 109] on td "items list" at bounding box center [978, 120] width 35 height 34
click at [978, 120] on icon "items list" at bounding box center [979, 120] width 10 height 10
click at [978, 120] on div at bounding box center [504, 239] width 1009 height 479
click at [216, 9] on h4 "Blog y Noticias" at bounding box center [210, 8] width 140 height 12
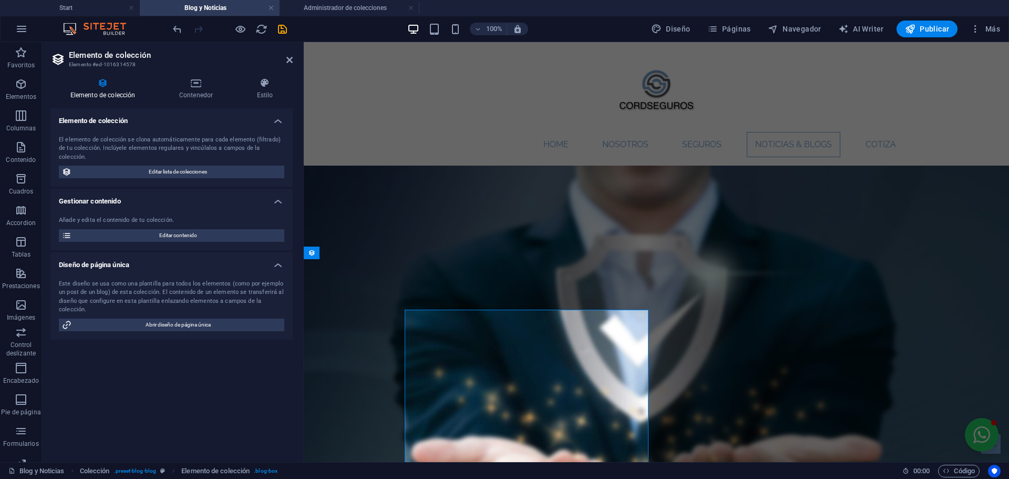
scroll to position [70, 0]
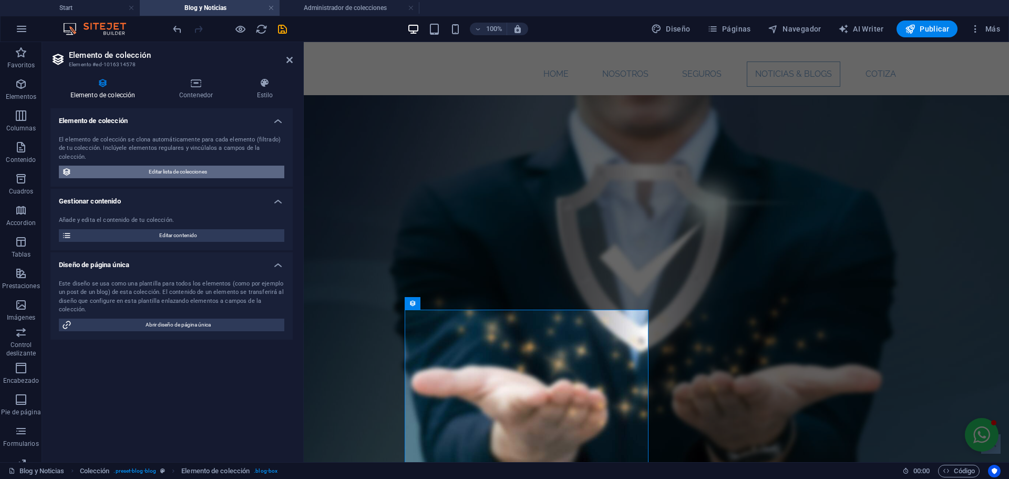
click at [218, 166] on span "Editar lista de colecciones" at bounding box center [178, 172] width 207 height 13
select select "columns.publishing_date_DESC"
select select "columns.status"
select select "columns.publishing_date"
select select "past"
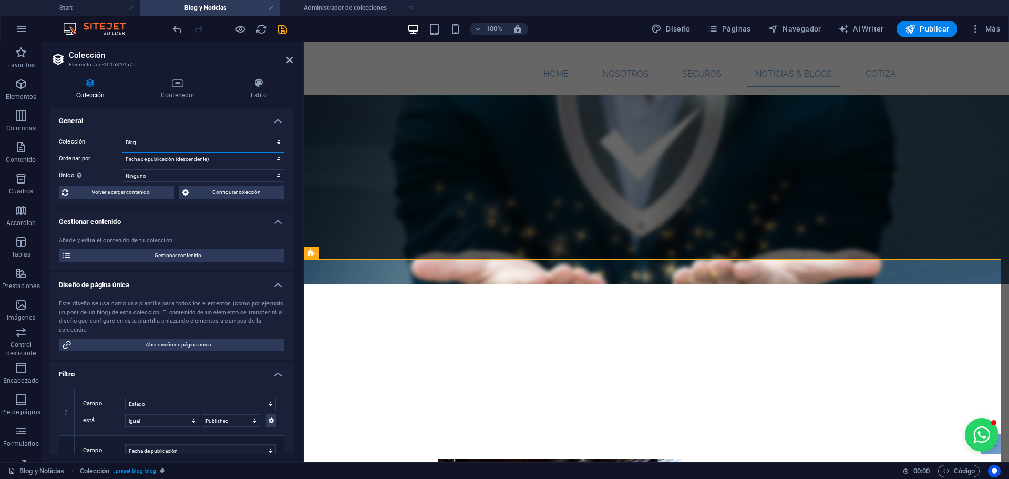
click at [218, 162] on select "Creado a las (ascendente) Creado a las (descendente) Actualizado a las (ascende…" at bounding box center [203, 158] width 162 height 13
click at [122, 152] on select "Creado a las (ascendente) Creado a las (descendente) Actualizado a las (ascende…" at bounding box center [203, 158] width 162 height 13
select select "columns.category_ASC"
select select "columns.status"
select select "columns.publishing_date"
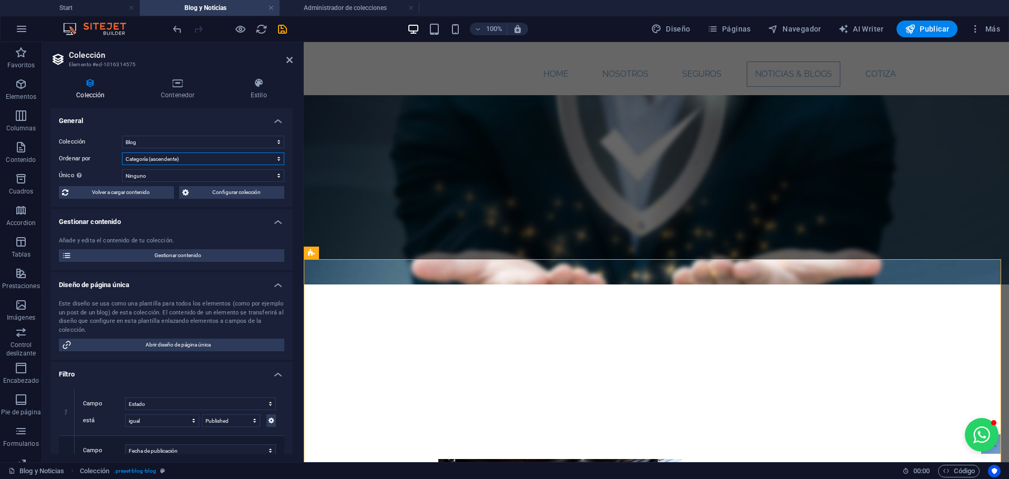
select select "past"
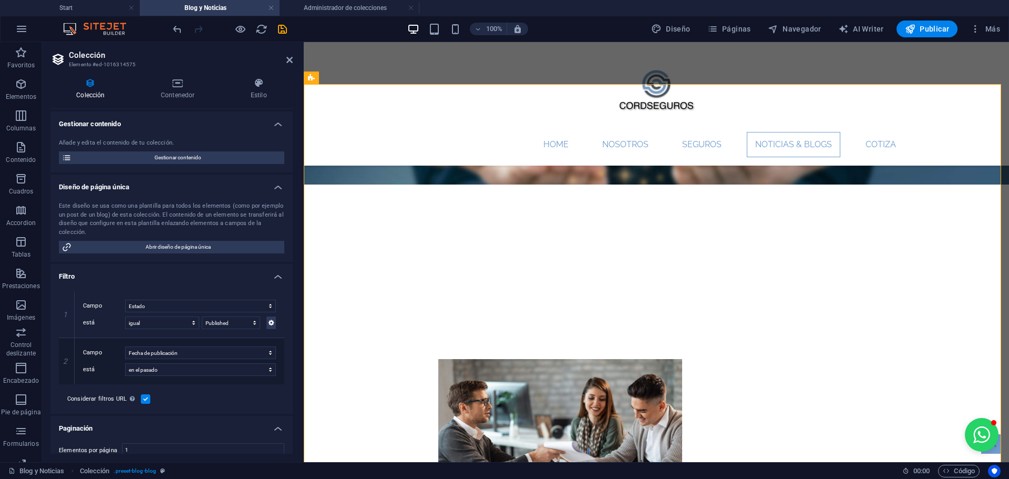
scroll to position [181, 0]
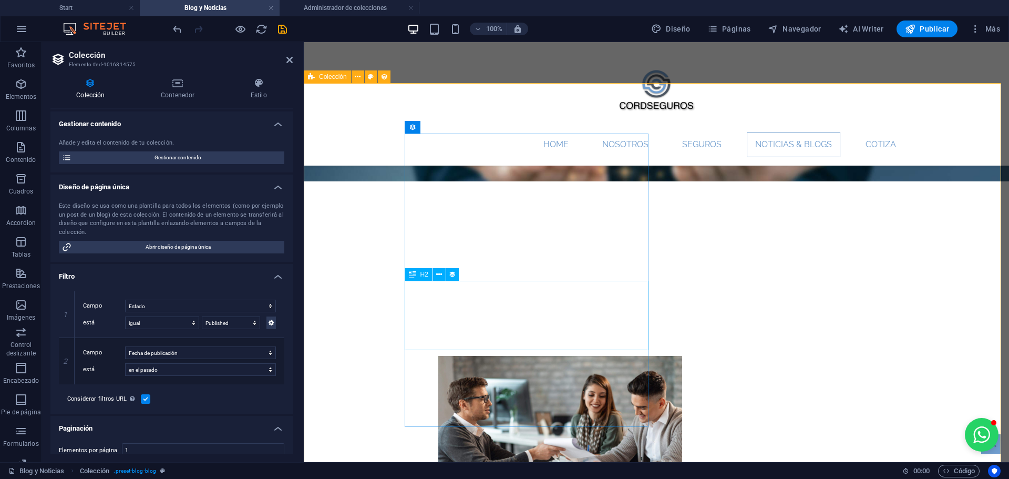
select select "name"
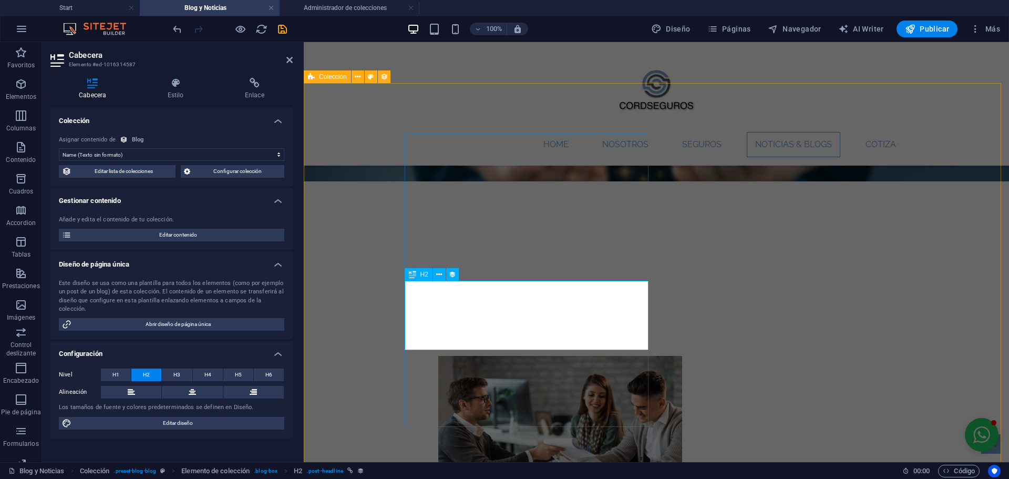
click at [168, 86] on icon at bounding box center [175, 83] width 73 height 11
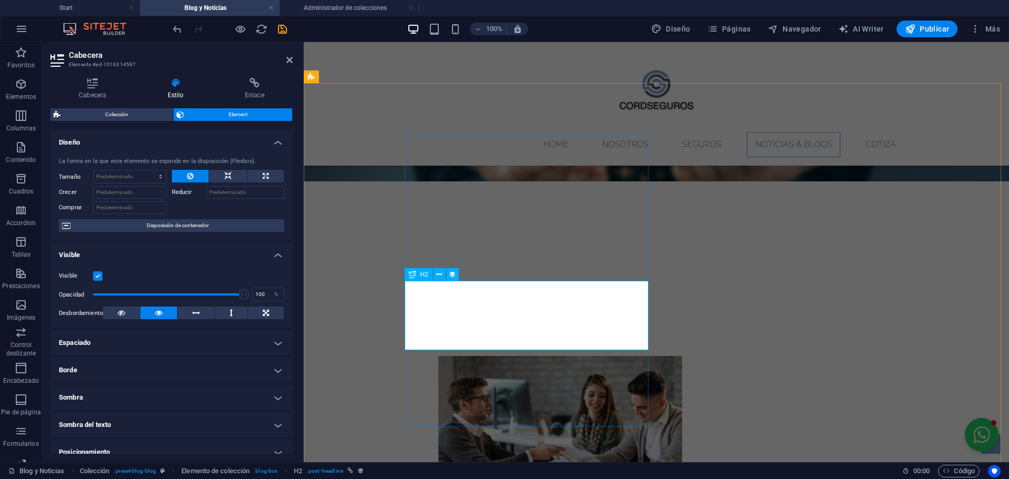
click at [92, 90] on h4 "Cabecera" at bounding box center [94, 89] width 89 height 22
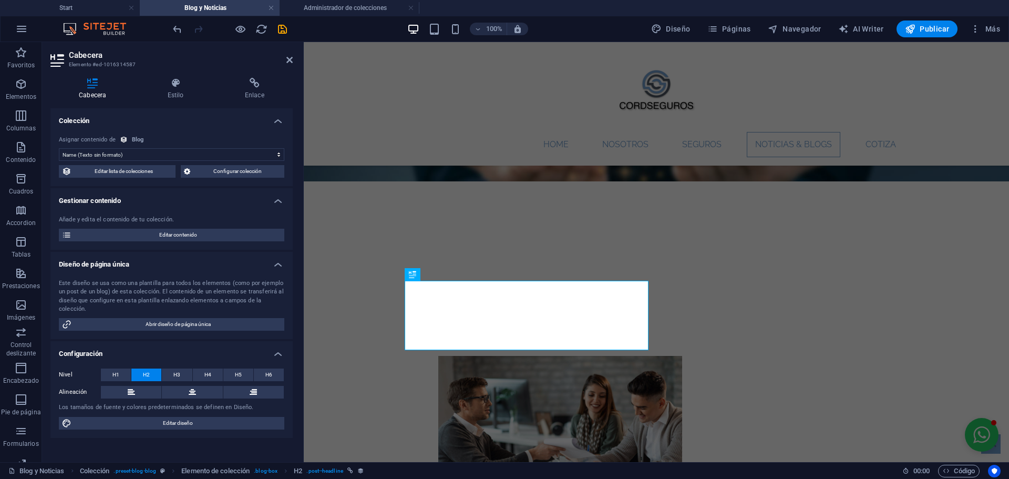
click at [142, 158] on select "Sin asignación, el contenido permanece estático Creado a las (Fecha) Actualizad…" at bounding box center [172, 154] width 226 height 13
click at [59, 148] on select "Sin asignación, el contenido permanece estático Creado a las (Fecha) Actualizad…" at bounding box center [172, 154] width 226 height 13
click at [170, 93] on h4 "Estilo" at bounding box center [177, 89] width 77 height 22
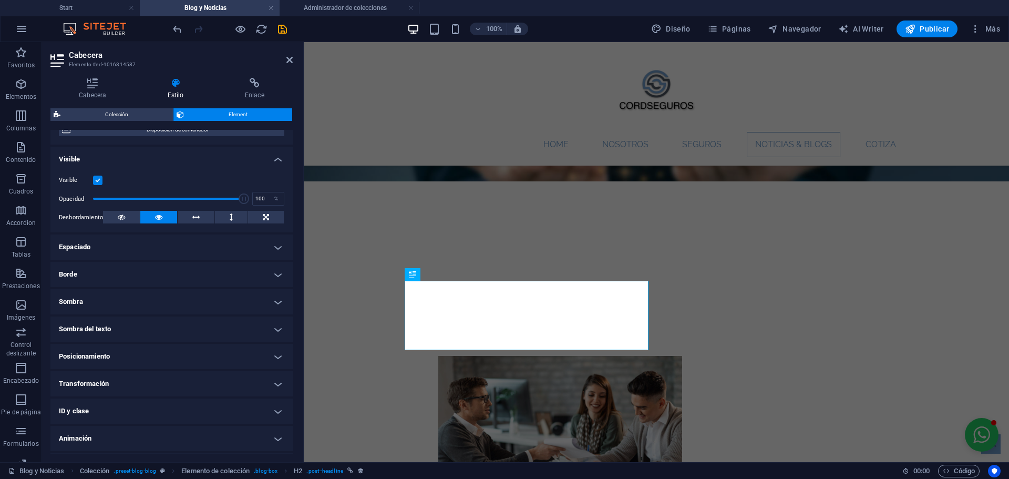
scroll to position [0, 0]
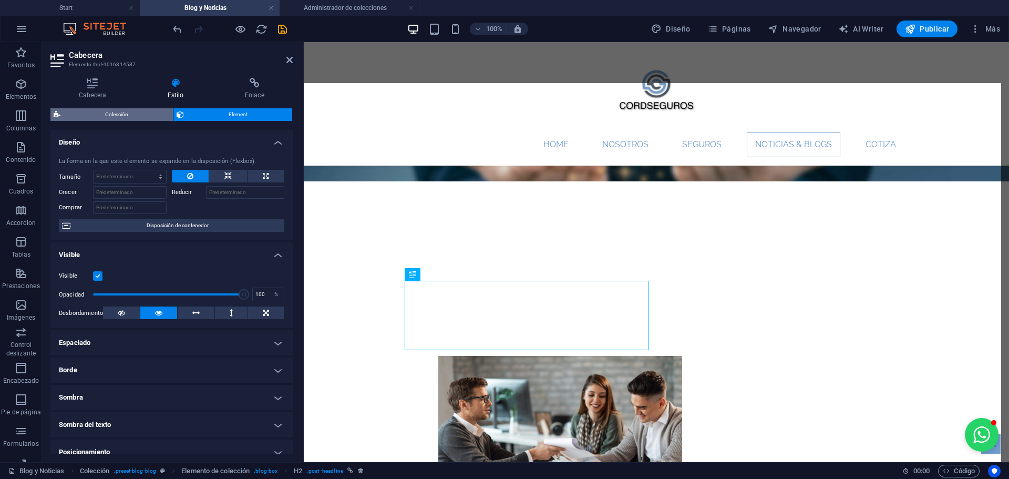
click at [123, 115] on span "Colección" at bounding box center [117, 114] width 106 height 13
select select "rem"
select select "preset-blog-blog"
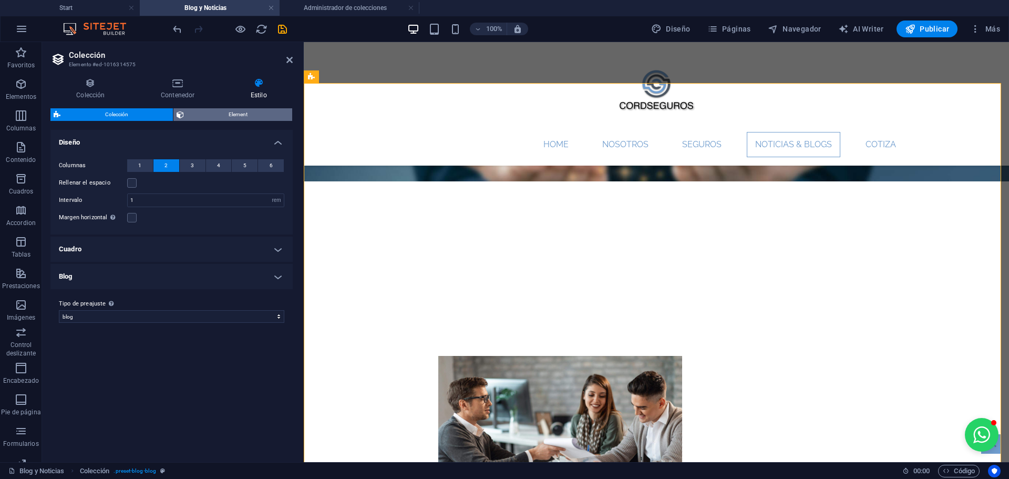
click at [213, 115] on span "Element" at bounding box center [238, 114] width 102 height 13
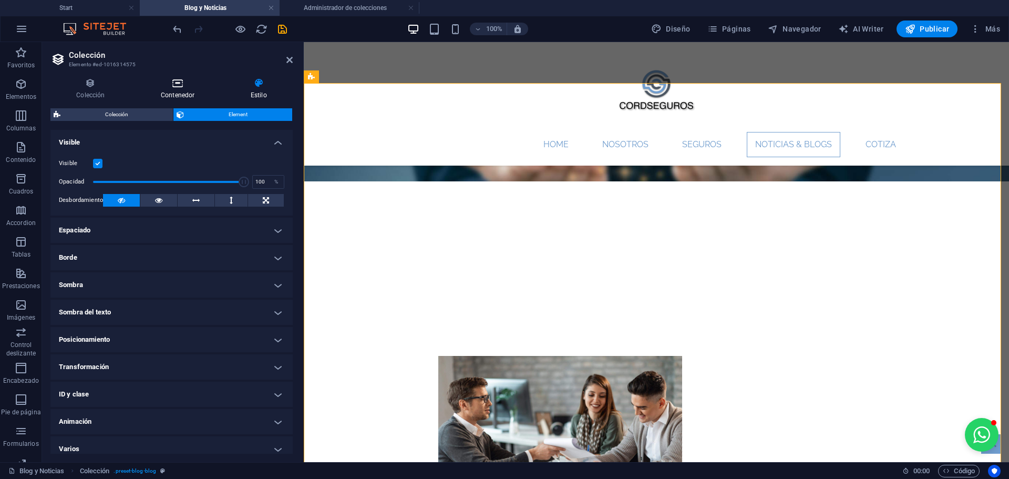
click at [186, 94] on h4 "Contenedor" at bounding box center [180, 89] width 90 height 22
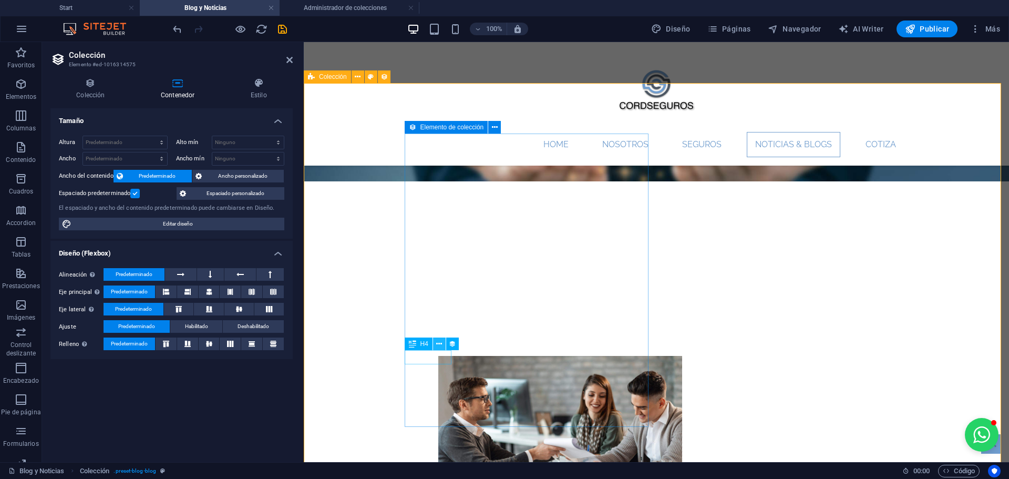
click at [440, 345] on icon at bounding box center [439, 344] width 6 height 11
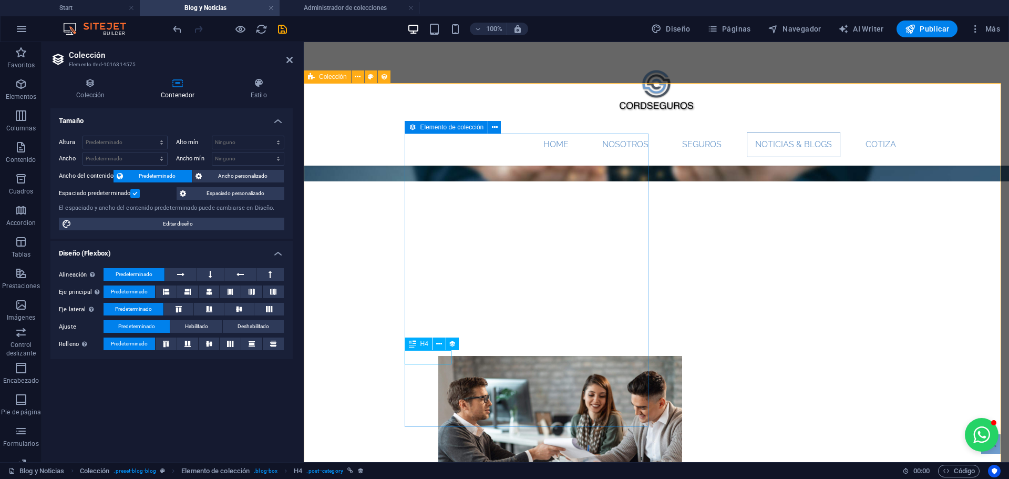
select select "createdAt"
select select "1"
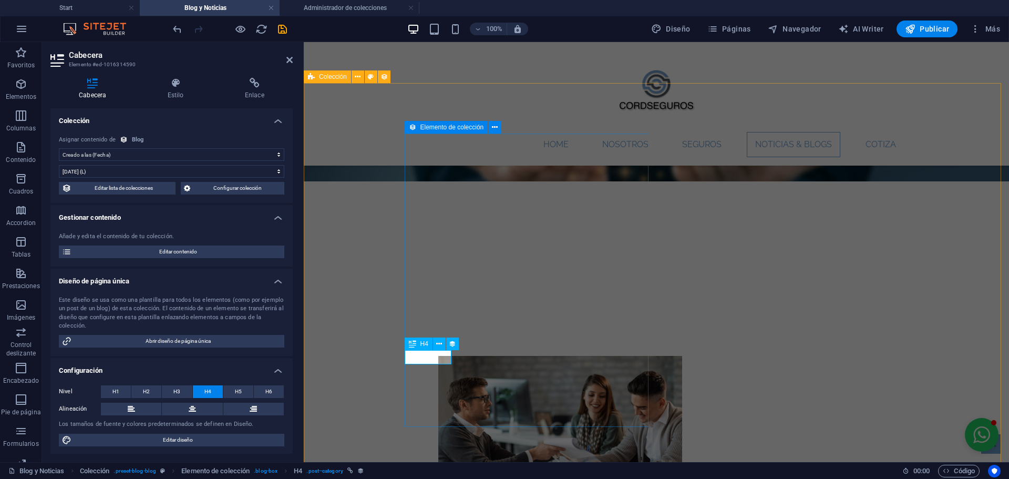
drag, startPoint x: 290, startPoint y: 195, endPoint x: 296, endPoint y: 224, distance: 29.6
click at [296, 224] on div "Cabecera Estilo Enlace Colección Sin asignación, el contenido permanece estátic…" at bounding box center [171, 265] width 259 height 393
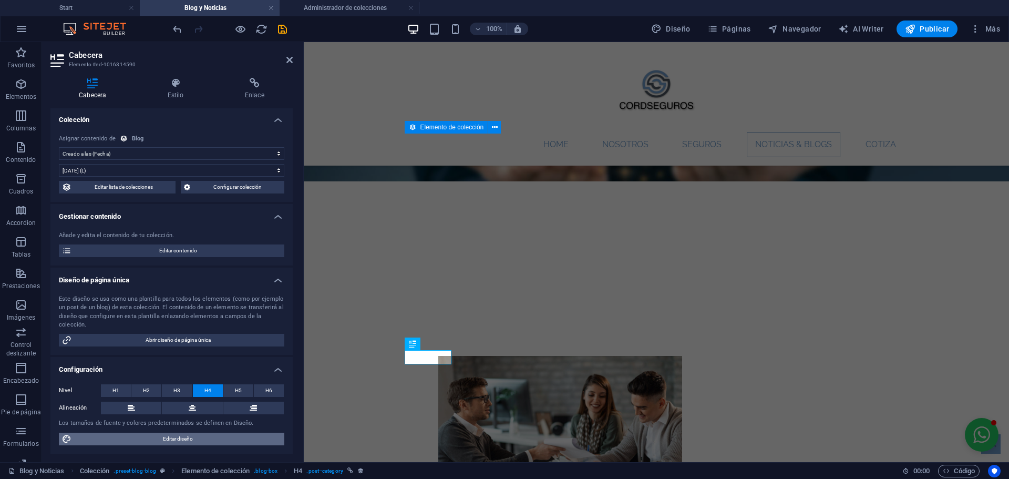
click at [178, 435] on span "Editar diseño" at bounding box center [178, 439] width 207 height 13
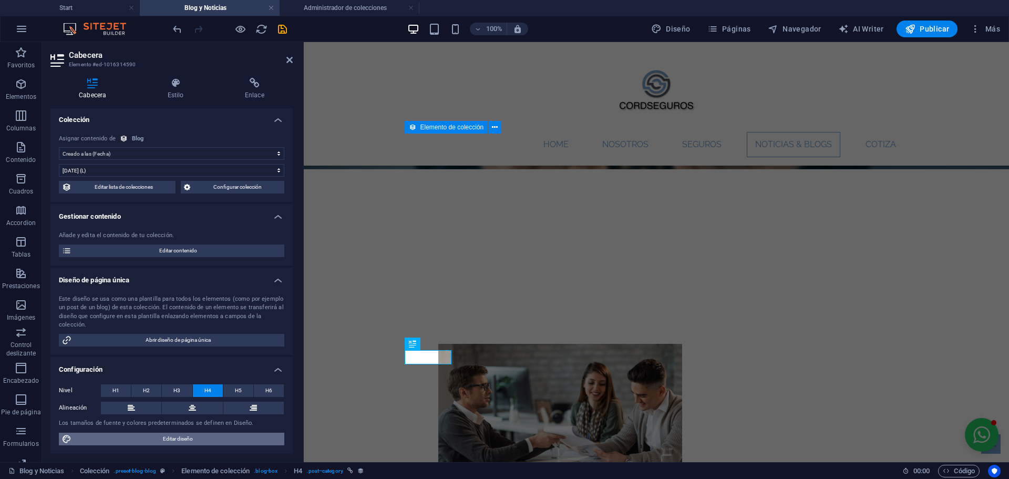
select select "px"
select select "300"
select select "px"
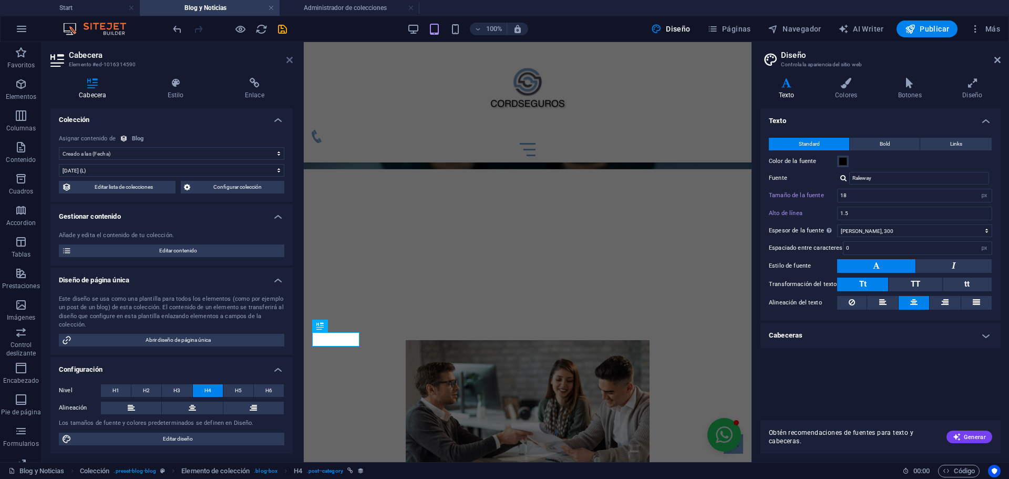
click at [289, 60] on icon at bounding box center [289, 60] width 6 height 8
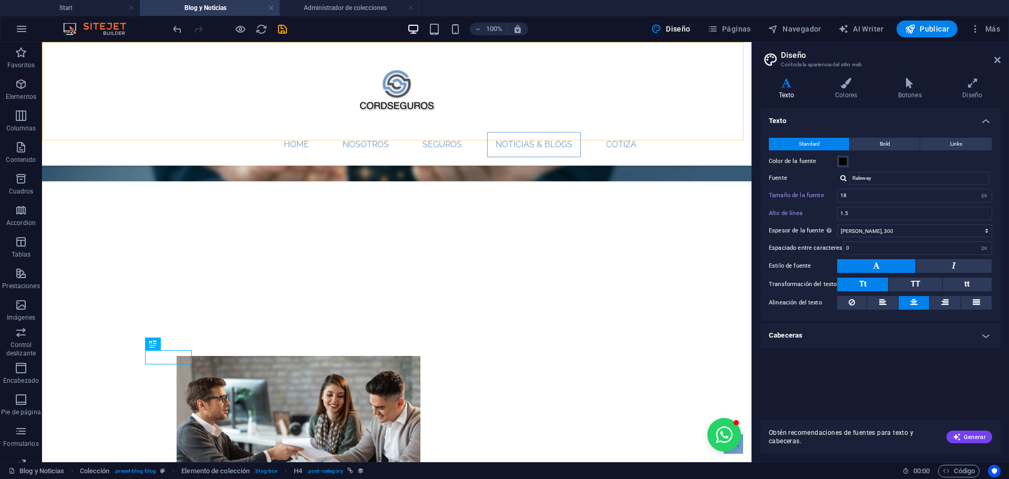
type input "16"
type input "1.7"
click at [243, 348] on icon at bounding box center [242, 344] width 6 height 11
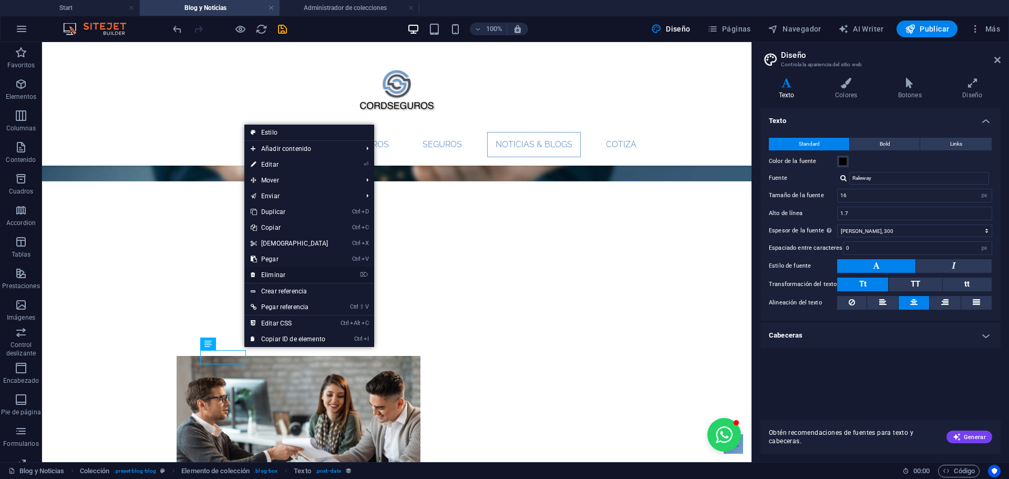
click at [270, 273] on link "⌦ Eliminar" at bounding box center [289, 275] width 90 height 16
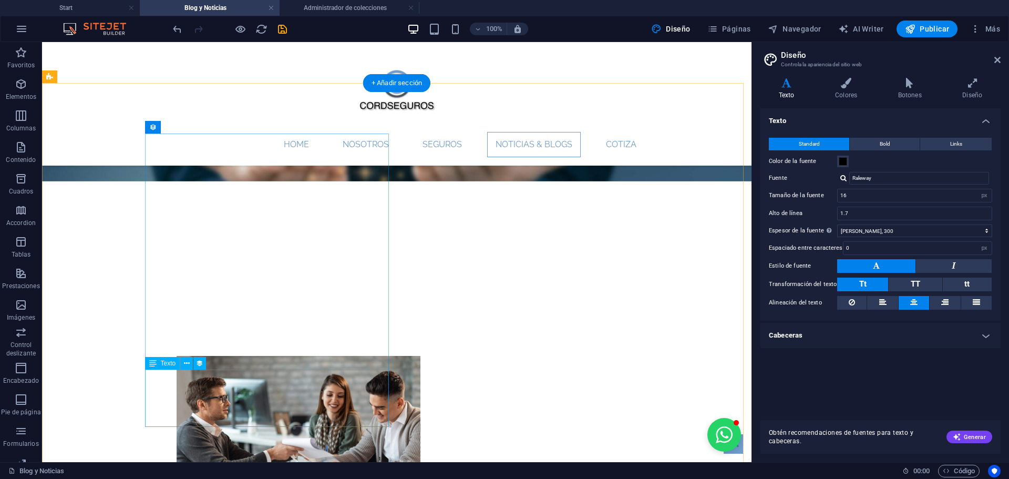
select select "description"
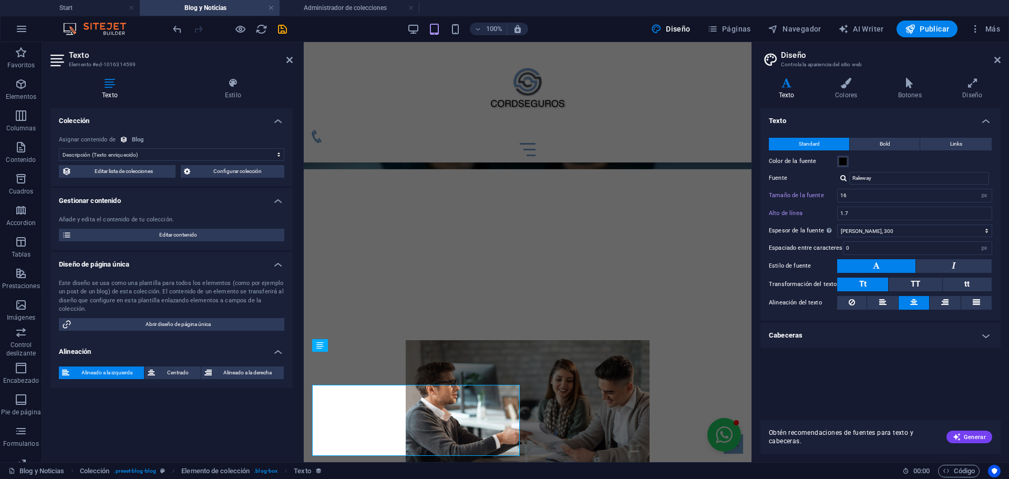
type input "18"
type input "1.5"
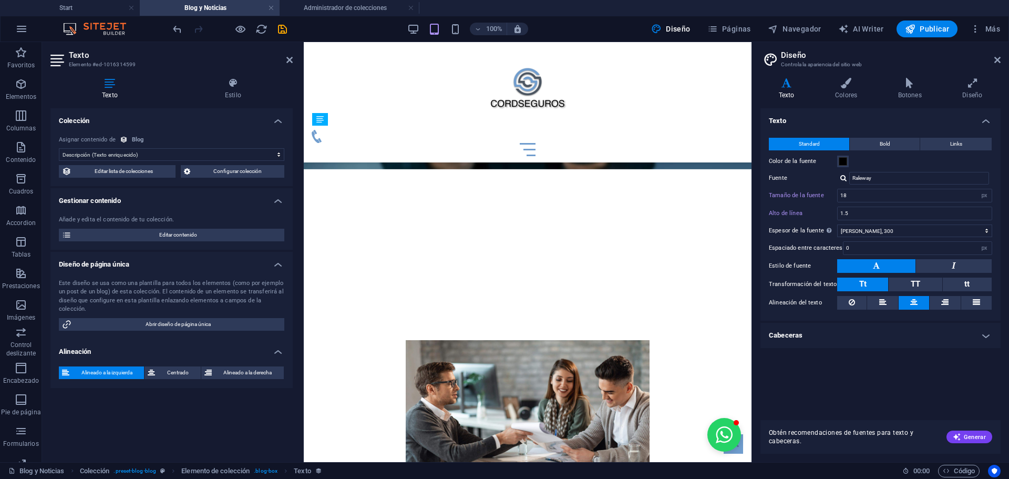
drag, startPoint x: 321, startPoint y: 360, endPoint x: 370, endPoint y: 324, distance: 59.8
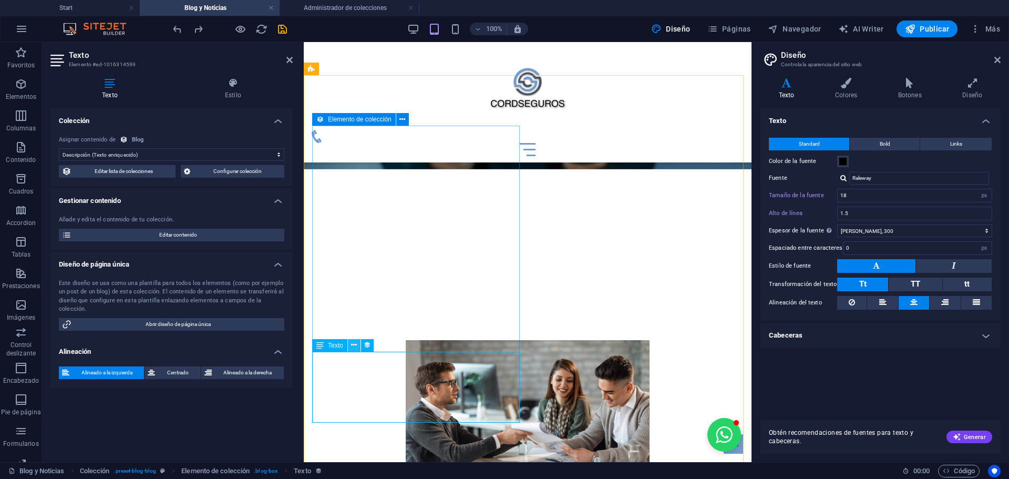
click at [355, 345] on icon at bounding box center [354, 345] width 6 height 11
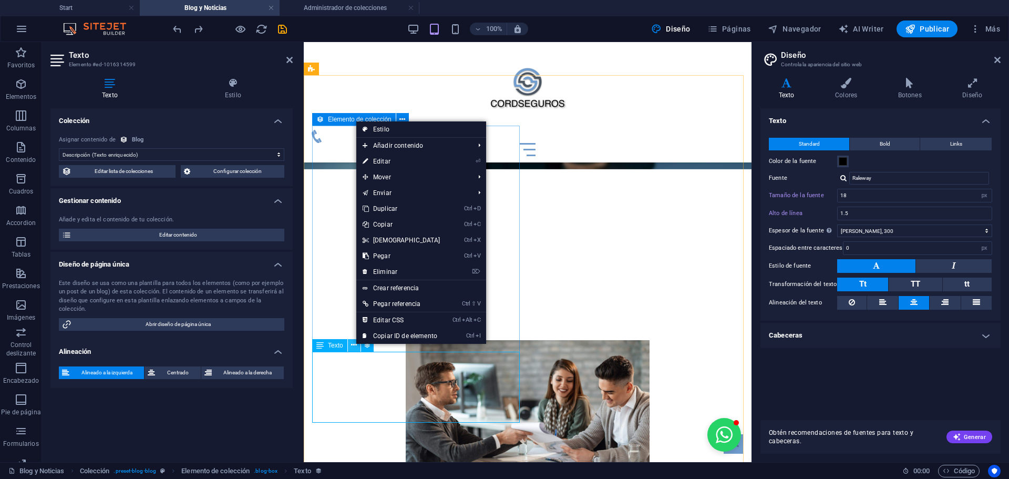
click at [355, 345] on icon at bounding box center [354, 345] width 6 height 11
click at [334, 344] on span "Texto" at bounding box center [335, 345] width 15 height 6
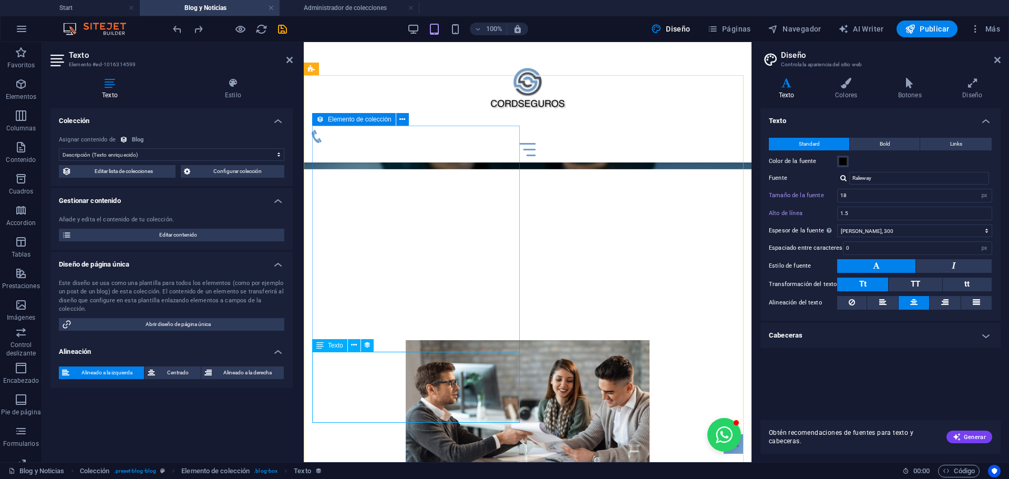
click at [334, 344] on span "Texto" at bounding box center [335, 345] width 15 height 6
click at [163, 156] on select "Sin asignación, el contenido permanece estático Creado a las (Fecha) Actualizad…" at bounding box center [172, 154] width 226 height 13
click at [59, 148] on select "Sin asignación, el contenido permanece estático Creado a las (Fecha) Actualizad…" at bounding box center [172, 154] width 226 height 13
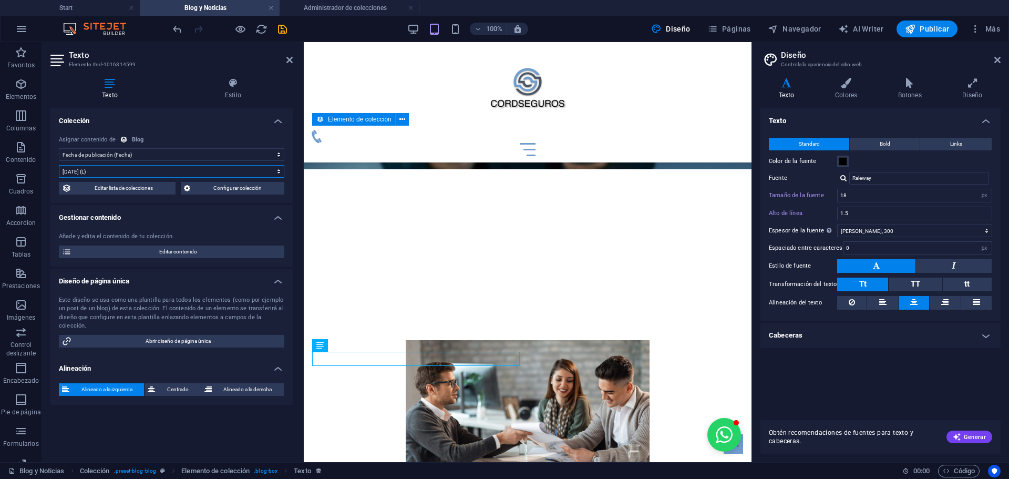
click at [99, 169] on select "[DATE] (l) [DATE] (L) [DATE] (ll) [DATE] (LL) [DATE] 14:31 (lll) [DATE] 14:31 (…" at bounding box center [172, 171] width 226 height 13
click at [100, 146] on div "Sin asignación, el contenido permanece estático Creado a las (Fecha) Actualizad…" at bounding box center [172, 157] width 226 height 43
click at [153, 169] on select "[DATE] (l) [DATE] (L) [DATE] (ll) [DATE] (LL) [DATE] 14:31 (lll) [DATE] 14:31 (…" at bounding box center [172, 171] width 226 height 13
click at [142, 156] on select "Sin asignación, el contenido permanece estático Creado a las (Fecha) Actualizad…" at bounding box center [172, 154] width 226 height 13
select select "description"
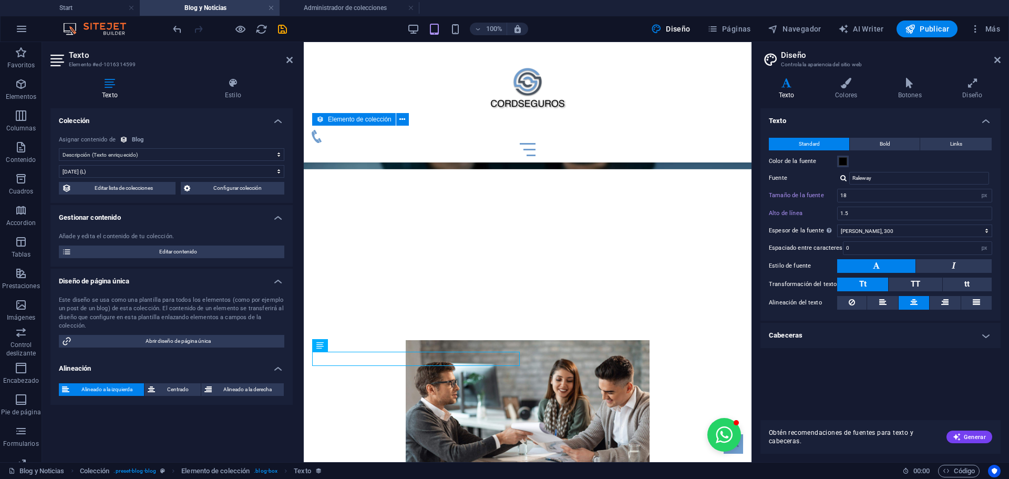
click at [59, 148] on select "Sin asignación, el contenido permanece estático Creado a las (Fecha) Actualizad…" at bounding box center [172, 154] width 226 height 13
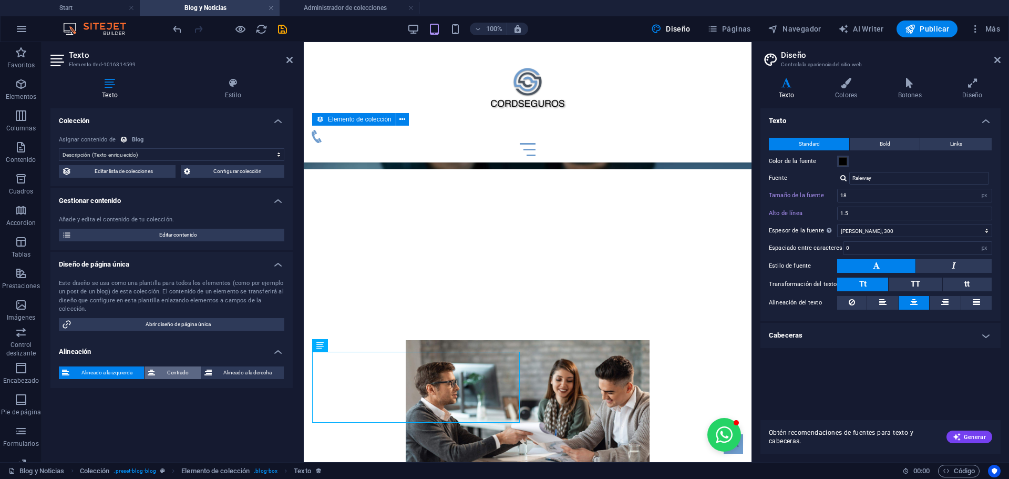
click at [180, 371] on span "Centrado" at bounding box center [177, 372] width 39 height 13
drag, startPoint x: 180, startPoint y: 371, endPoint x: 236, endPoint y: 376, distance: 56.4
click at [236, 376] on div "Alineado a la izquierda Centrado Alineado a la derecha" at bounding box center [172, 372] width 226 height 13
click at [236, 376] on span "Alineado a la derecha" at bounding box center [248, 372] width 66 height 13
click at [194, 375] on span "Centrado" at bounding box center [177, 372] width 39 height 13
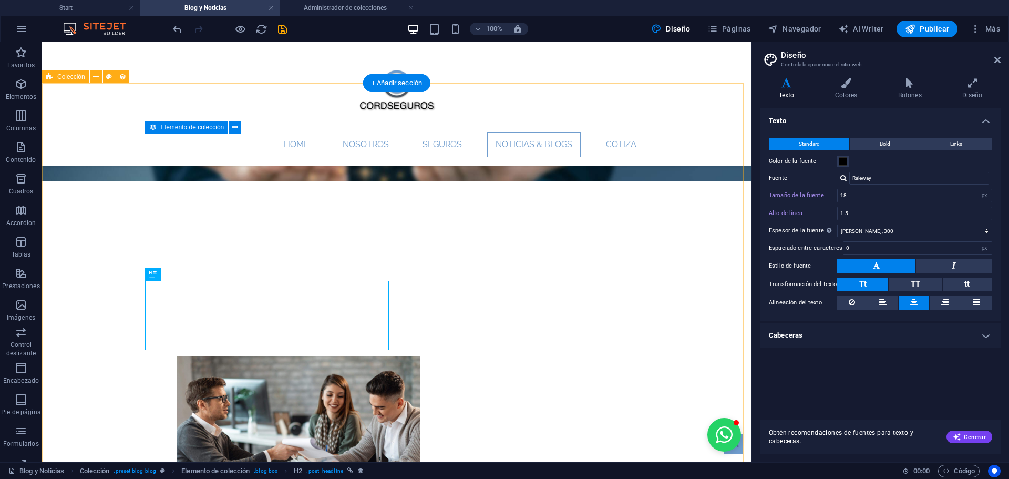
type input "16"
type input "1.7"
click at [999, 60] on icon at bounding box center [998, 60] width 6 height 8
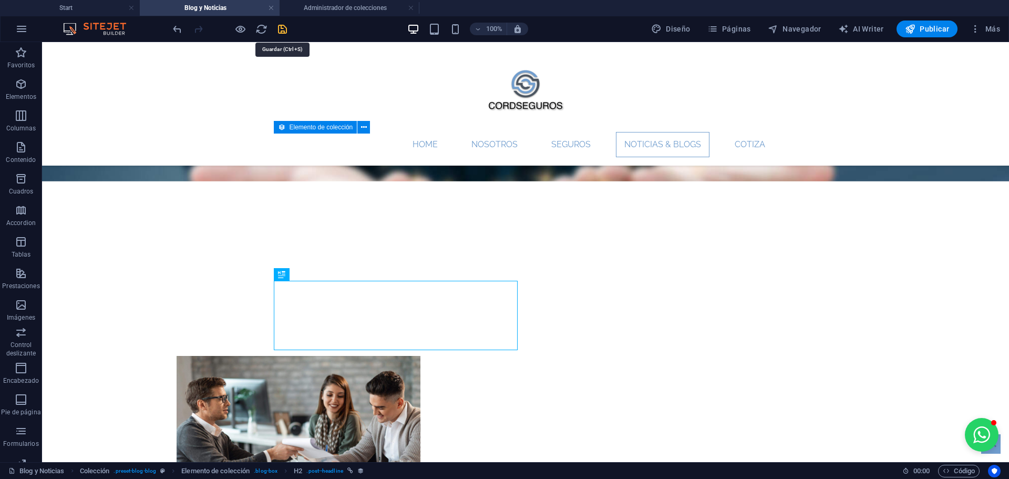
click at [285, 34] on icon "save" at bounding box center [282, 29] width 12 height 12
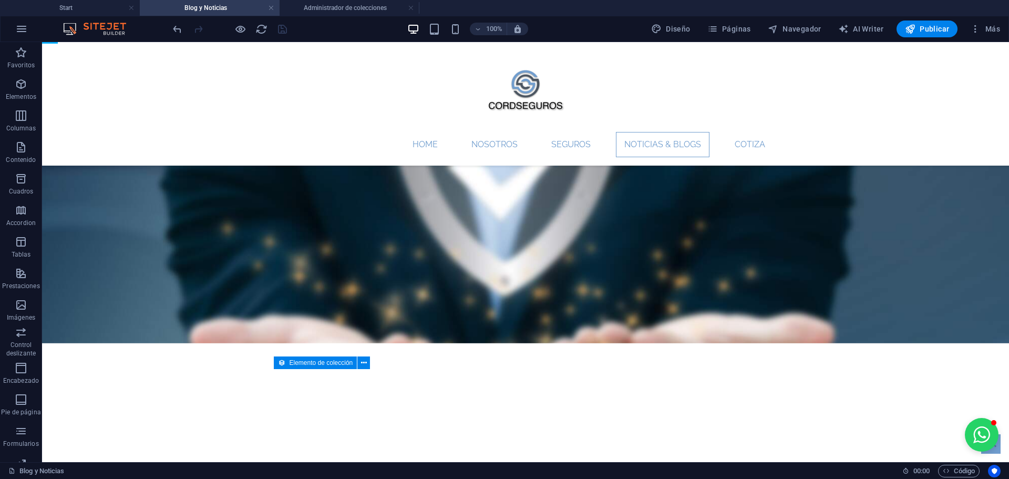
scroll to position [11, 0]
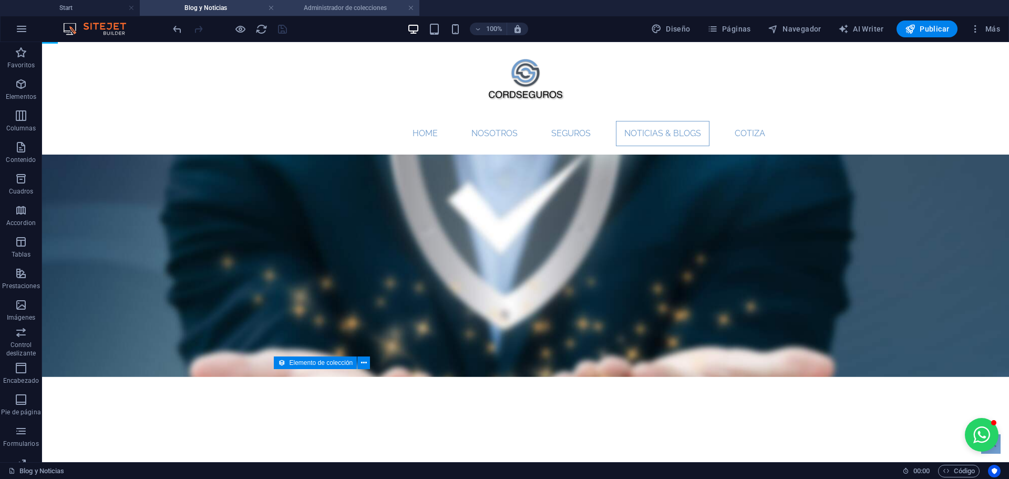
click at [327, 9] on h4 "Administrador de colecciones" at bounding box center [350, 8] width 140 height 12
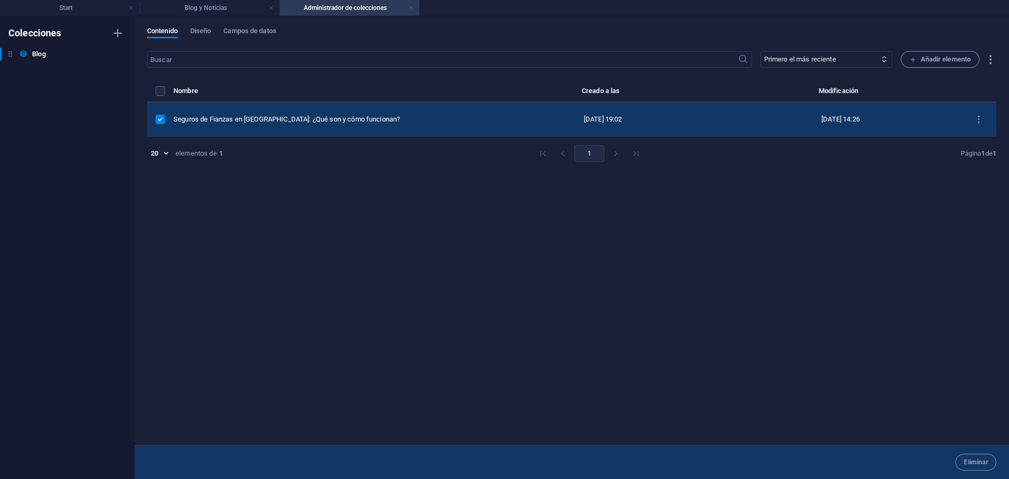
click at [409, 6] on link at bounding box center [411, 8] width 6 height 10
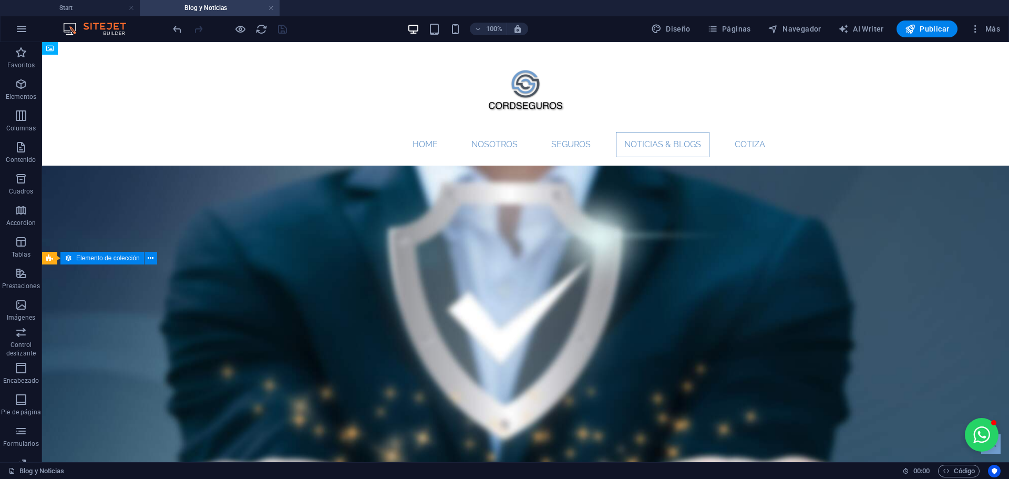
scroll to position [11, 0]
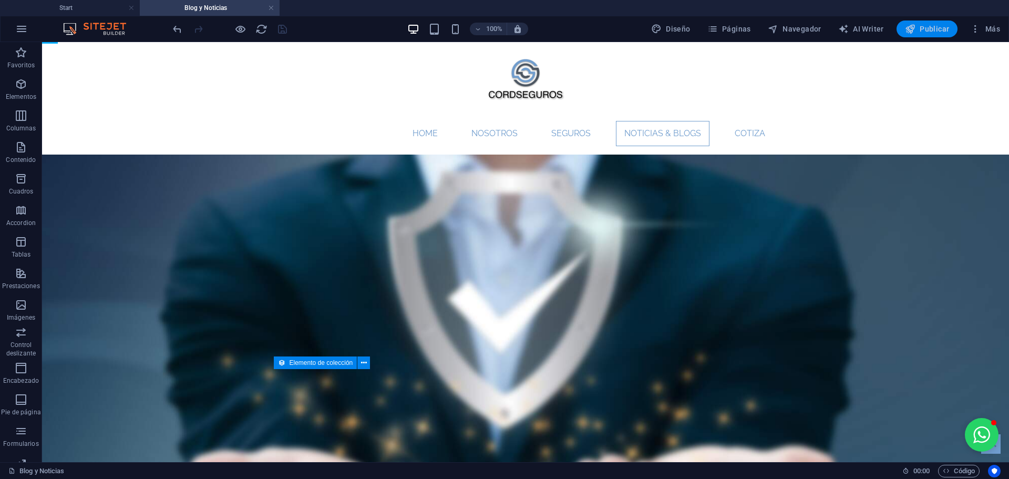
click at [921, 27] on span "Publicar" at bounding box center [927, 29] width 45 height 11
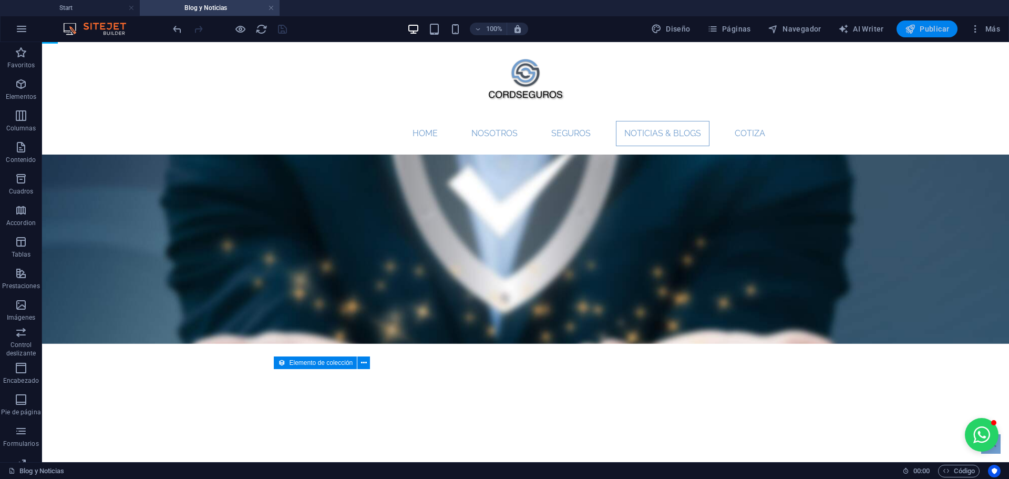
click at [934, 26] on span "Publicar" at bounding box center [927, 29] width 45 height 11
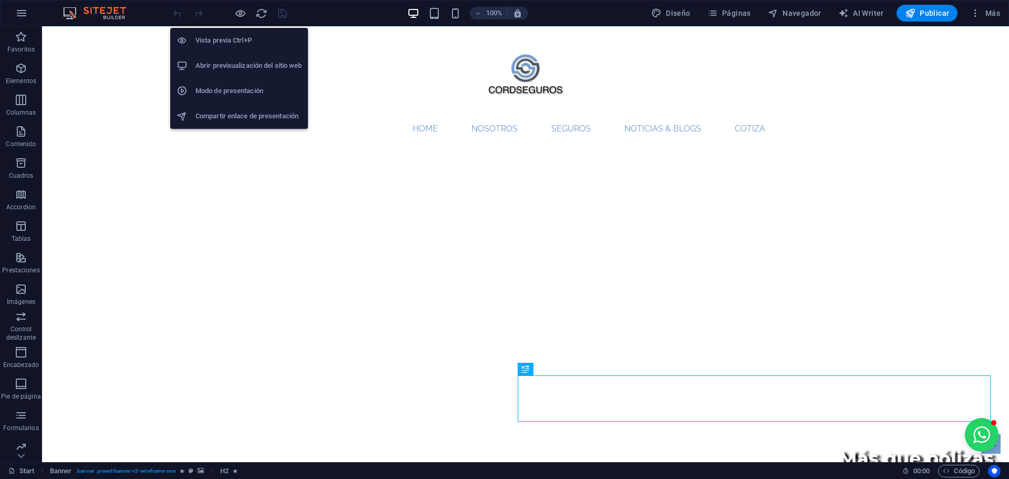
click at [234, 64] on h6 "Abrir previsualización del sitio web" at bounding box center [249, 65] width 106 height 13
